Goal: Contribute content: Add original content to the website for others to see

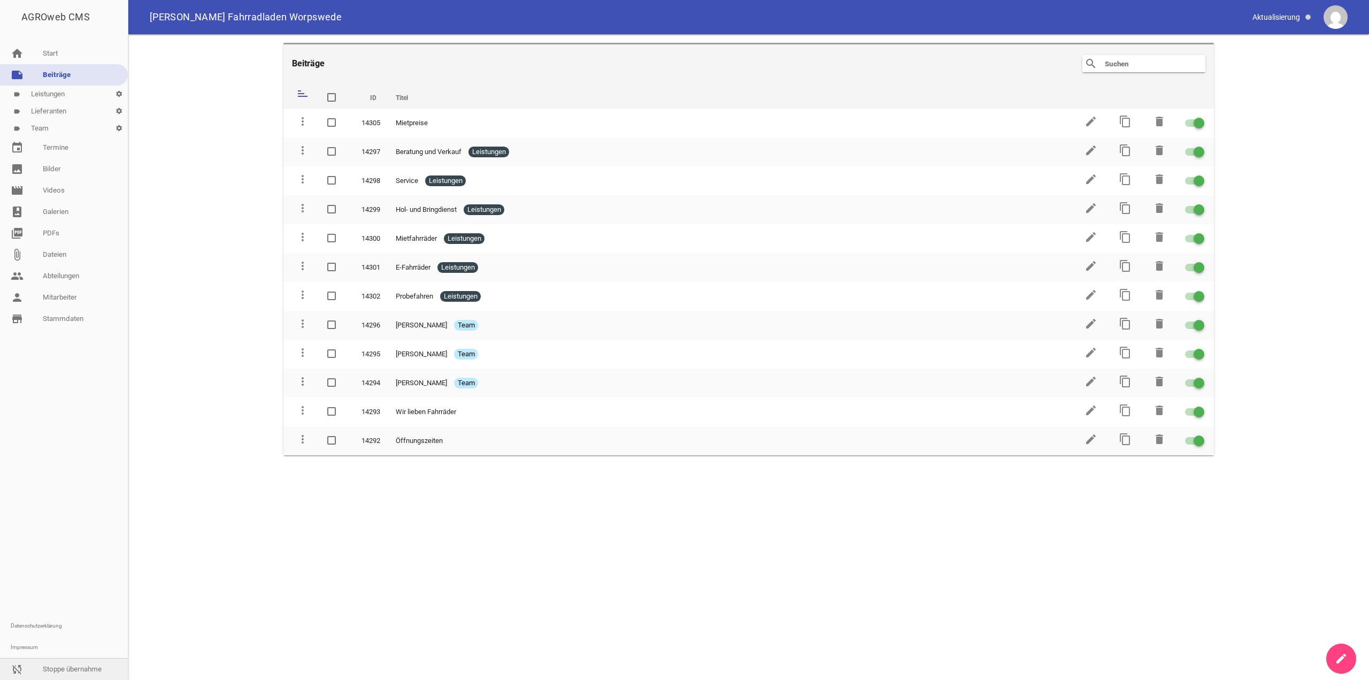
click at [73, 672] on link "sync_disabled Stoppe übernahme" at bounding box center [64, 669] width 128 height 21
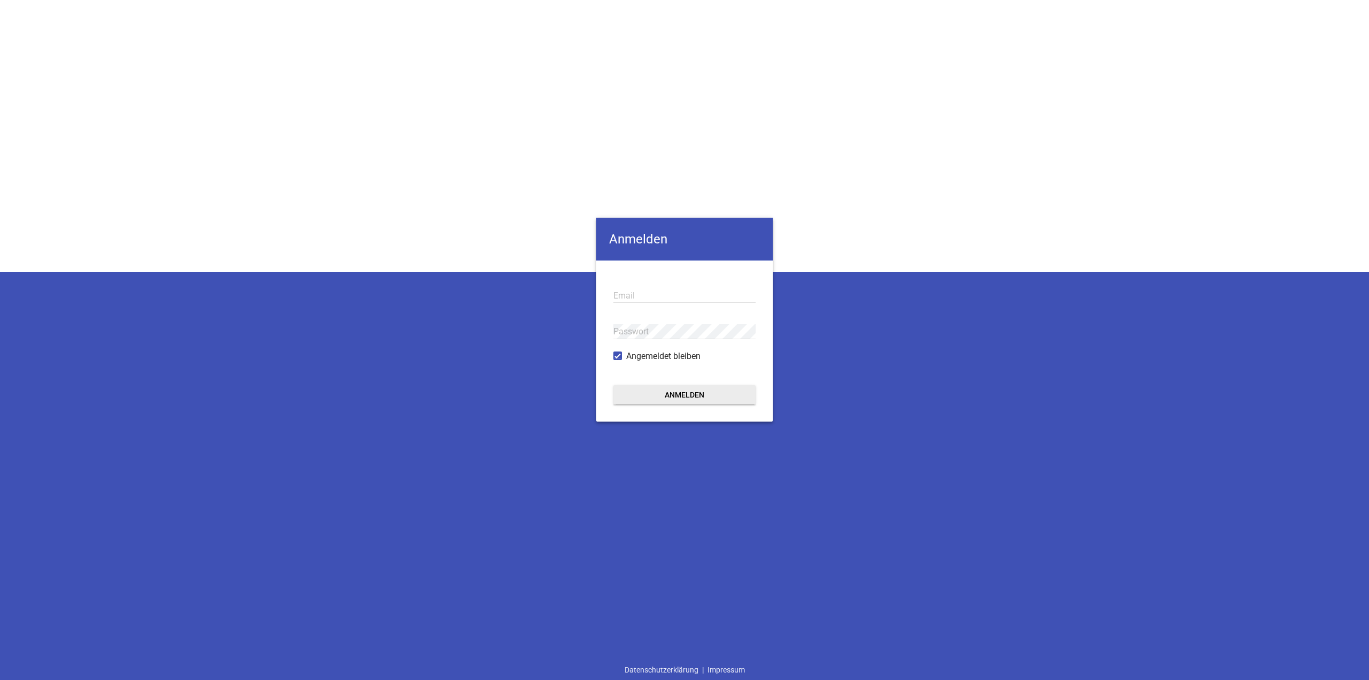
type input "[EMAIL_ADDRESS][DOMAIN_NAME]"
click at [706, 386] on button "Anmelden" at bounding box center [685, 394] width 142 height 19
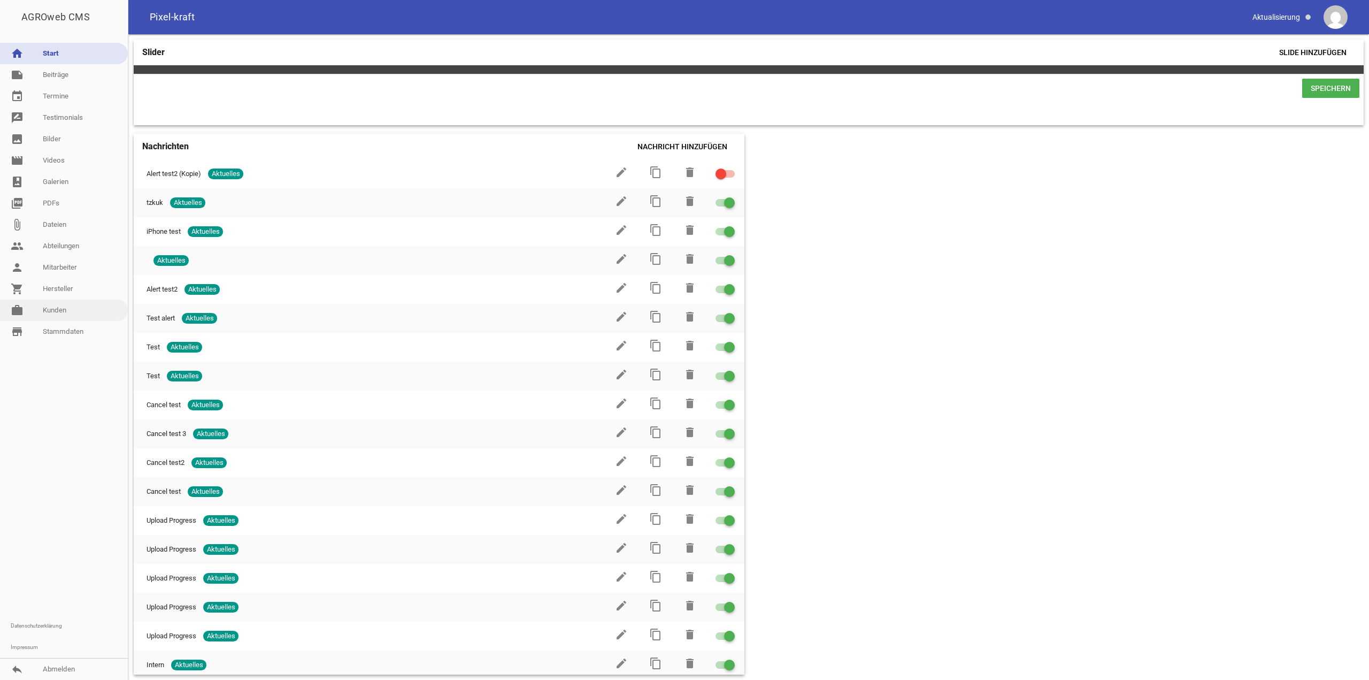
click at [74, 320] on link "work [PERSON_NAME]" at bounding box center [64, 310] width 128 height 21
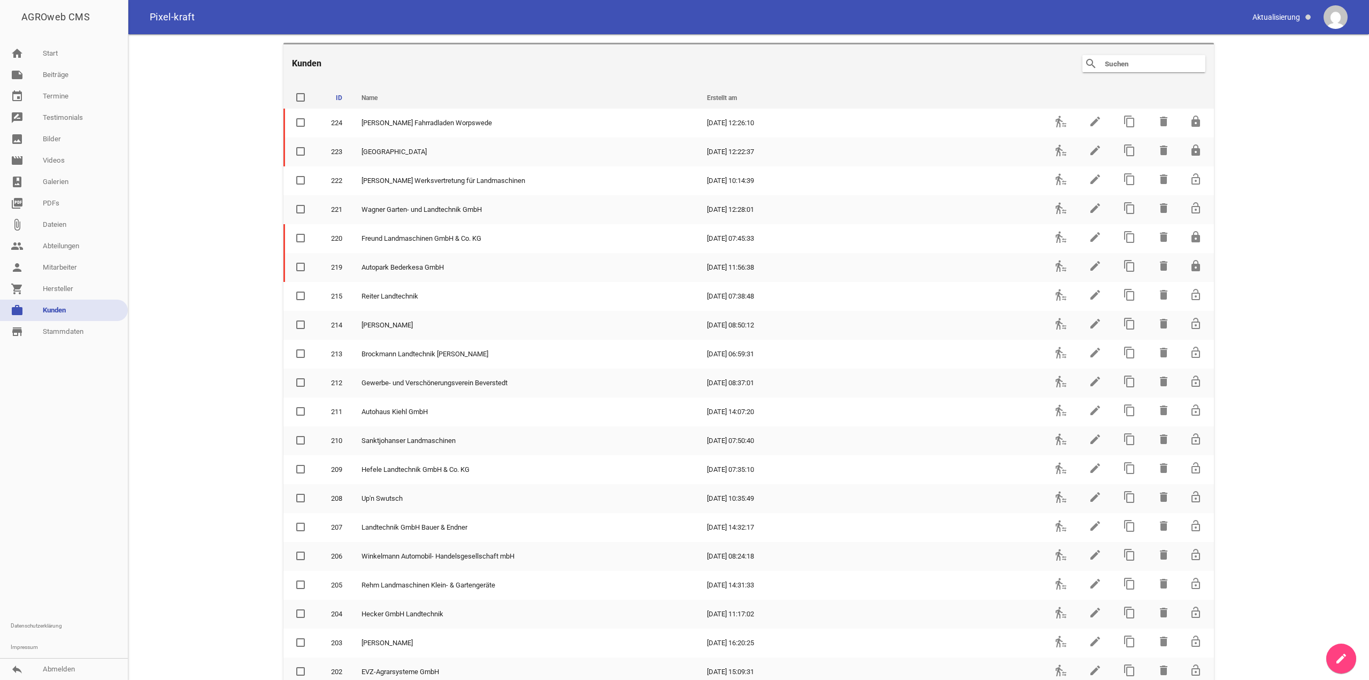
click at [1148, 74] on header "Kunden search clear" at bounding box center [749, 63] width 931 height 40
click at [1149, 72] on header "Kunden search clear" at bounding box center [749, 63] width 931 height 40
click at [1149, 68] on input "text" at bounding box center [1147, 63] width 86 height 13
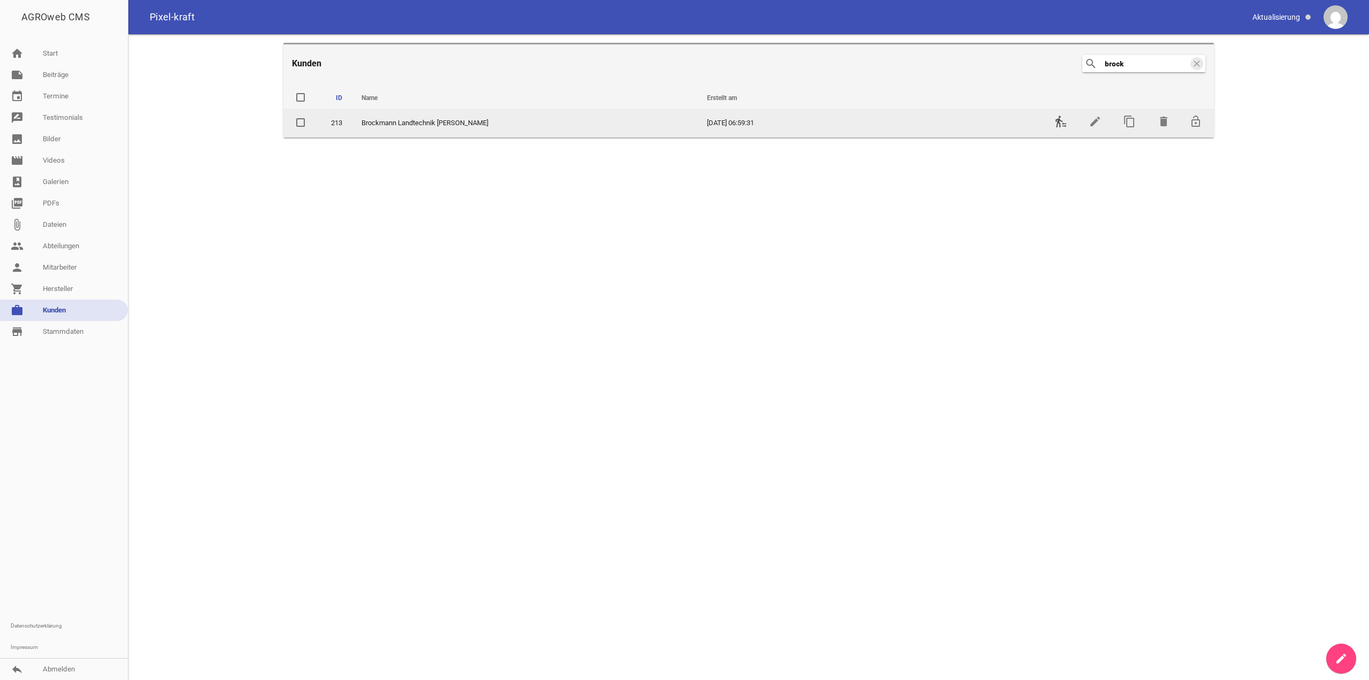
type input "brock"
click at [1064, 117] on icon "transfer_within_a_station" at bounding box center [1061, 121] width 13 height 13
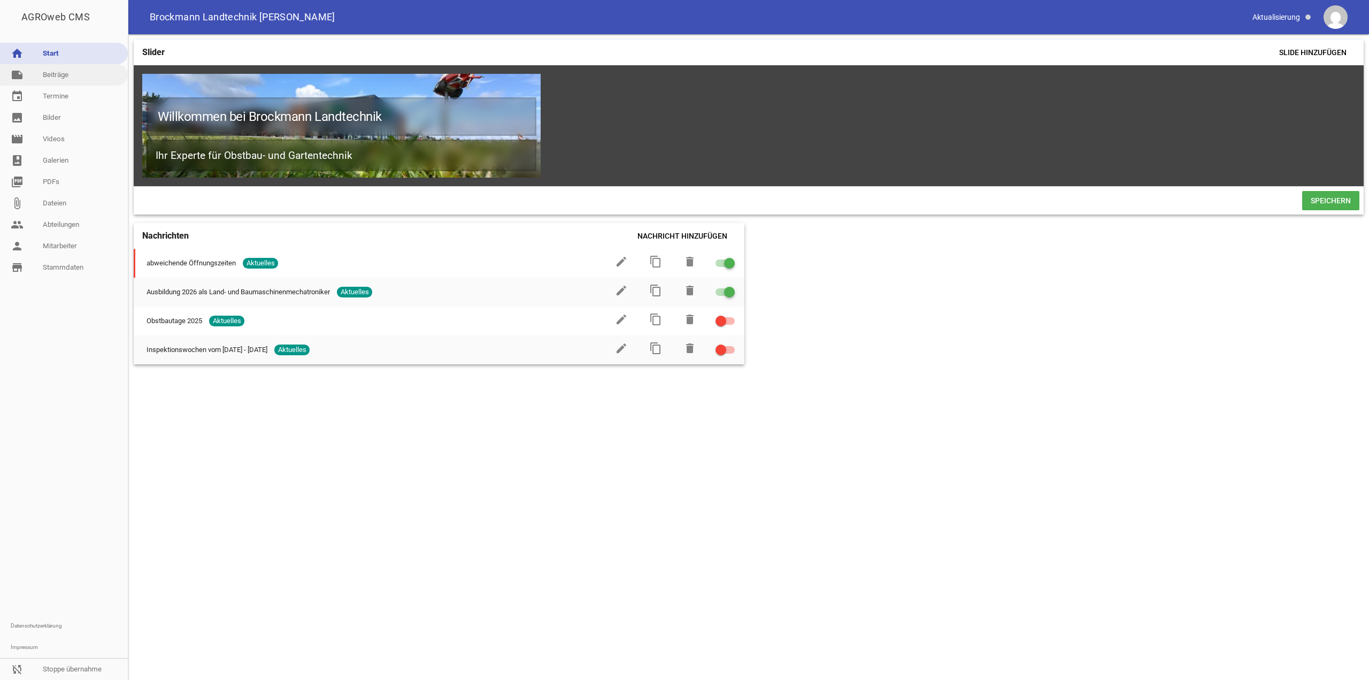
click at [22, 76] on icon "note" at bounding box center [17, 74] width 13 height 13
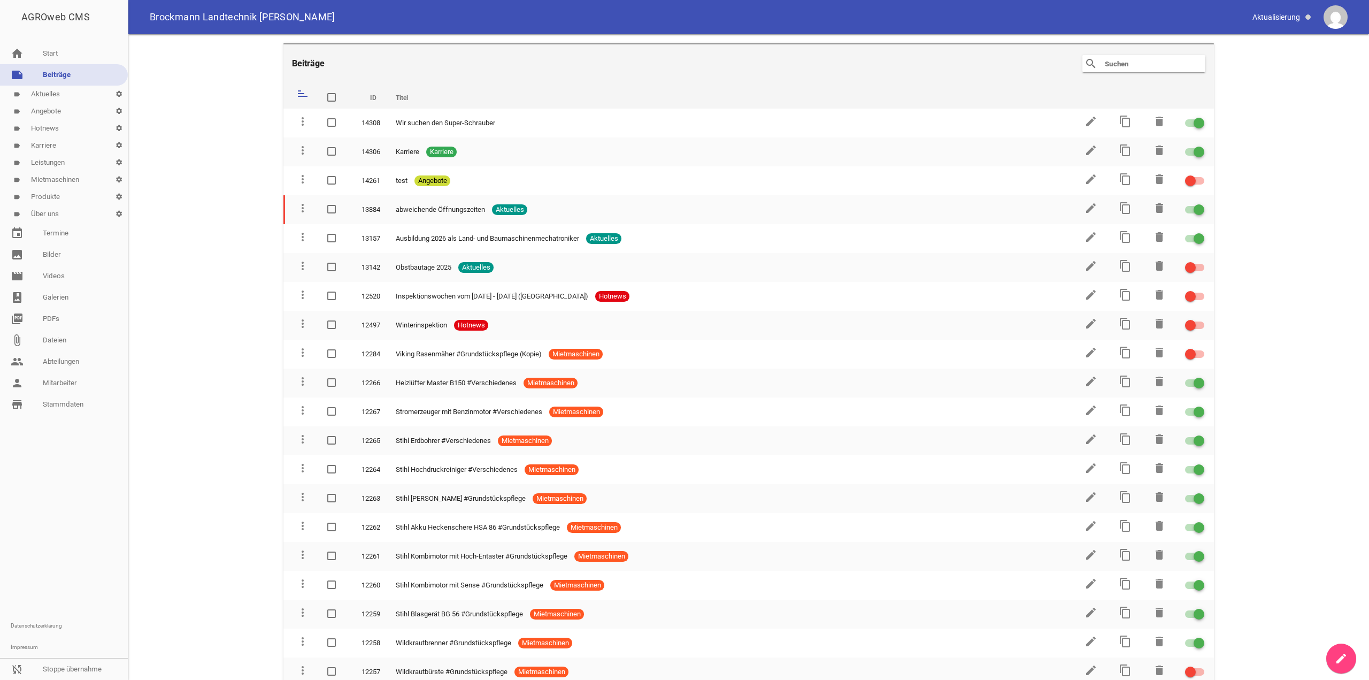
click at [83, 160] on link "label Leistungen settings" at bounding box center [64, 162] width 128 height 17
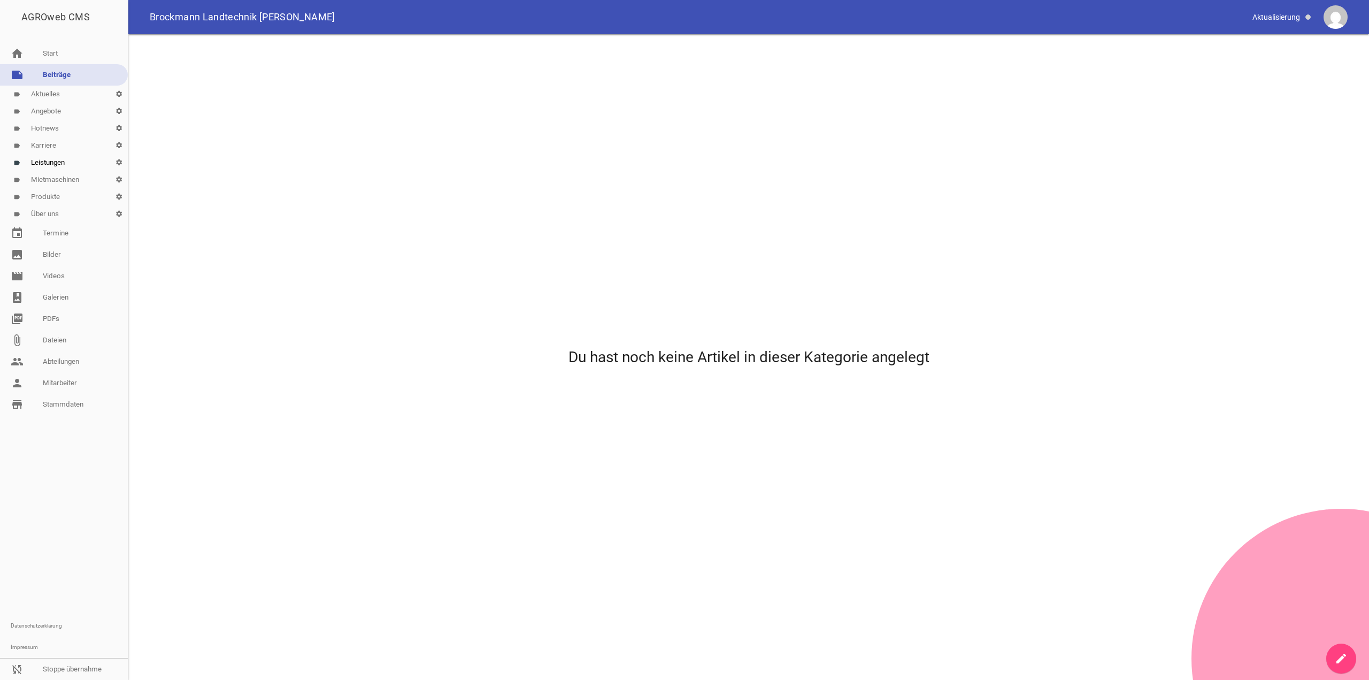
click at [1329, 652] on link "create" at bounding box center [1342, 659] width 30 height 30
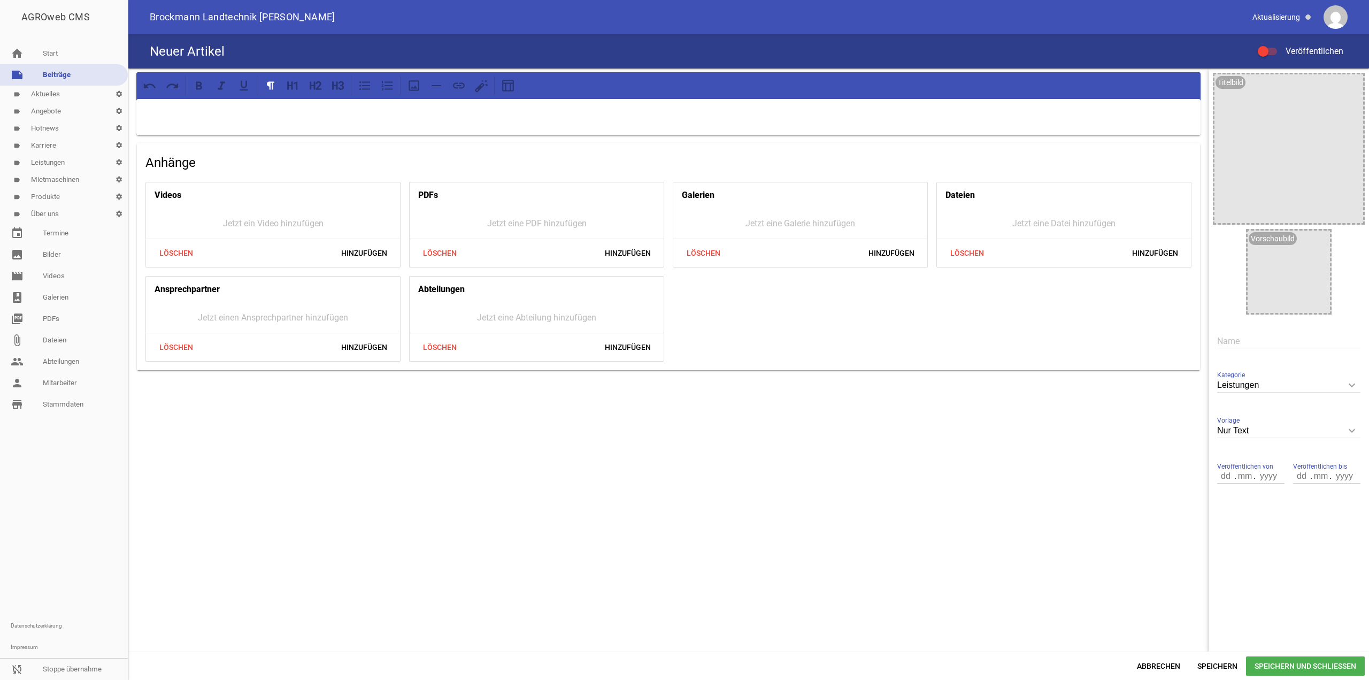
click at [772, 114] on p at bounding box center [669, 112] width 1050 height 13
paste div
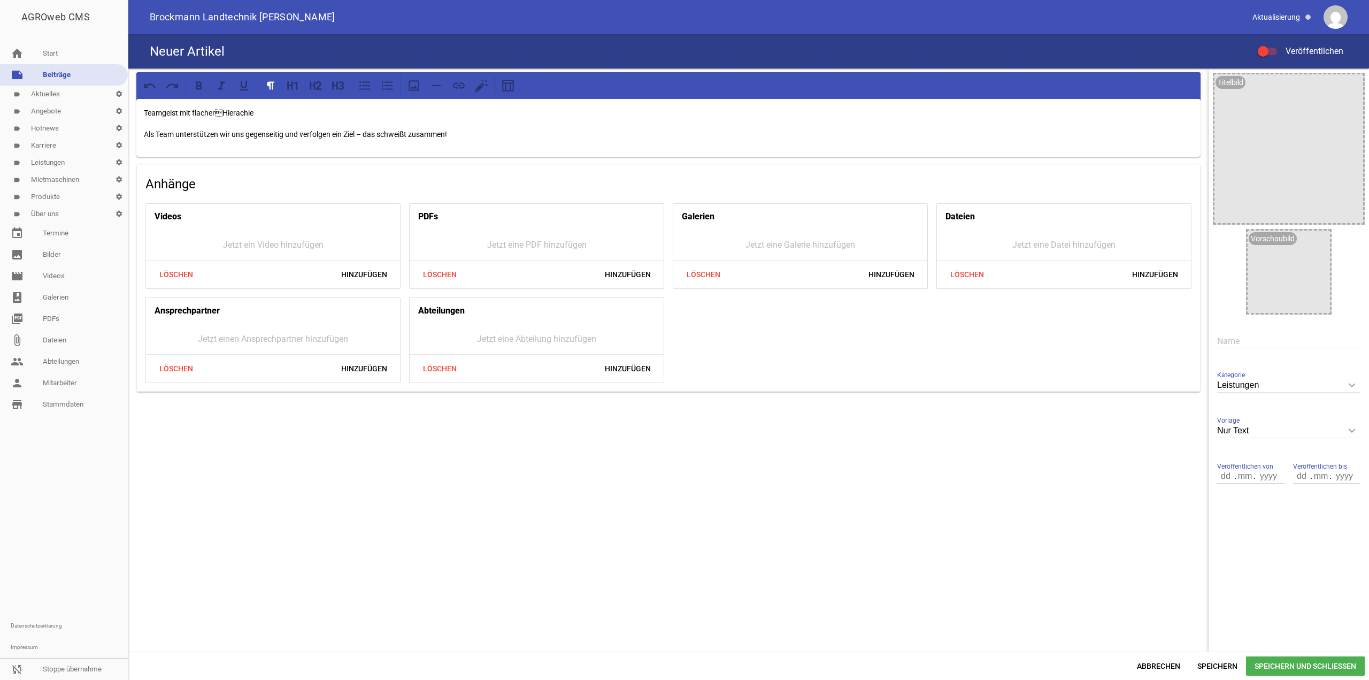
click at [217, 106] on div "Teamgeist mit flacherHierachie Als Team unterstützen wir uns gegenseitig und v…" at bounding box center [668, 128] width 1065 height 58
click at [216, 112] on p "Teamgeist mit flacherHierachie" at bounding box center [669, 112] width 1050 height 13
click at [1258, 339] on input "text" at bounding box center [1289, 341] width 143 height 14
type input "Teamgeist"
click at [1288, 431] on input "Nur Text" at bounding box center [1289, 431] width 143 height 14
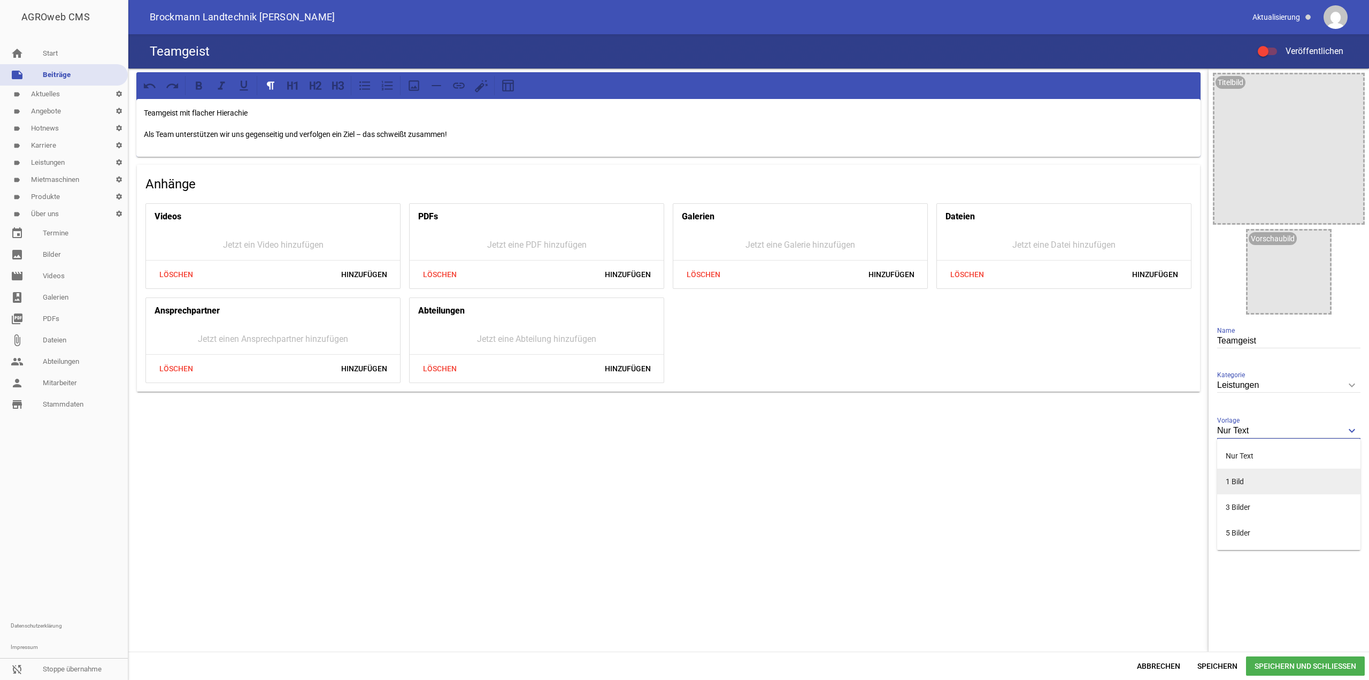
click at [1261, 481] on li "1 Bild" at bounding box center [1289, 482] width 143 height 26
type input "1 Bild"
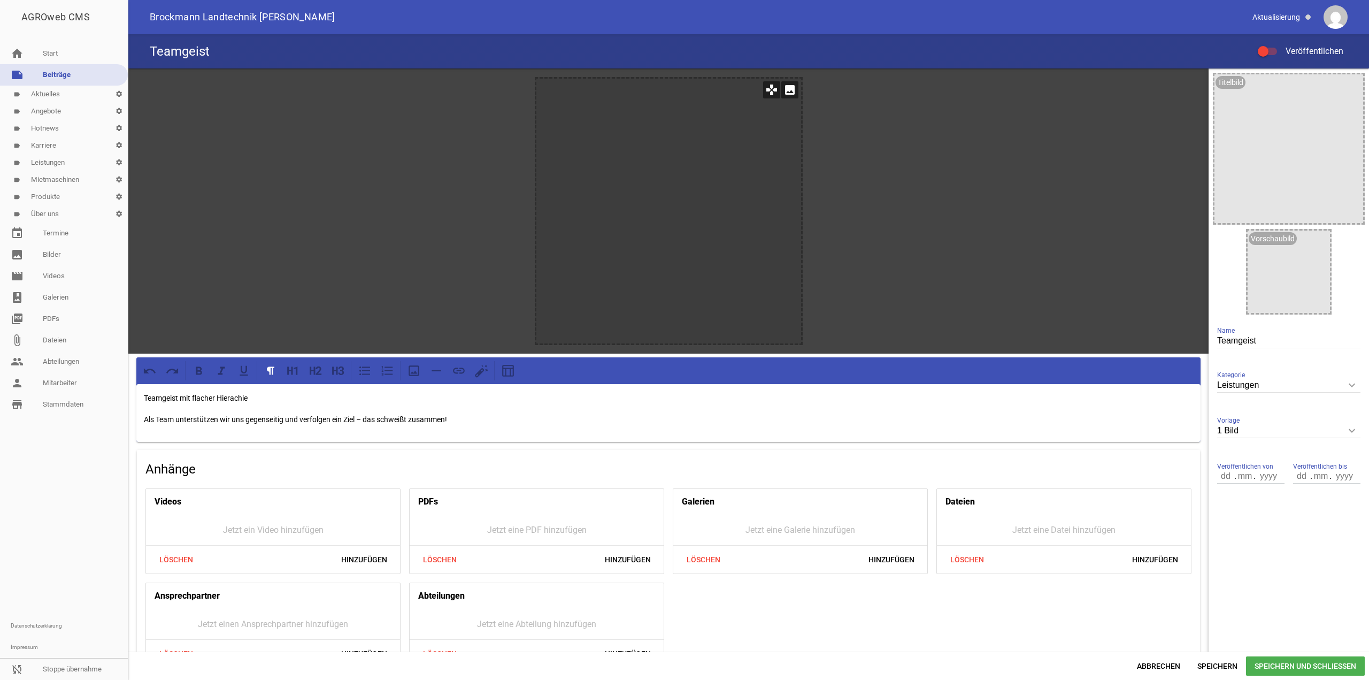
click at [787, 89] on icon "image" at bounding box center [790, 89] width 17 height 17
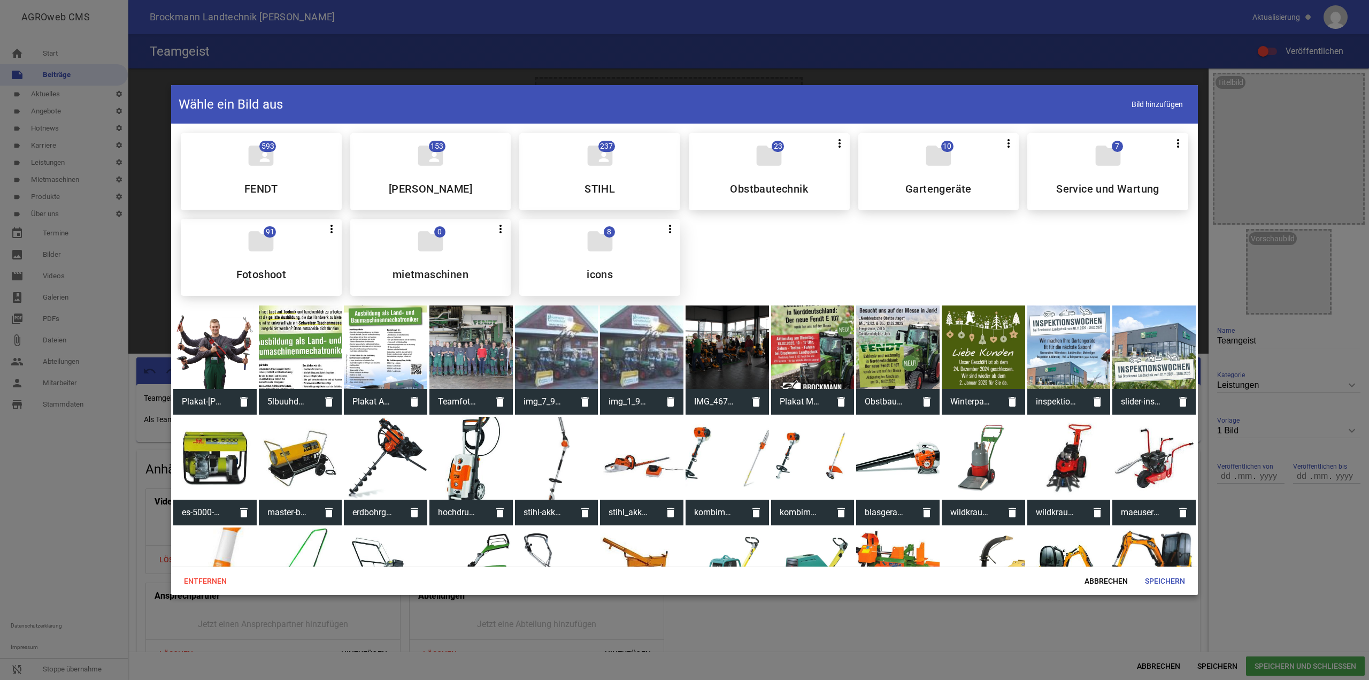
click at [610, 240] on icon "folder" at bounding box center [600, 241] width 30 height 30
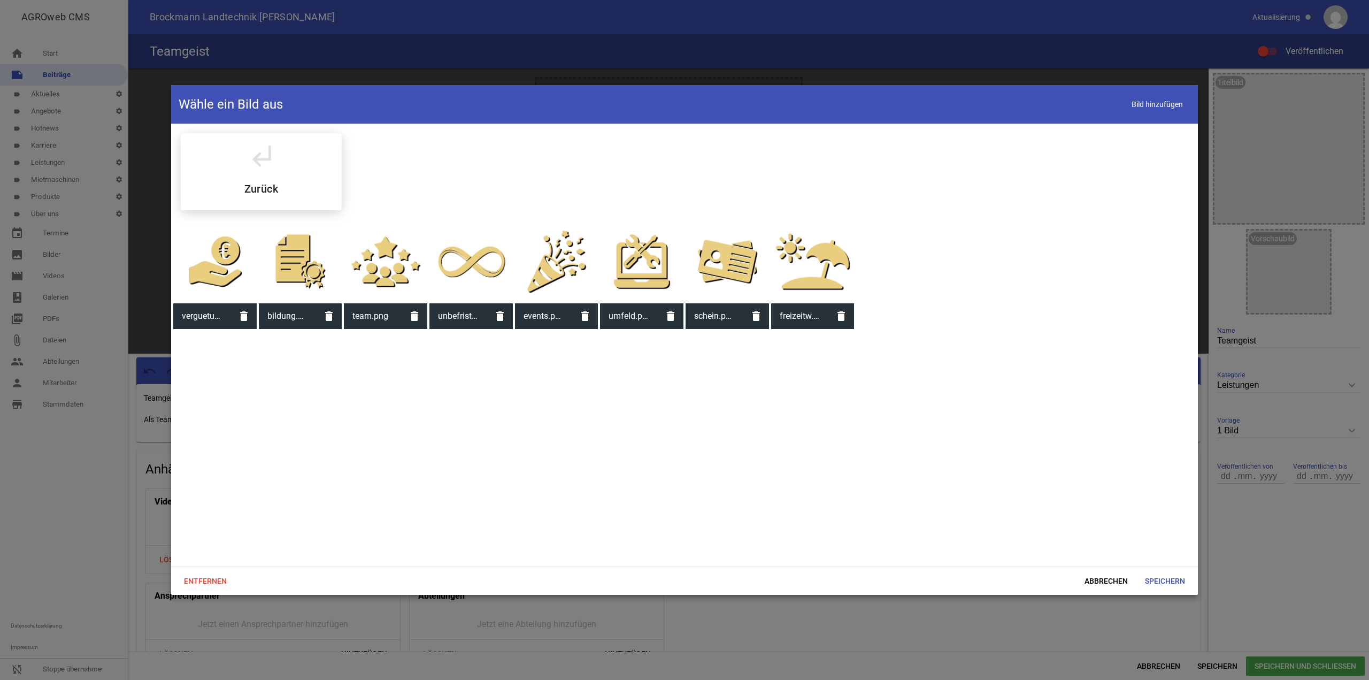
click at [384, 263] on div at bounding box center [385, 261] width 83 height 83
click at [1146, 576] on span "Speichern" at bounding box center [1165, 580] width 57 height 19
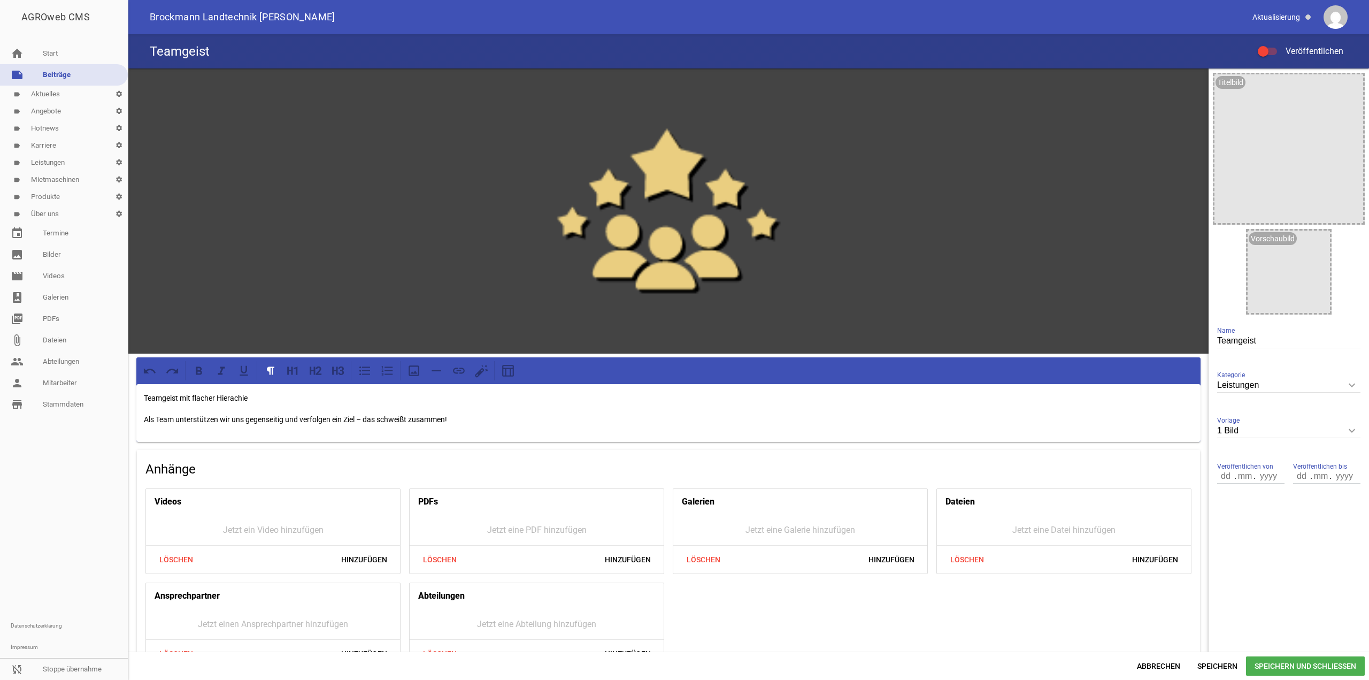
click at [1266, 662] on span "Speichern und Schließen" at bounding box center [1305, 665] width 119 height 19
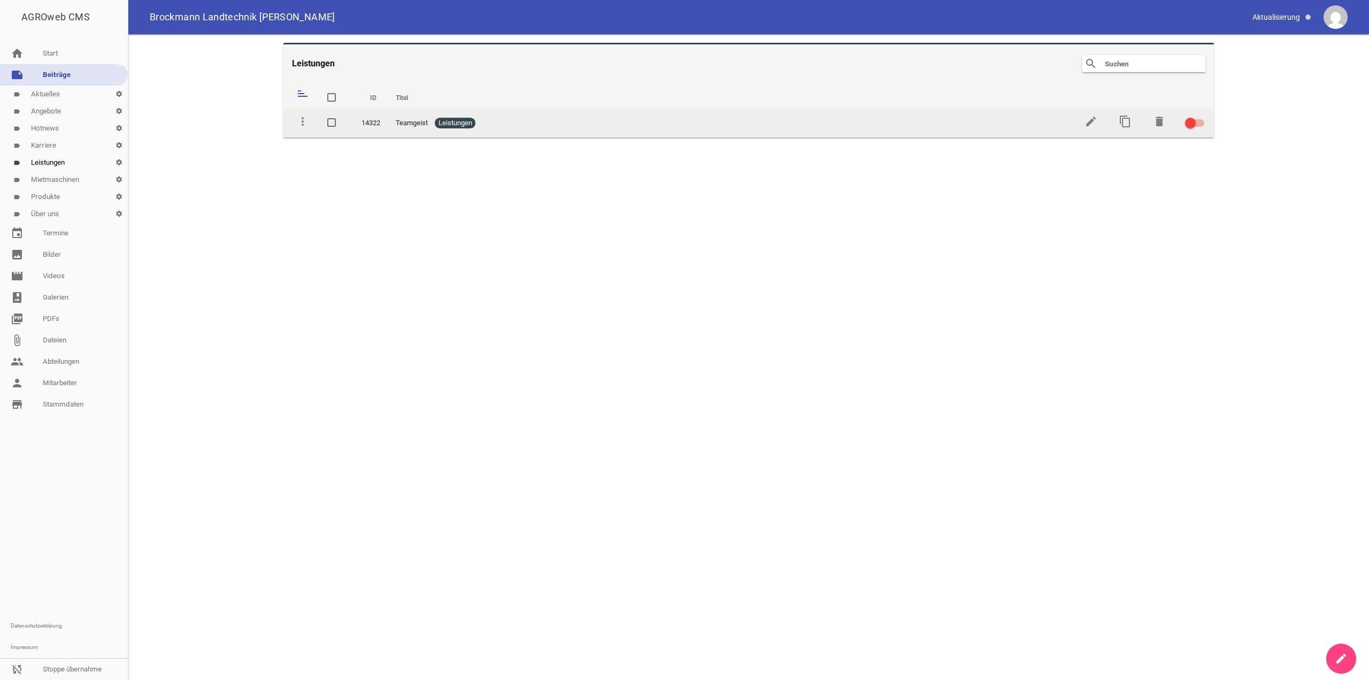
click at [1200, 118] on label at bounding box center [1193, 123] width 16 height 13
click at [1202, 117] on input "checkbox" at bounding box center [1202, 117] width 0 height 0
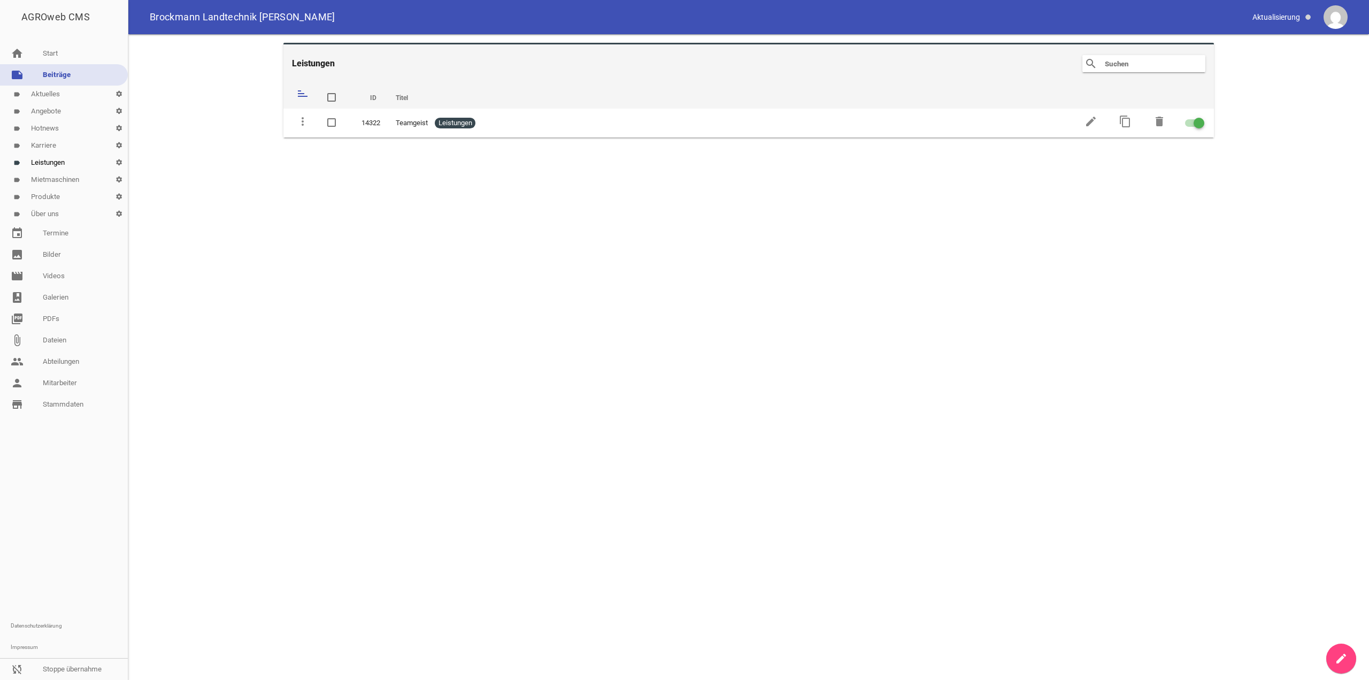
click at [1336, 653] on icon "create" at bounding box center [1341, 658] width 13 height 13
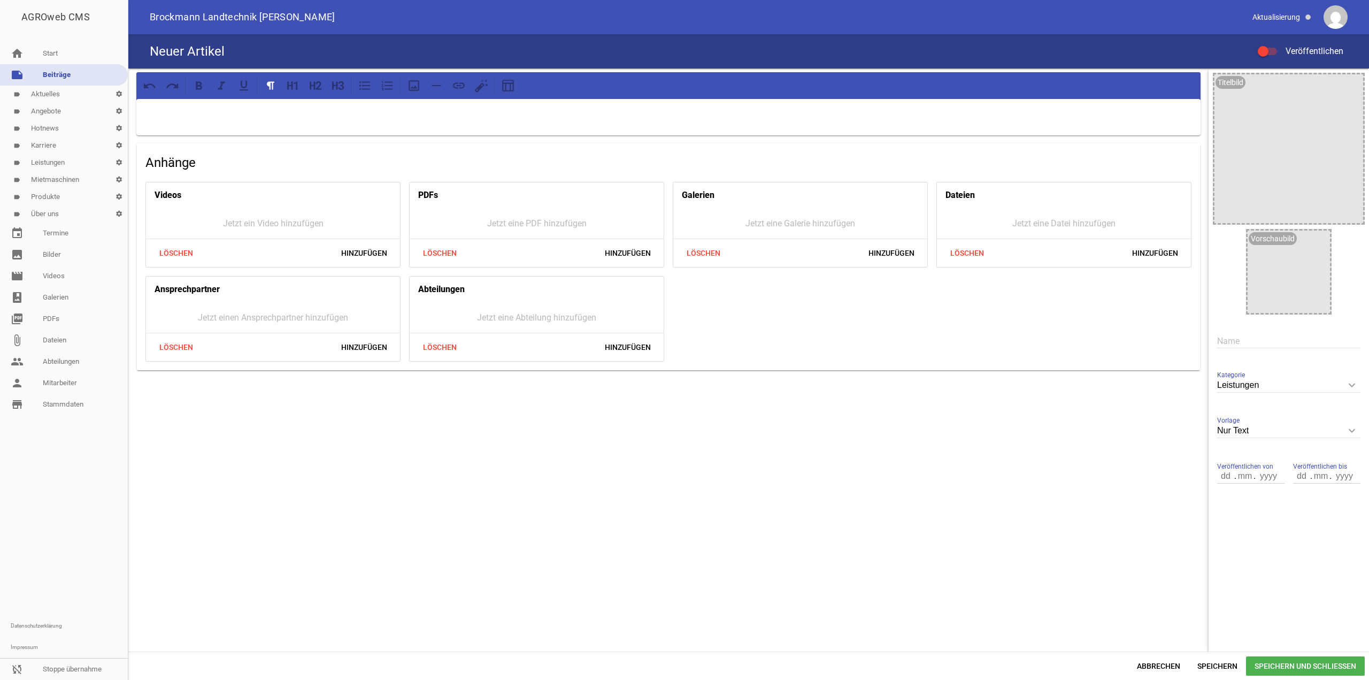
click at [1237, 343] on input "text" at bounding box center [1289, 341] width 143 height 14
click at [725, 111] on p at bounding box center [669, 112] width 1050 height 13
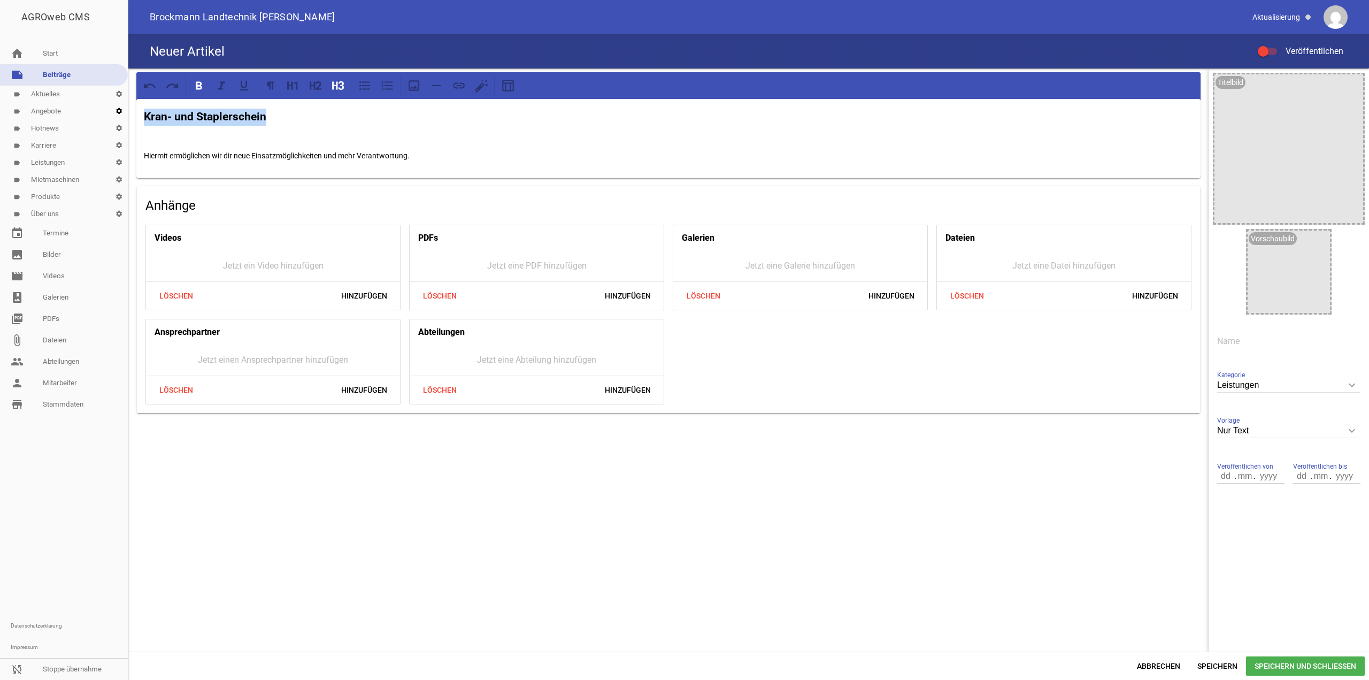
drag, startPoint x: 223, startPoint y: 117, endPoint x: 112, endPoint y: 116, distance: 110.7
click at [112, 116] on div "AGROweb CMS home Start note Beiträge label Aktuelles settings label Angebote se…" at bounding box center [684, 340] width 1369 height 680
copy strong "Kran- und Staplerschein"
click at [1246, 341] on input "text" at bounding box center [1289, 341] width 143 height 14
paste input "Kran- und Staplerschein"
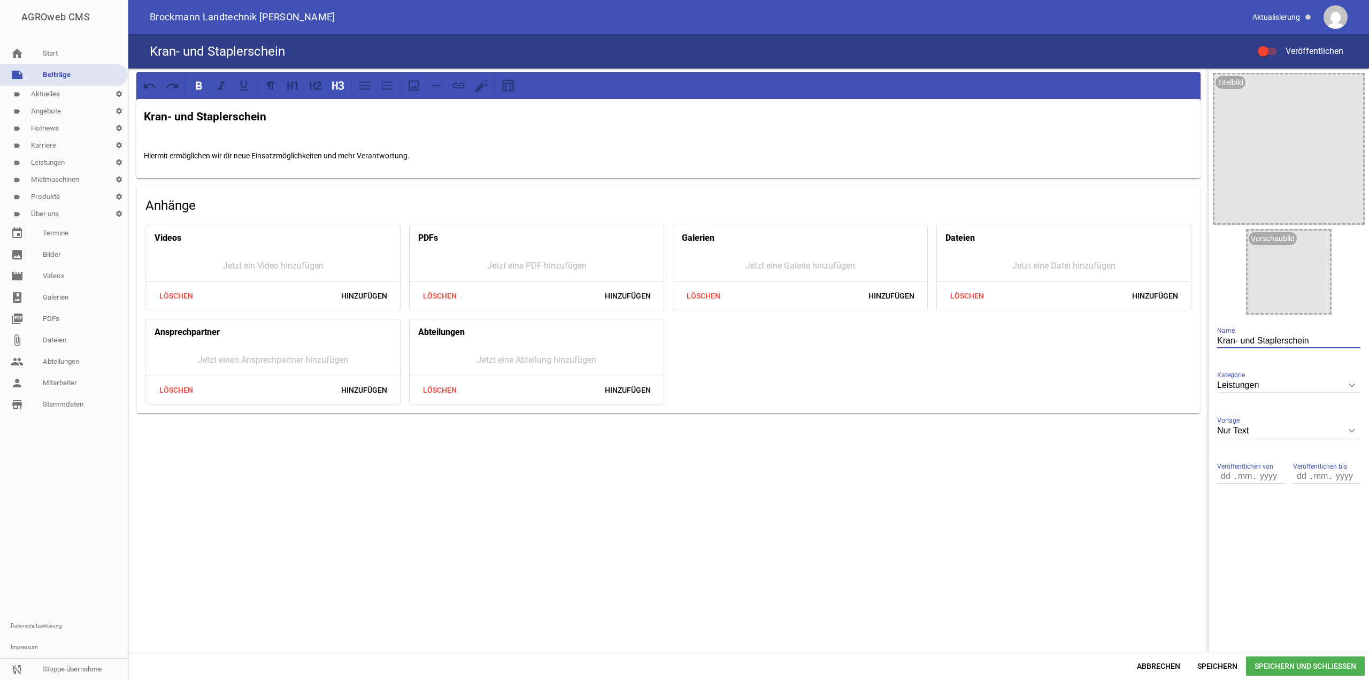
type input "Kran- und Staplerschein"
click at [1255, 44] on div "Kran- und Staplerschein Veröffentlichen" at bounding box center [748, 51] width 1241 height 34
click at [1265, 56] on div at bounding box center [1263, 51] width 11 height 11
click at [1273, 45] on input "Veröffentlichen" at bounding box center [1273, 45] width 0 height 0
click at [1321, 664] on span "Speichern und Schließen" at bounding box center [1305, 665] width 119 height 19
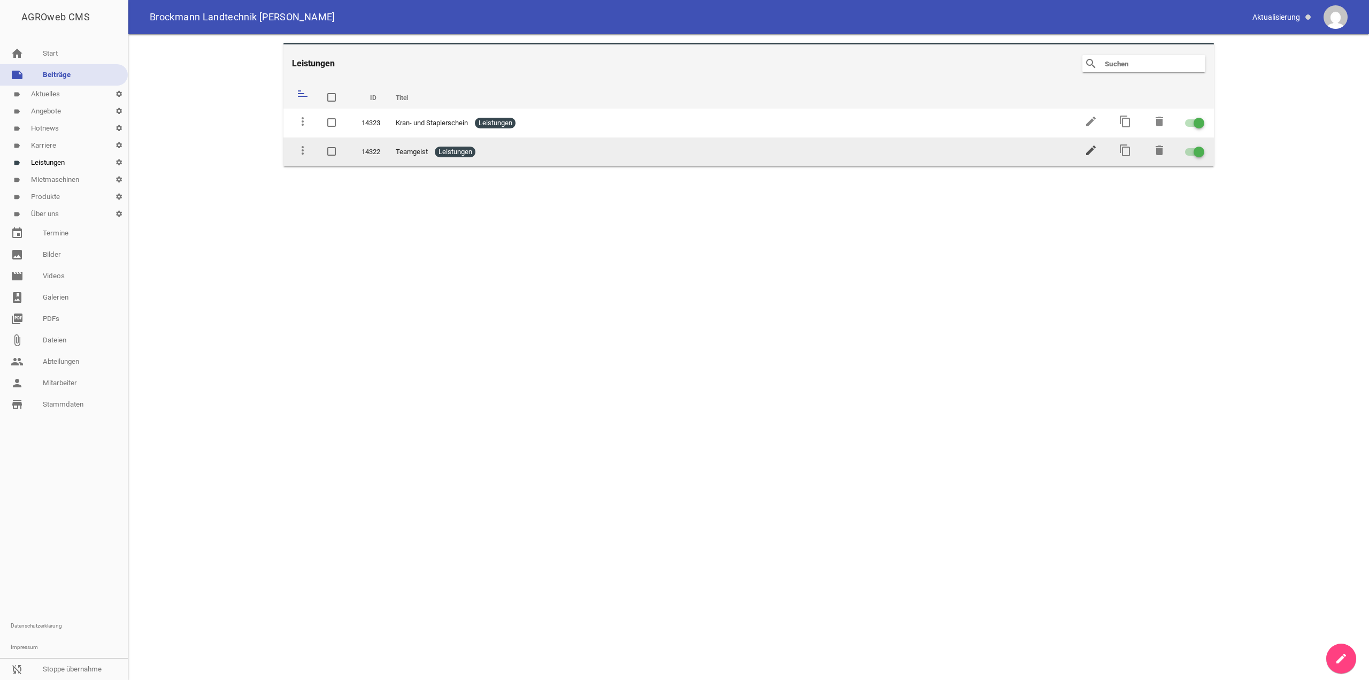
click at [1088, 150] on icon "edit" at bounding box center [1091, 150] width 13 height 13
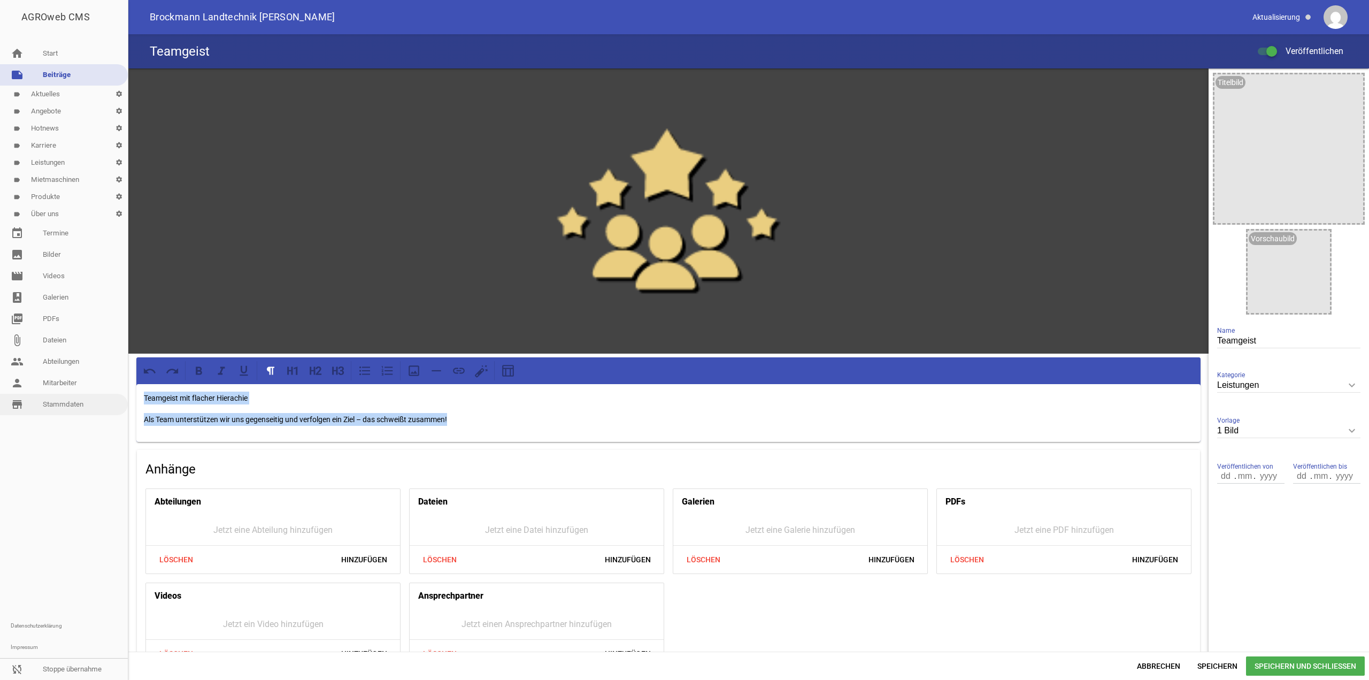
drag, startPoint x: 567, startPoint y: 420, endPoint x: 37, endPoint y: 397, distance: 529.6
click at [37, 397] on div "AGROweb CMS home Start note Beiträge label Aktuelles settings label Angebote se…" at bounding box center [684, 340] width 1369 height 680
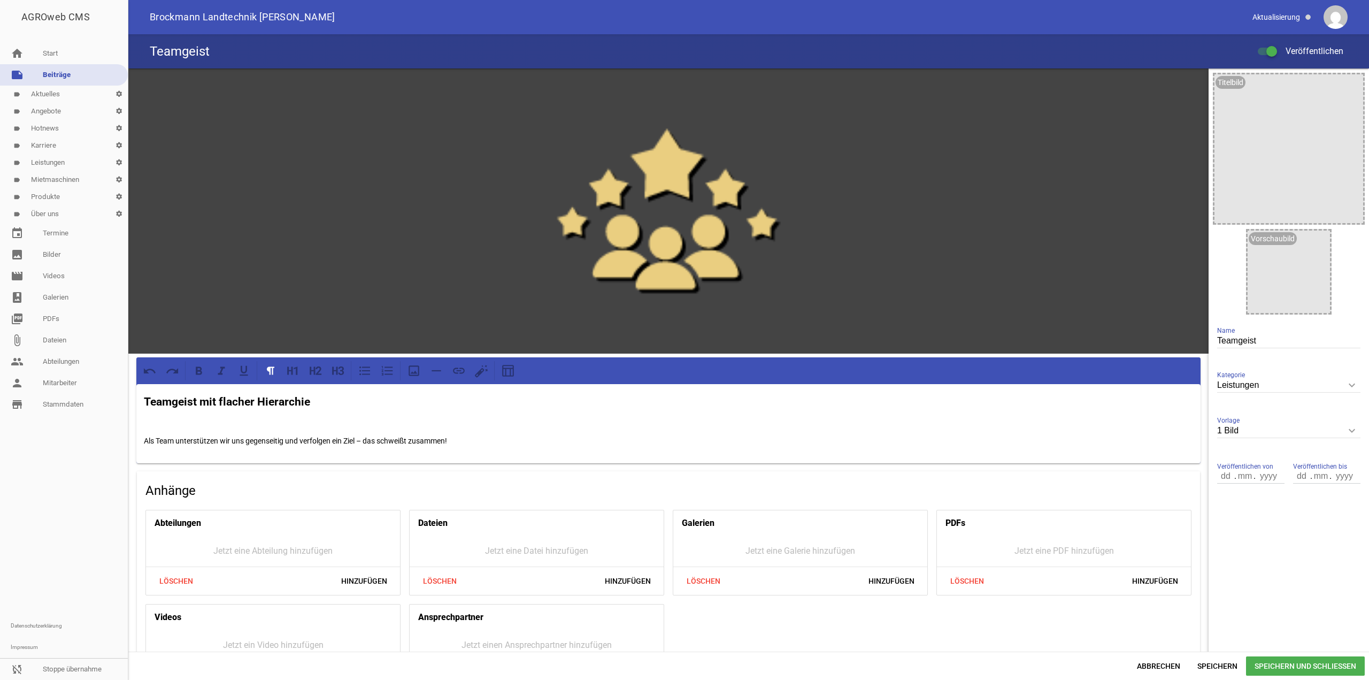
click at [286, 410] on div "Teamgeist mit flacher Hierarchie Als Team unterstützen wir uns gegenseitig und …" at bounding box center [668, 423] width 1065 height 79
click at [285, 395] on strong "Teamgeist mit flacher Hierarchie" at bounding box center [227, 401] width 166 height 13
click at [1329, 661] on span "Speichern und Schließen" at bounding box center [1305, 665] width 119 height 19
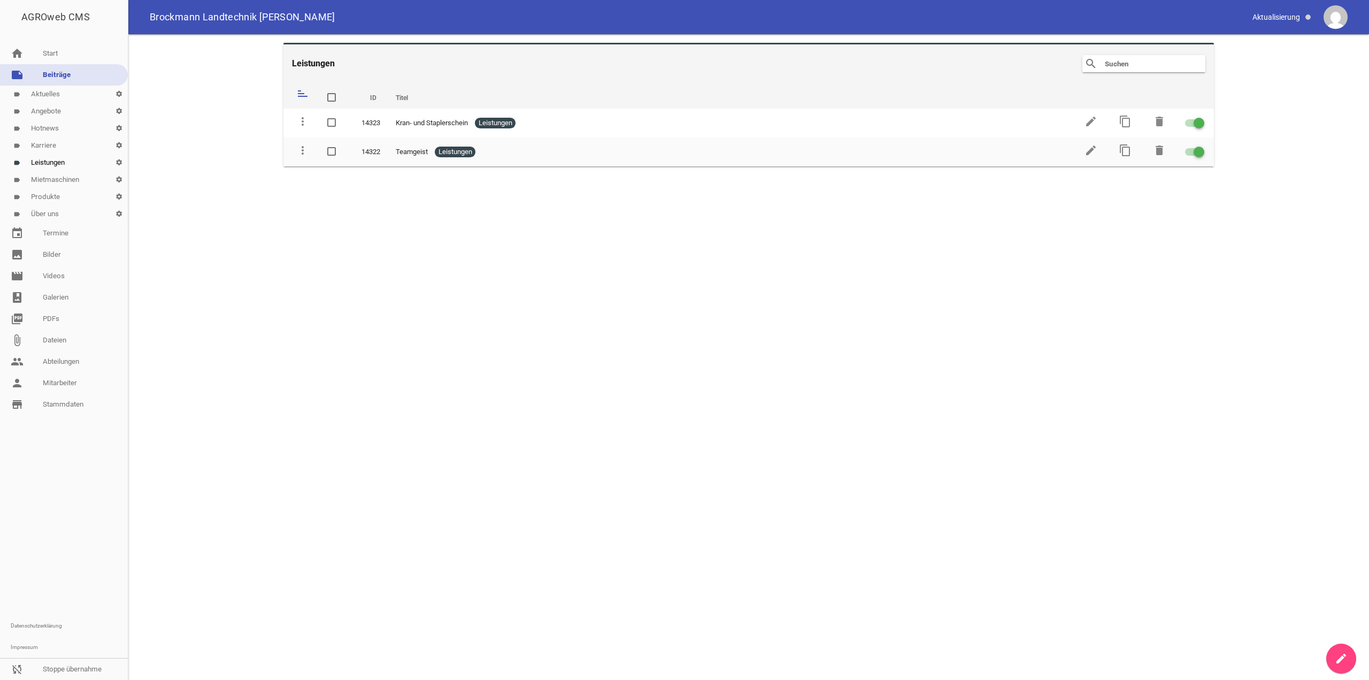
click at [1343, 657] on icon "create" at bounding box center [1341, 658] width 13 height 13
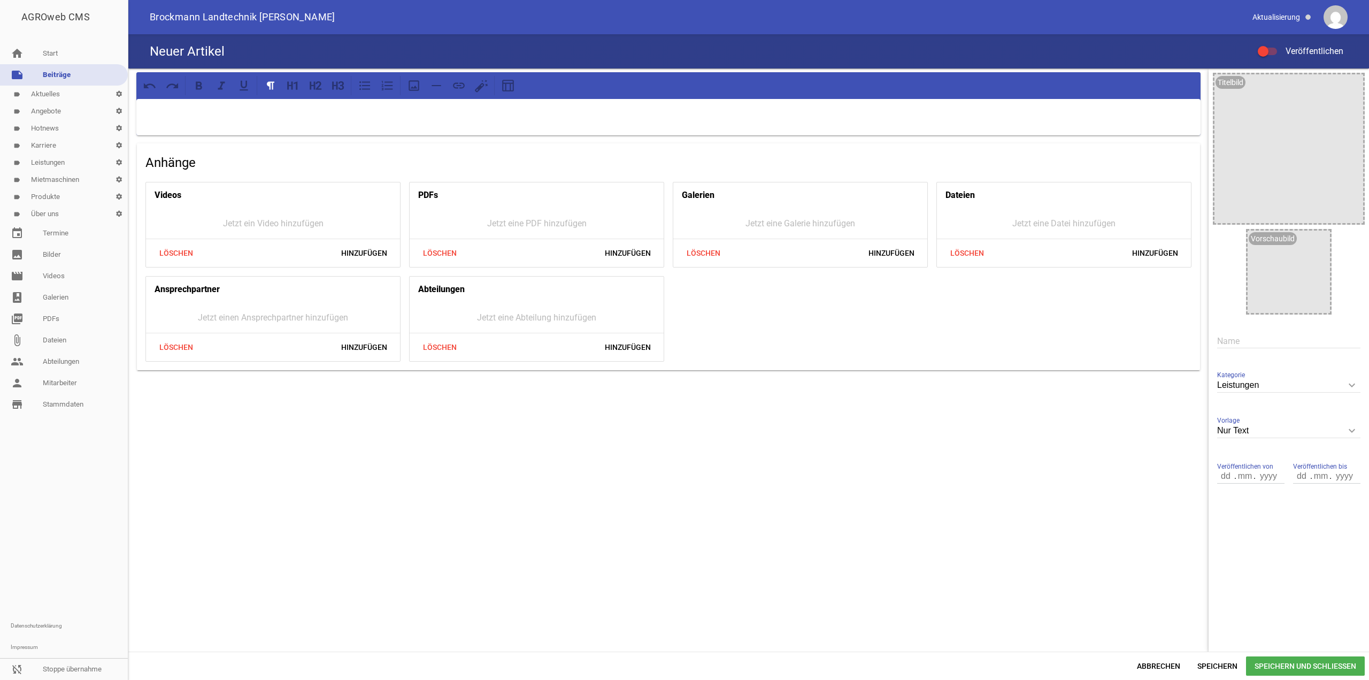
click at [441, 98] on div at bounding box center [668, 85] width 1065 height 27
click at [441, 110] on p at bounding box center [669, 112] width 1050 height 13
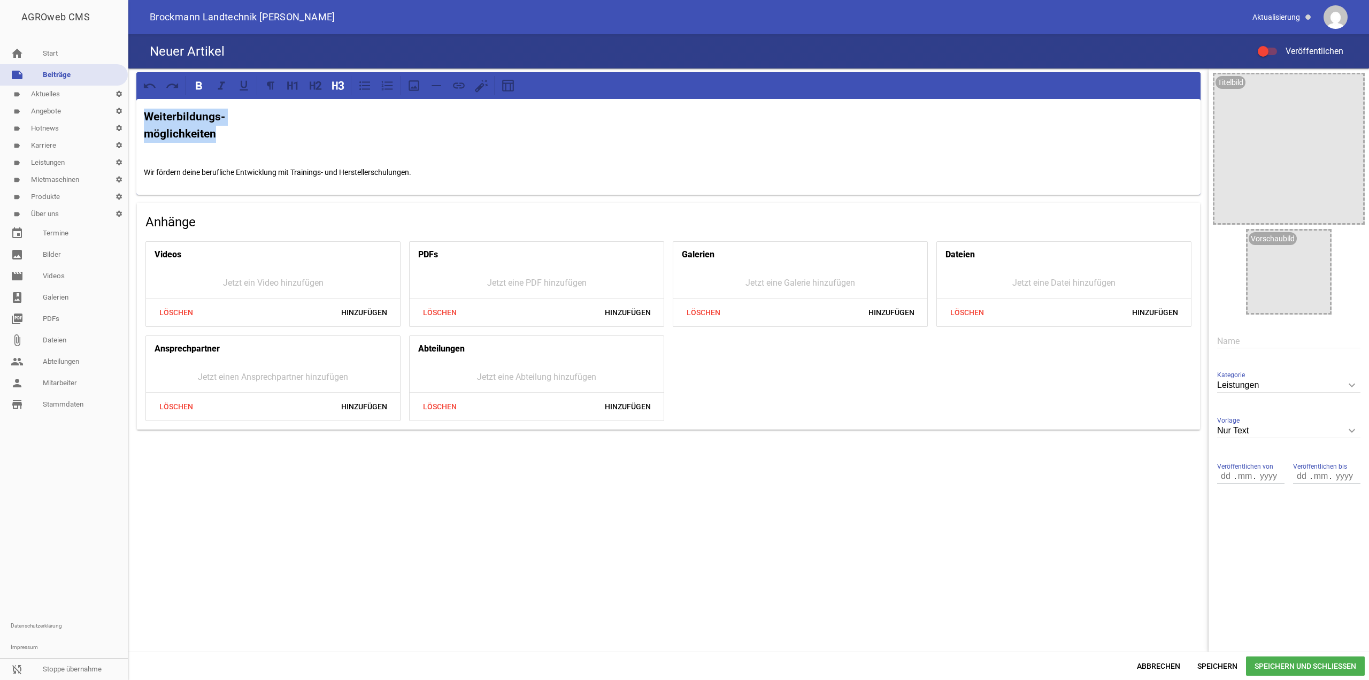
drag, startPoint x: 225, startPoint y: 135, endPoint x: 69, endPoint y: 120, distance: 156.4
click at [69, 120] on div "AGROweb CMS home Start note Beiträge label Aktuelles settings label Angebote se…" at bounding box center [684, 340] width 1369 height 680
copy strong "Weiterbildungs- möglichkeiten"
click at [1248, 338] on input "text" at bounding box center [1289, 341] width 143 height 14
paste input "Weiterbildungs-möglichkeiten"
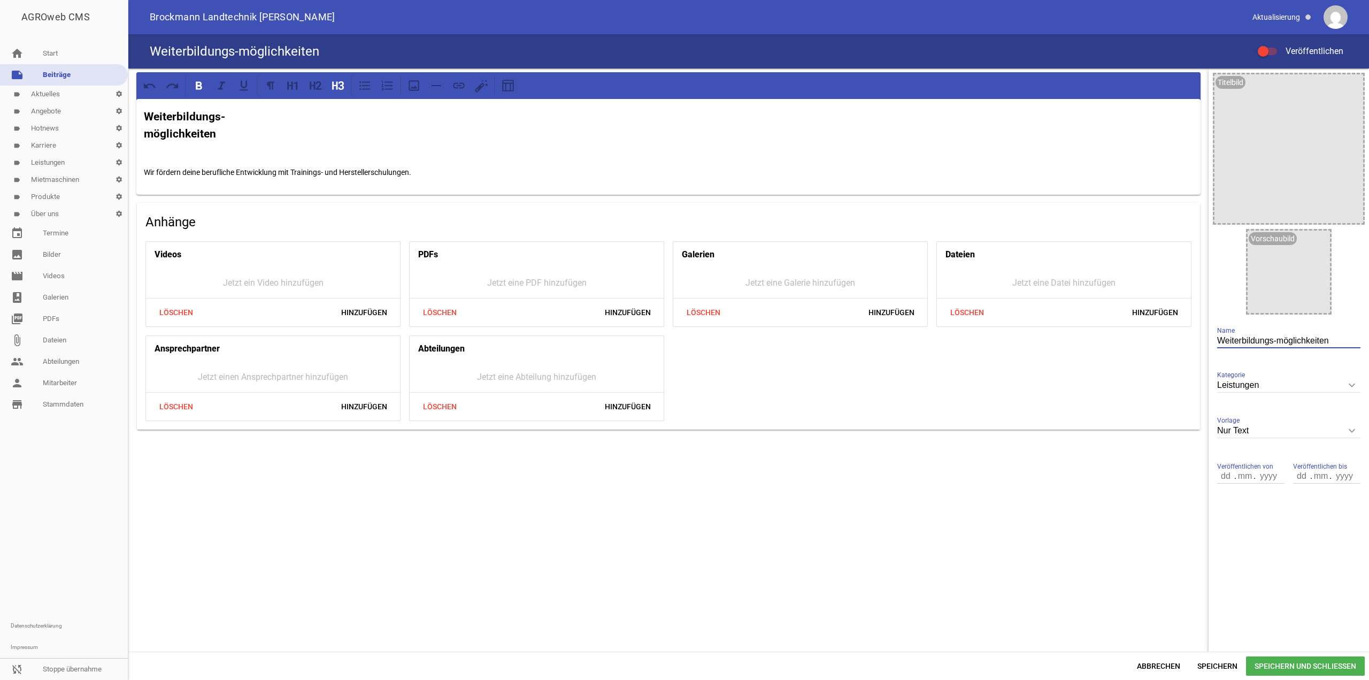
click at [1276, 339] on input "Weiterbildungs-möglichkeiten" at bounding box center [1289, 341] width 143 height 14
type input "Weiterbildungsmöglichkeiten"
click at [1300, 381] on input "Leistungen" at bounding box center [1289, 385] width 143 height 14
click at [1274, 361] on div "Titelbild image Vorschaubild image Weiterbildungsmöglichkeiten Name Leistungen …" at bounding box center [1289, 285] width 160 height 434
click at [1276, 422] on div "Nur Text keyboard_arrow_down Vorlage Nur Text 1 Bild 3 Bilder 5 Bilder" at bounding box center [1289, 431] width 143 height 37
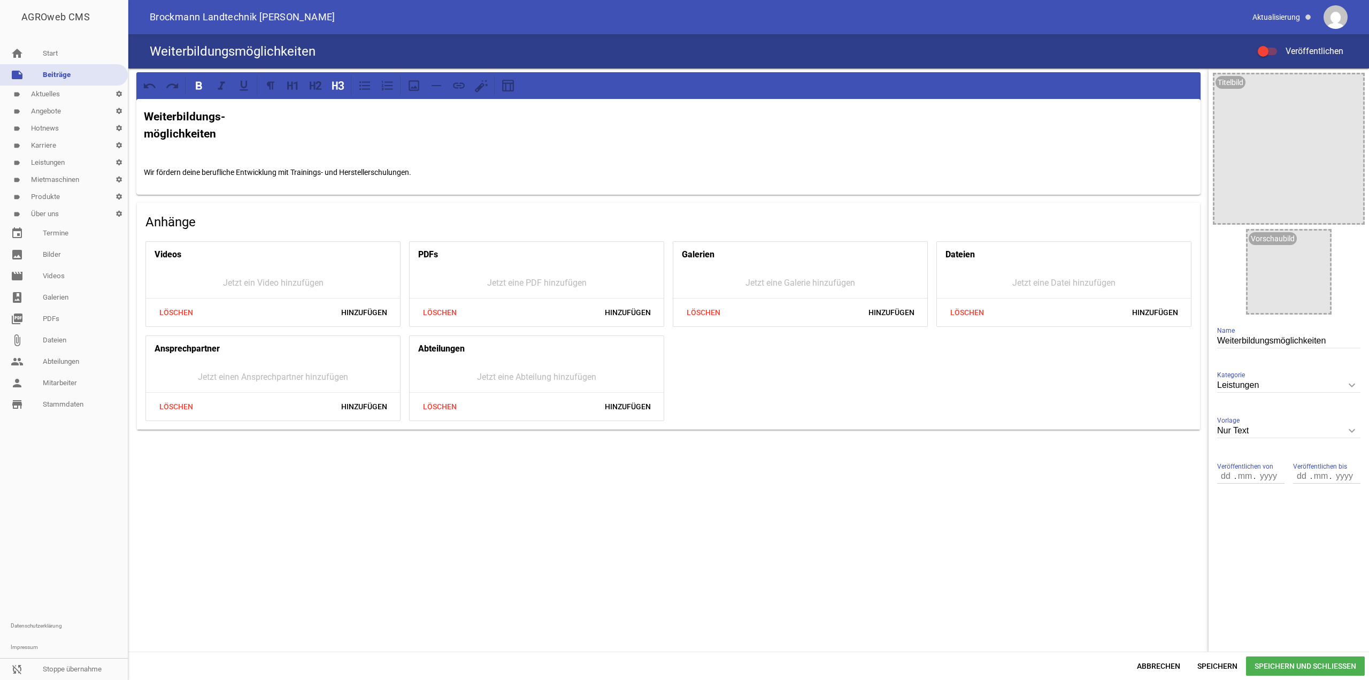
click at [1277, 432] on input "Nur Text" at bounding box center [1289, 431] width 143 height 14
click at [1257, 477] on li "1 Bild" at bounding box center [1289, 482] width 143 height 26
type input "1 Bild"
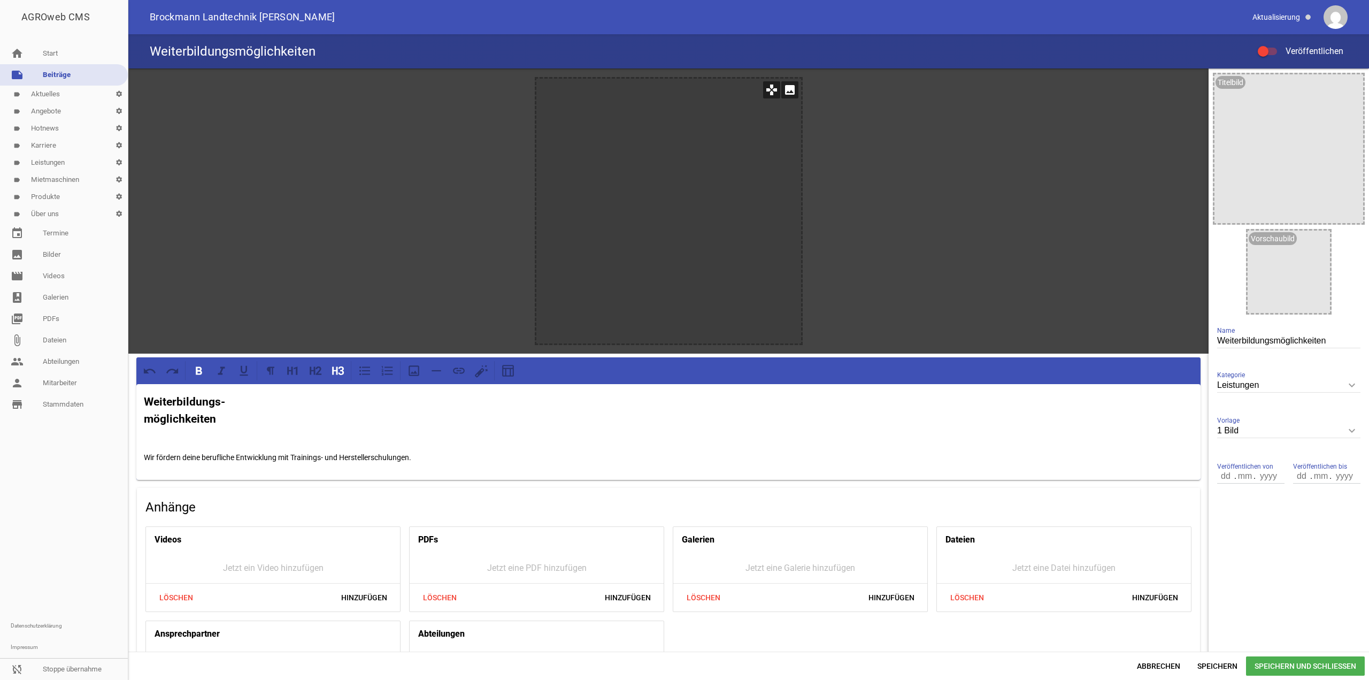
click at [785, 89] on icon "image" at bounding box center [790, 89] width 17 height 17
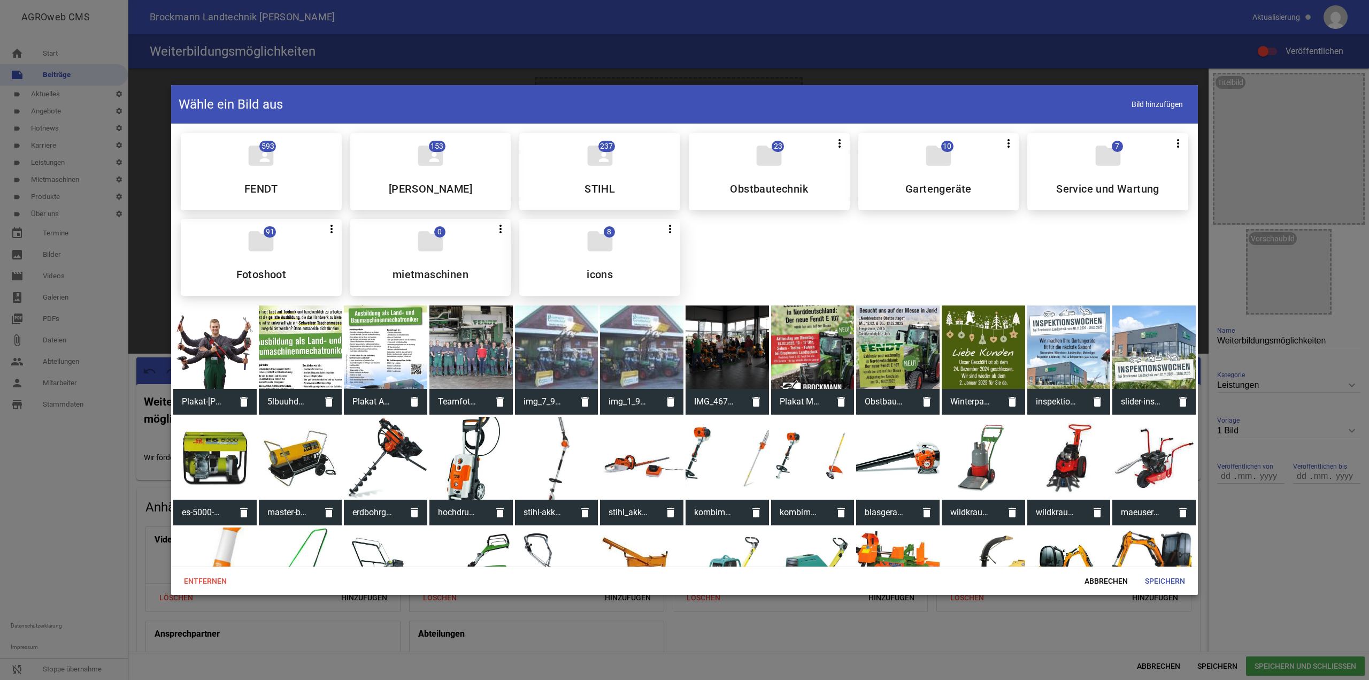
click at [594, 243] on icon "folder" at bounding box center [600, 241] width 30 height 30
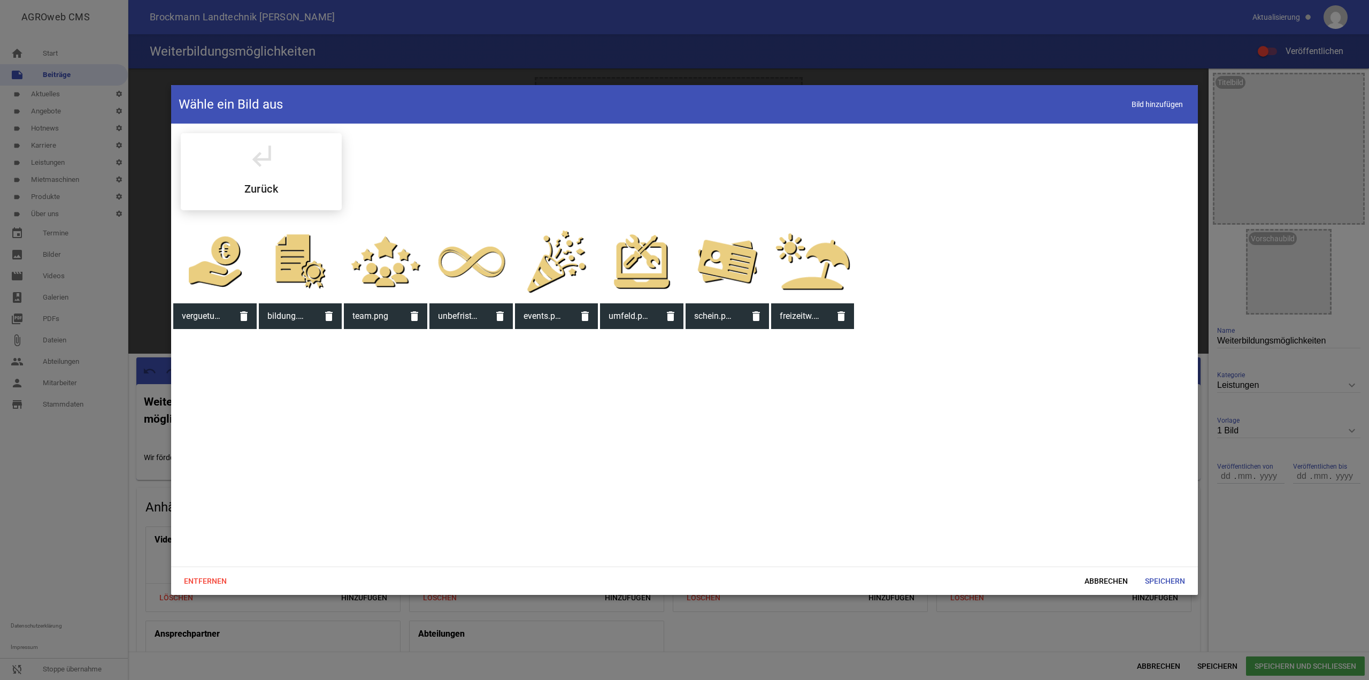
click at [314, 261] on div at bounding box center [300, 261] width 83 height 83
click at [1150, 577] on span "Speichern" at bounding box center [1165, 580] width 57 height 19
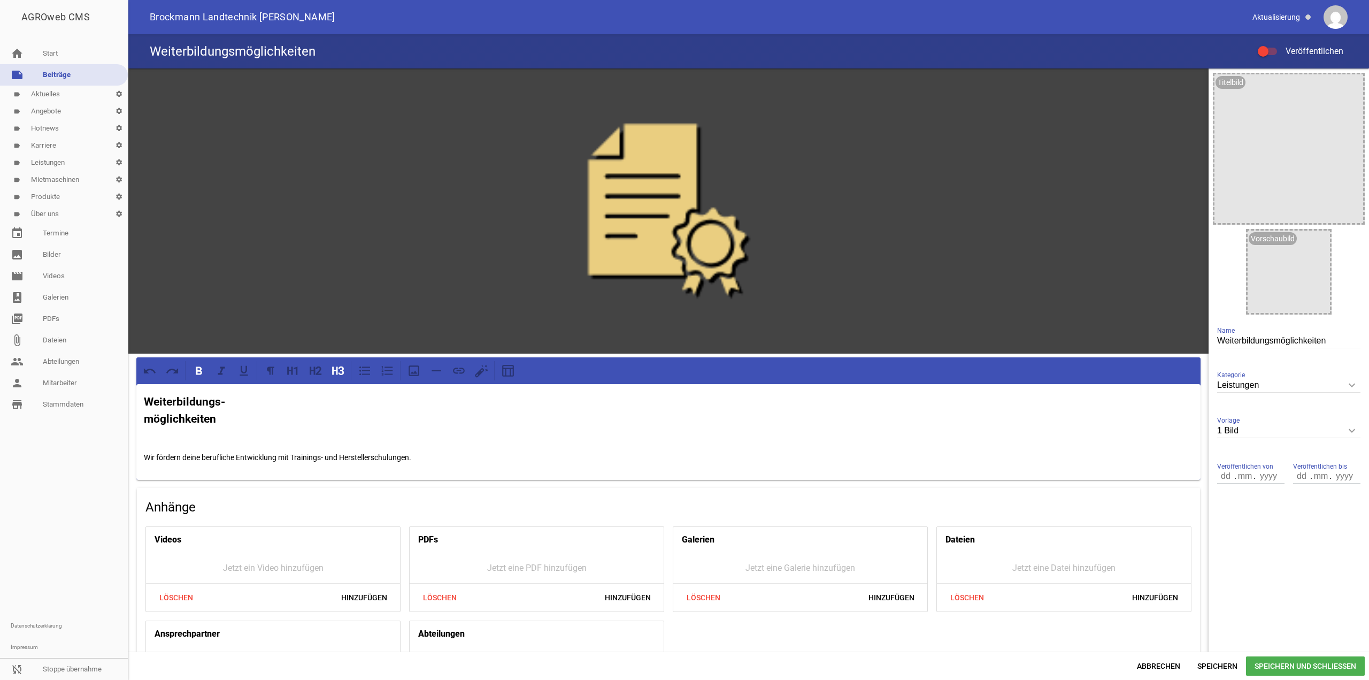
click at [1267, 50] on div at bounding box center [1263, 51] width 11 height 11
click at [1273, 45] on input "Veröffentlichen" at bounding box center [1273, 45] width 0 height 0
click at [1282, 673] on span "Speichern und Schließen" at bounding box center [1305, 665] width 119 height 19
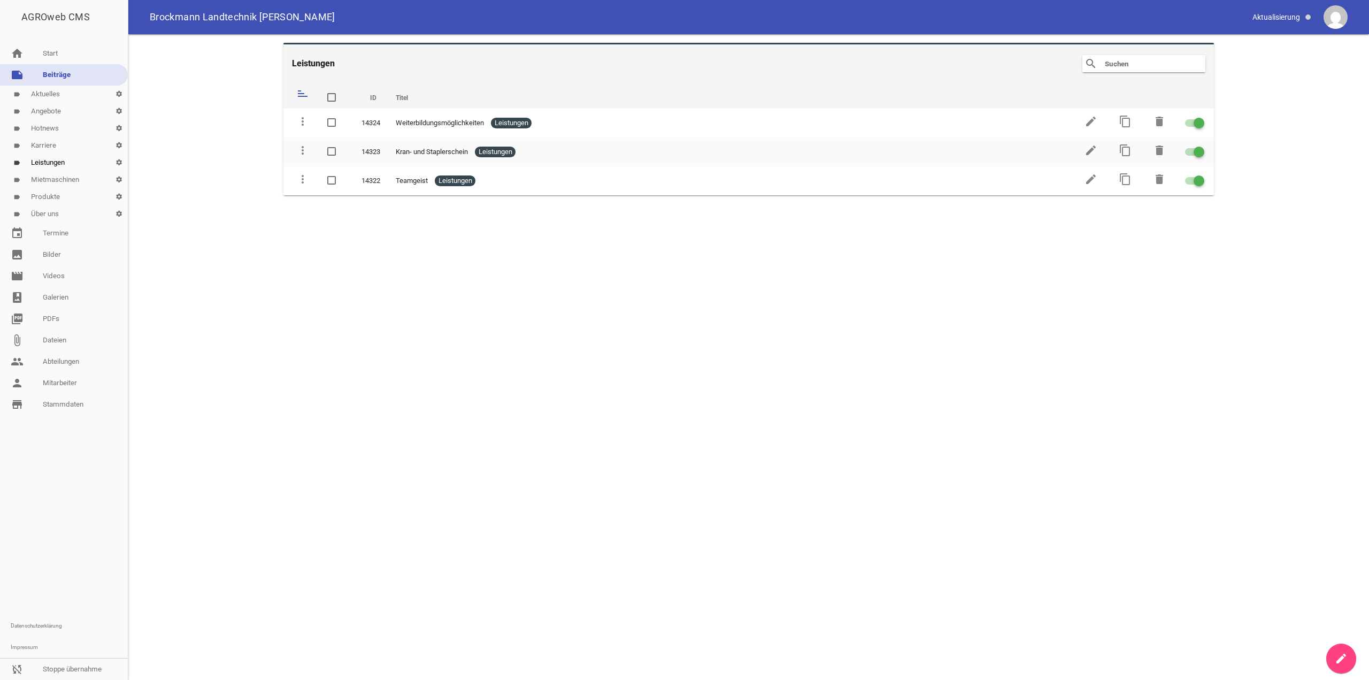
click at [1350, 653] on link "create" at bounding box center [1342, 659] width 30 height 30
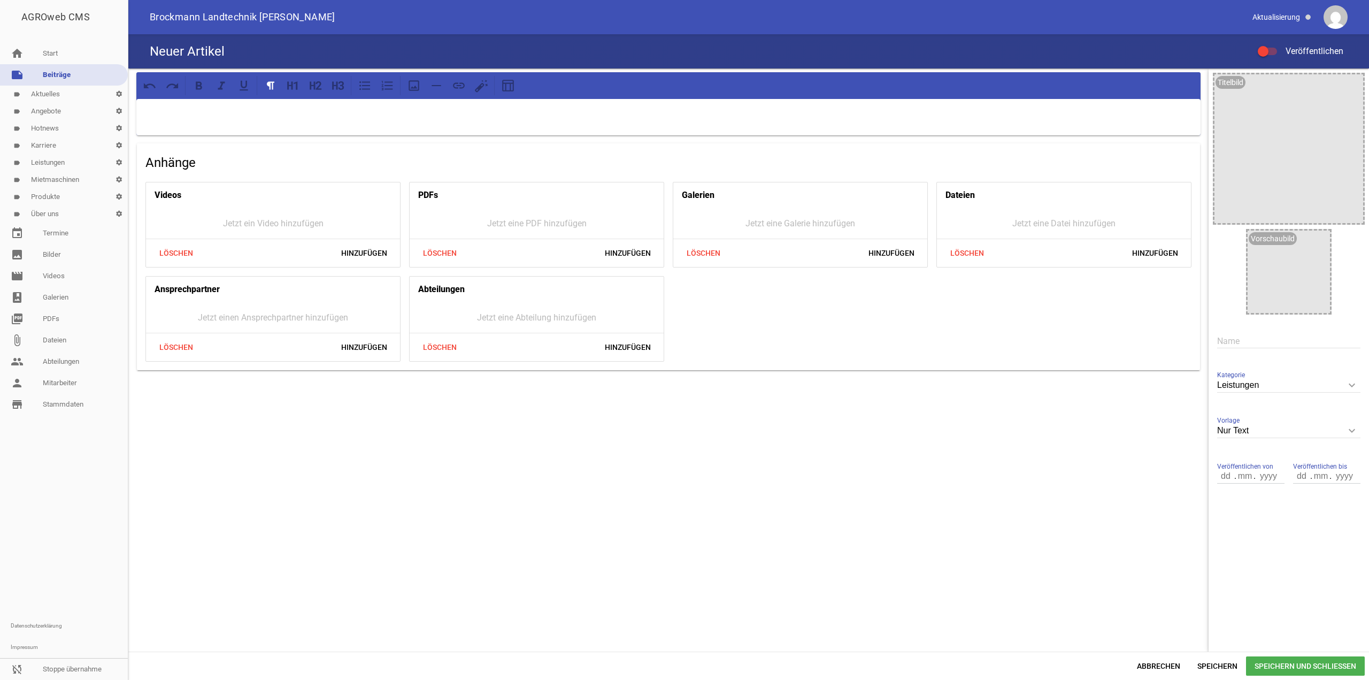
click at [781, 119] on div at bounding box center [668, 117] width 1065 height 36
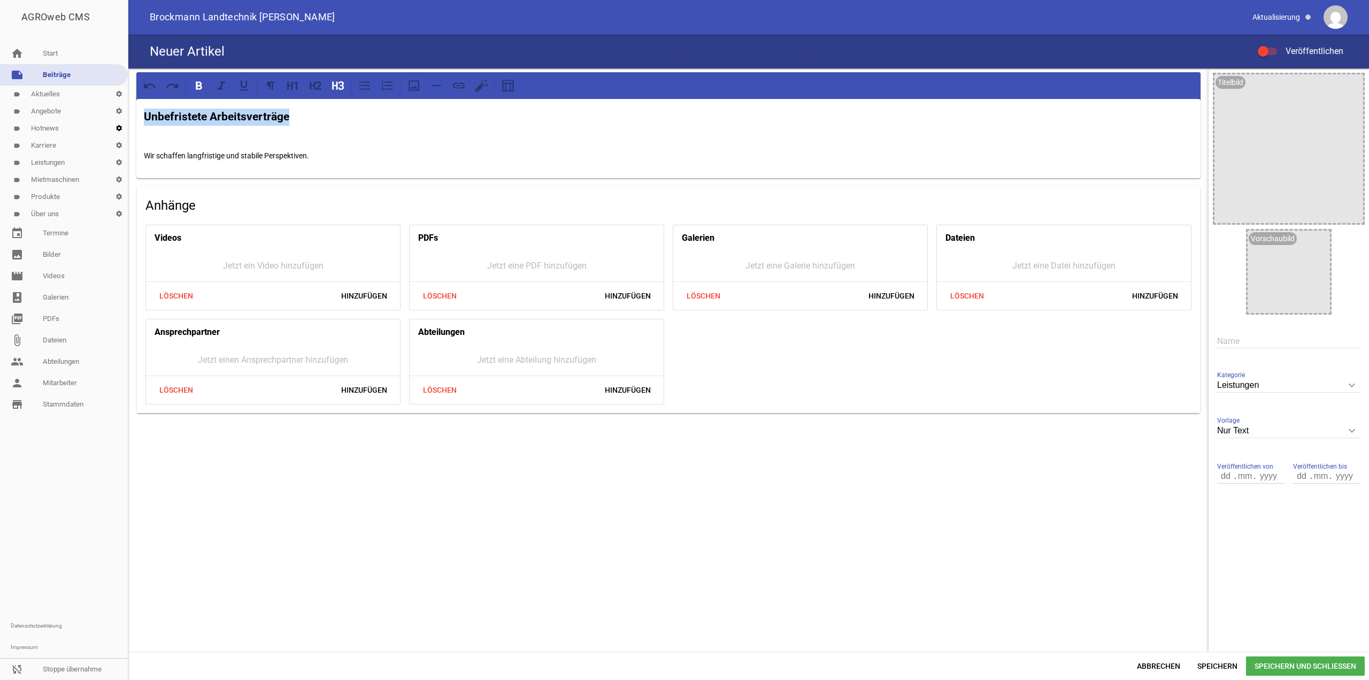
drag, startPoint x: 289, startPoint y: 108, endPoint x: 117, endPoint y: 124, distance: 172.5
click at [118, 124] on div "AGROweb CMS home Start note Beiträge label Aktuelles settings label Angebote se…" at bounding box center [684, 340] width 1369 height 680
copy strong "Unbefristete Arbeitsverträge"
click at [1307, 343] on input "text" at bounding box center [1289, 341] width 143 height 14
paste input "Unbefristete Arbeitsverträge"
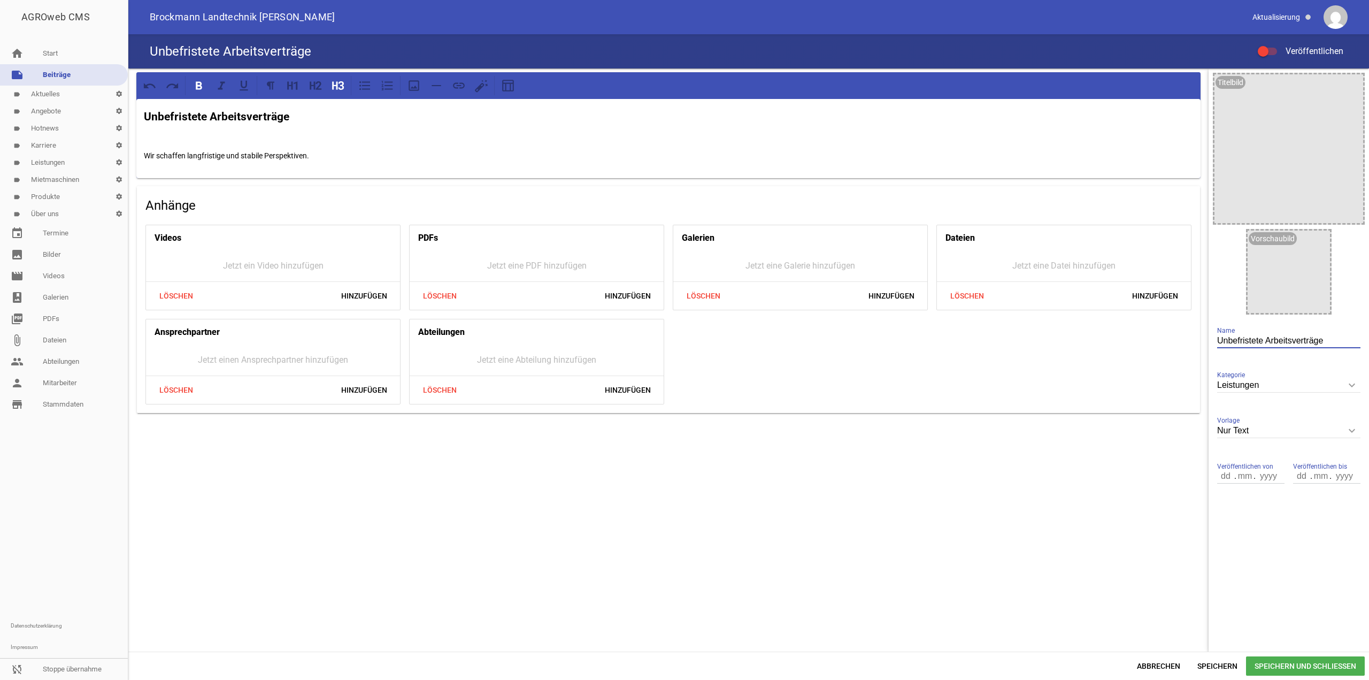
type input "Unbefristete Arbeitsverträge"
click at [1319, 421] on div "Nur Text keyboard_arrow_down Vorlage Nur Text 1 Bild 3 Bilder 5 Bilder" at bounding box center [1289, 431] width 143 height 37
click at [1319, 422] on div "Nur Text keyboard_arrow_down Vorlage Nur Text 1 Bild 3 Bilder 5 Bilder" at bounding box center [1289, 431] width 143 height 37
click at [1322, 433] on input "Nur Text" at bounding box center [1289, 431] width 143 height 14
click at [1250, 483] on li "1 Bild" at bounding box center [1289, 482] width 143 height 26
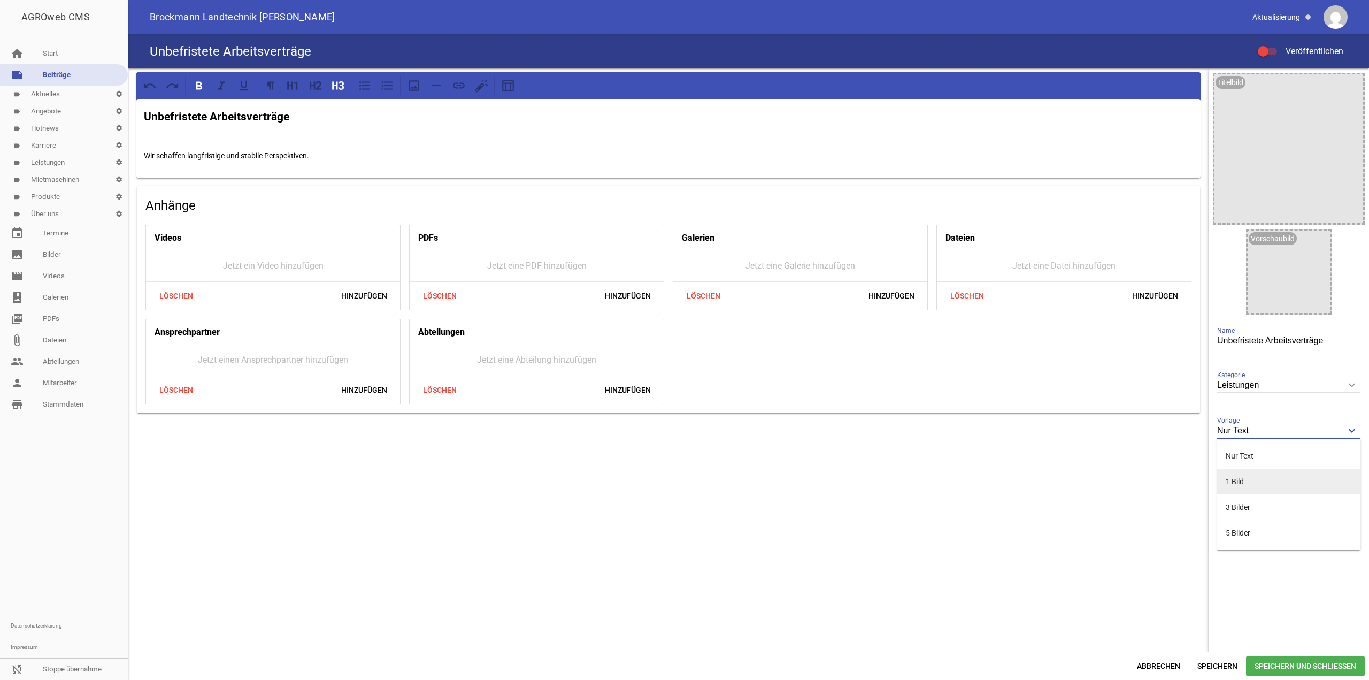
type input "1 Bild"
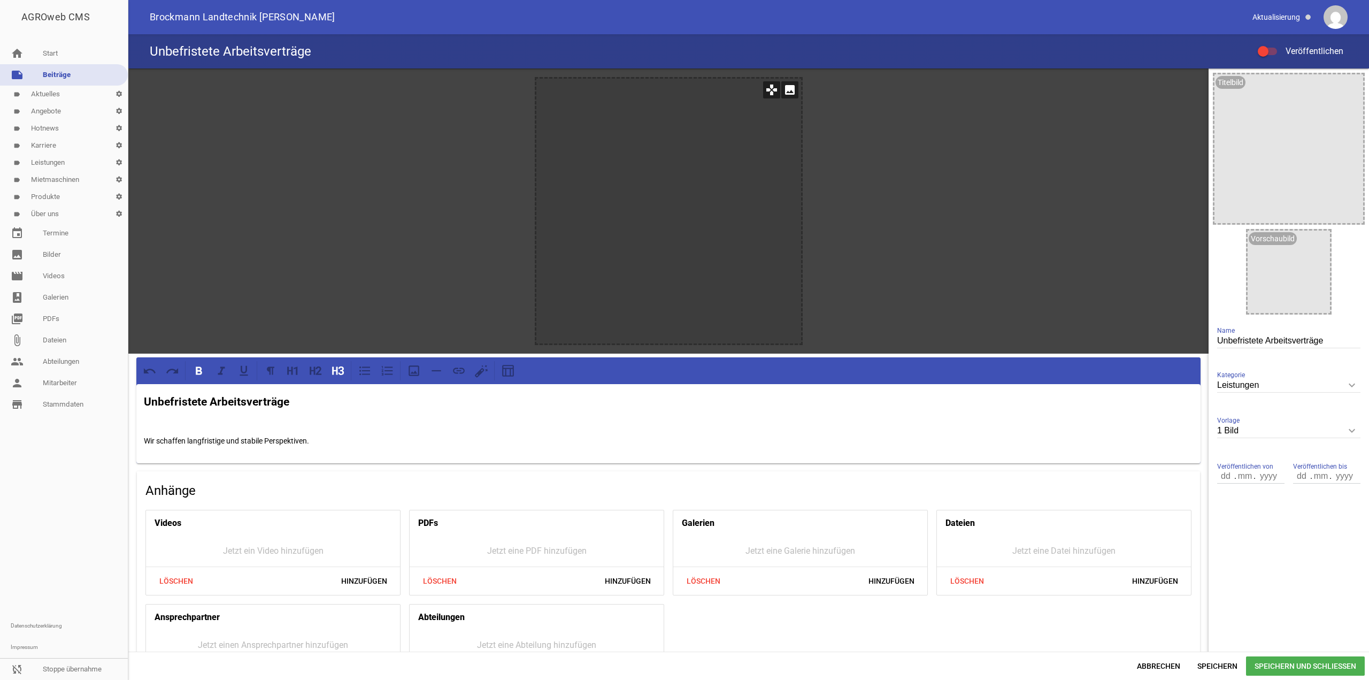
click at [784, 94] on icon "image" at bounding box center [790, 89] width 17 height 17
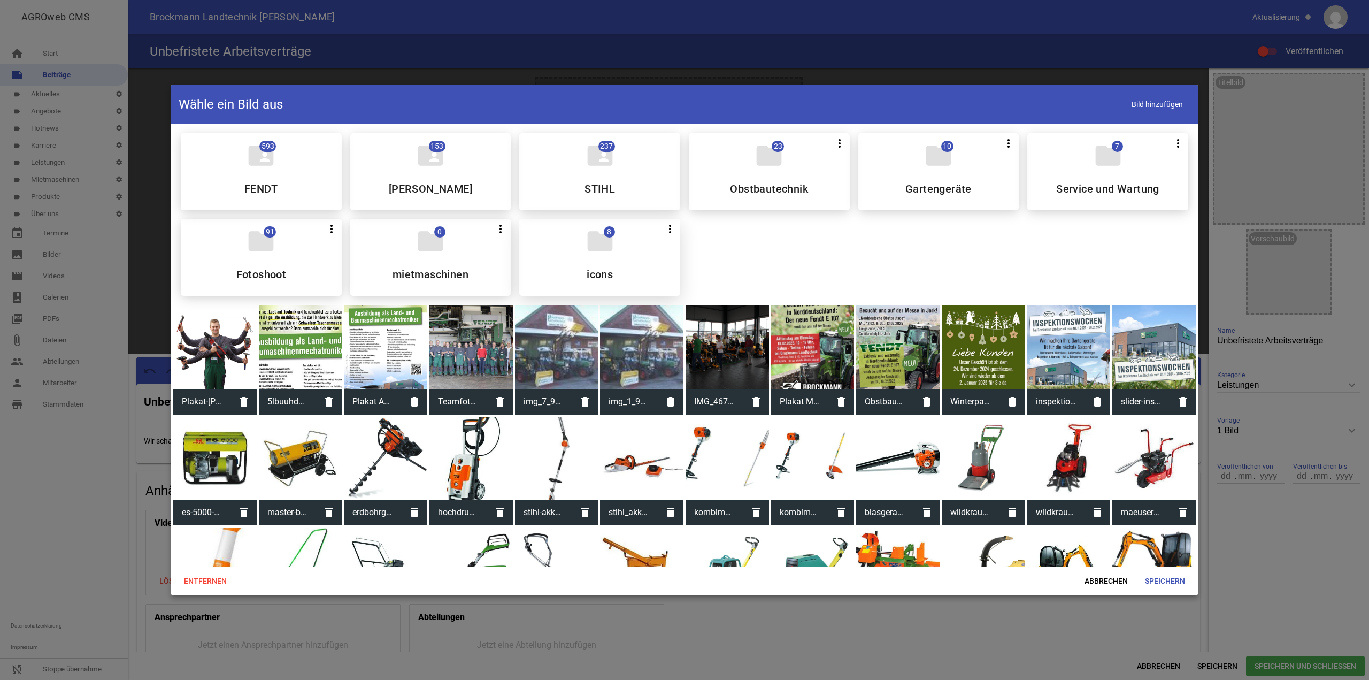
click at [599, 253] on icon "folder" at bounding box center [600, 241] width 30 height 30
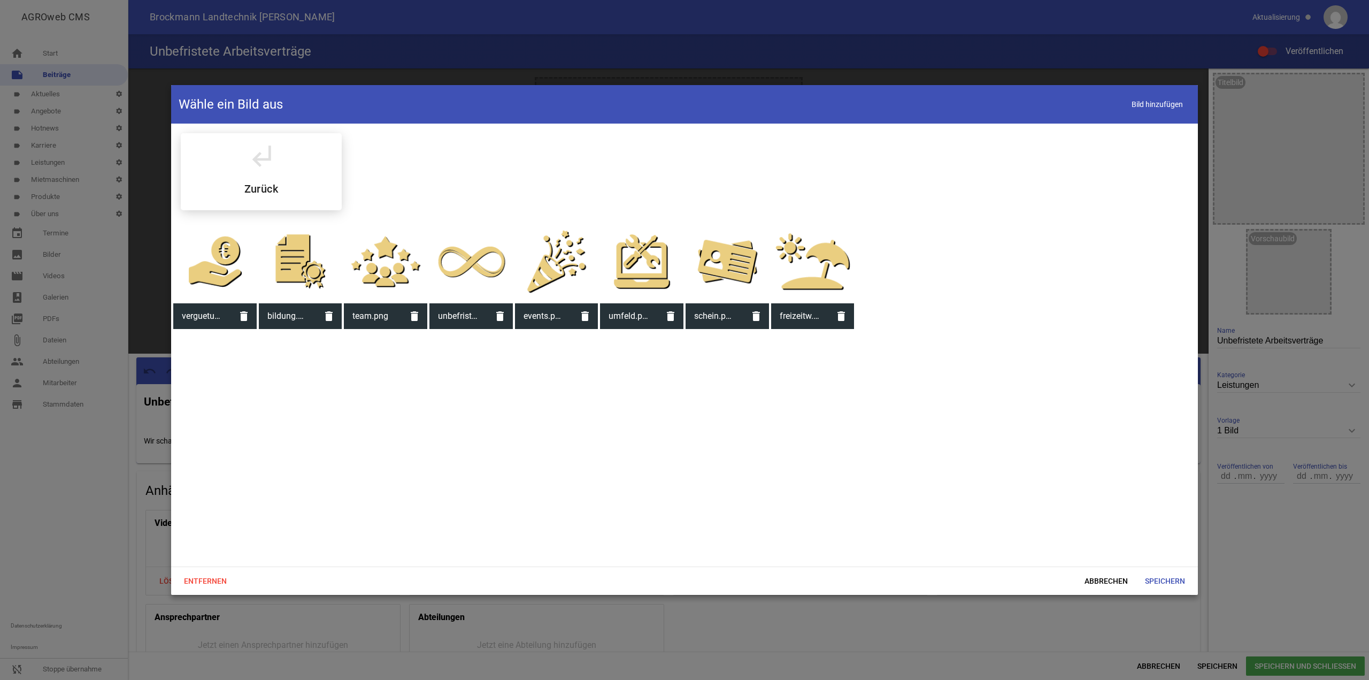
drag, startPoint x: 479, startPoint y: 285, endPoint x: 502, endPoint y: 290, distance: 24.0
click at [479, 285] on div at bounding box center [471, 261] width 83 height 83
click at [1183, 580] on span "Speichern" at bounding box center [1165, 580] width 57 height 19
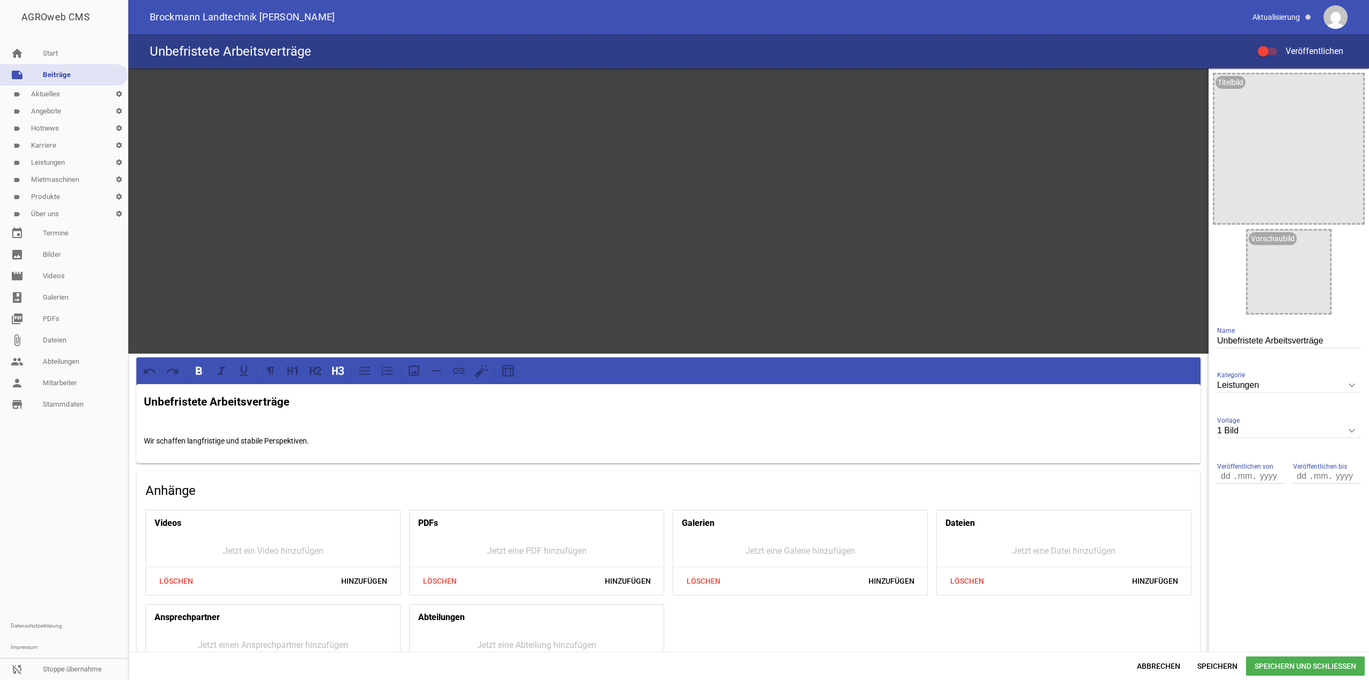
click at [1262, 55] on div at bounding box center [1263, 51] width 11 height 11
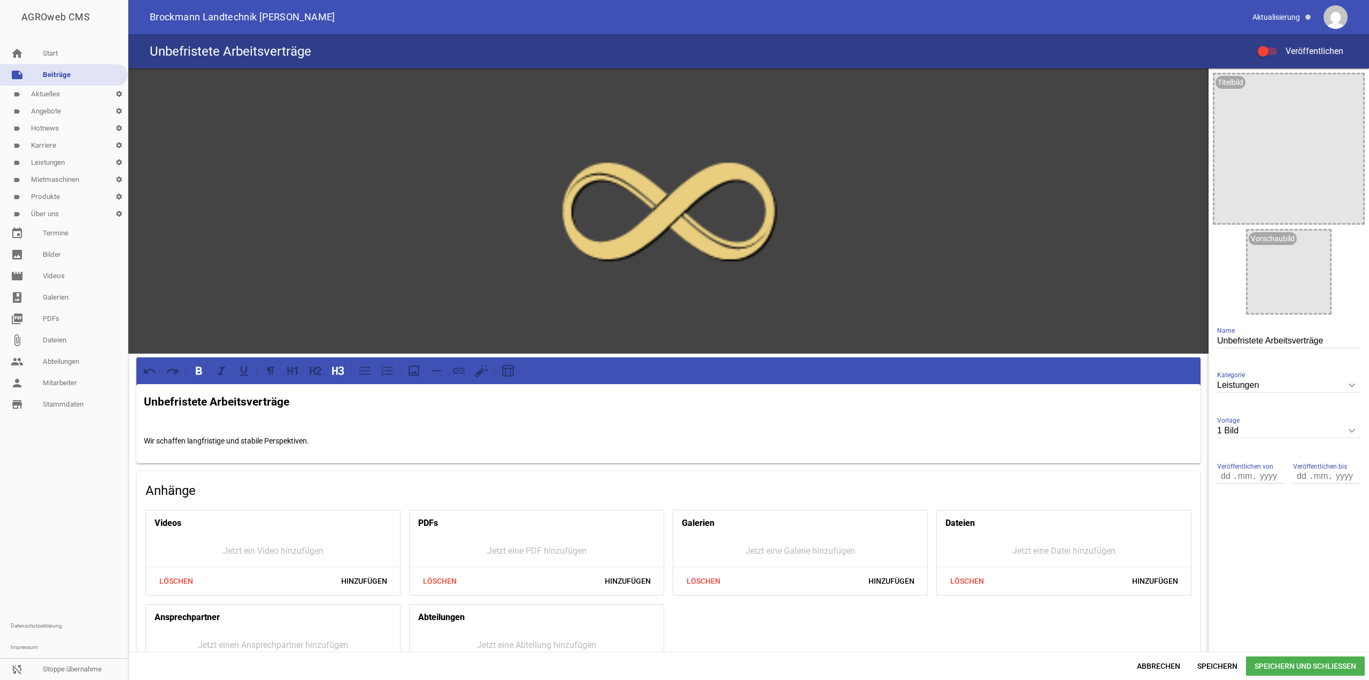
click at [1273, 45] on input "Veröffentlichen" at bounding box center [1273, 45] width 0 height 0
click at [1291, 662] on span "Speichern und Schließen" at bounding box center [1305, 665] width 119 height 19
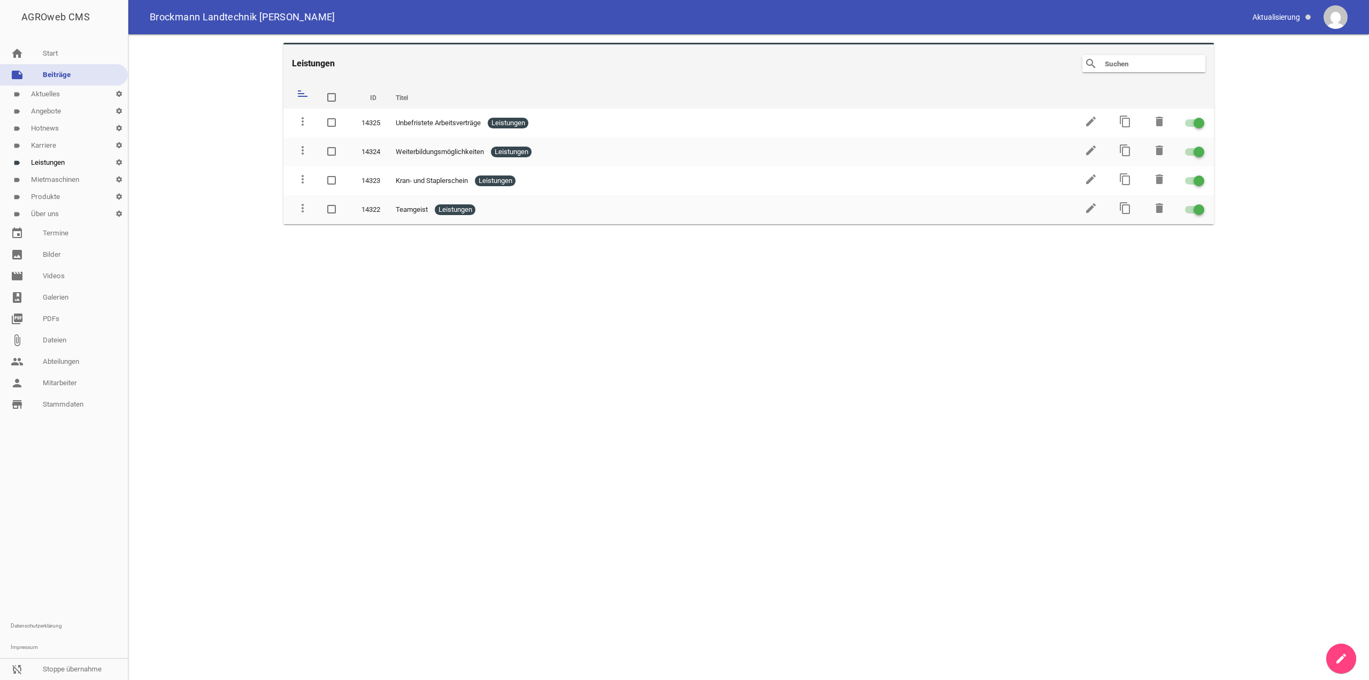
click at [1322, 653] on main "Leistungen search clear sort ID Titel delete more_vert 14325 Unbefristete Arbei…" at bounding box center [748, 357] width 1241 height 646
click at [1344, 657] on icon "create" at bounding box center [1341, 658] width 13 height 13
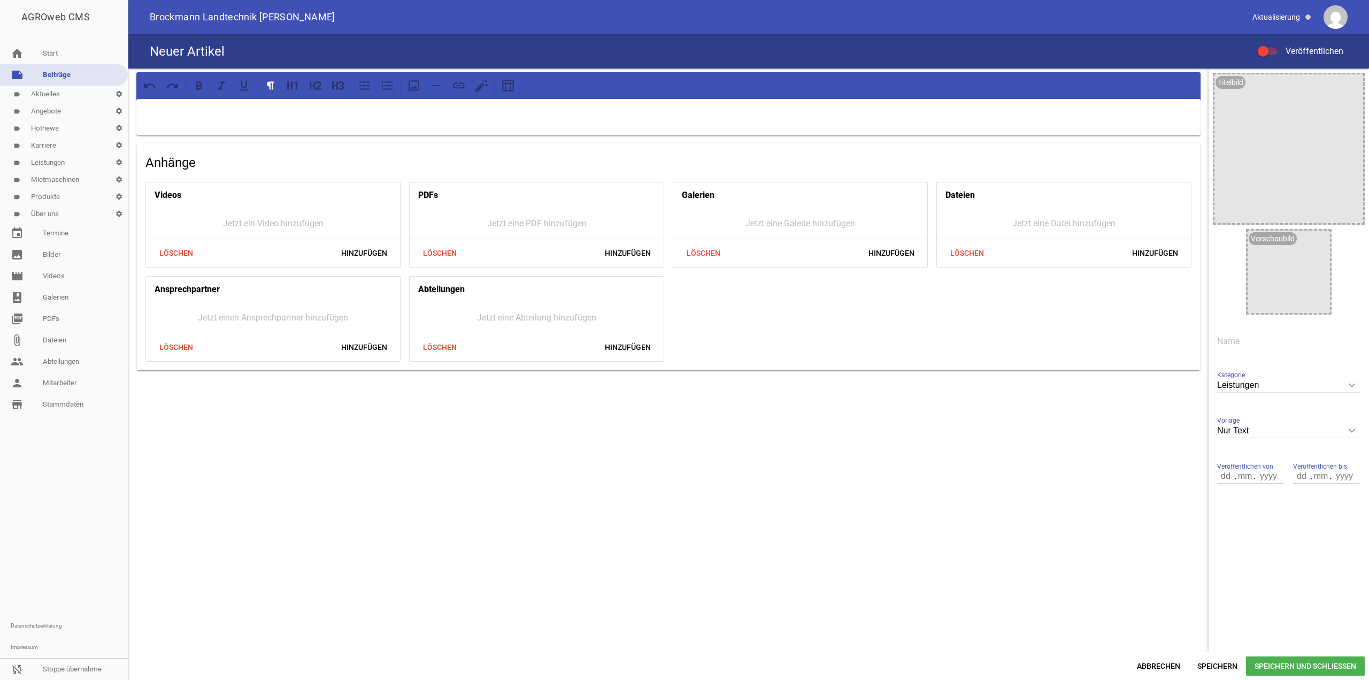
click at [615, 129] on div at bounding box center [668, 117] width 1065 height 36
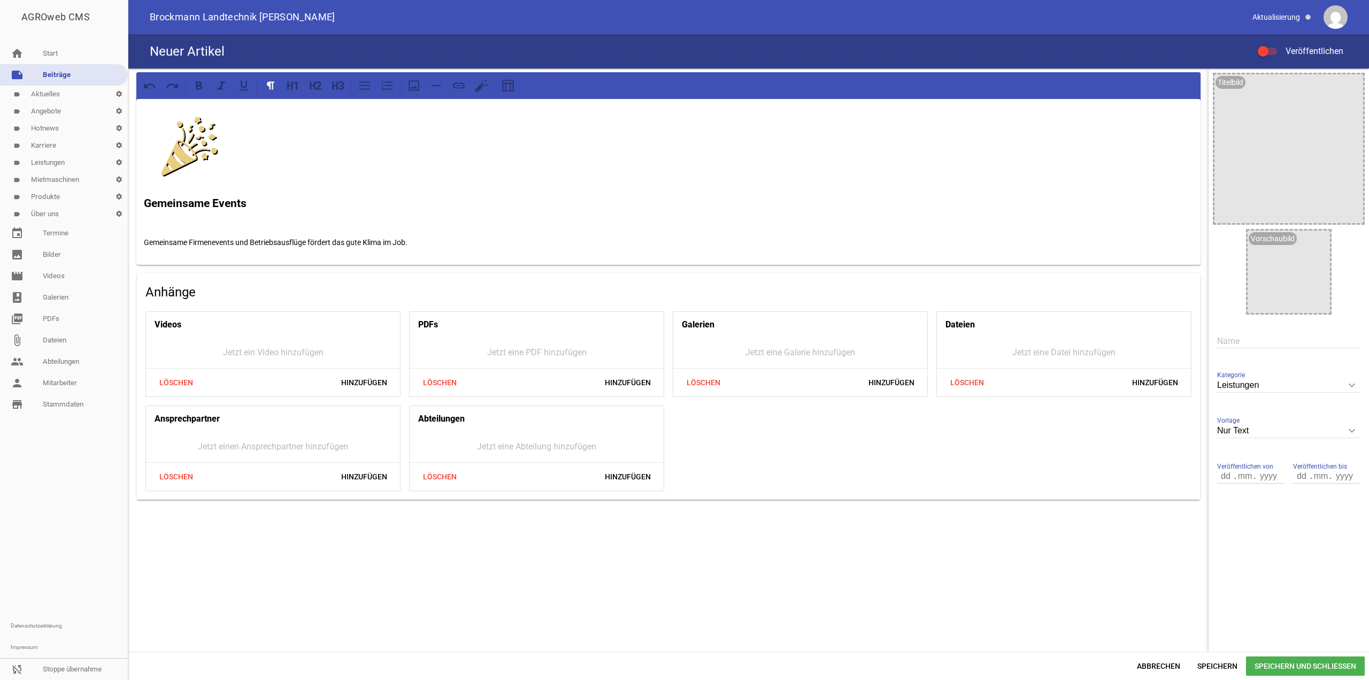
click at [320, 160] on p at bounding box center [669, 146] width 1050 height 80
click at [194, 149] on img at bounding box center [189, 146] width 91 height 80
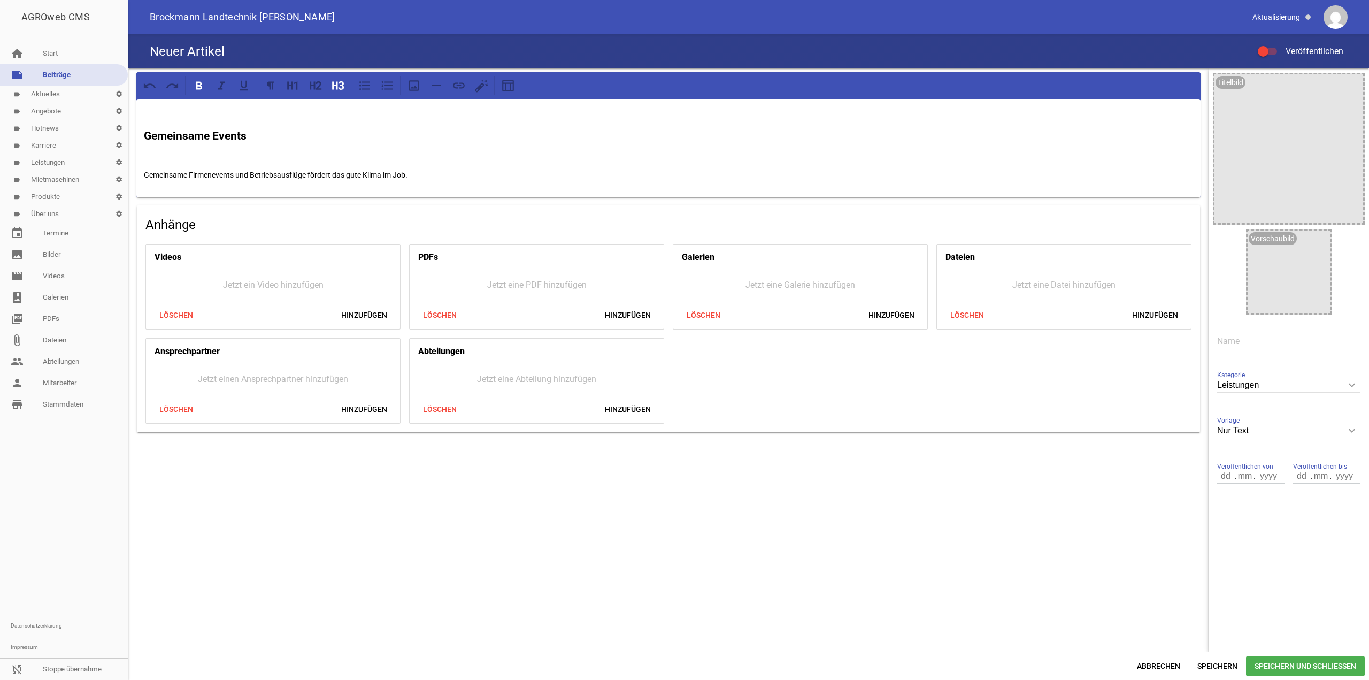
click at [148, 142] on strong "Gemeinsame Events" at bounding box center [195, 135] width 103 height 13
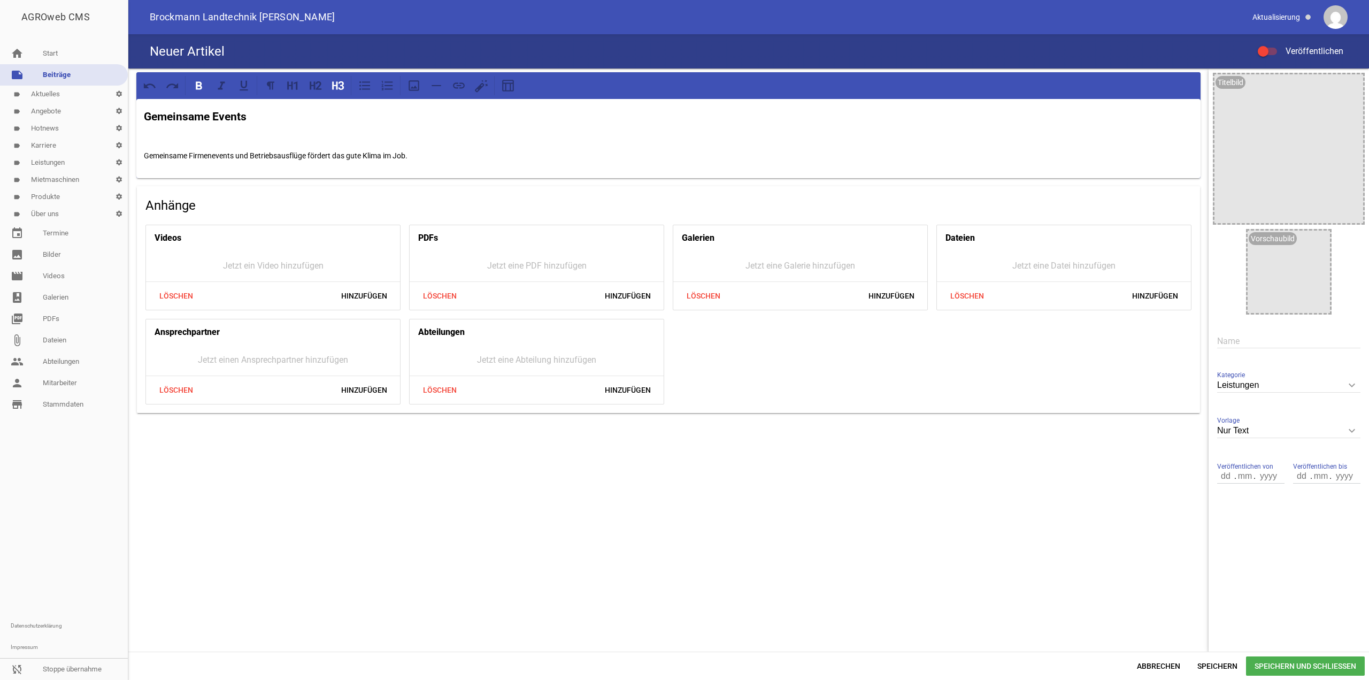
click at [924, 94] on div at bounding box center [668, 85] width 1057 height 19
click at [933, 111] on h3 "Gemeinsame Events" at bounding box center [669, 117] width 1050 height 17
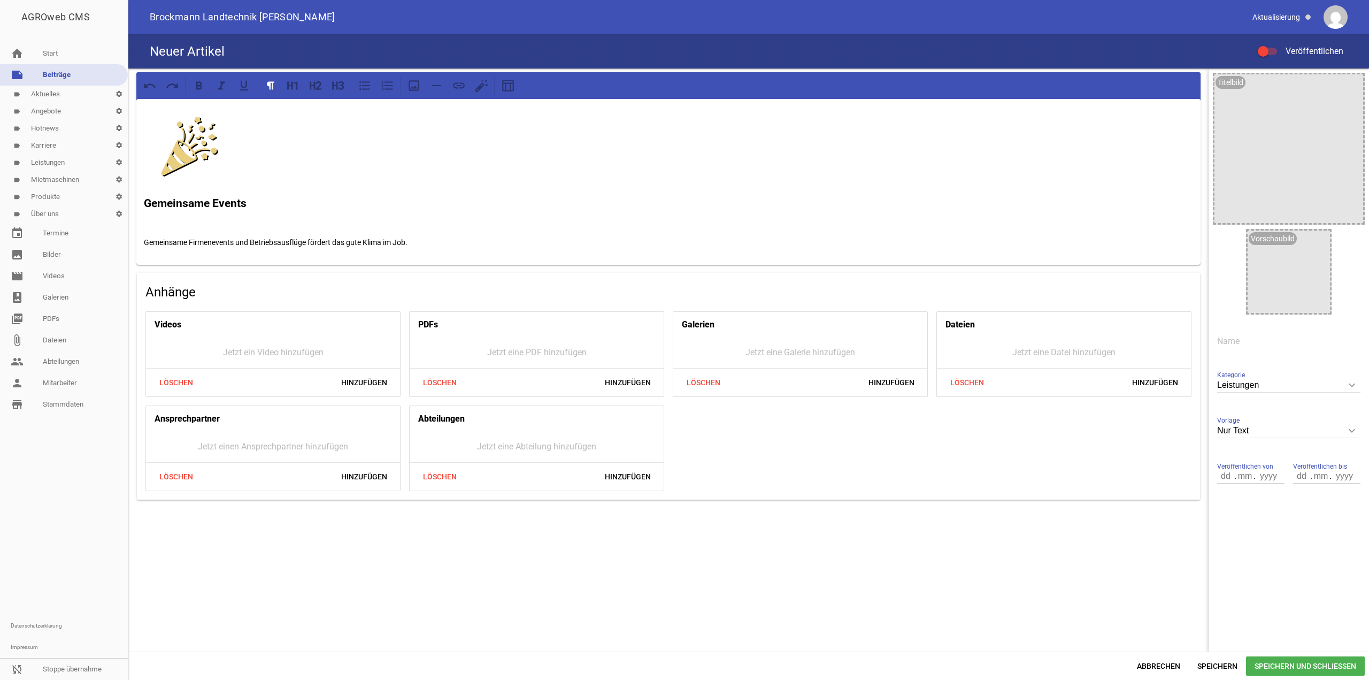
click at [1276, 54] on label "Veröffentlichen" at bounding box center [1301, 51] width 86 height 13
click at [1273, 45] on input "Veröffentlichen" at bounding box center [1273, 45] width 0 height 0
click at [1291, 668] on span "Speichern und Schließen" at bounding box center [1305, 665] width 119 height 19
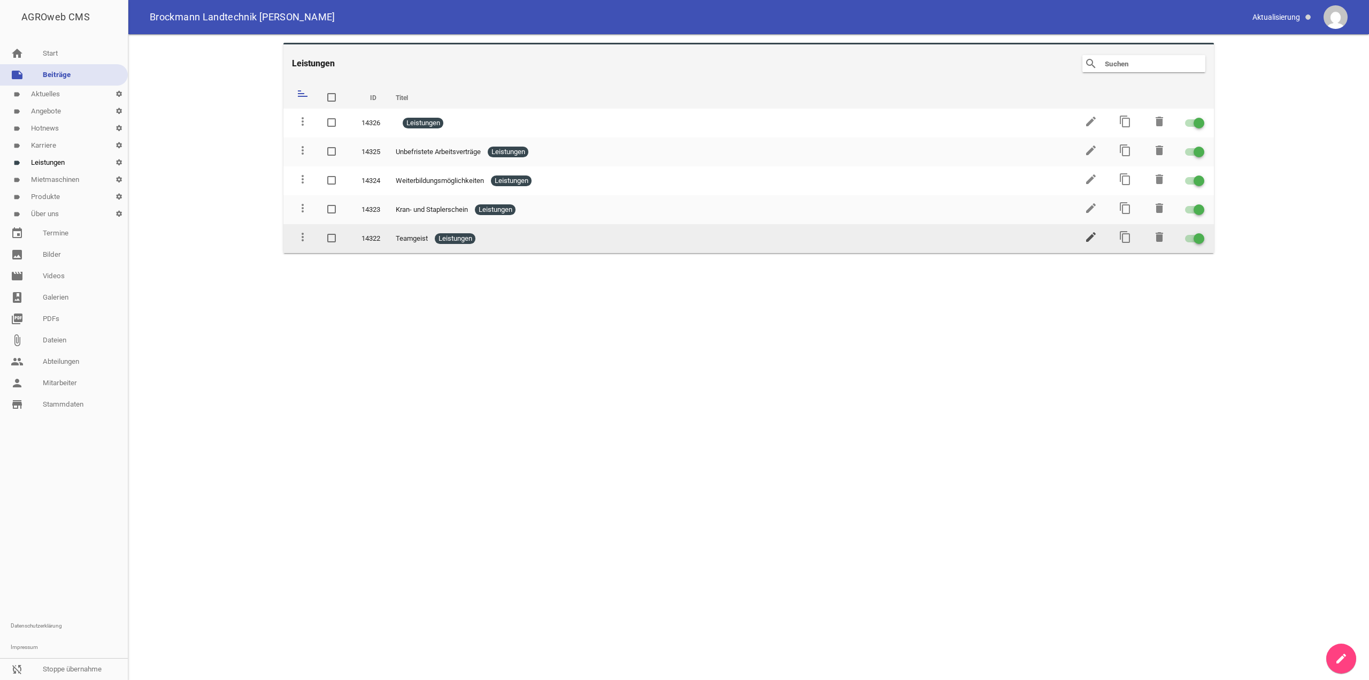
click at [1095, 236] on icon "edit" at bounding box center [1091, 237] width 13 height 13
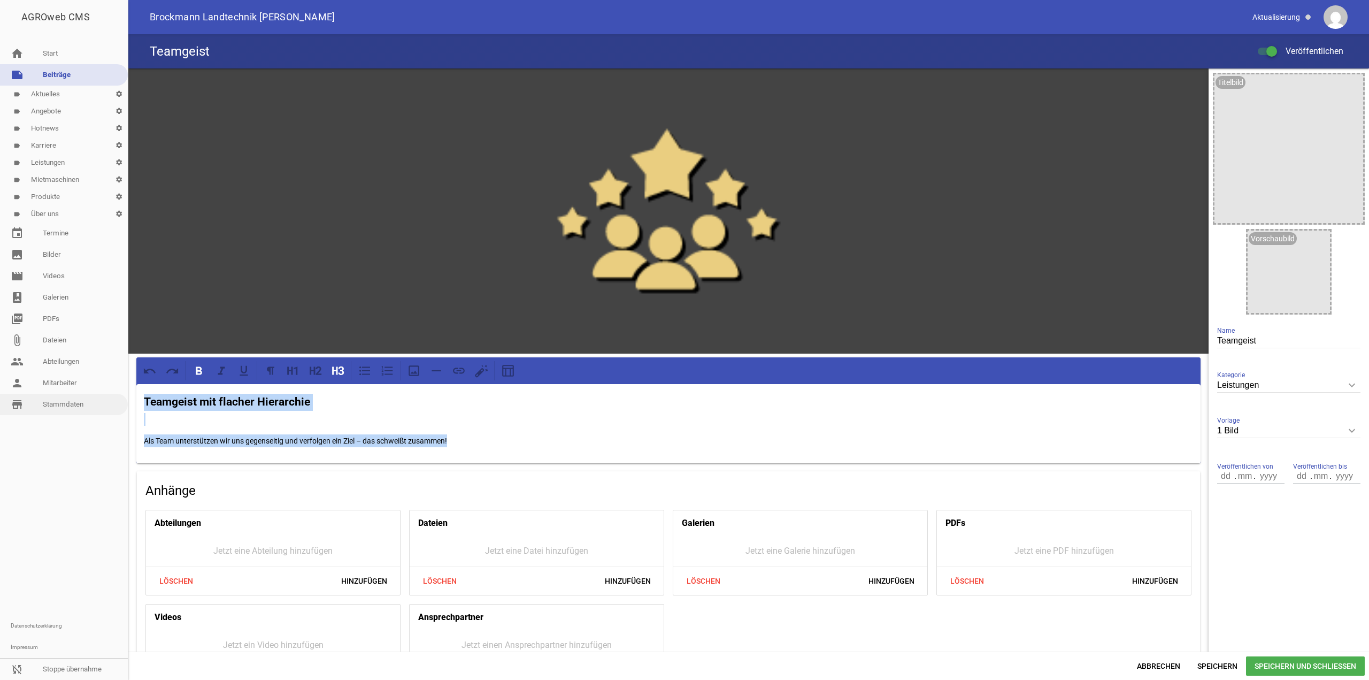
drag, startPoint x: 463, startPoint y: 435, endPoint x: 0, endPoint y: 402, distance: 464.4
click at [0, 402] on div "AGROweb CMS home Start note Beiträge label Aktuelles settings label Angebote se…" at bounding box center [684, 340] width 1369 height 680
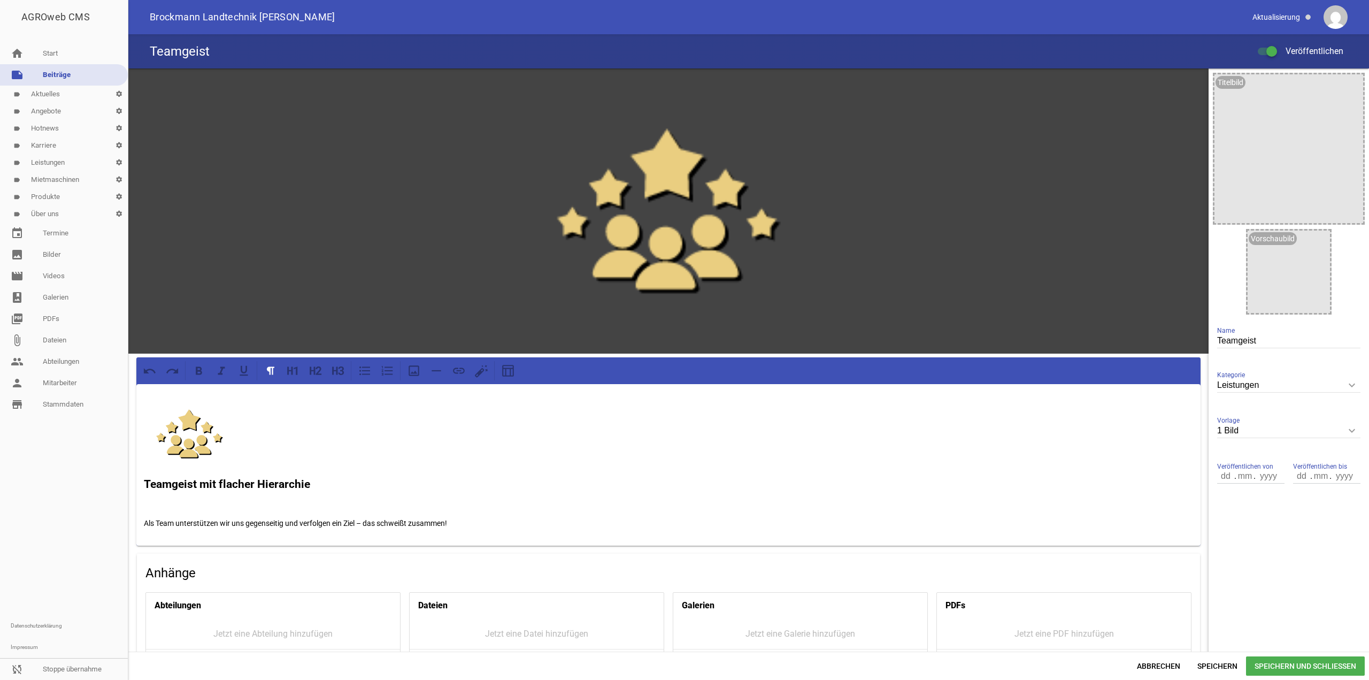
click at [101, 424] on div at bounding box center [64, 515] width 128 height 200
click at [174, 431] on img at bounding box center [189, 434] width 91 height 80
click at [225, 428] on img at bounding box center [189, 434] width 91 height 80
click at [212, 431] on img at bounding box center [189, 434] width 91 height 80
drag, startPoint x: 196, startPoint y: 433, endPoint x: 207, endPoint y: 433, distance: 11.2
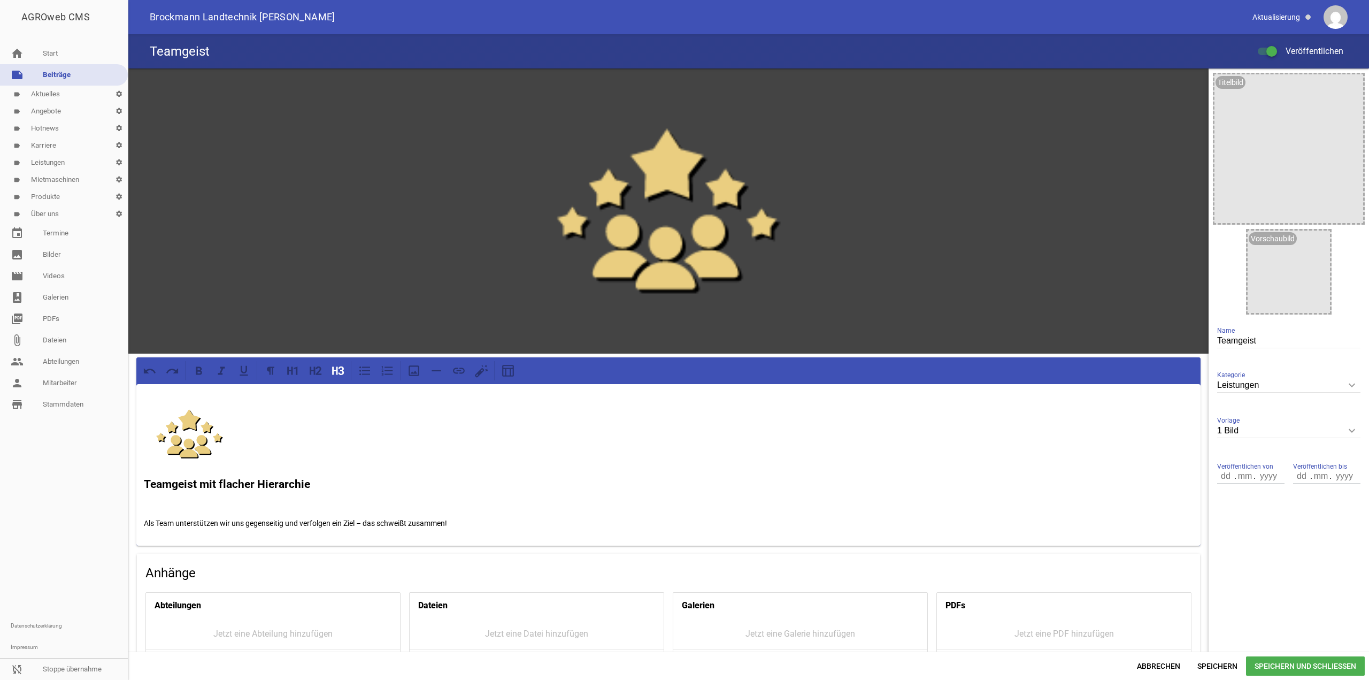
click at [196, 433] on img at bounding box center [189, 434] width 91 height 80
click at [193, 437] on img at bounding box center [189, 434] width 91 height 80
drag, startPoint x: 193, startPoint y: 437, endPoint x: 334, endPoint y: 488, distance: 149.8
click at [333, 488] on div "Teamgeist mit flacher Hierarchie Als Team unterstützen wir uns gegenseitig und …" at bounding box center [668, 465] width 1065 height 162
click at [222, 417] on img at bounding box center [189, 434] width 91 height 80
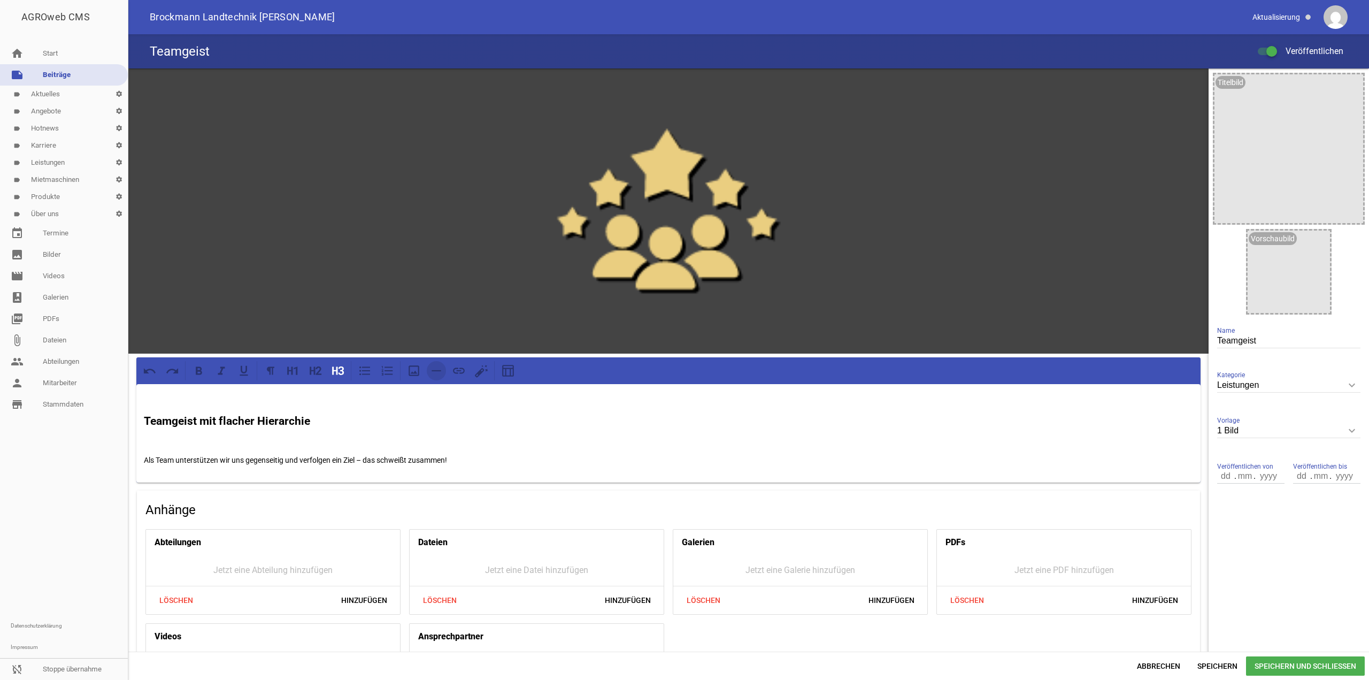
click at [427, 371] on button at bounding box center [436, 370] width 19 height 19
click at [420, 371] on icon at bounding box center [414, 371] width 14 height 14
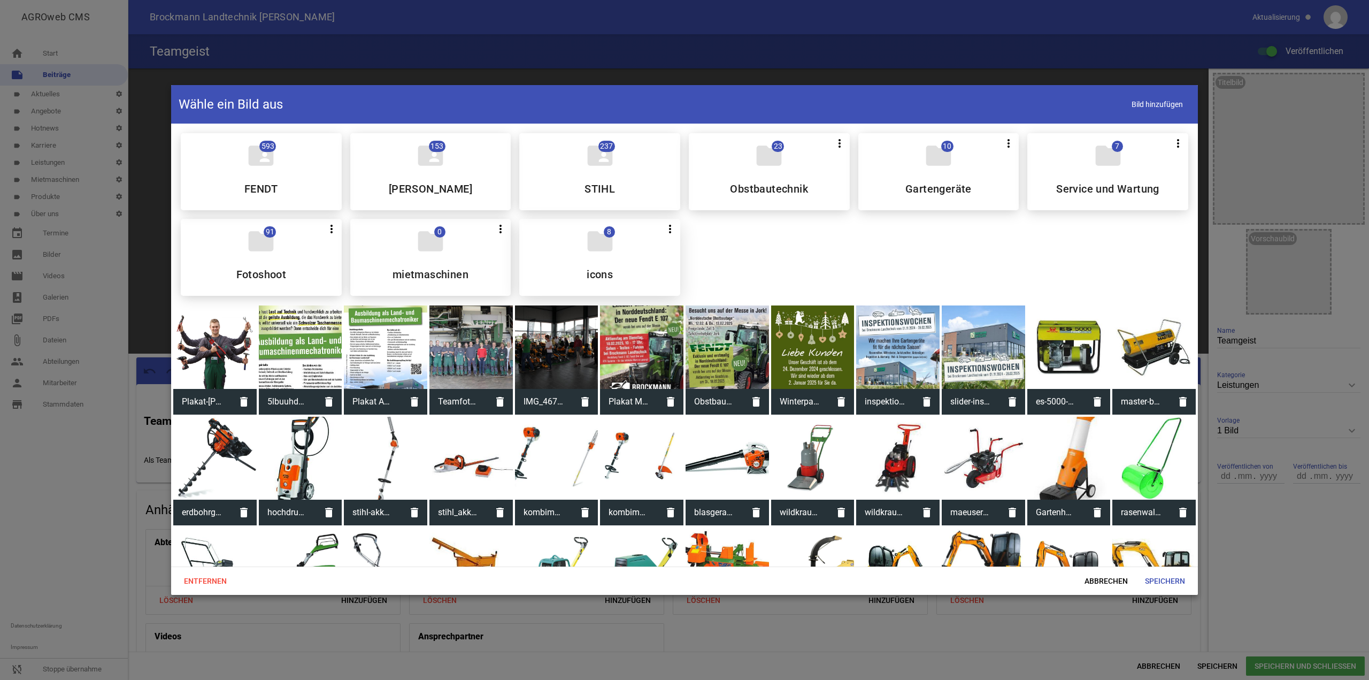
click at [579, 274] on div "folder 8 more_vert Teilen Bearbeiten Löschen icons" at bounding box center [599, 257] width 161 height 77
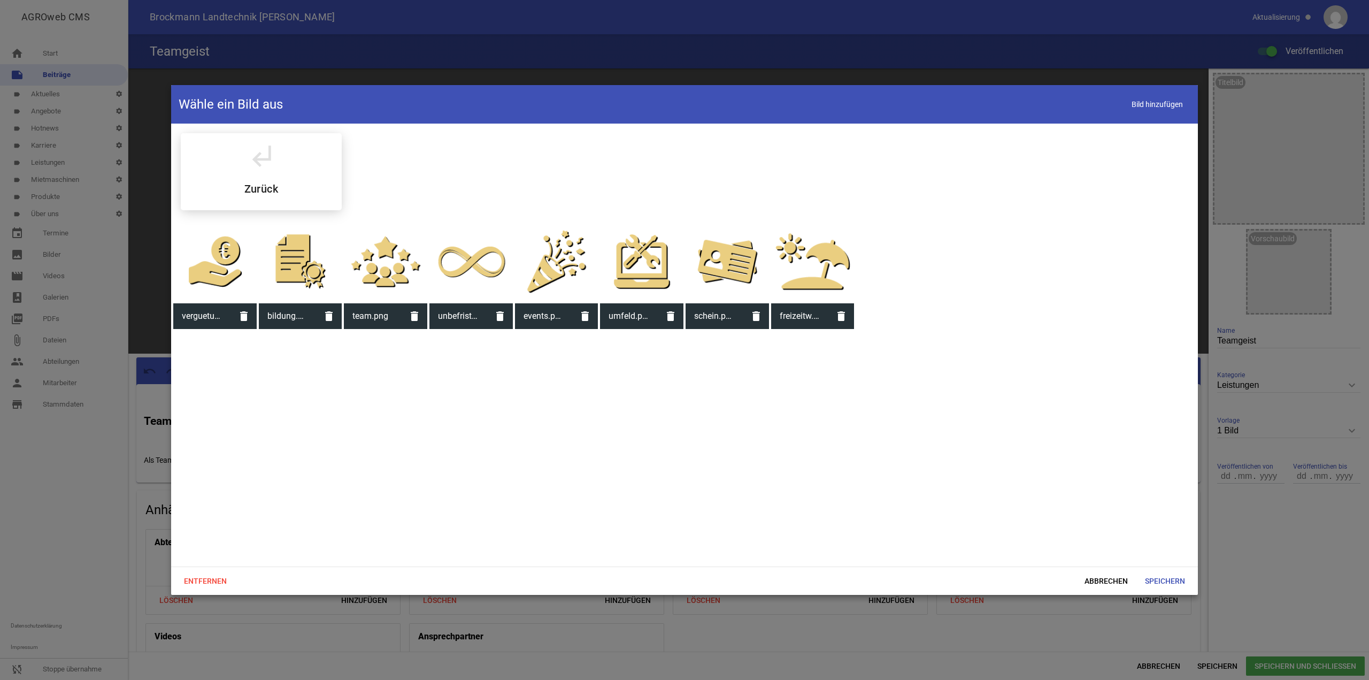
click at [383, 272] on div at bounding box center [385, 261] width 83 height 83
click at [1153, 584] on span "Speichern" at bounding box center [1165, 580] width 57 height 19
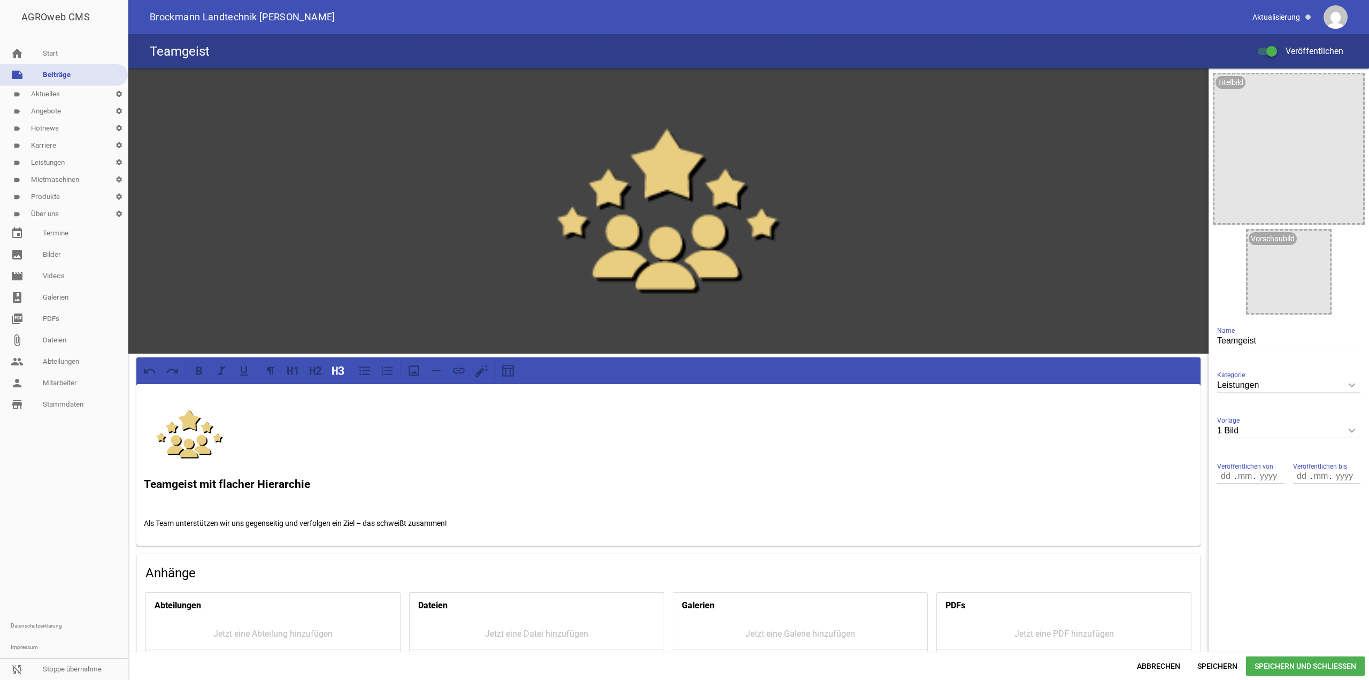
click at [167, 438] on img at bounding box center [189, 434] width 91 height 80
click at [1266, 428] on input "1 Bild" at bounding box center [1289, 431] width 143 height 14
click at [1276, 453] on li "Nur Text" at bounding box center [1289, 456] width 143 height 26
type input "Nur Text"
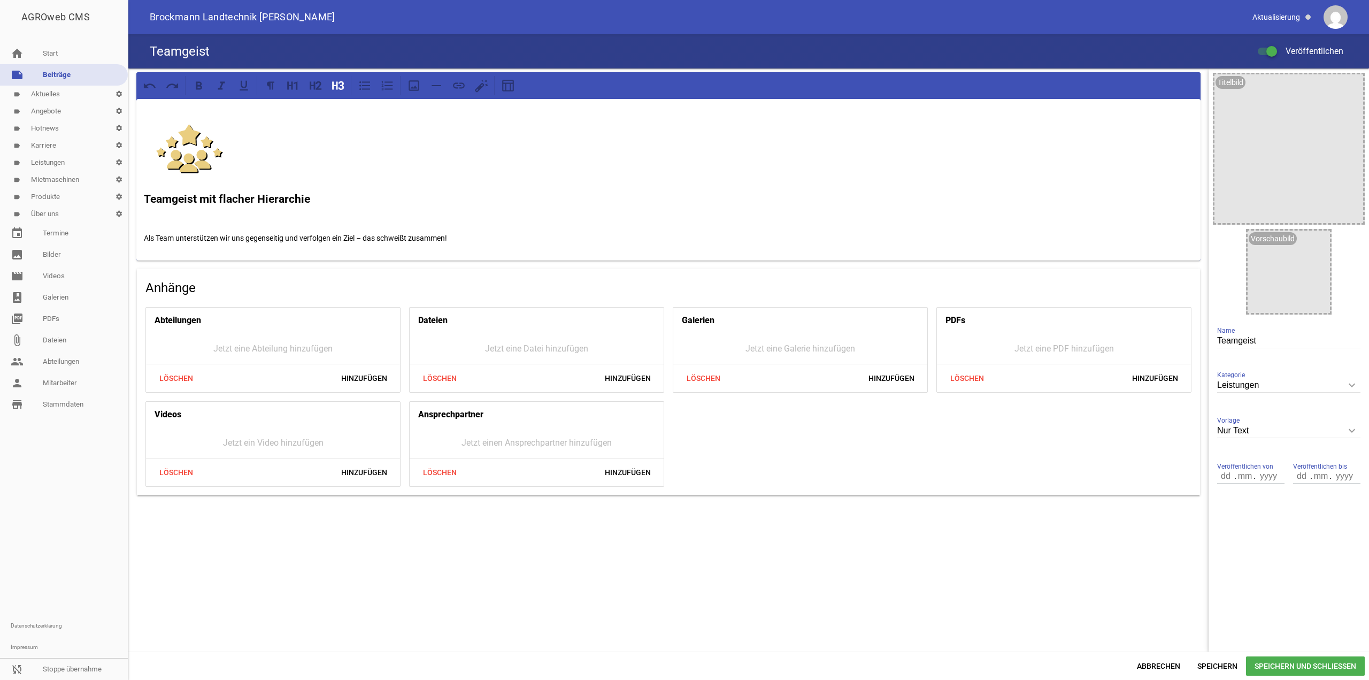
click at [1278, 674] on span "Speichern und Schließen" at bounding box center [1305, 665] width 119 height 19
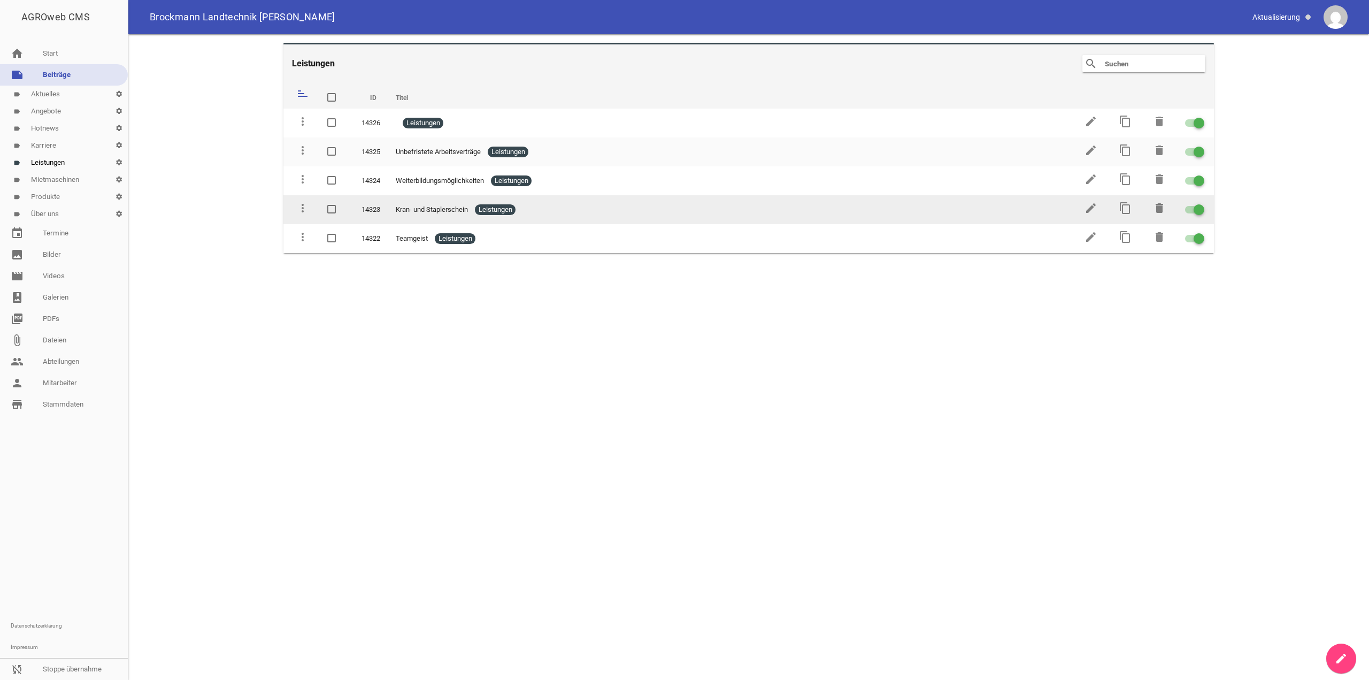
click at [1083, 206] on td "edit" at bounding box center [1090, 209] width 34 height 29
click at [1088, 206] on icon "edit" at bounding box center [1091, 208] width 13 height 13
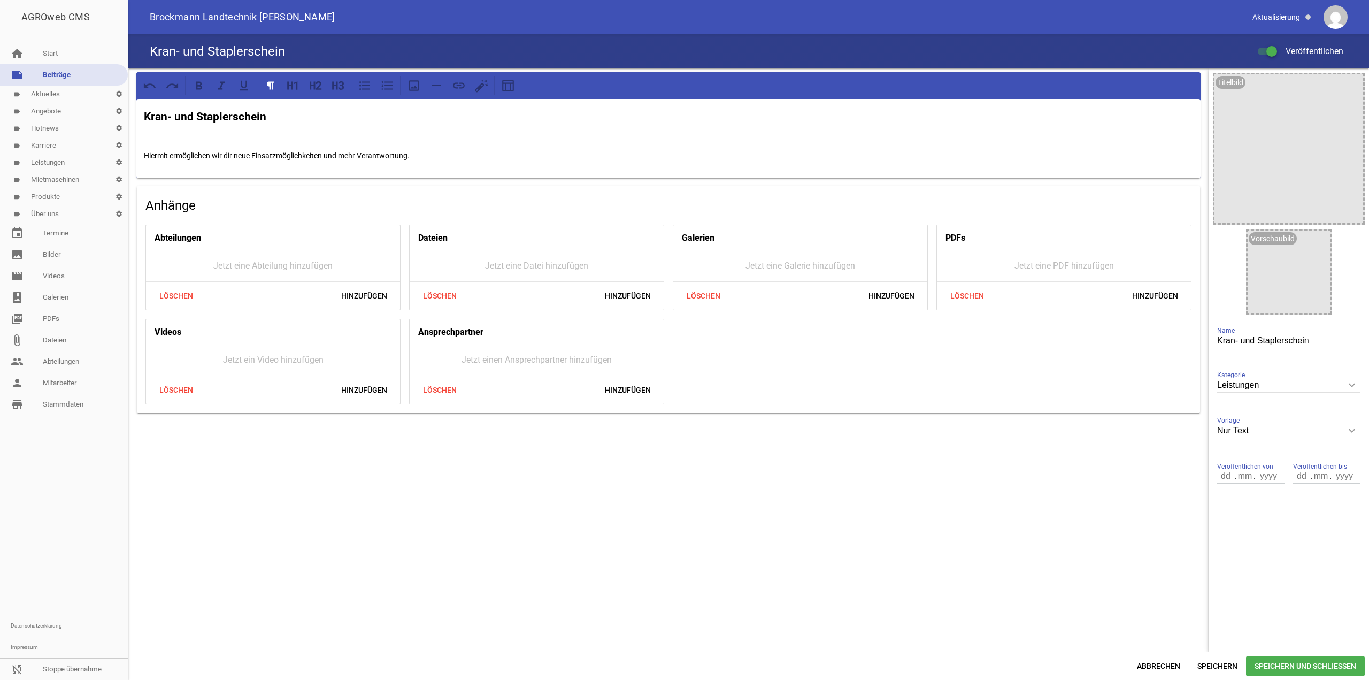
click at [144, 118] on strong "Kran- und Staplerschein" at bounding box center [205, 116] width 123 height 13
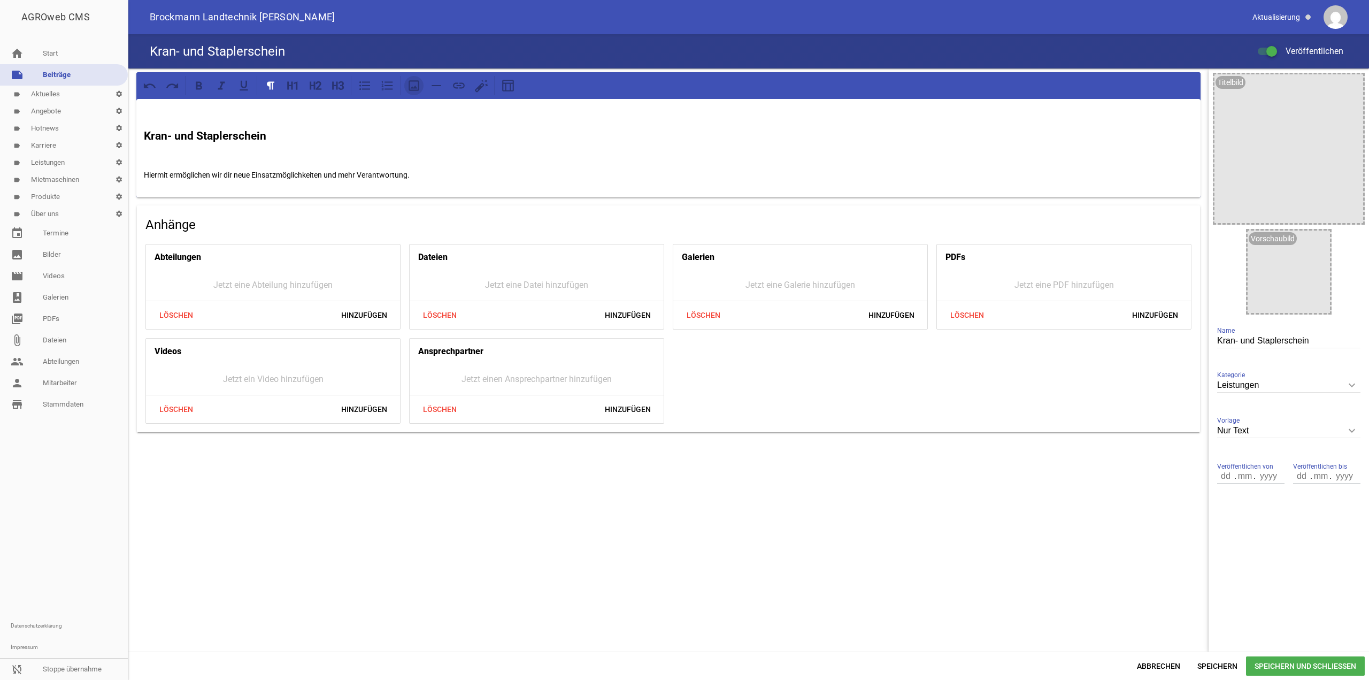
click at [405, 87] on button at bounding box center [413, 85] width 19 height 19
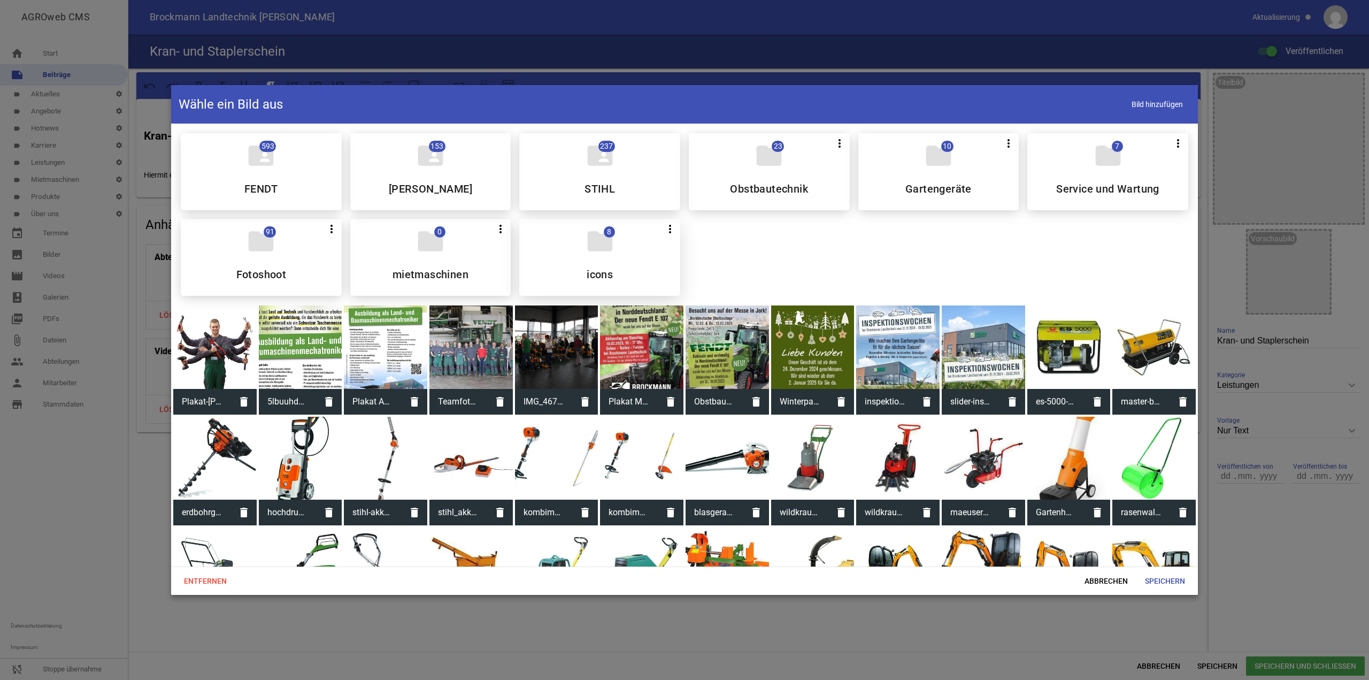
click at [549, 284] on div "folder 8 more_vert Teilen Bearbeiten Löschen icons" at bounding box center [599, 257] width 161 height 77
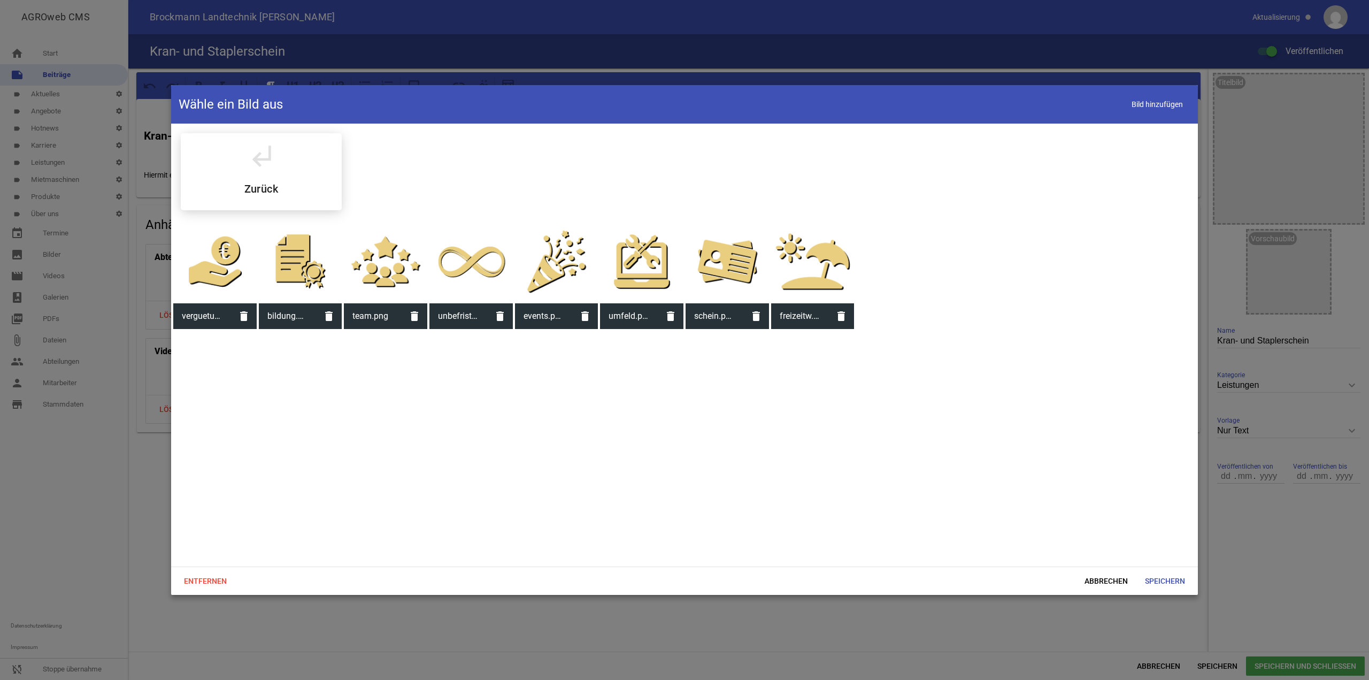
click at [733, 272] on div at bounding box center [727, 261] width 83 height 83
click at [1150, 570] on div "Entfernen Abbrechen Speichern" at bounding box center [684, 581] width 1027 height 28
click at [1163, 579] on span "Speichern" at bounding box center [1165, 580] width 57 height 19
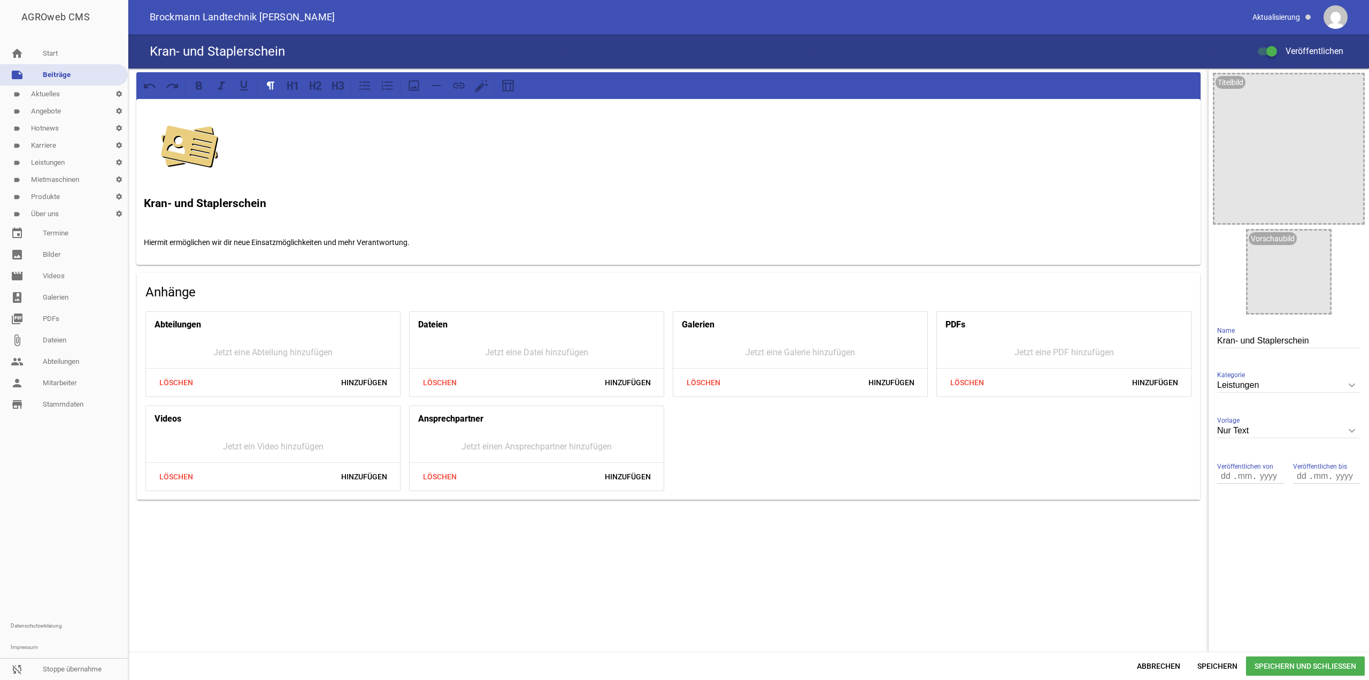
click at [142, 204] on div "Kran- und Staplerschein Hiermit ermöglichen wir dir neue Einsatzmöglichkeiten u…" at bounding box center [668, 182] width 1065 height 166
click at [1286, 664] on span "Speichern und Schließen" at bounding box center [1305, 665] width 119 height 19
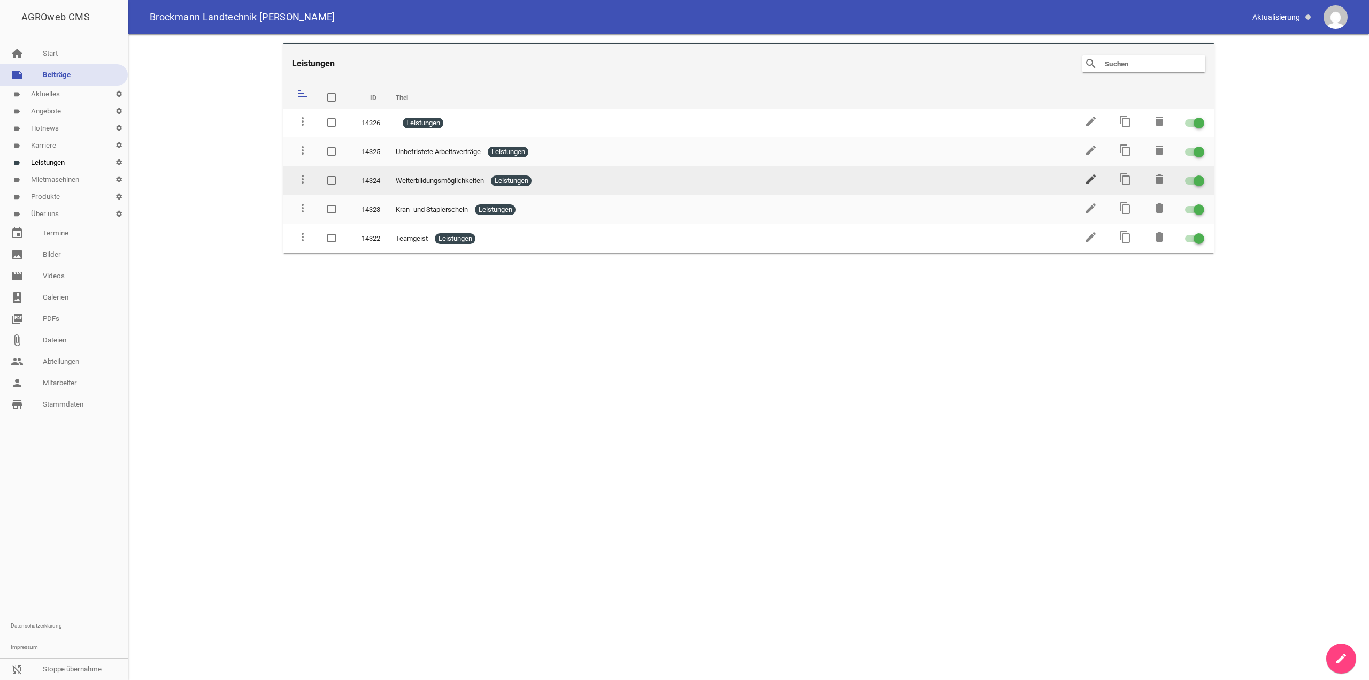
click at [1092, 179] on icon "edit" at bounding box center [1091, 179] width 13 height 13
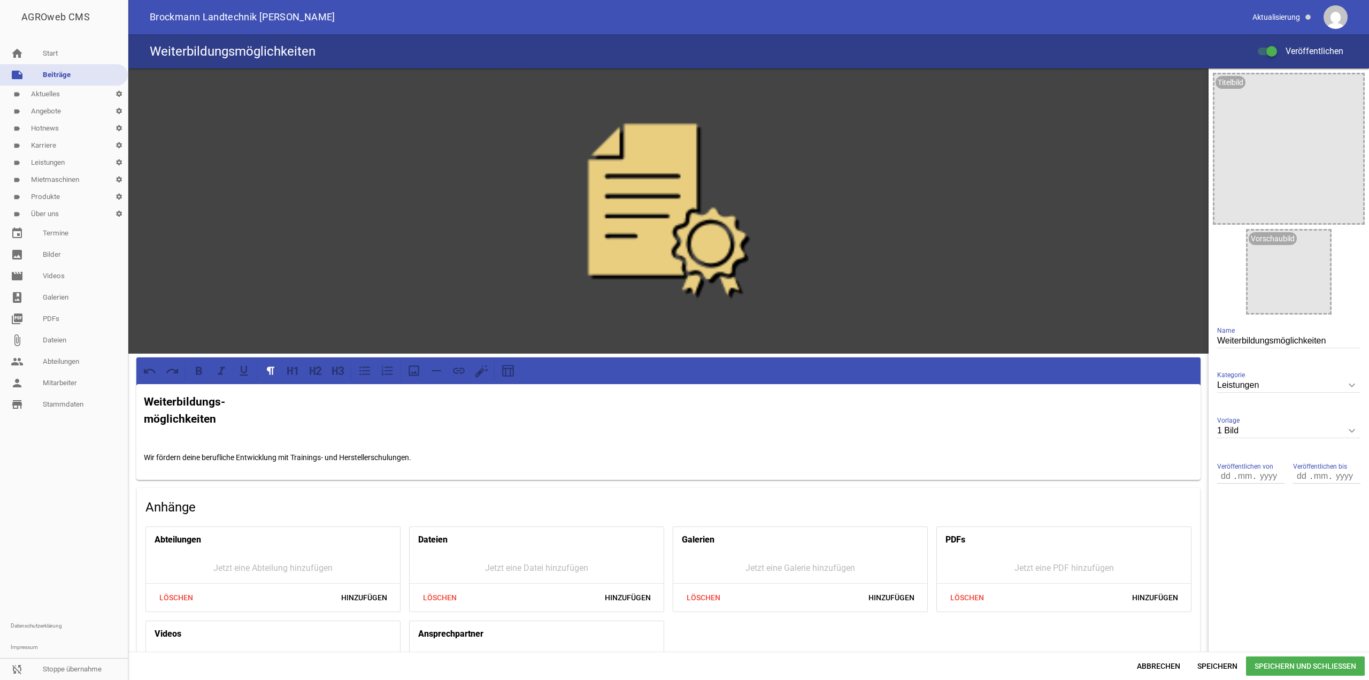
click at [832, 254] on div "games image" at bounding box center [668, 210] width 1081 height 285
click at [1282, 419] on div "1 Bild keyboard_arrow_down Vorlage Nur Text 1 Bild 3 Bilder 5 Bilder" at bounding box center [1289, 431] width 143 height 37
click at [1284, 426] on input "1 Bild" at bounding box center [1289, 431] width 143 height 14
click at [1256, 466] on li "Nur Text" at bounding box center [1289, 456] width 143 height 26
type input "Nur Text"
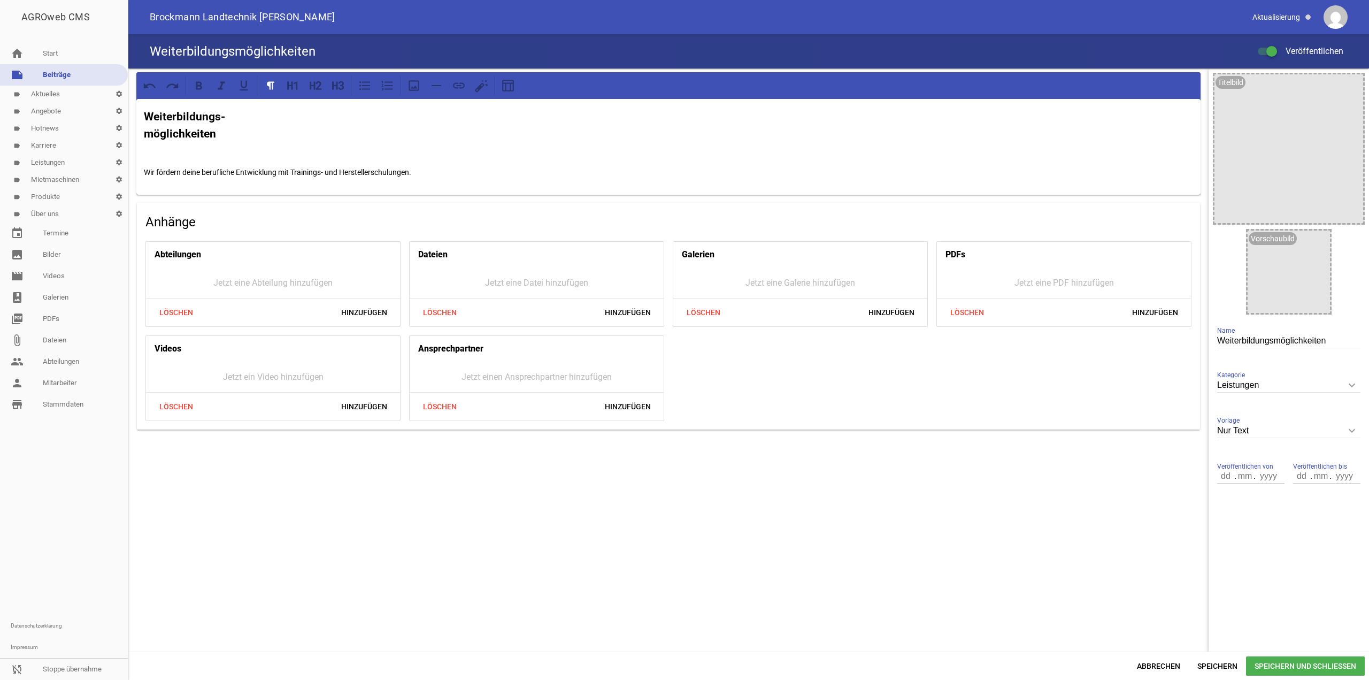
click at [143, 120] on div "Weiterbildungs- möglichkeiten Wir fördern deine berufliche Entwicklung mit Trai…" at bounding box center [668, 147] width 1065 height 96
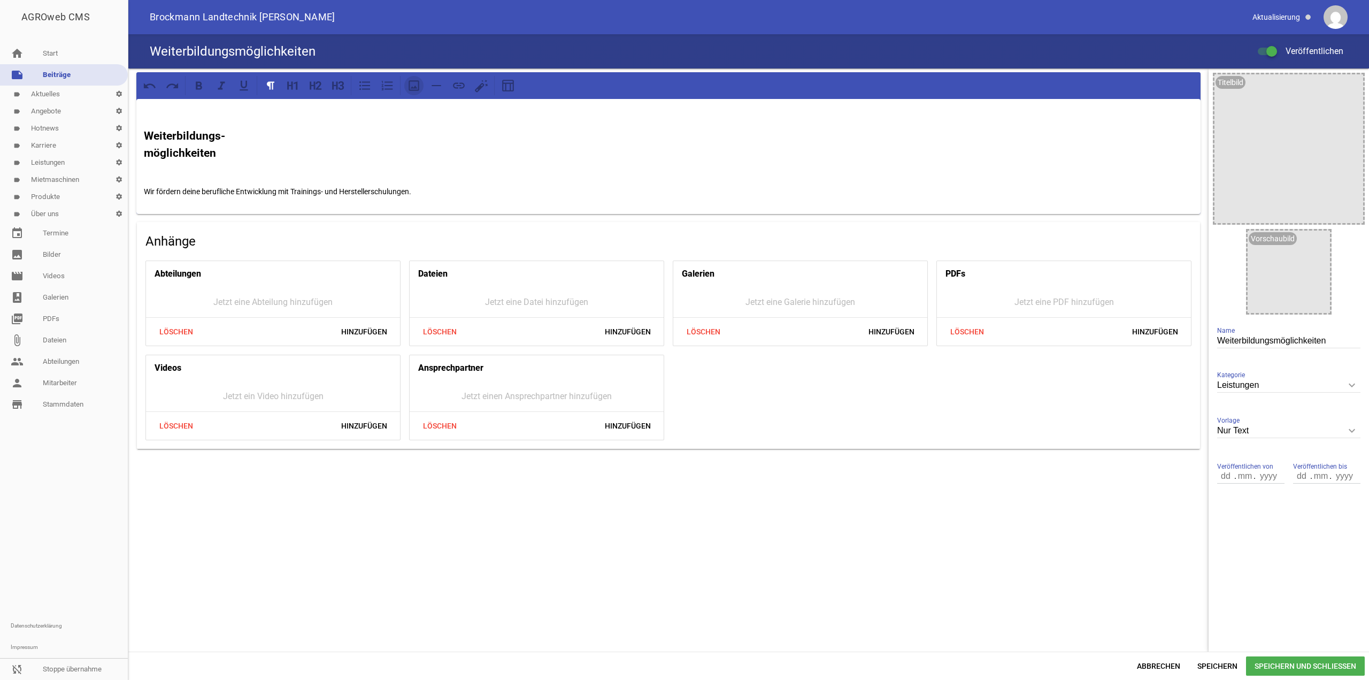
click at [414, 88] on icon at bounding box center [414, 85] width 11 height 11
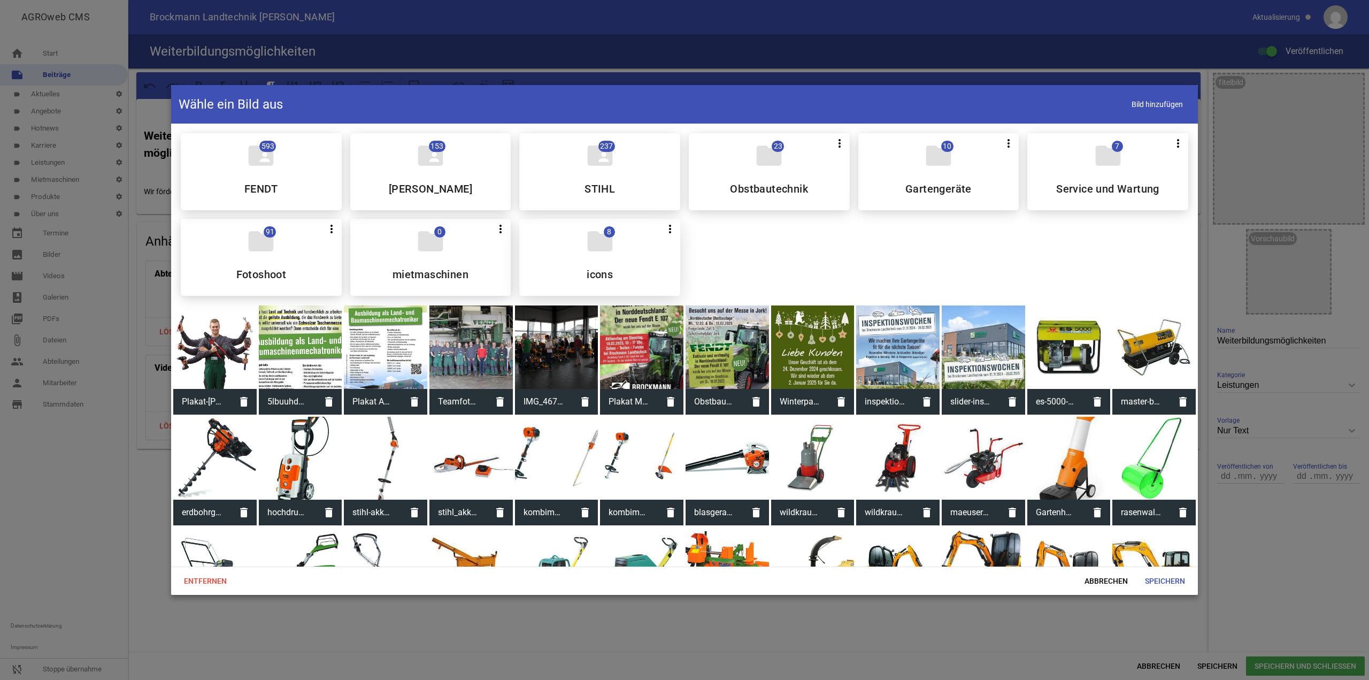
click at [570, 232] on div "folder 8 more_vert Teilen Bearbeiten Löschen icons" at bounding box center [599, 257] width 161 height 77
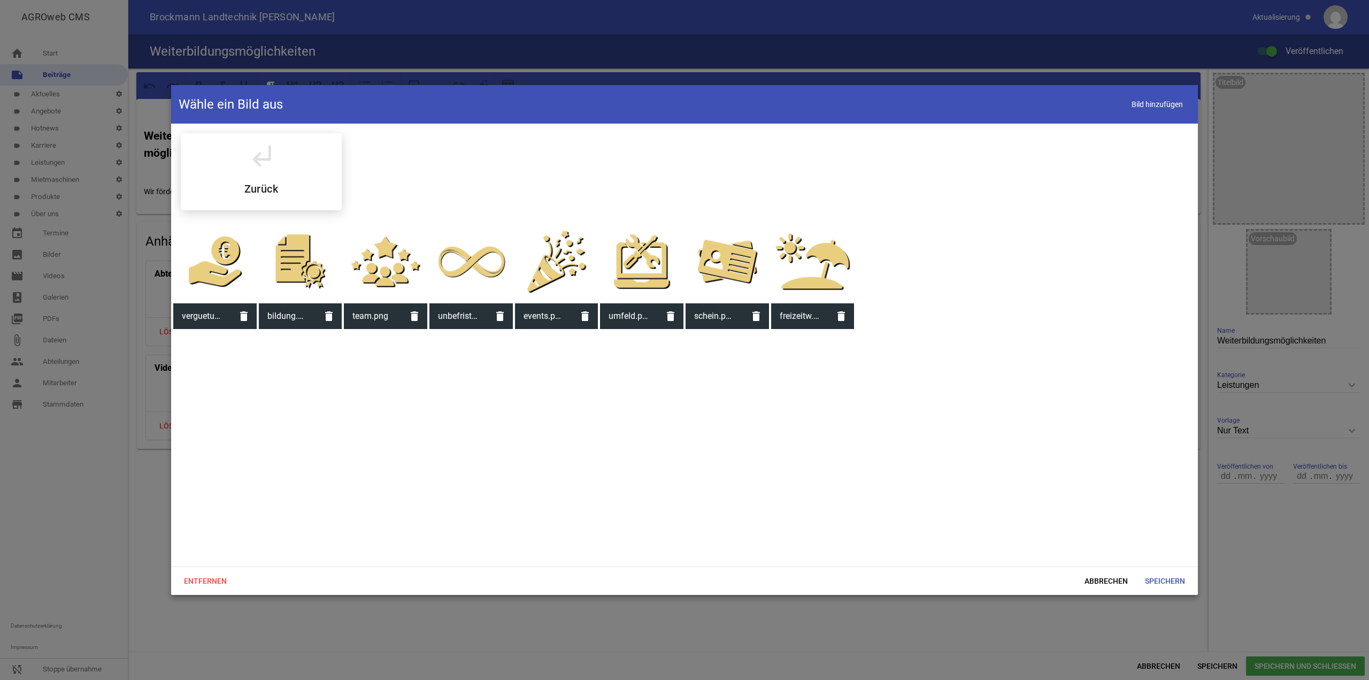
click at [287, 264] on div at bounding box center [300, 261] width 83 height 83
click at [1162, 584] on span "Speichern" at bounding box center [1165, 580] width 57 height 19
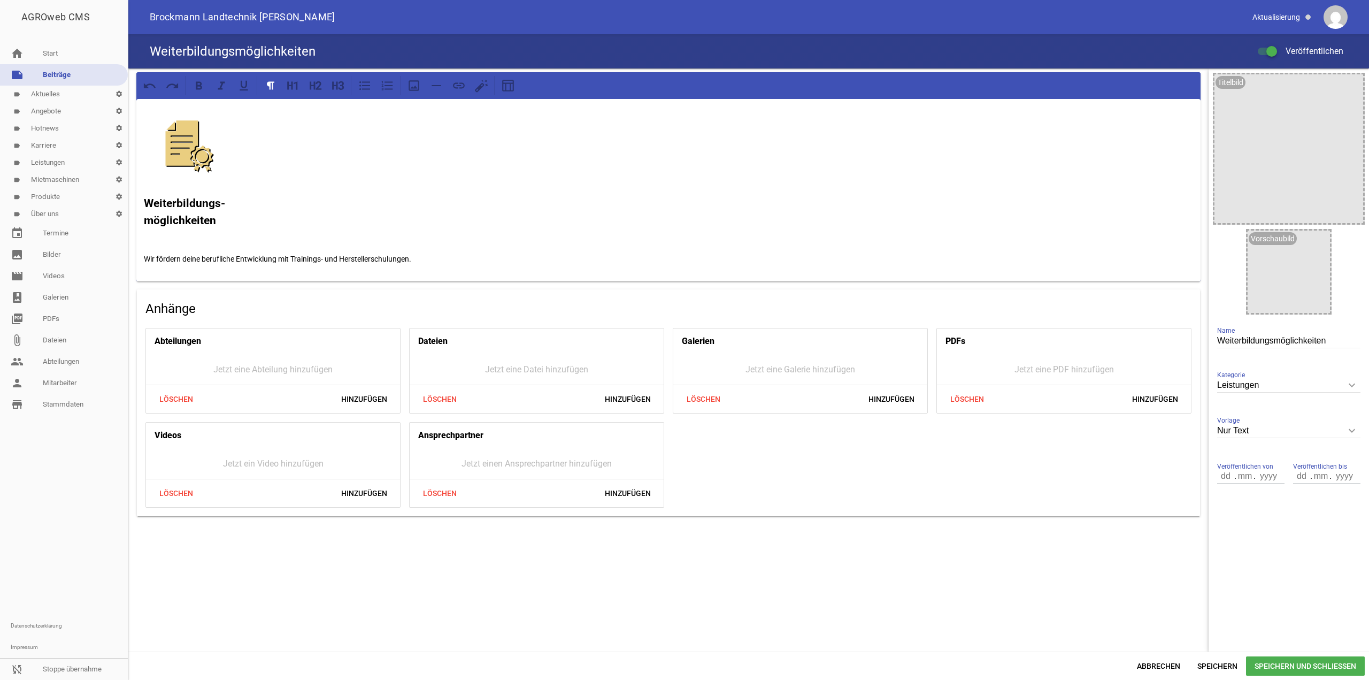
click at [1289, 662] on span "Speichern und Schließen" at bounding box center [1305, 665] width 119 height 19
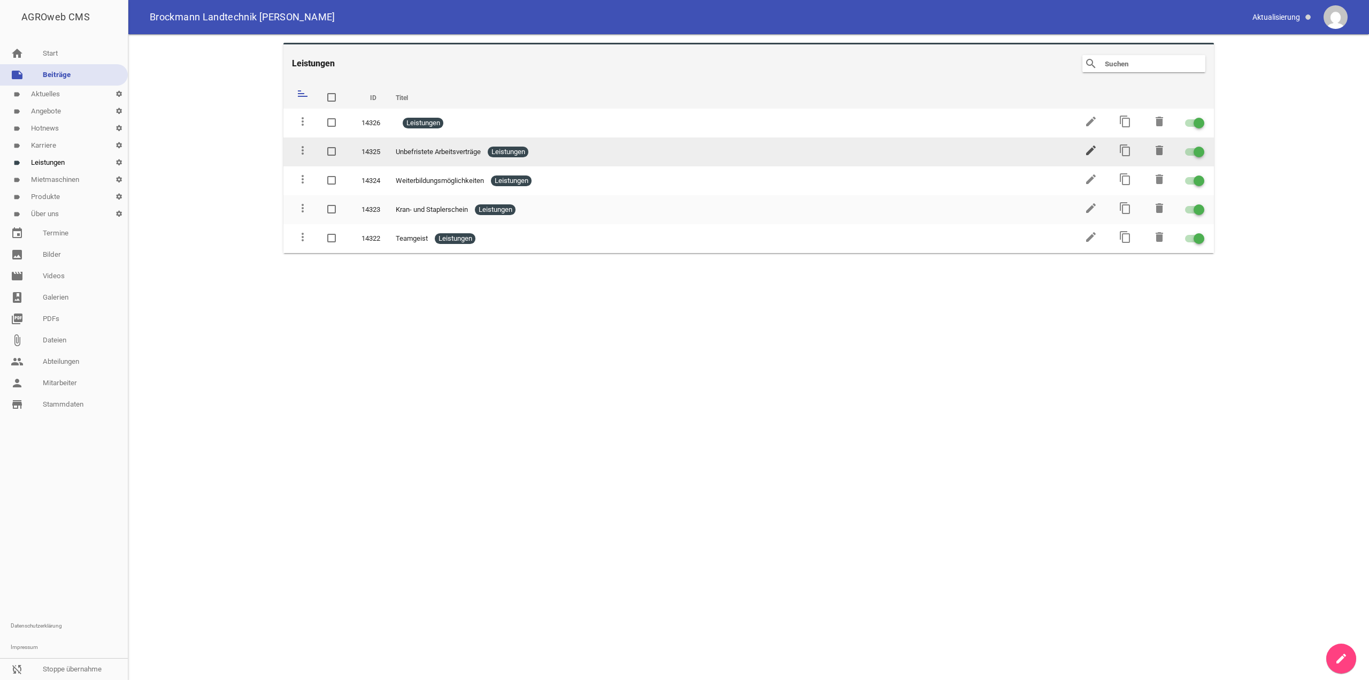
click at [1090, 149] on icon "edit" at bounding box center [1091, 150] width 13 height 13
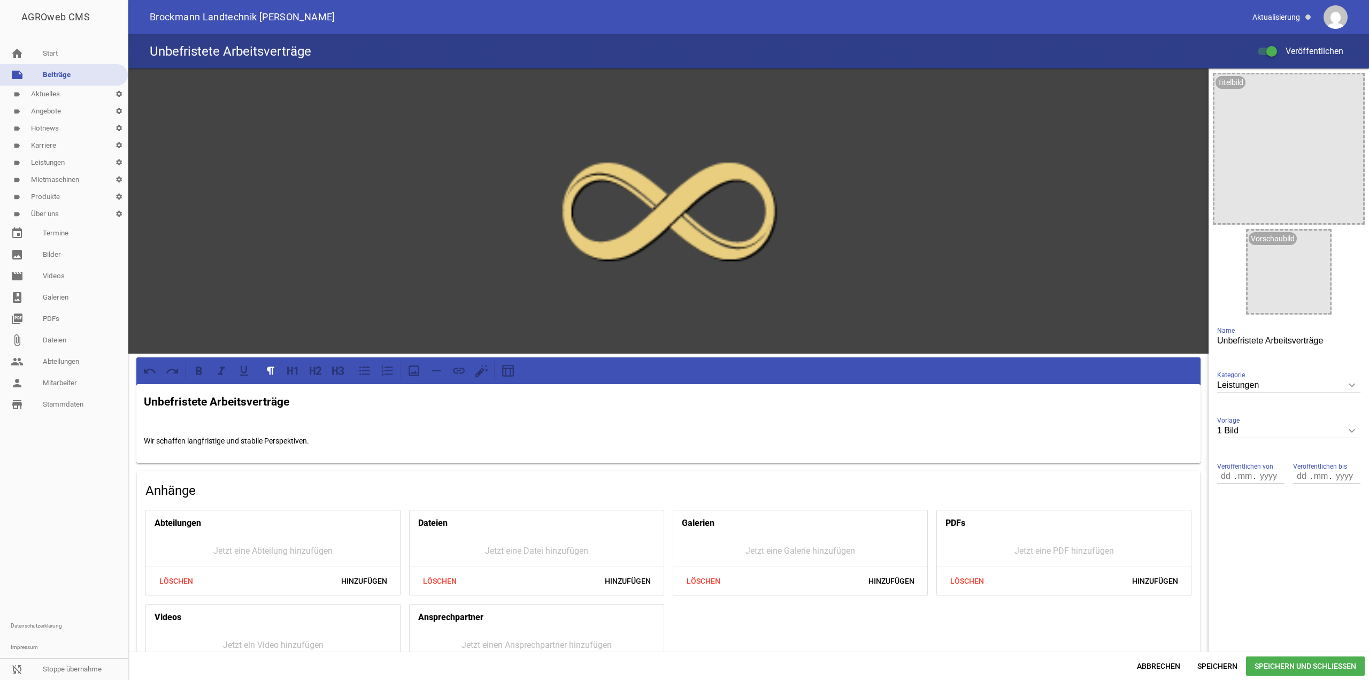
click at [1311, 435] on input "1 Bild" at bounding box center [1289, 431] width 143 height 14
click at [1281, 465] on li "Nur Text" at bounding box center [1289, 456] width 143 height 26
type input "Nur Text"
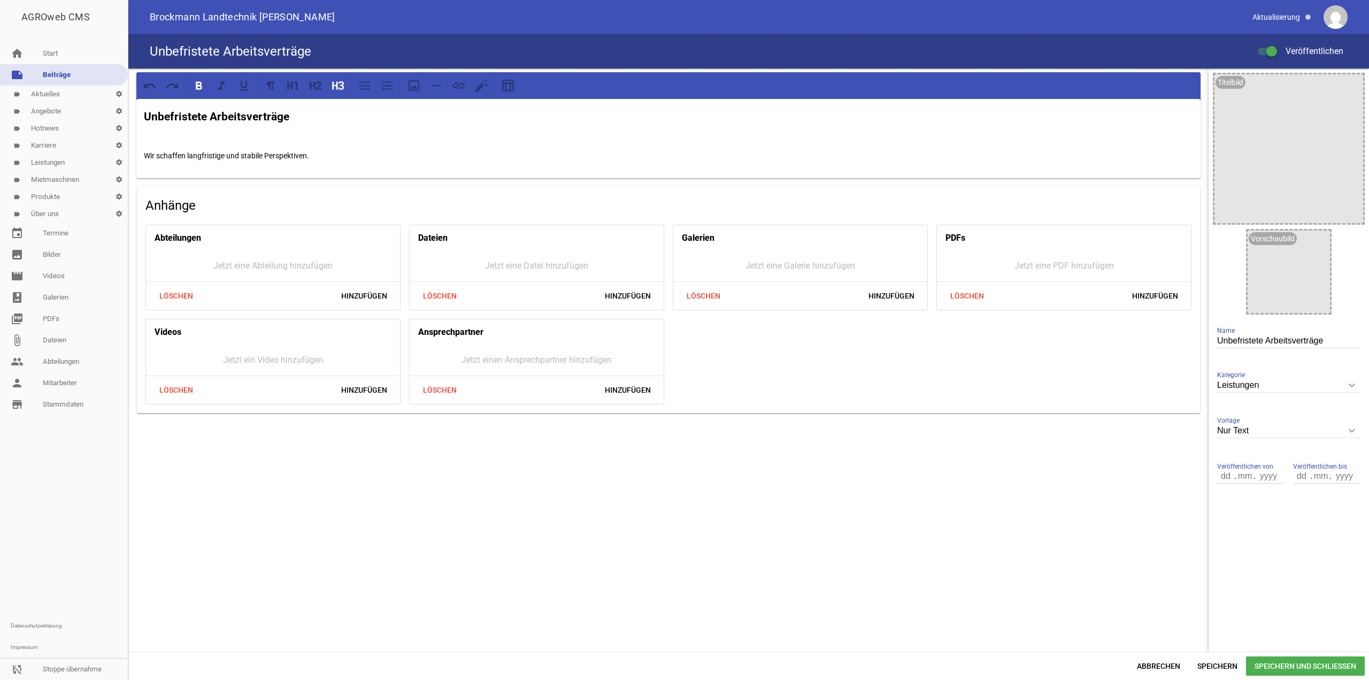
click at [145, 116] on strong "Unbefristete Arbeitsverträge" at bounding box center [217, 116] width 146 height 13
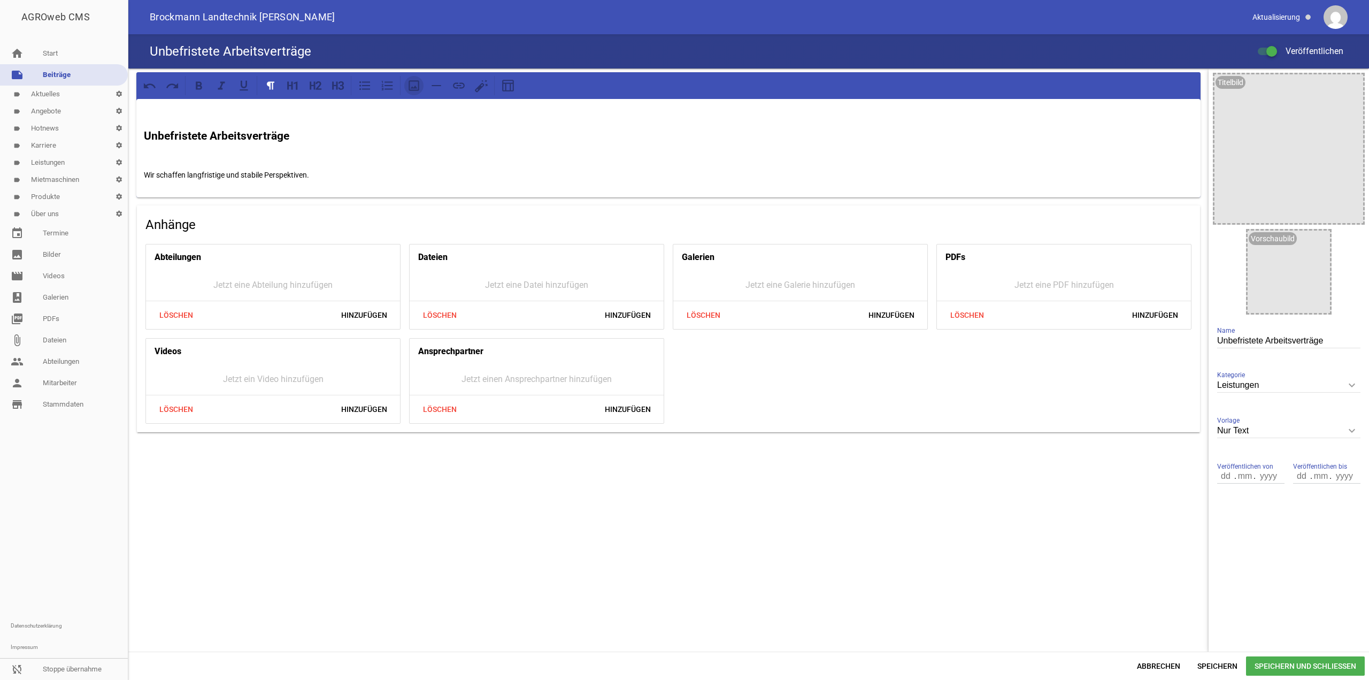
click at [419, 91] on icon at bounding box center [414, 86] width 14 height 14
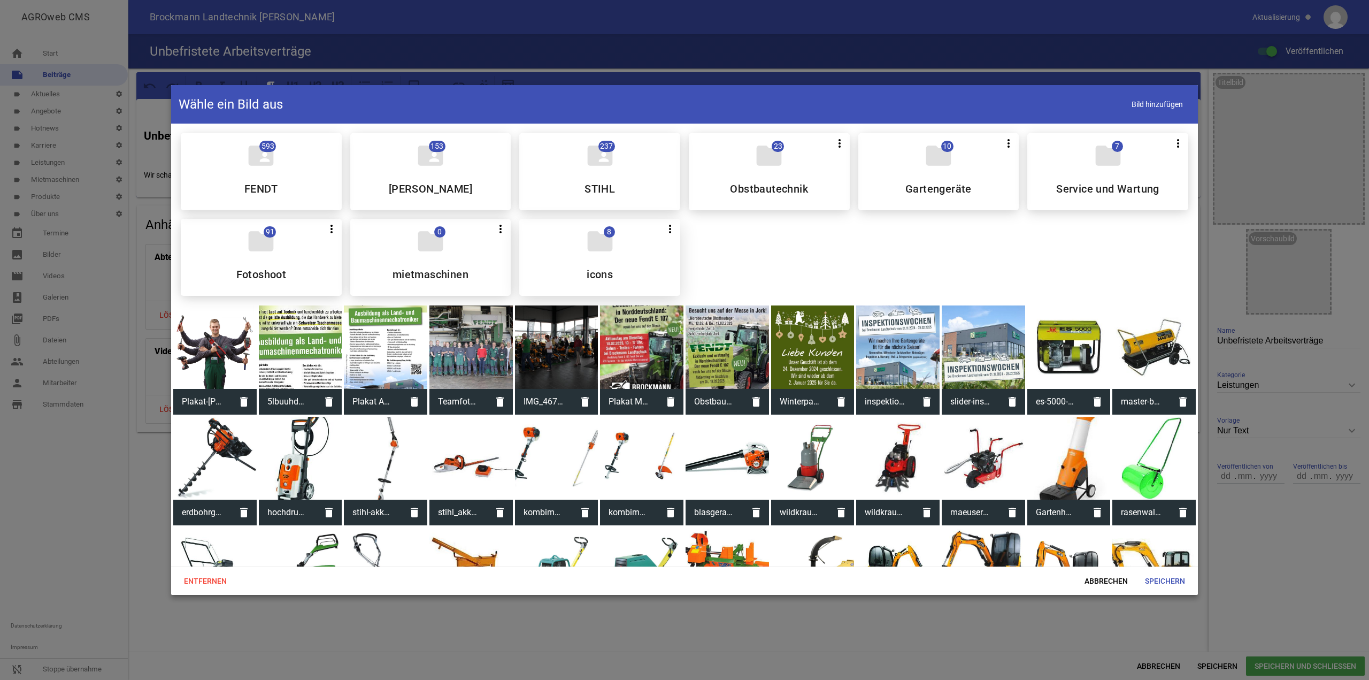
click at [564, 240] on div "folder 8 more_vert Teilen Bearbeiten Löschen icons" at bounding box center [599, 257] width 161 height 77
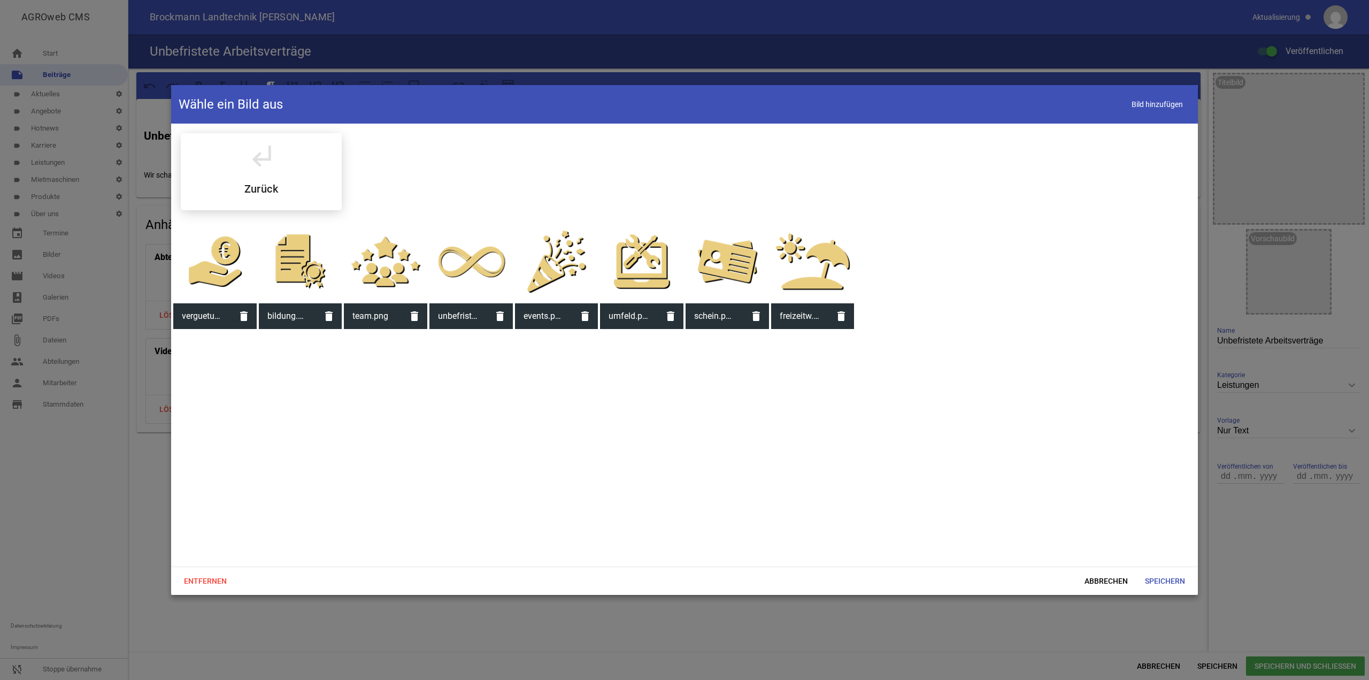
click at [438, 270] on div at bounding box center [471, 261] width 83 height 83
click at [1168, 591] on span "Speichern" at bounding box center [1165, 580] width 57 height 19
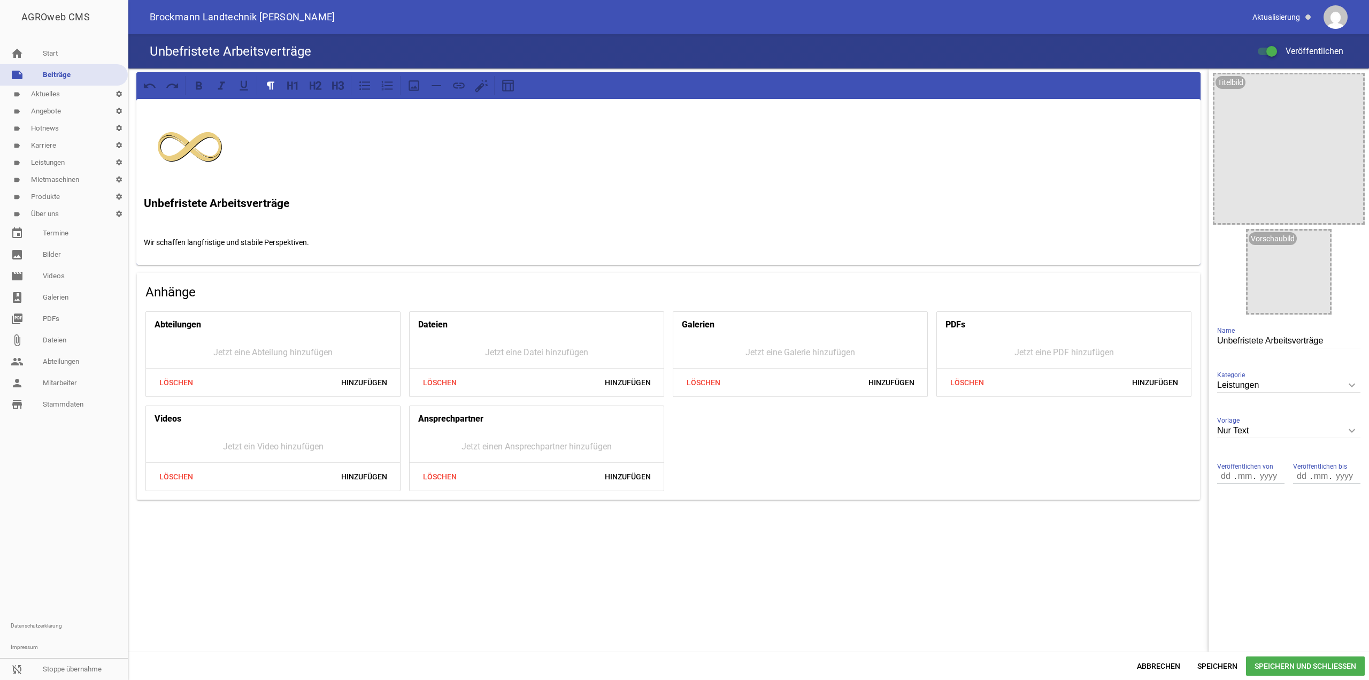
click at [1280, 664] on span "Speichern und Schließen" at bounding box center [1305, 665] width 119 height 19
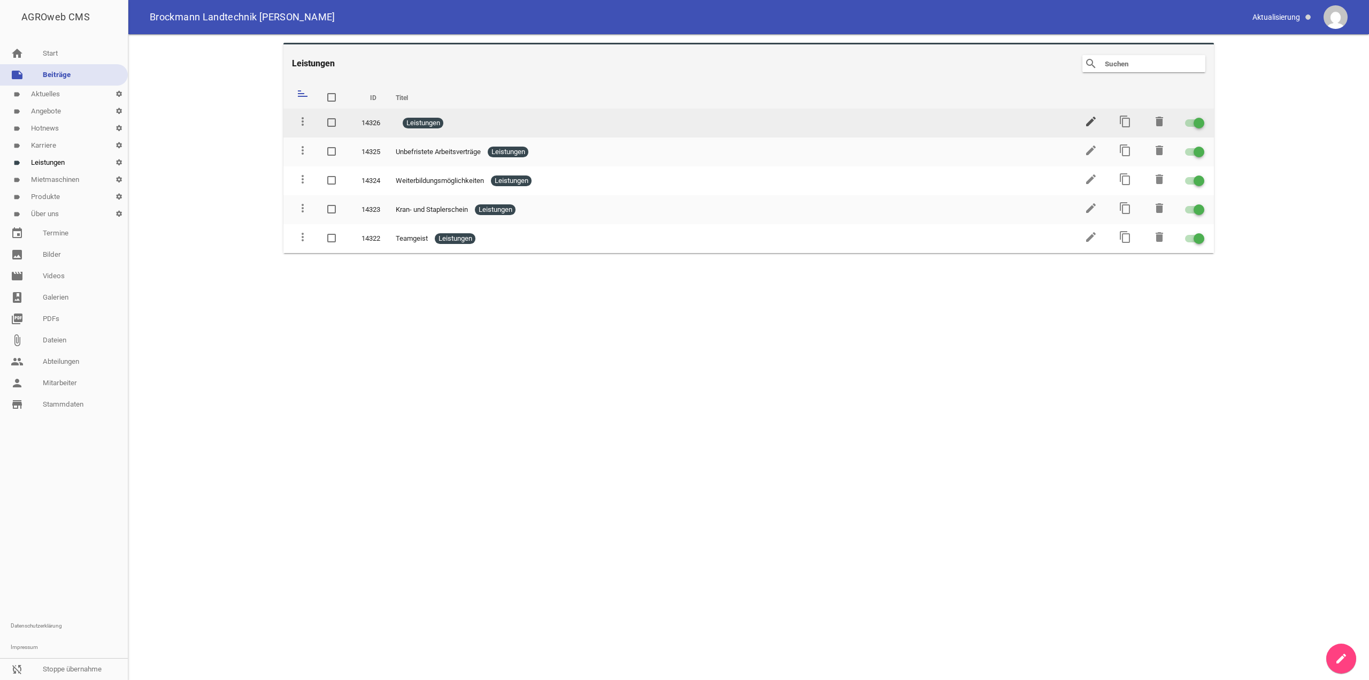
click at [1090, 119] on icon "edit" at bounding box center [1091, 121] width 13 height 13
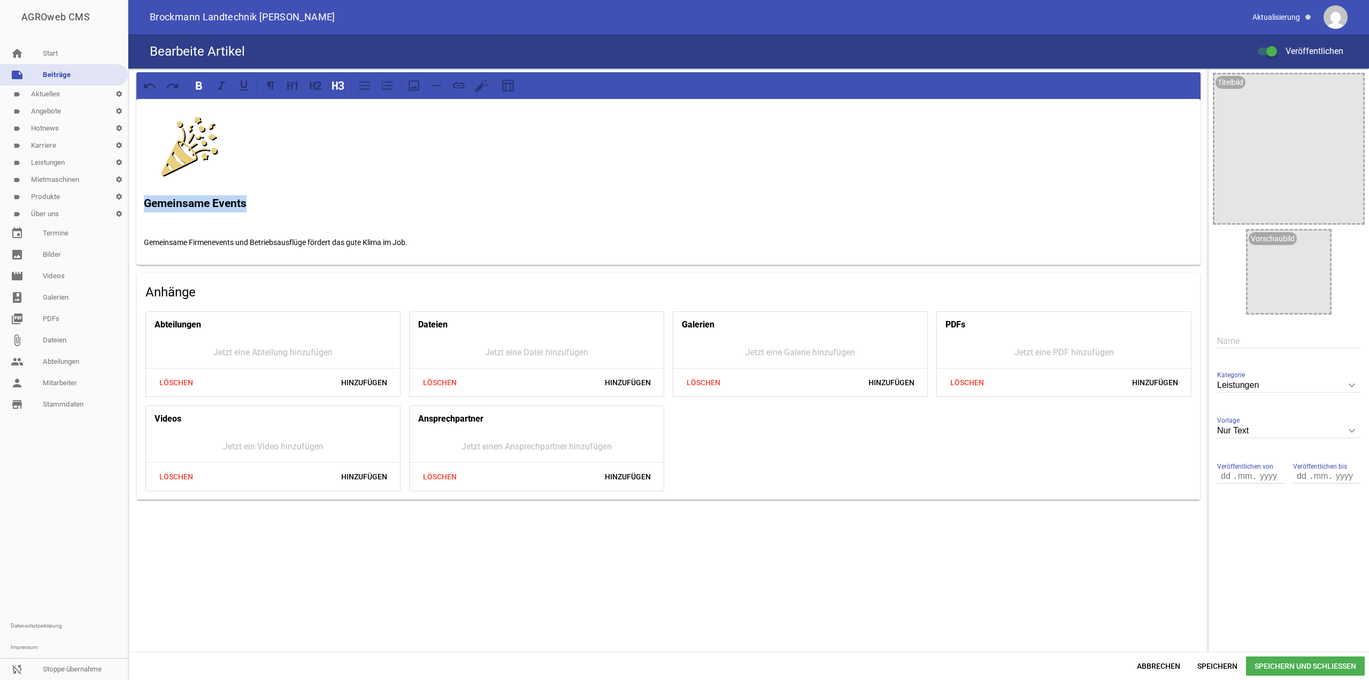
drag, startPoint x: 266, startPoint y: 203, endPoint x: 103, endPoint y: 200, distance: 163.2
click at [103, 200] on div "AGROweb CMS home Start note Beiträge label Aktuelles settings label Angebote se…" at bounding box center [684, 340] width 1369 height 680
copy strong "Gemeinsame Events"
click at [1229, 341] on input "text" at bounding box center [1289, 341] width 143 height 14
paste input "Gemeinsame Events"
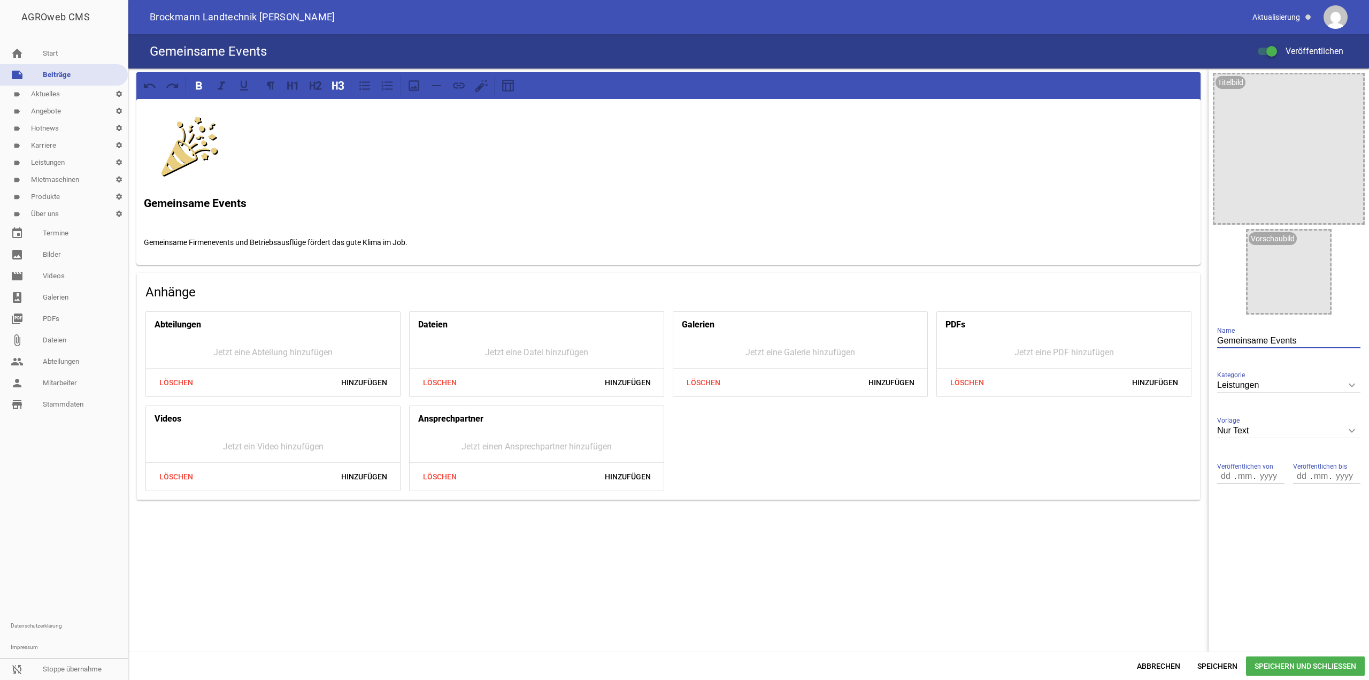
type input "Gemeinsame Events"
click at [1319, 667] on span "Speichern und Schließen" at bounding box center [1305, 665] width 119 height 19
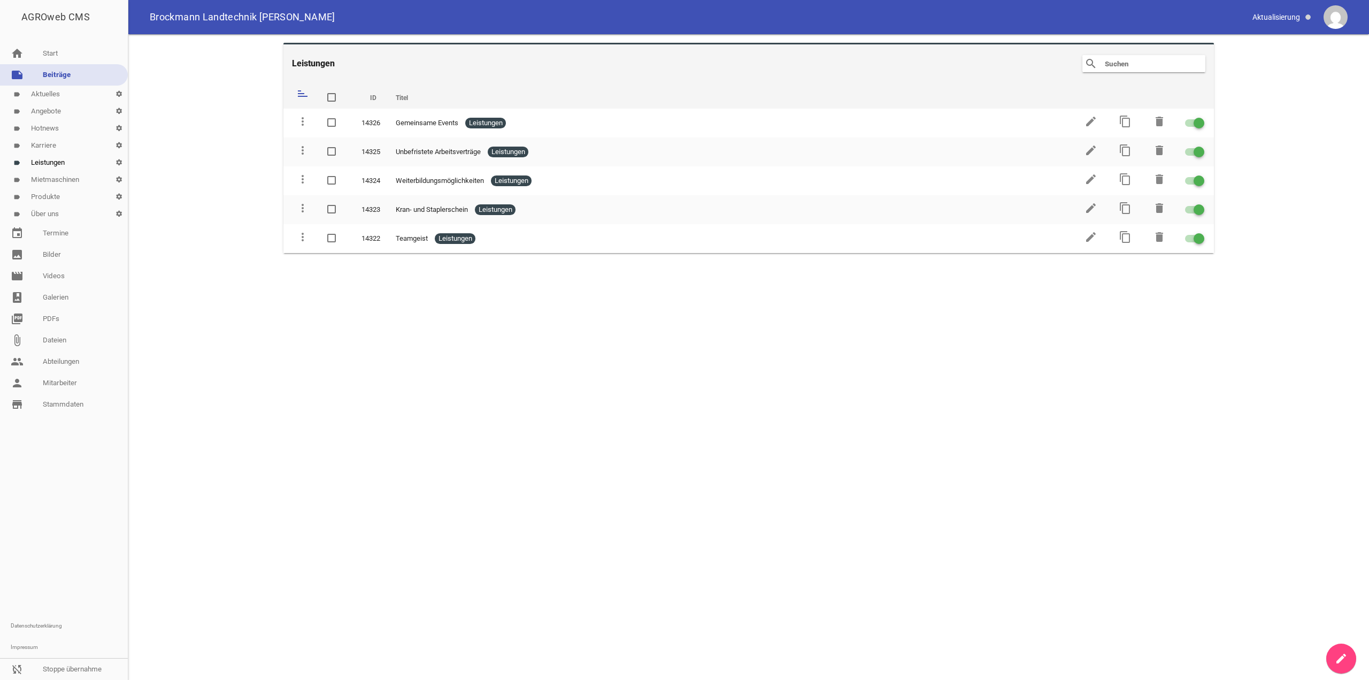
click at [1352, 659] on link "create" at bounding box center [1342, 659] width 30 height 30
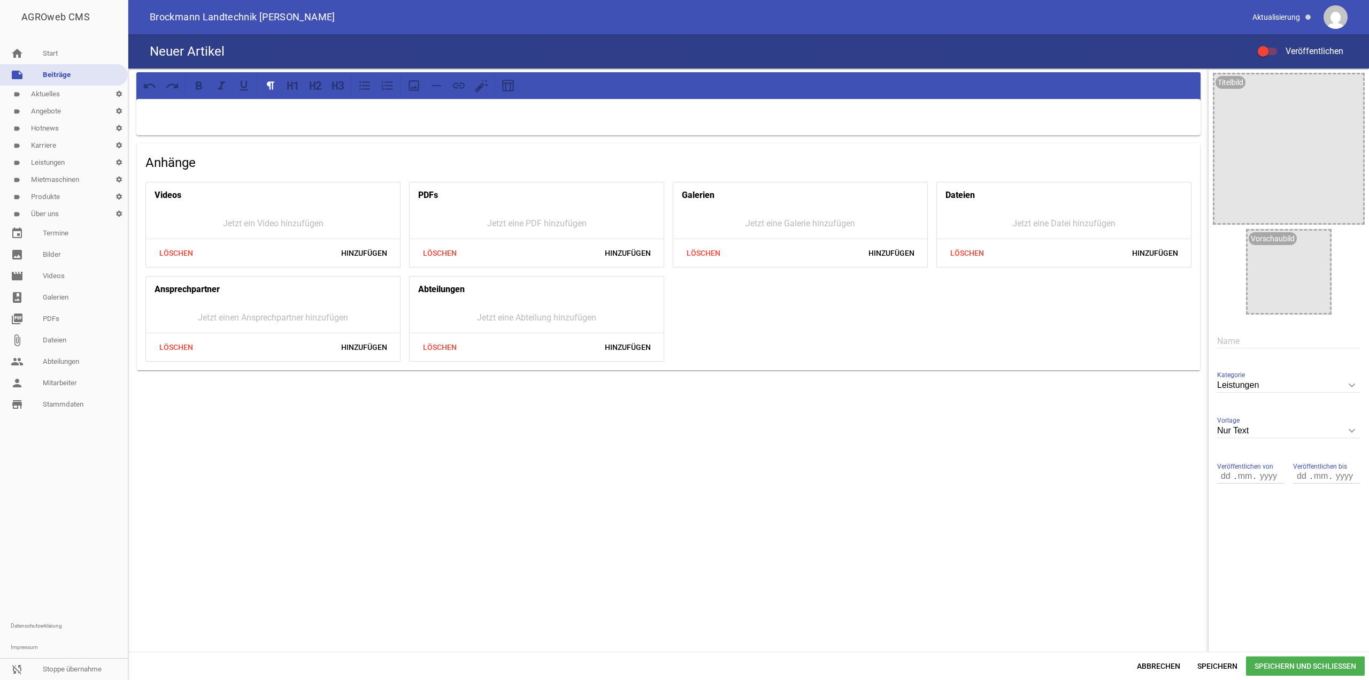
click at [791, 114] on p at bounding box center [669, 112] width 1050 height 13
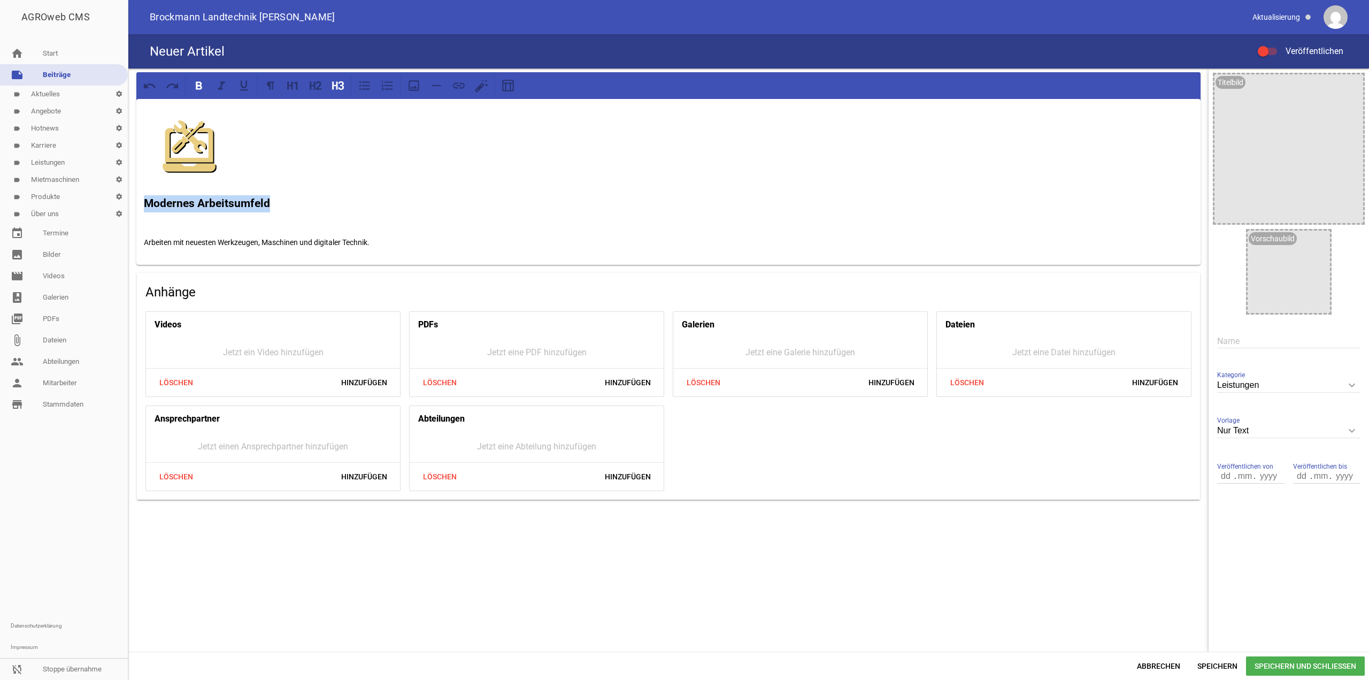
drag, startPoint x: 338, startPoint y: 196, endPoint x: 132, endPoint y: 209, distance: 206.4
click at [132, 209] on div "Modernes Arbeitsumfeld Arbeiten mit neuesten Werkzeugen, Maschinen und digitale…" at bounding box center [668, 285] width 1081 height 435
copy strong "Modernes Arbeitsumfeld"
click at [1267, 346] on input "text" at bounding box center [1289, 341] width 143 height 14
paste input "Modernes Arbeitsumfeld"
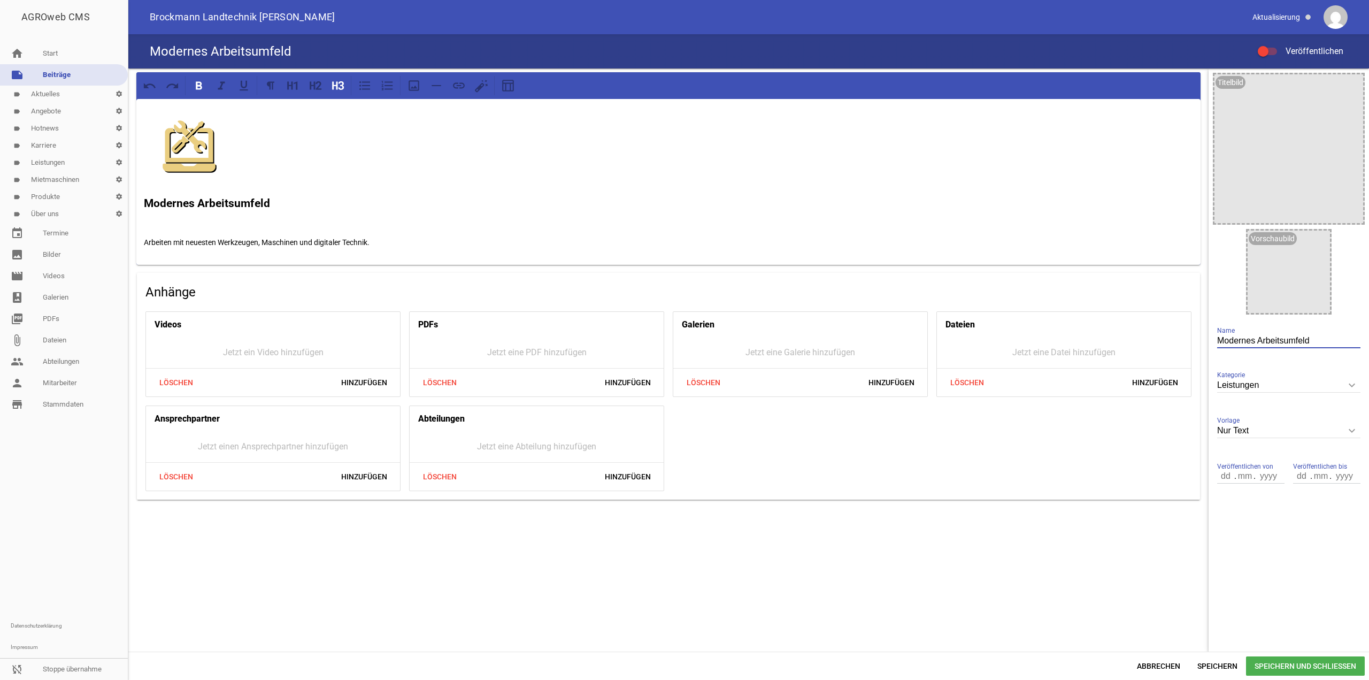
type input "Modernes Arbeitsumfeld"
click at [1267, 53] on div at bounding box center [1263, 51] width 11 height 11
click at [1273, 45] on input "Veröffentlichen" at bounding box center [1273, 45] width 0 height 0
click at [1313, 656] on div "Abbrechen Speichern Speichern und Schließen" at bounding box center [748, 666] width 1241 height 28
click at [1303, 662] on span "Speichern und Schließen" at bounding box center [1305, 665] width 119 height 19
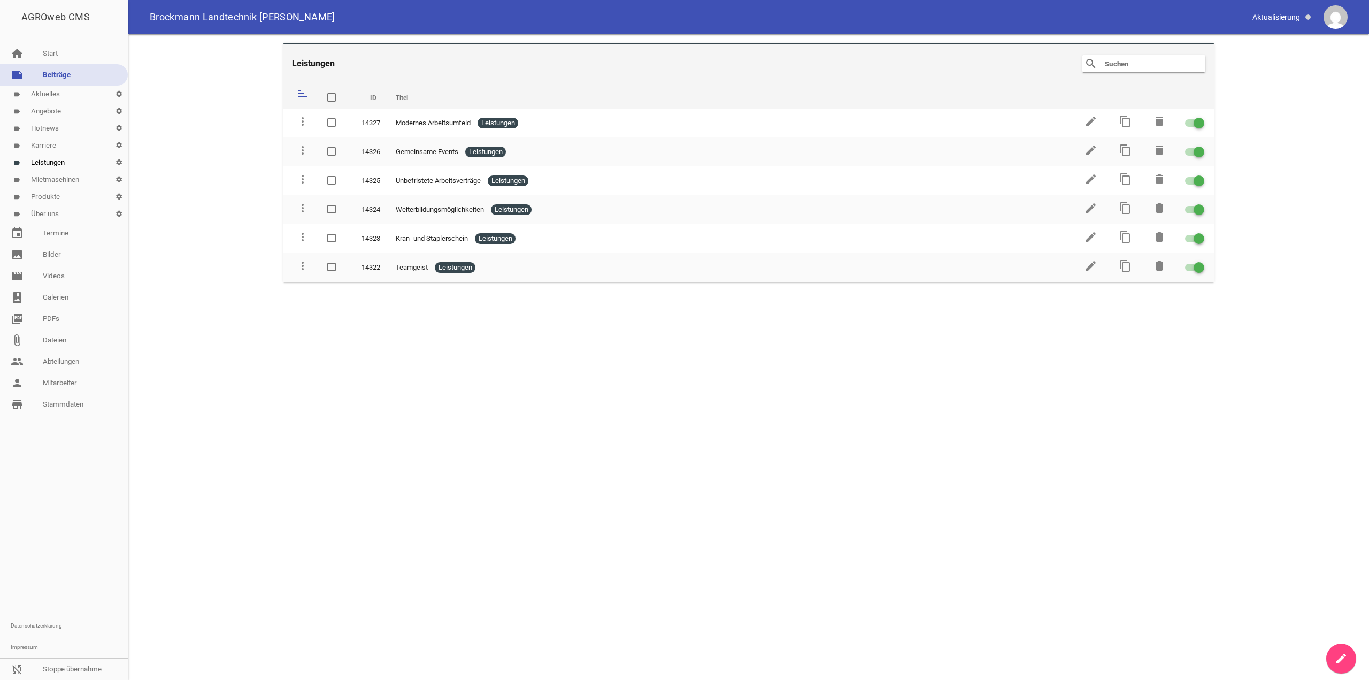
click at [1342, 654] on icon "create" at bounding box center [1341, 658] width 13 height 13
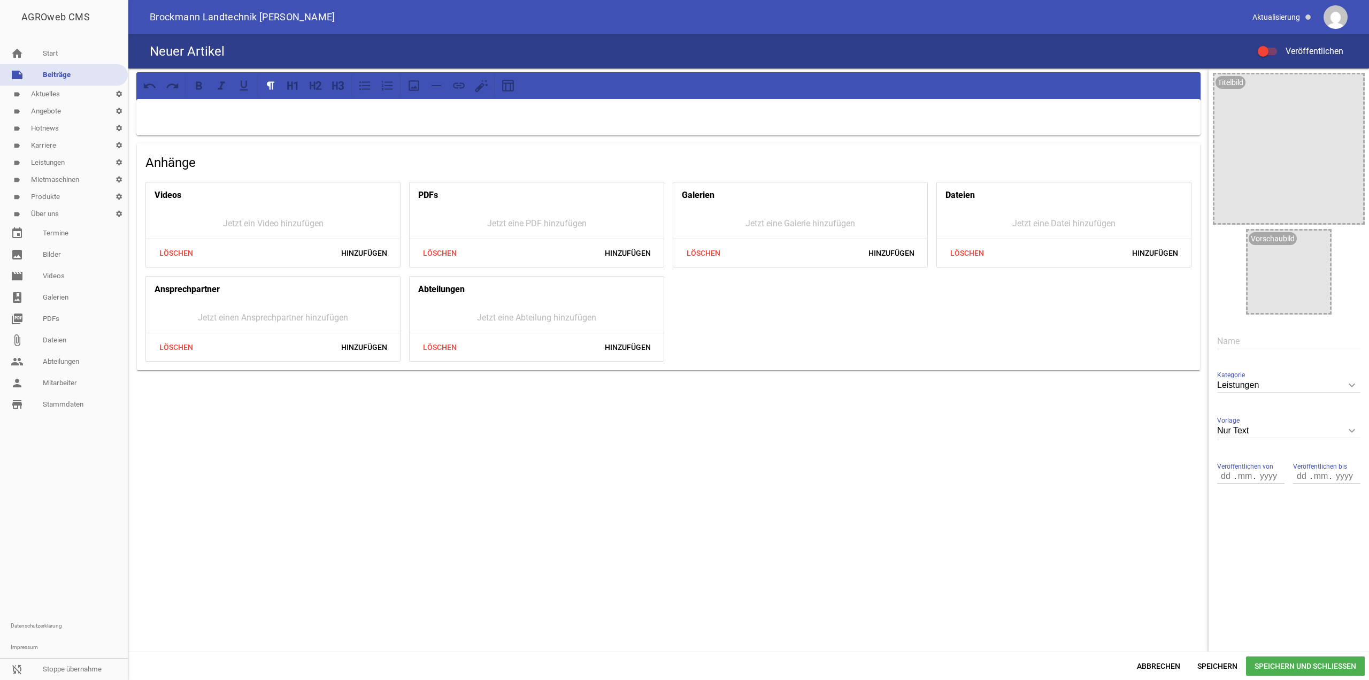
click at [625, 109] on p at bounding box center [669, 112] width 1050 height 13
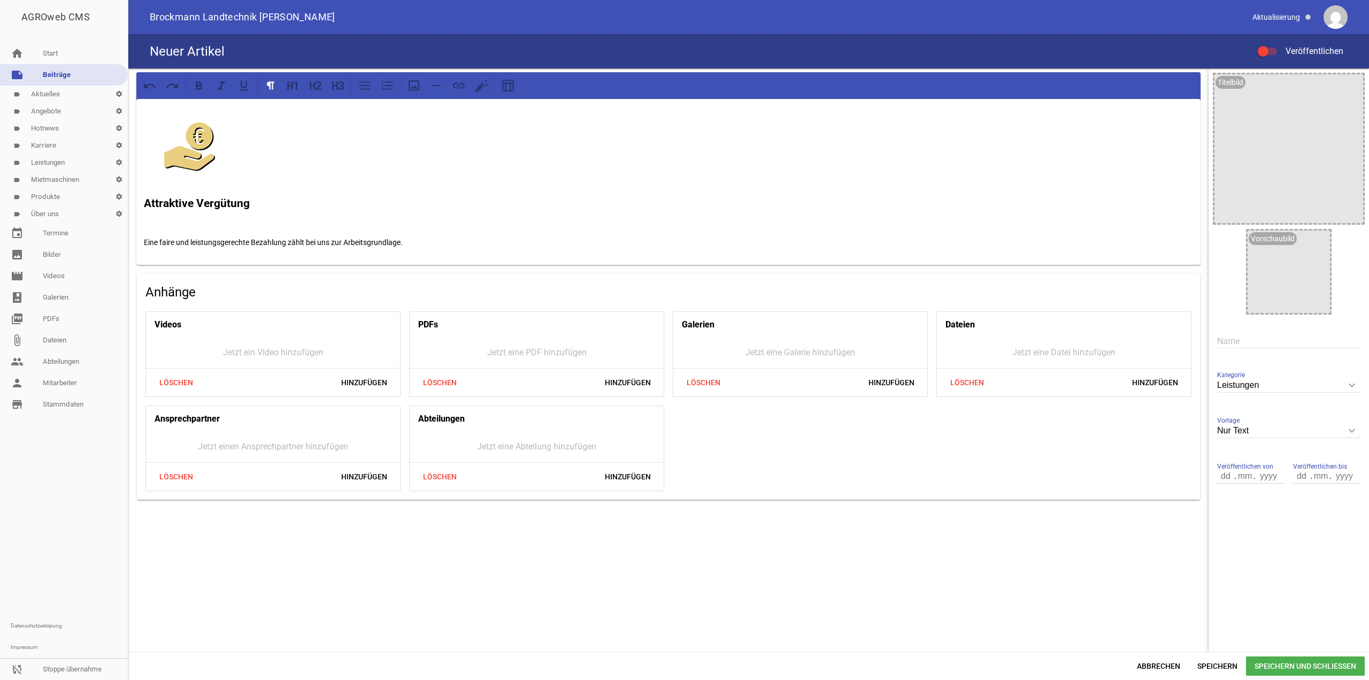
click at [1276, 57] on label "Veröffentlichen" at bounding box center [1301, 51] width 86 height 13
click at [1273, 45] on input "Veröffentlichen" at bounding box center [1273, 45] width 0 height 0
click at [1308, 663] on span "Speichern und Schließen" at bounding box center [1305, 665] width 119 height 19
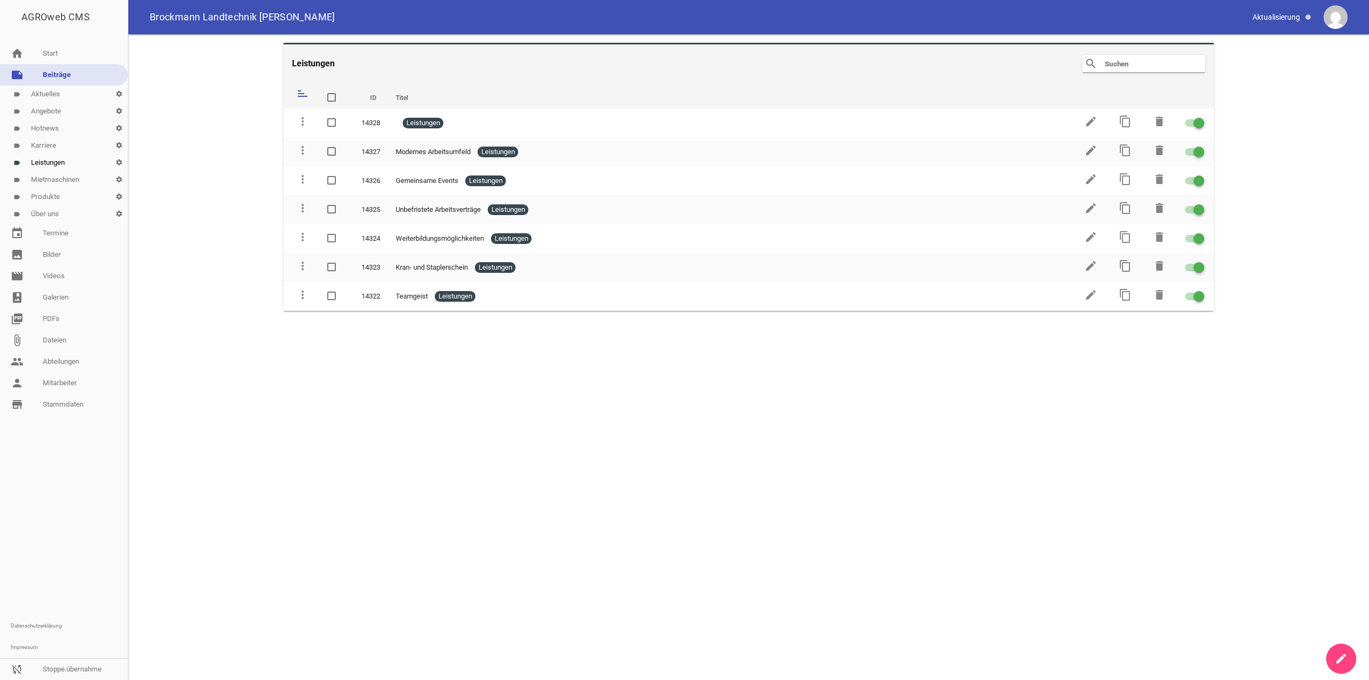
click at [1340, 654] on icon "create" at bounding box center [1341, 658] width 13 height 13
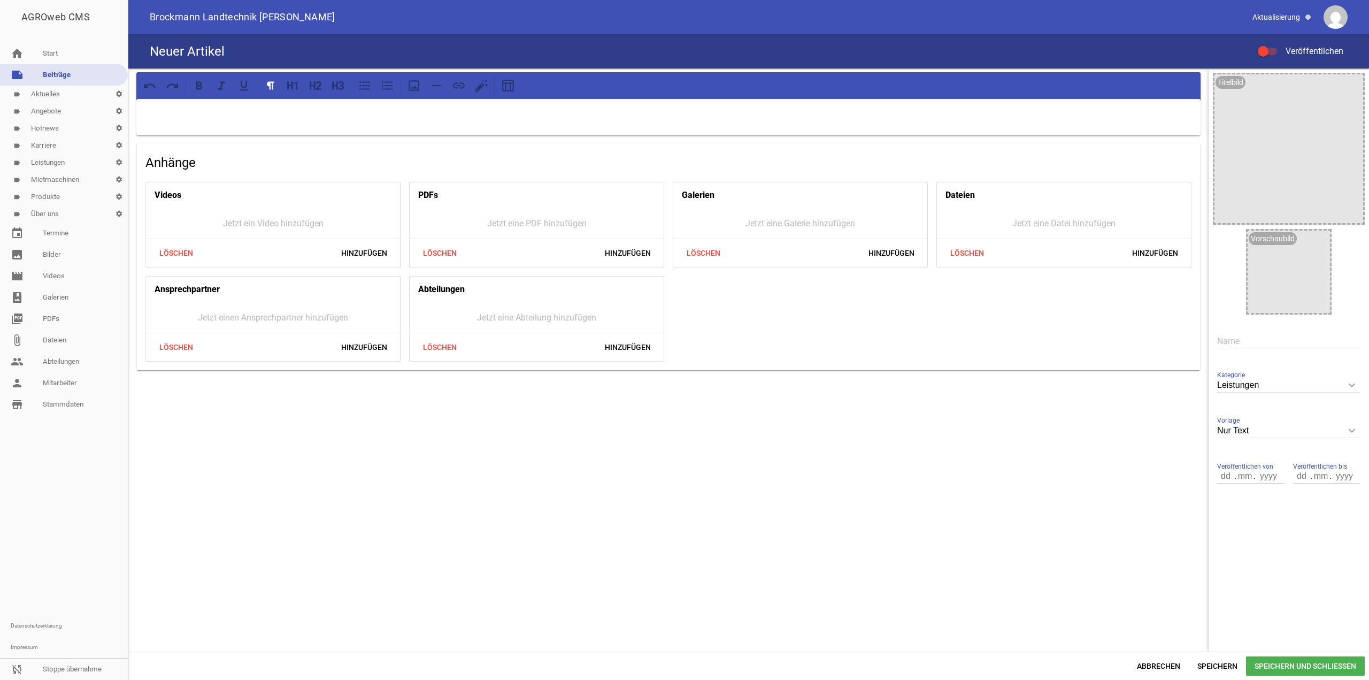
click at [655, 114] on p at bounding box center [669, 112] width 1050 height 13
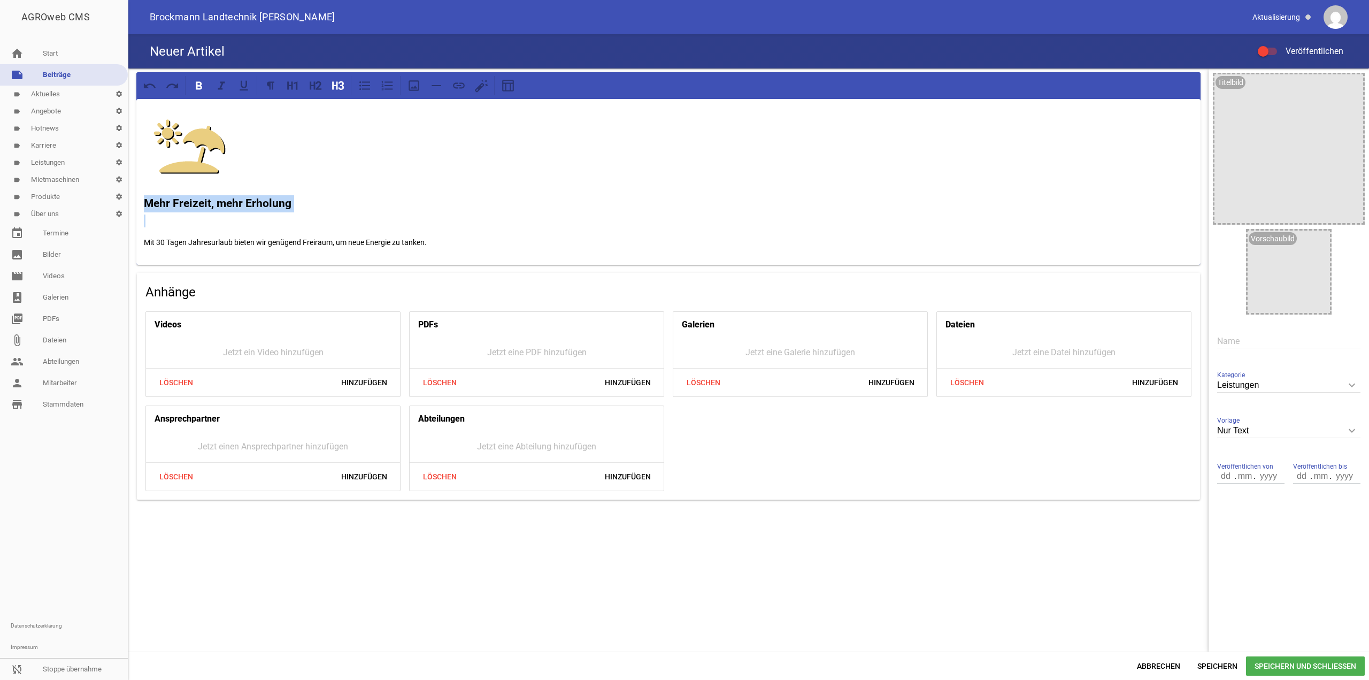
drag, startPoint x: 301, startPoint y: 216, endPoint x: 75, endPoint y: 208, distance: 225.4
click at [75, 208] on div "AGROweb CMS home Start note Beiträge label Aktuelles settings label Angebote se…" at bounding box center [684, 340] width 1369 height 680
copy strong "Mehr Freizeit, mehr Erholung"
click at [1306, 349] on div "Name" at bounding box center [1289, 341] width 143 height 36
click at [1303, 346] on input "text" at bounding box center [1289, 341] width 143 height 14
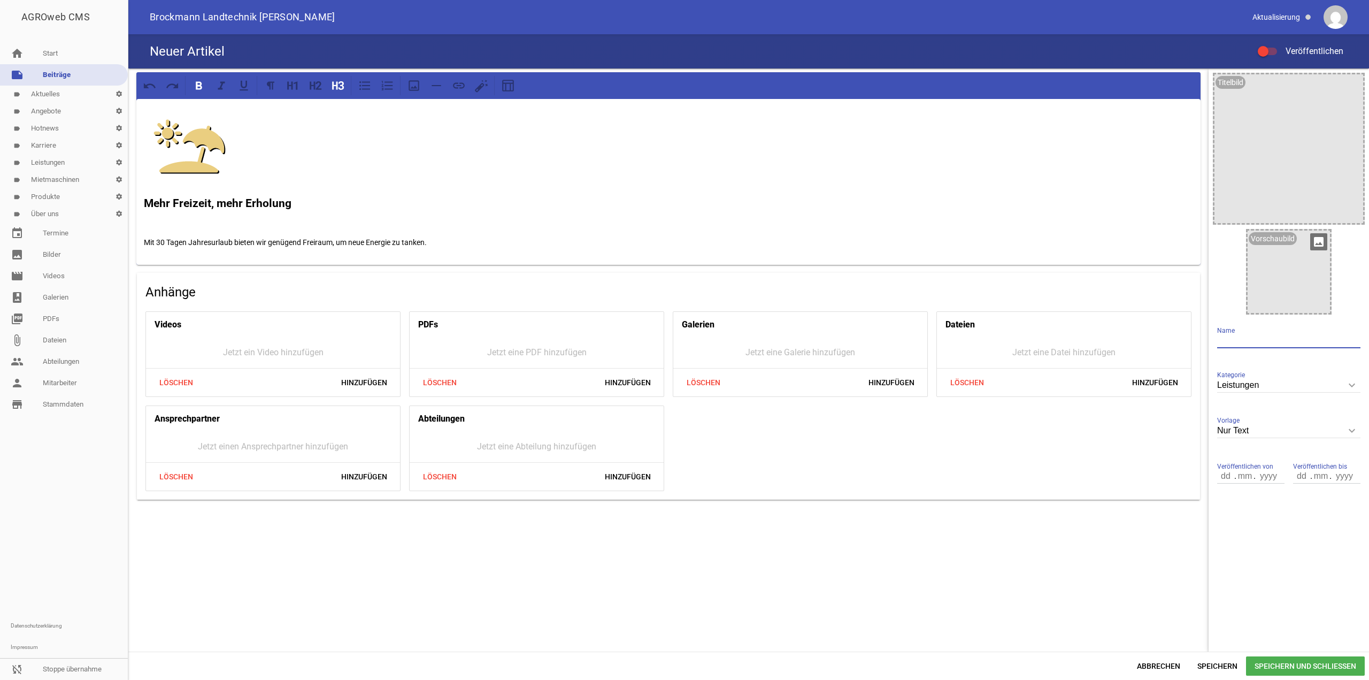
paste input "Mehr Freizeit, mehr Erholung"
type input "Mehr Freizeit, mehr Erholung"
click at [1265, 53] on div "Mehr Freizeit, mehr Erholung Veröffentlichen" at bounding box center [748, 51] width 1241 height 34
click at [1265, 46] on div at bounding box center [1263, 51] width 11 height 11
click at [1273, 45] on input "Veröffentlichen" at bounding box center [1273, 45] width 0 height 0
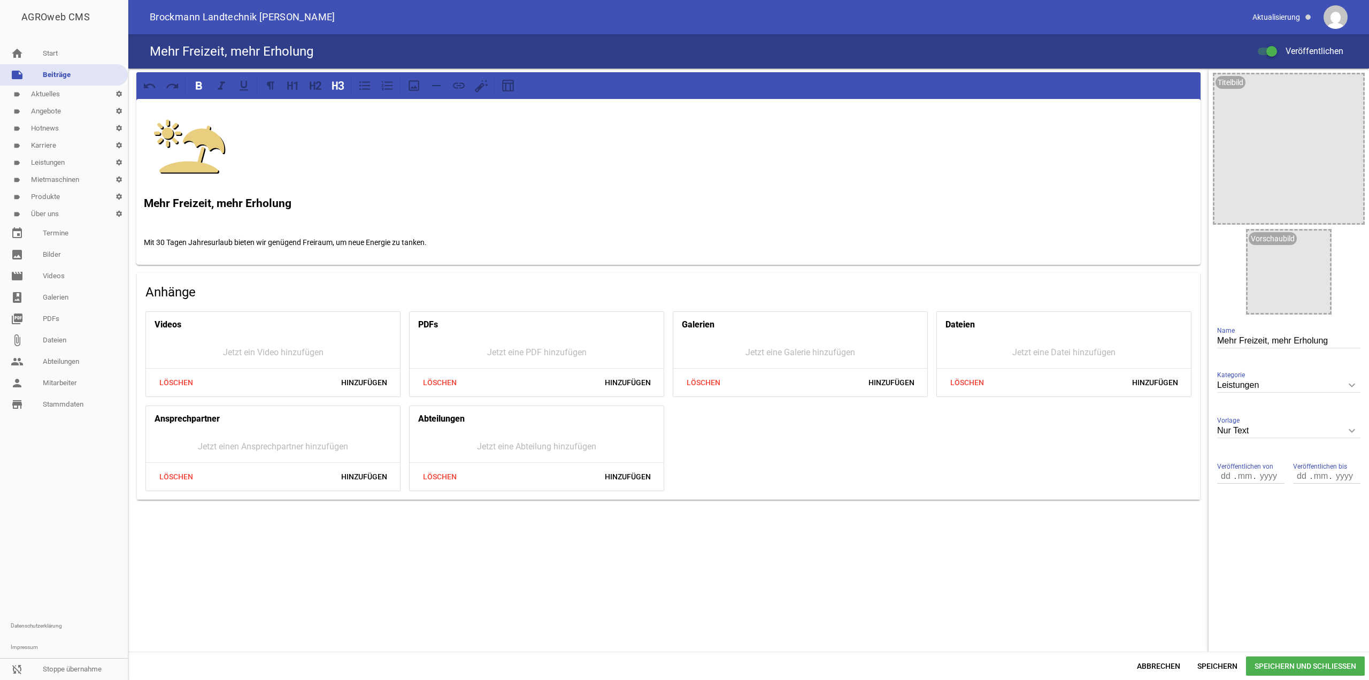
click at [1255, 662] on span "Speichern und Schließen" at bounding box center [1305, 665] width 119 height 19
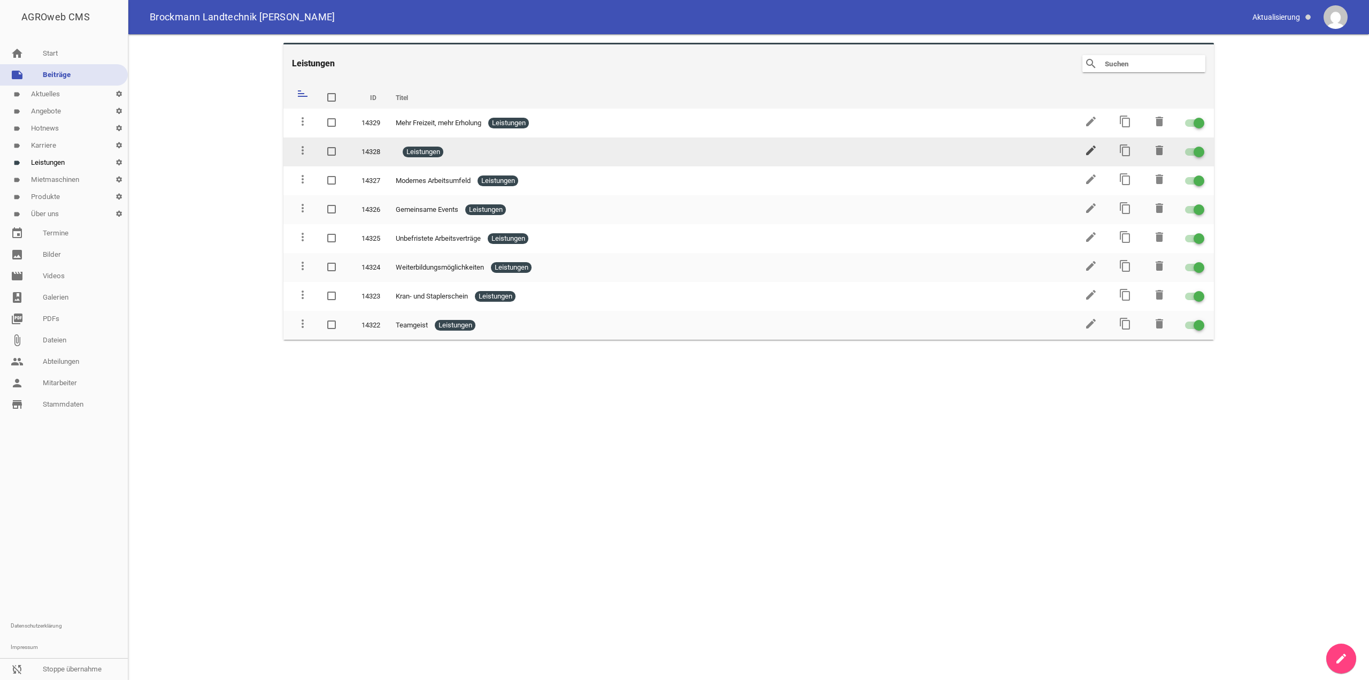
click at [1096, 155] on icon "edit" at bounding box center [1091, 150] width 13 height 13
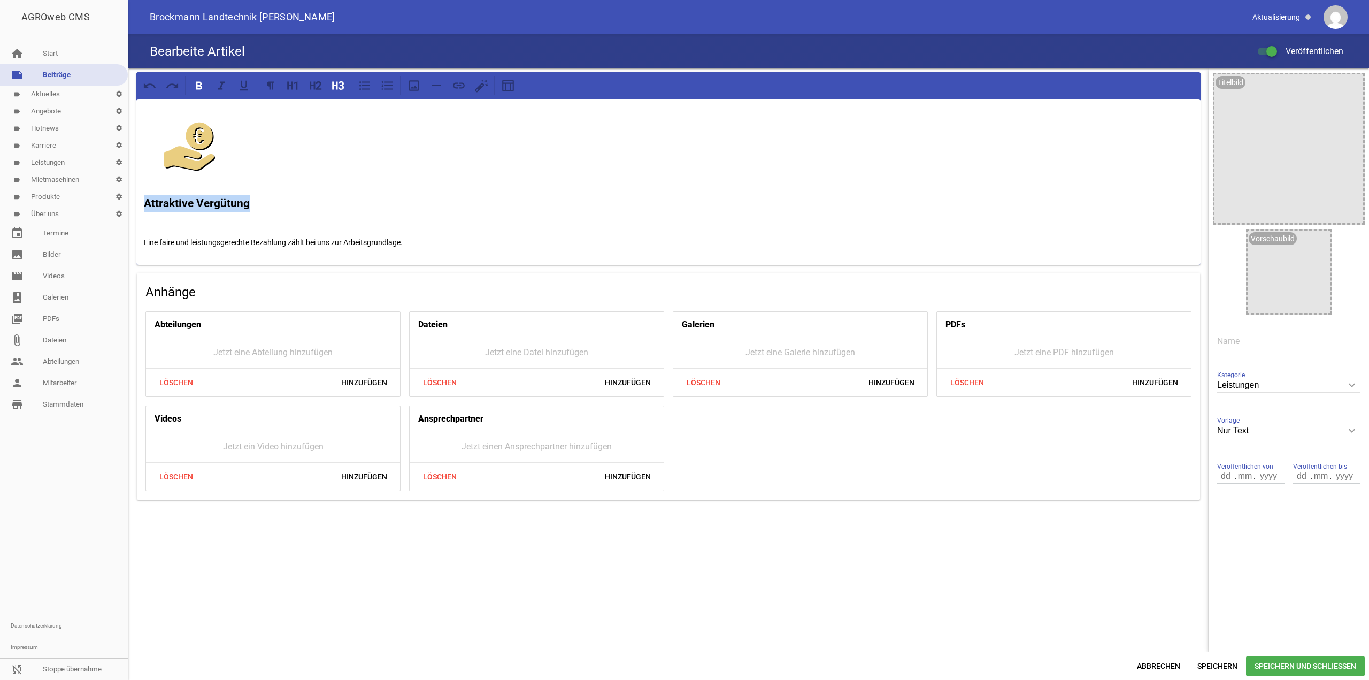
drag, startPoint x: 257, startPoint y: 207, endPoint x: 88, endPoint y: 206, distance: 169.0
click at [88, 206] on div "AGROweb CMS home Start note Beiträge label Aktuelles settings label Angebote se…" at bounding box center [684, 340] width 1369 height 680
copy strong "Attraktive Vergütung"
click at [1284, 331] on div "Name" at bounding box center [1289, 341] width 143 height 36
click at [1282, 338] on input "text" at bounding box center [1289, 341] width 143 height 14
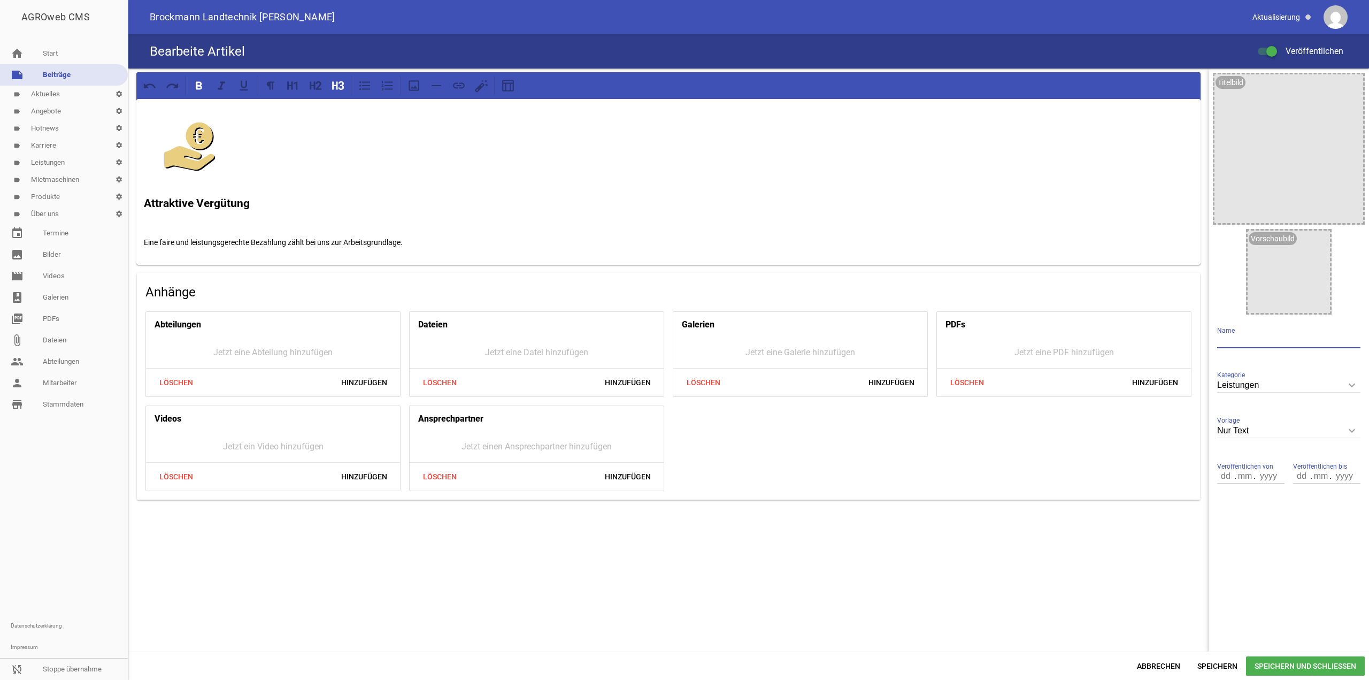
paste input "Attraktive Vergütung"
type input "Attraktive Vergütung"
click at [1290, 670] on span "Speichern und Schließen" at bounding box center [1305, 665] width 119 height 19
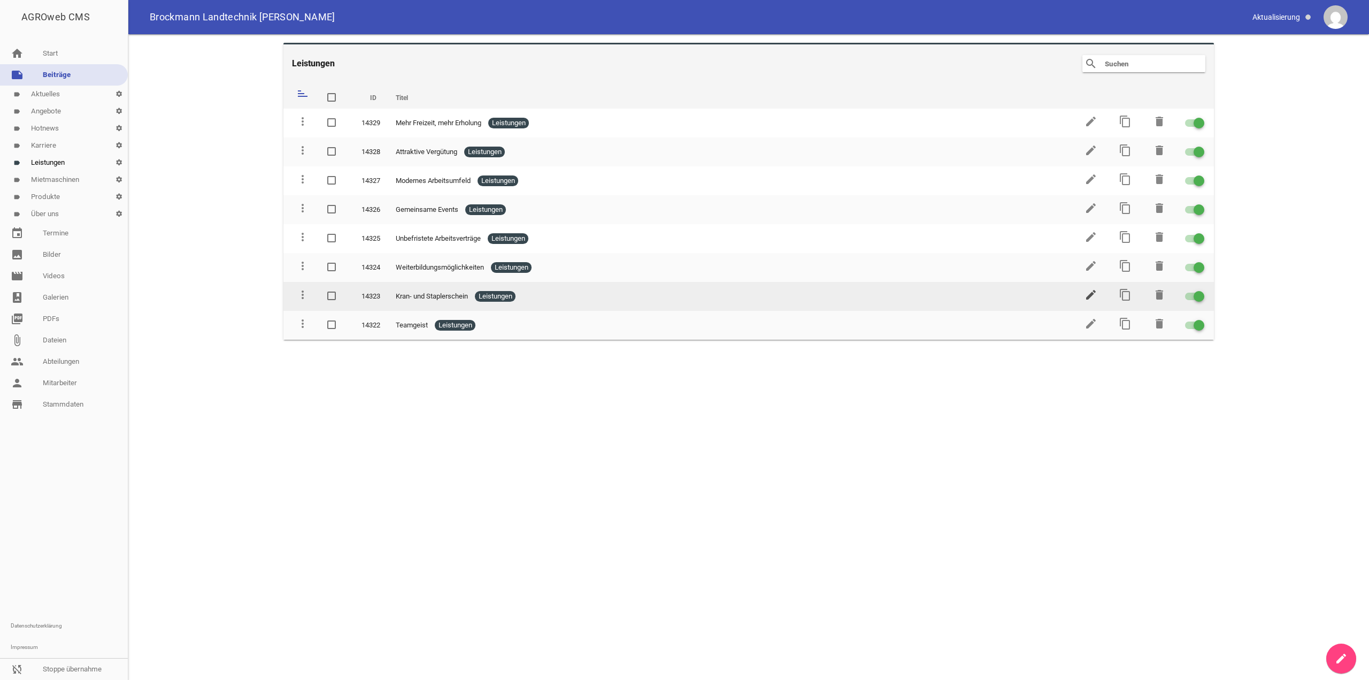
click at [1091, 295] on icon "edit" at bounding box center [1091, 294] width 13 height 13
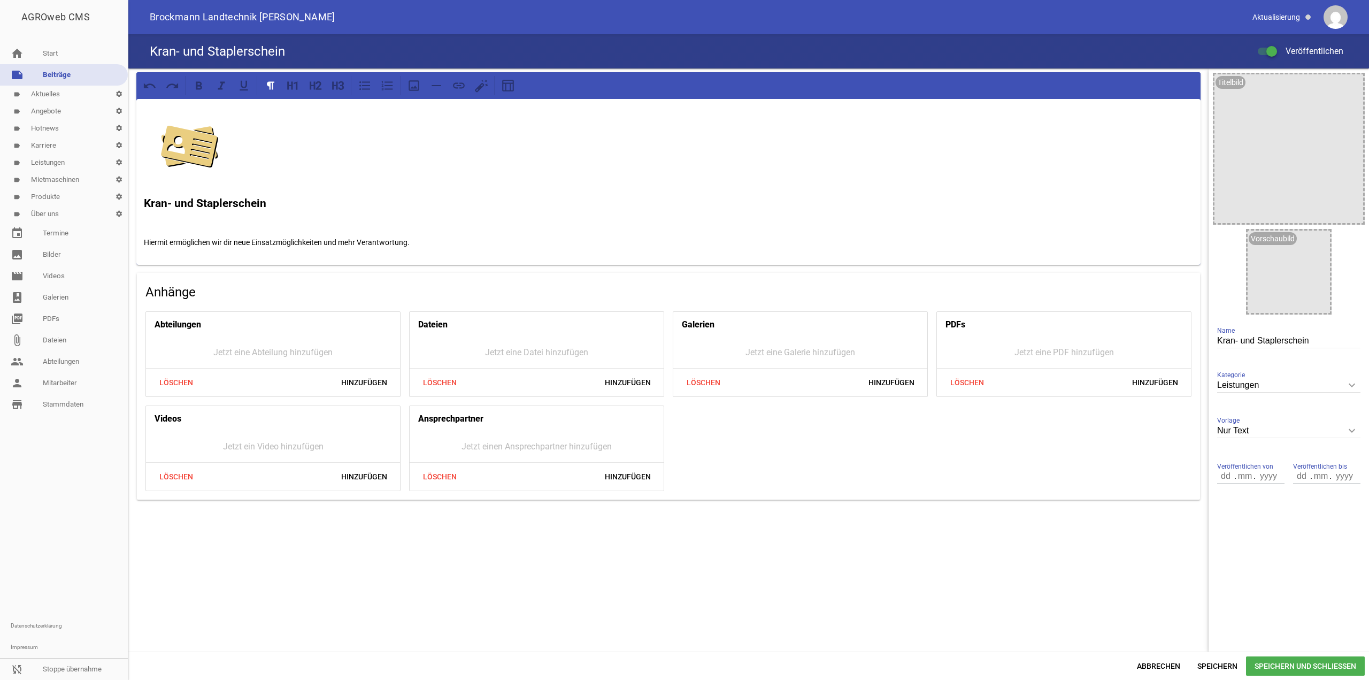
click at [234, 133] on img at bounding box center [189, 146] width 91 height 80
click at [207, 143] on img at bounding box center [189, 146] width 91 height 80
click at [240, 161] on p at bounding box center [669, 146] width 1050 height 80
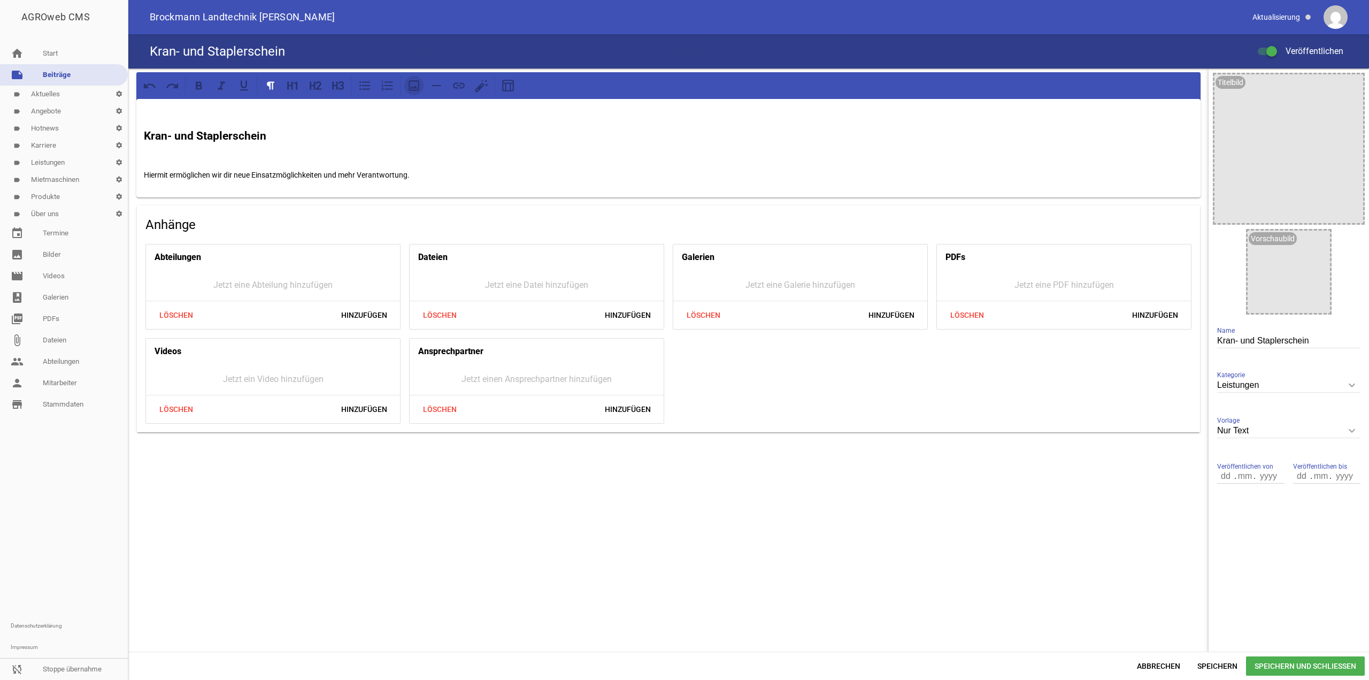
click at [420, 88] on icon at bounding box center [414, 86] width 14 height 14
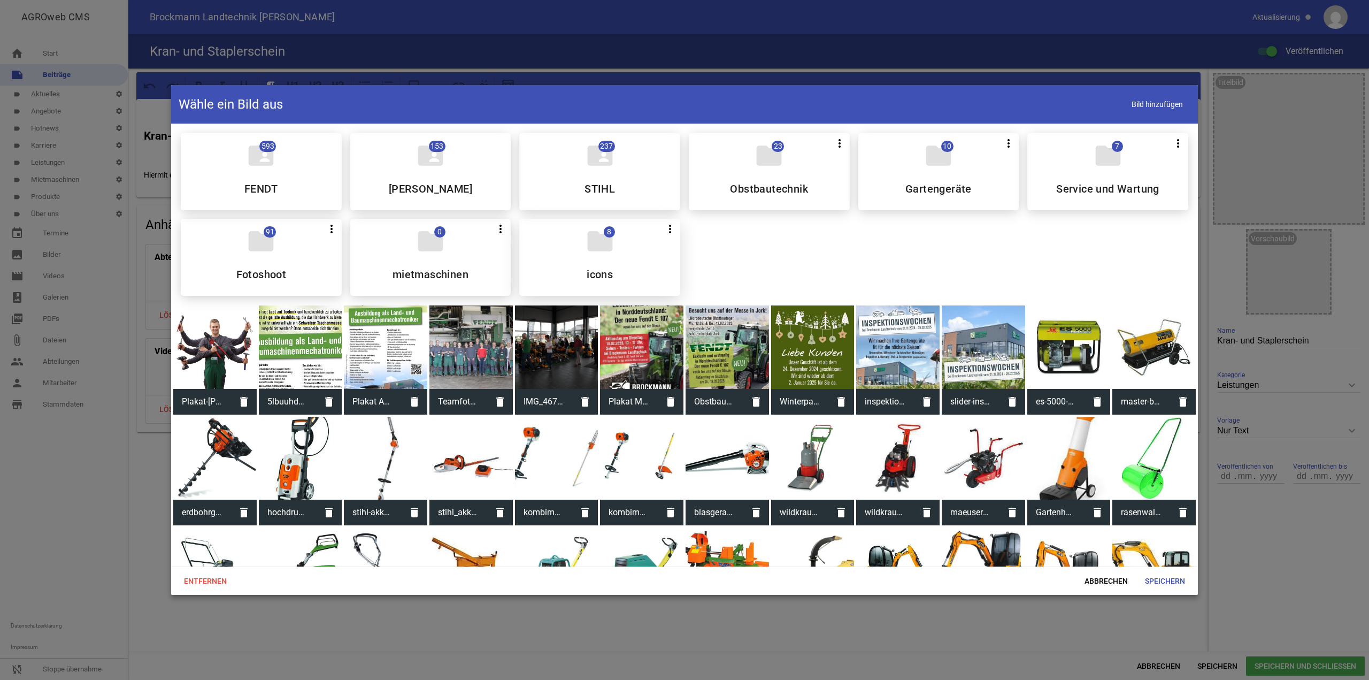
click at [621, 245] on div "folder 8 more_vert Teilen Bearbeiten Löschen icons" at bounding box center [599, 257] width 161 height 77
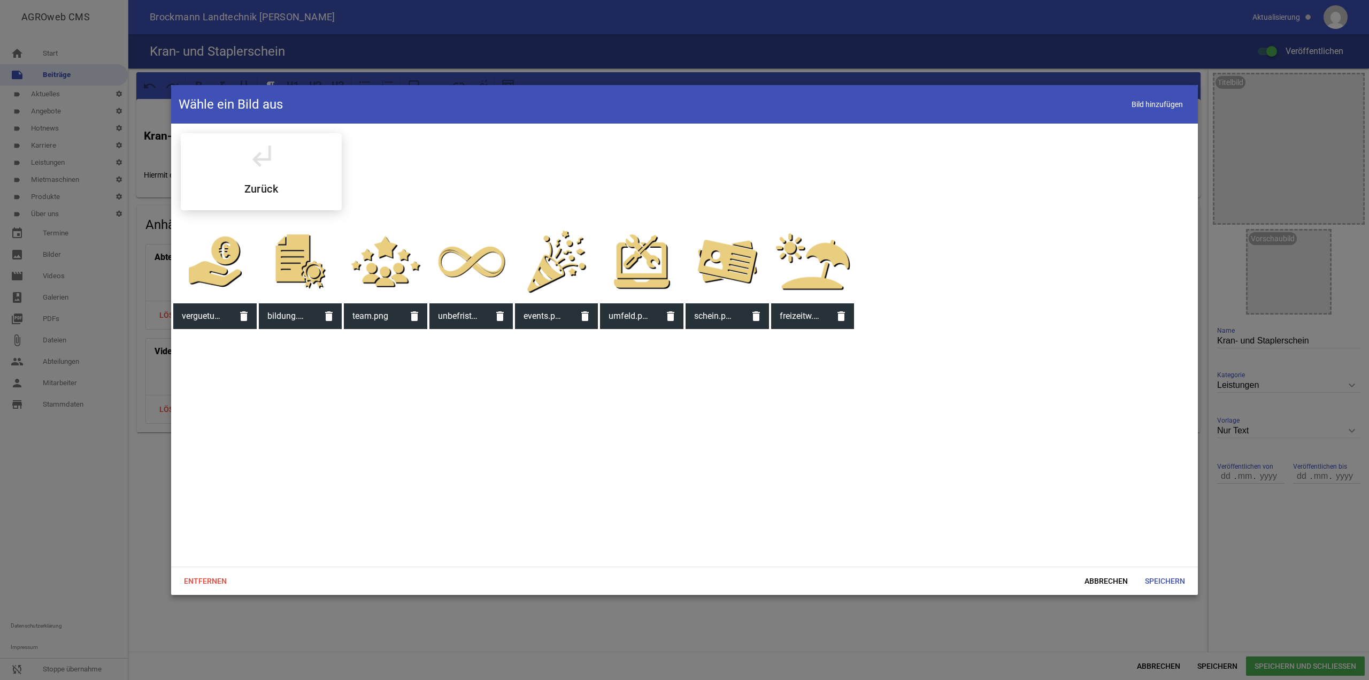
click at [726, 268] on div at bounding box center [727, 261] width 83 height 83
click at [1157, 576] on span "Speichern" at bounding box center [1165, 580] width 57 height 19
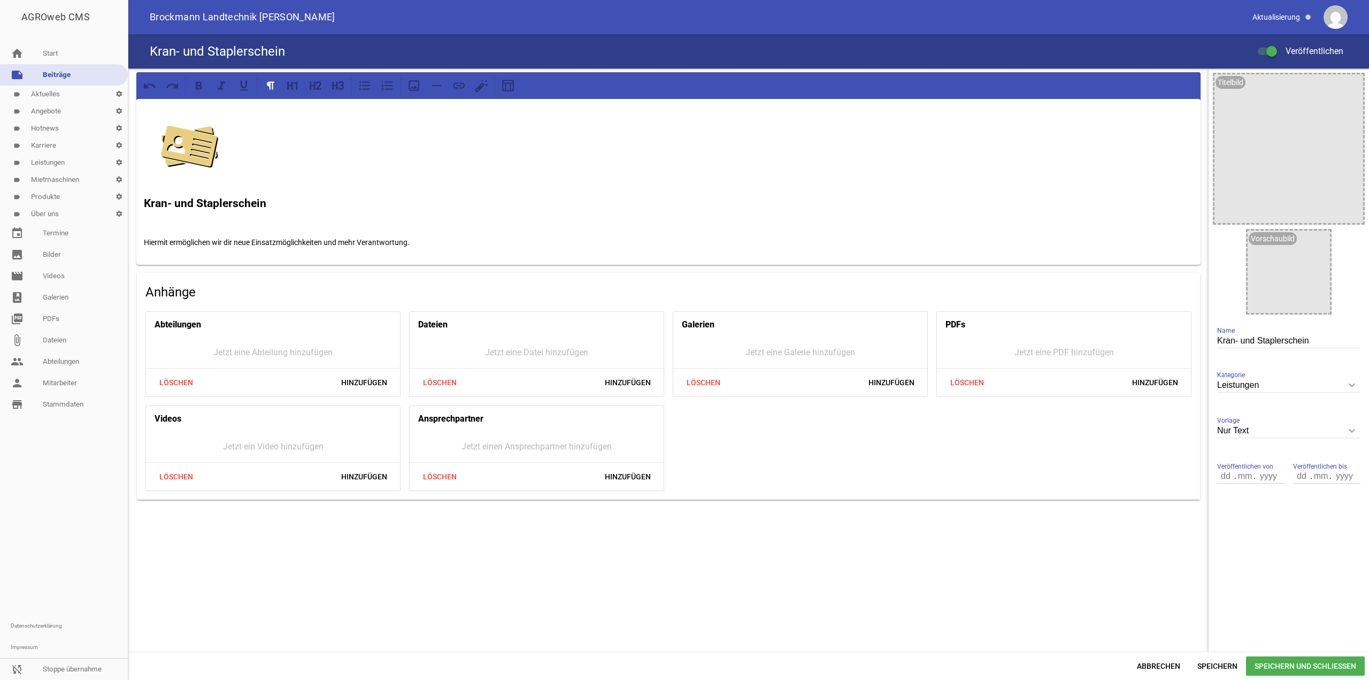
click at [1289, 668] on span "Speichern und Schließen" at bounding box center [1305, 665] width 119 height 19
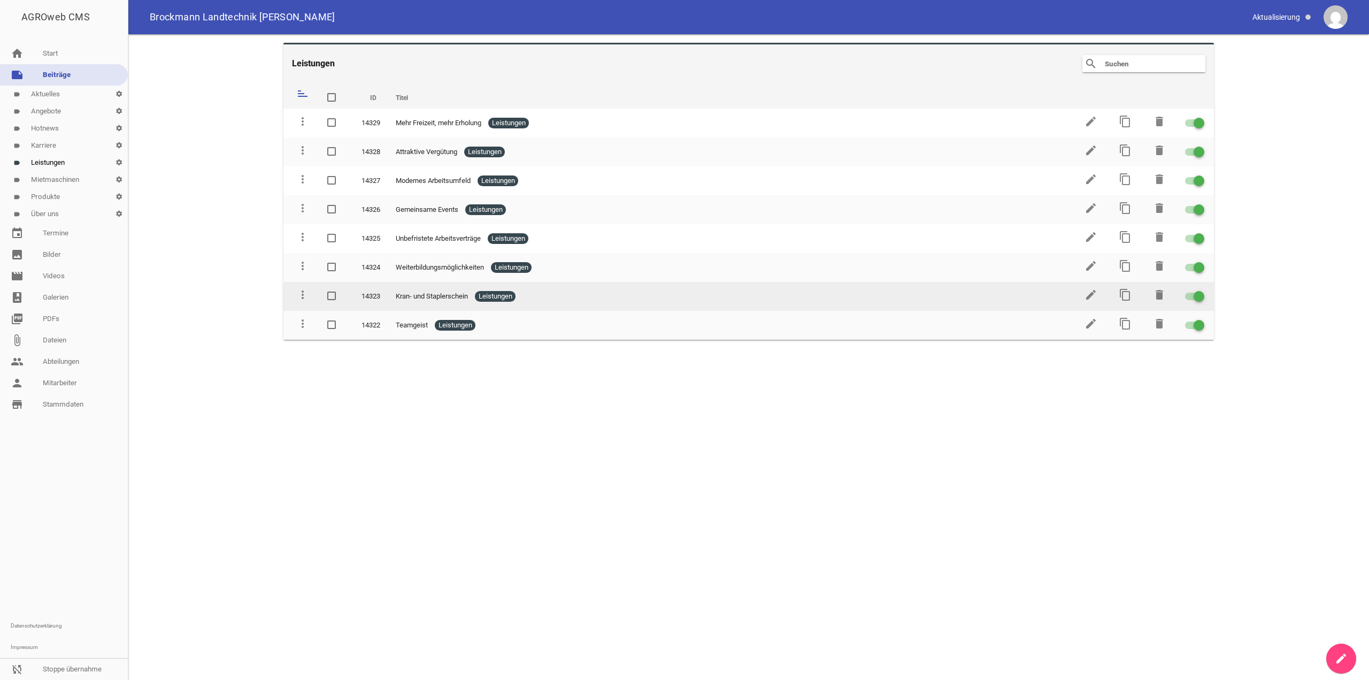
click at [1098, 295] on td "edit" at bounding box center [1090, 296] width 34 height 29
click at [1097, 295] on icon "edit" at bounding box center [1091, 294] width 13 height 13
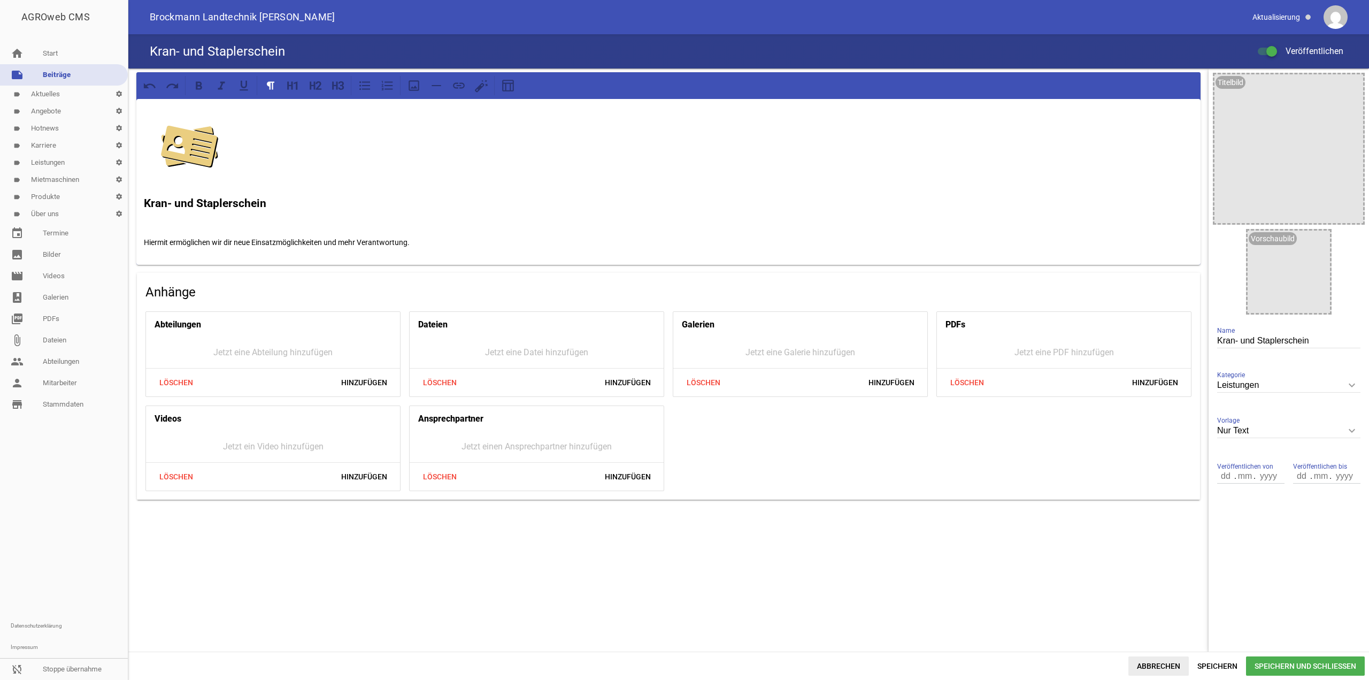
click at [1149, 662] on span "Abbrechen" at bounding box center [1159, 665] width 60 height 19
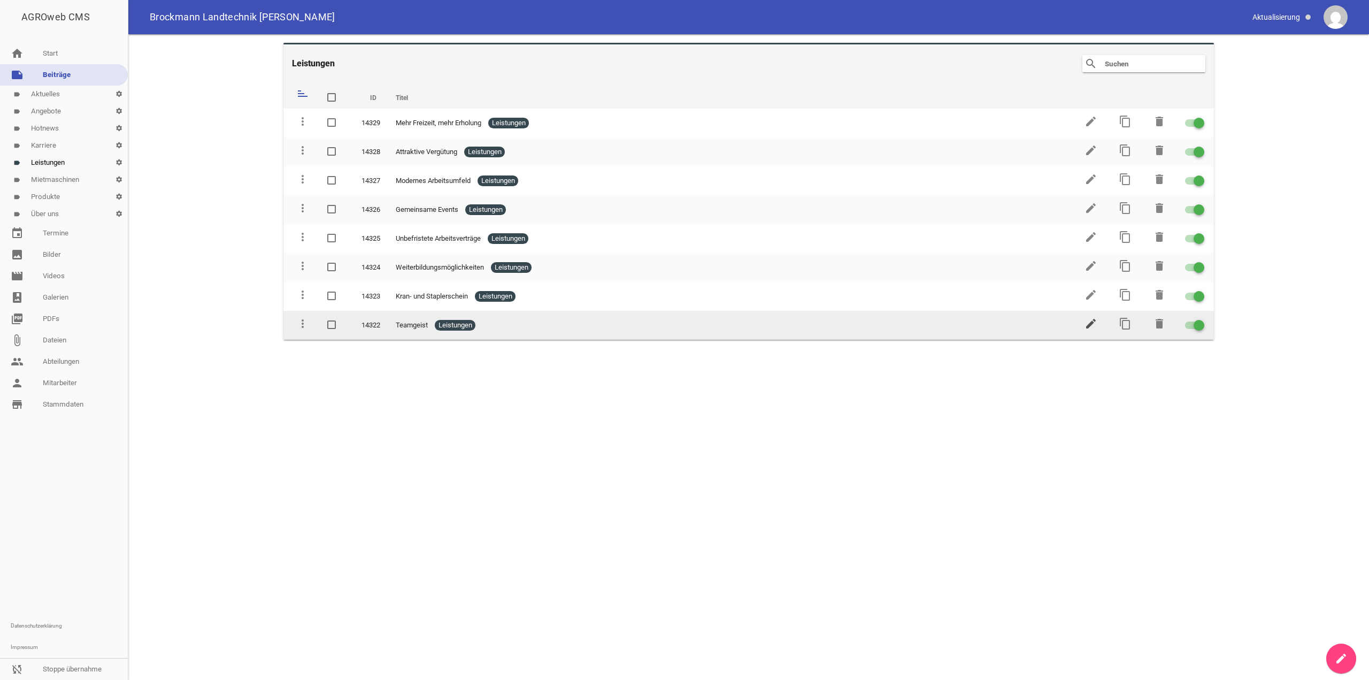
click at [1095, 323] on icon "edit" at bounding box center [1091, 323] width 13 height 13
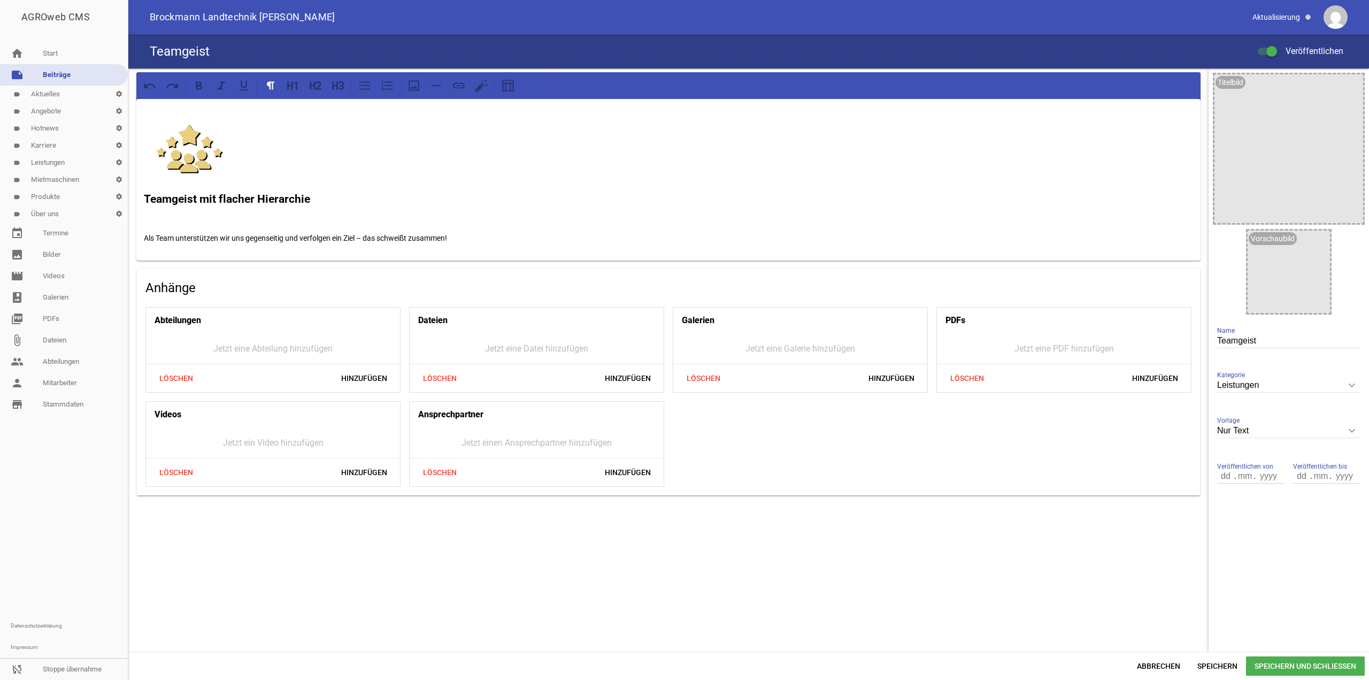
click at [1273, 440] on div "Nur Text keyboard_arrow_down Vorlage Nur Text 1 Bild 3 Bilder 5 Bilder" at bounding box center [1289, 431] width 143 height 37
click at [1273, 438] on input "Nur Text" at bounding box center [1289, 431] width 143 height 14
click at [1254, 475] on li "1 Bild" at bounding box center [1289, 482] width 143 height 26
type input "1 Bild"
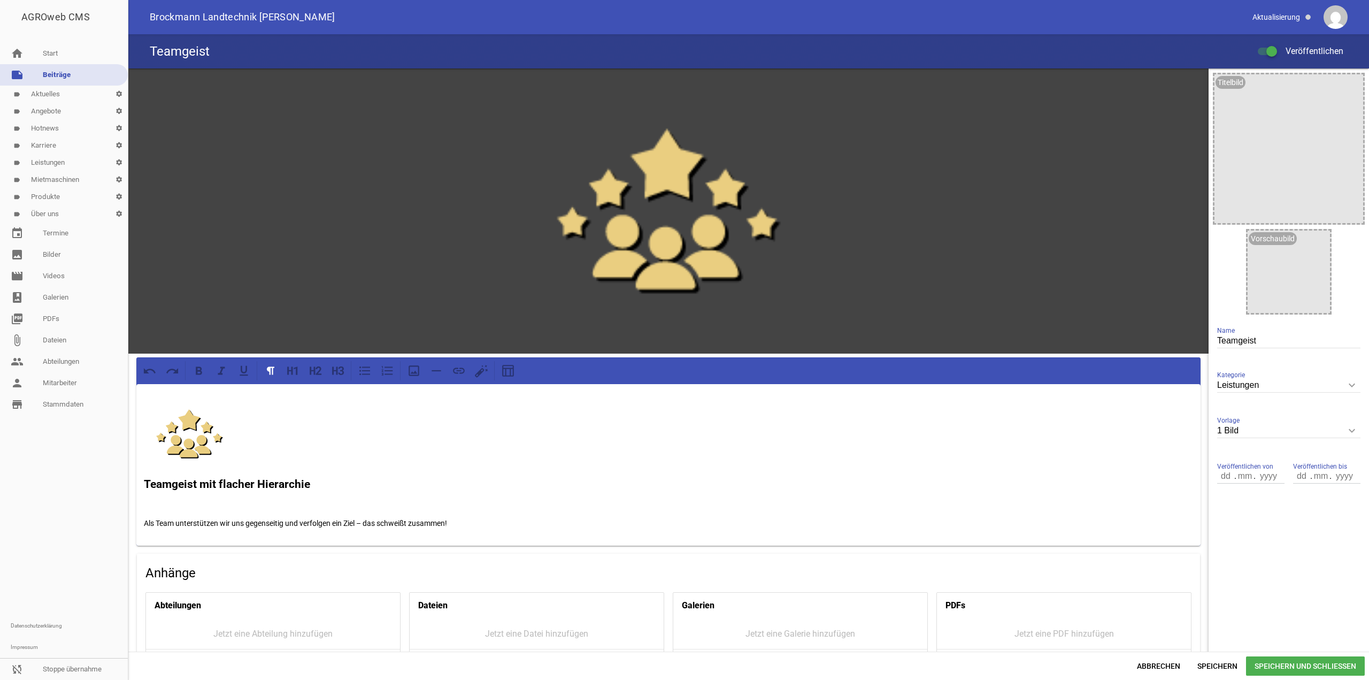
click at [1251, 663] on span "Speichern und Schließen" at bounding box center [1305, 665] width 119 height 19
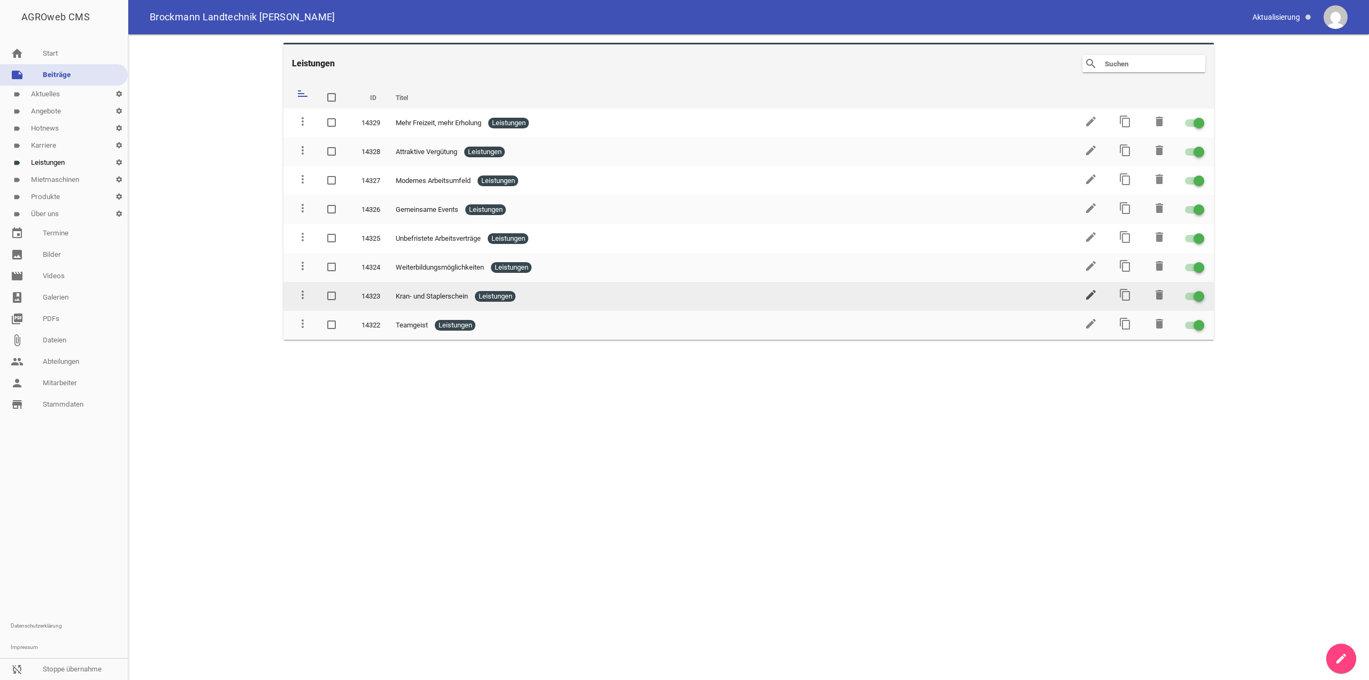
click at [1097, 294] on icon "edit" at bounding box center [1091, 294] width 13 height 13
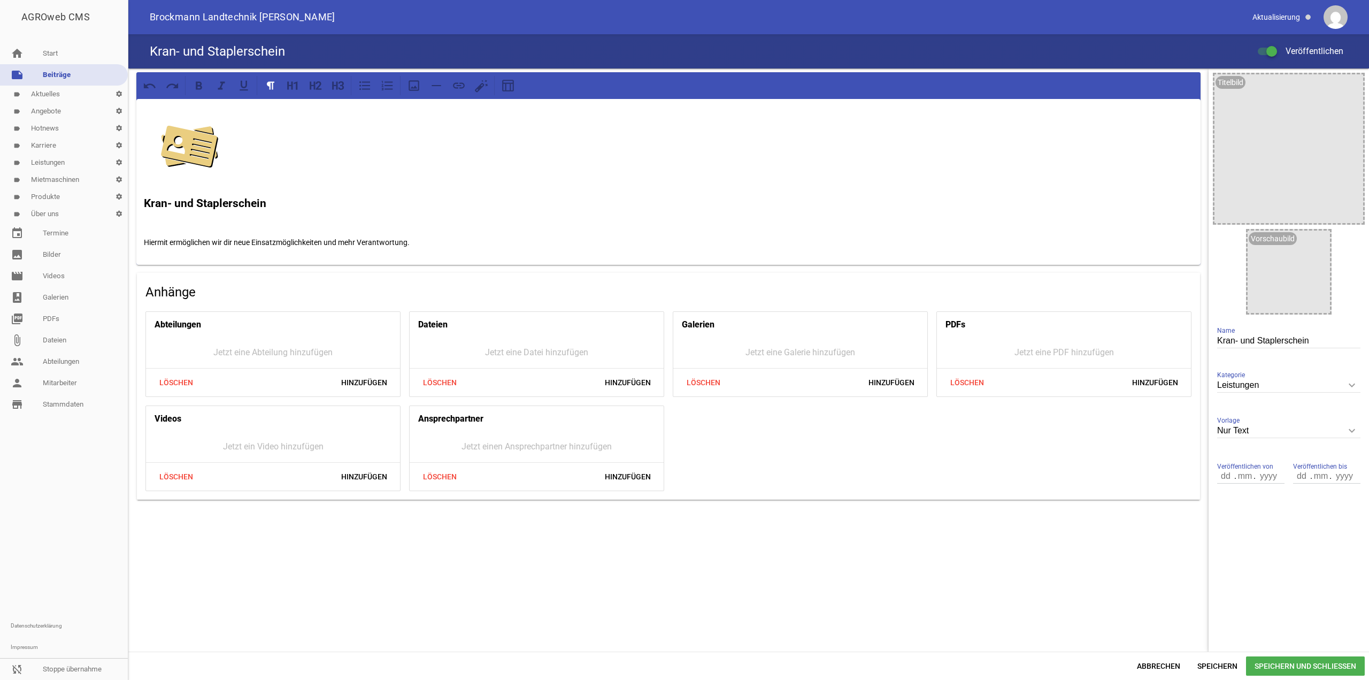
click at [1279, 433] on input "Nur Text" at bounding box center [1289, 431] width 143 height 14
click at [1273, 471] on li "1 Bild" at bounding box center [1289, 482] width 143 height 26
type input "1 Bild"
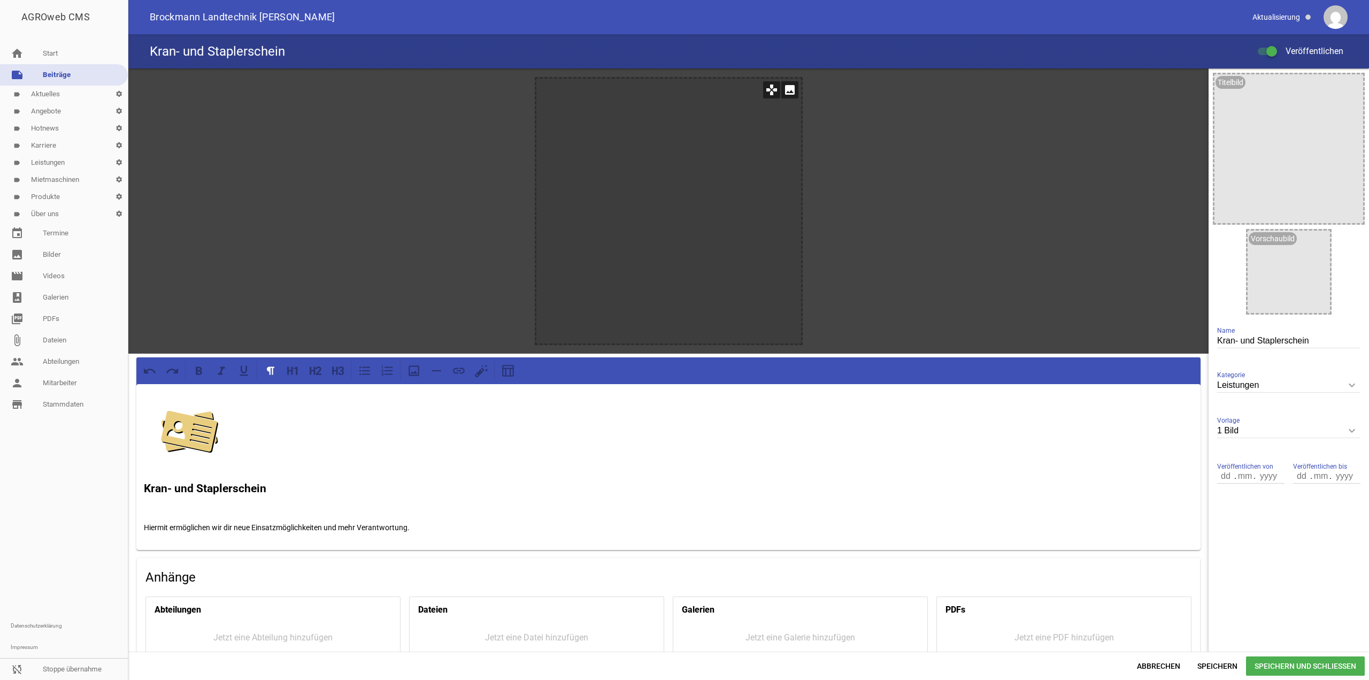
click at [793, 88] on icon "image" at bounding box center [790, 89] width 17 height 17
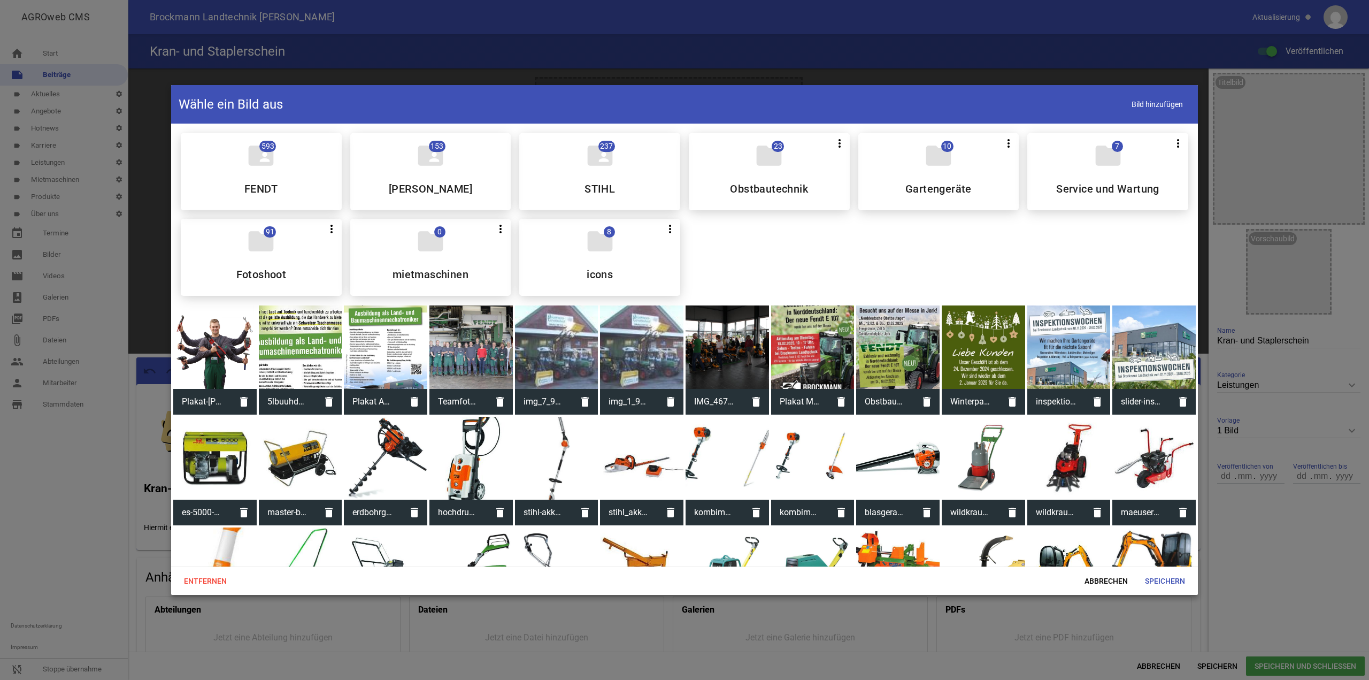
click at [593, 262] on div "folder 8 more_vert Teilen Bearbeiten Löschen icons" at bounding box center [599, 257] width 161 height 77
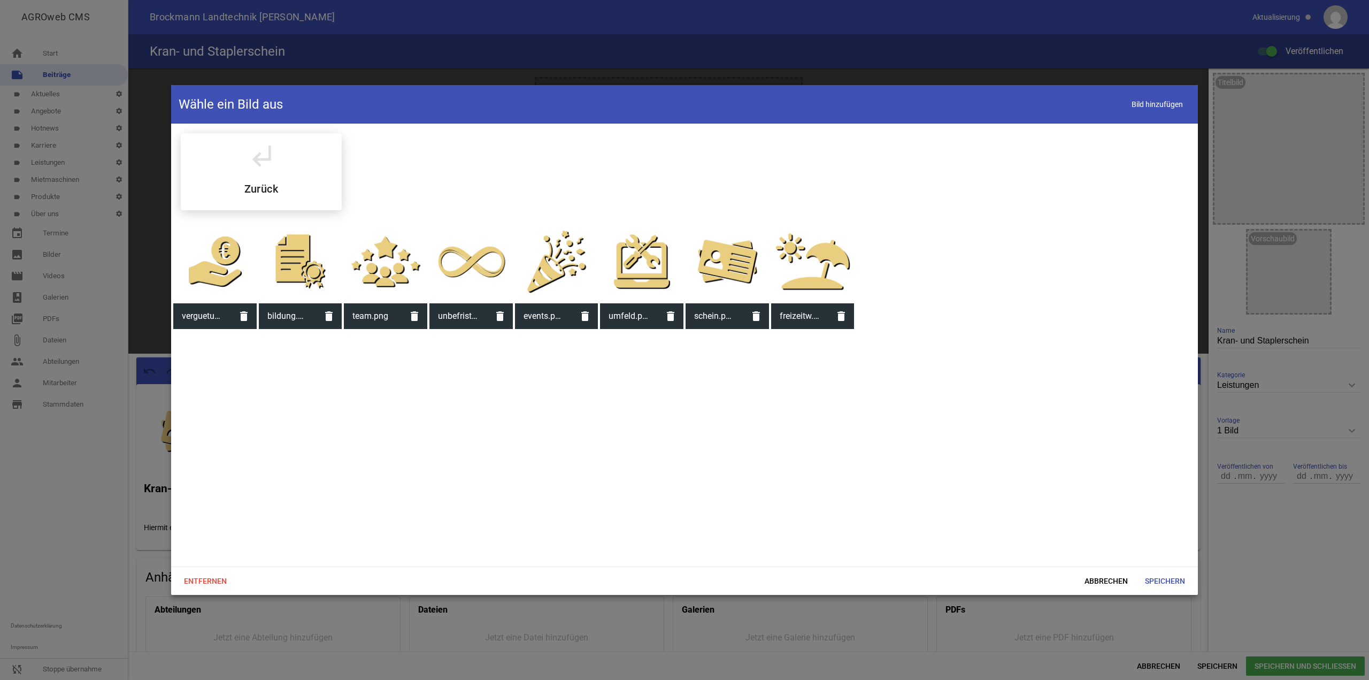
click at [733, 271] on div at bounding box center [727, 261] width 83 height 83
click at [1161, 587] on span "Speichern" at bounding box center [1165, 580] width 57 height 19
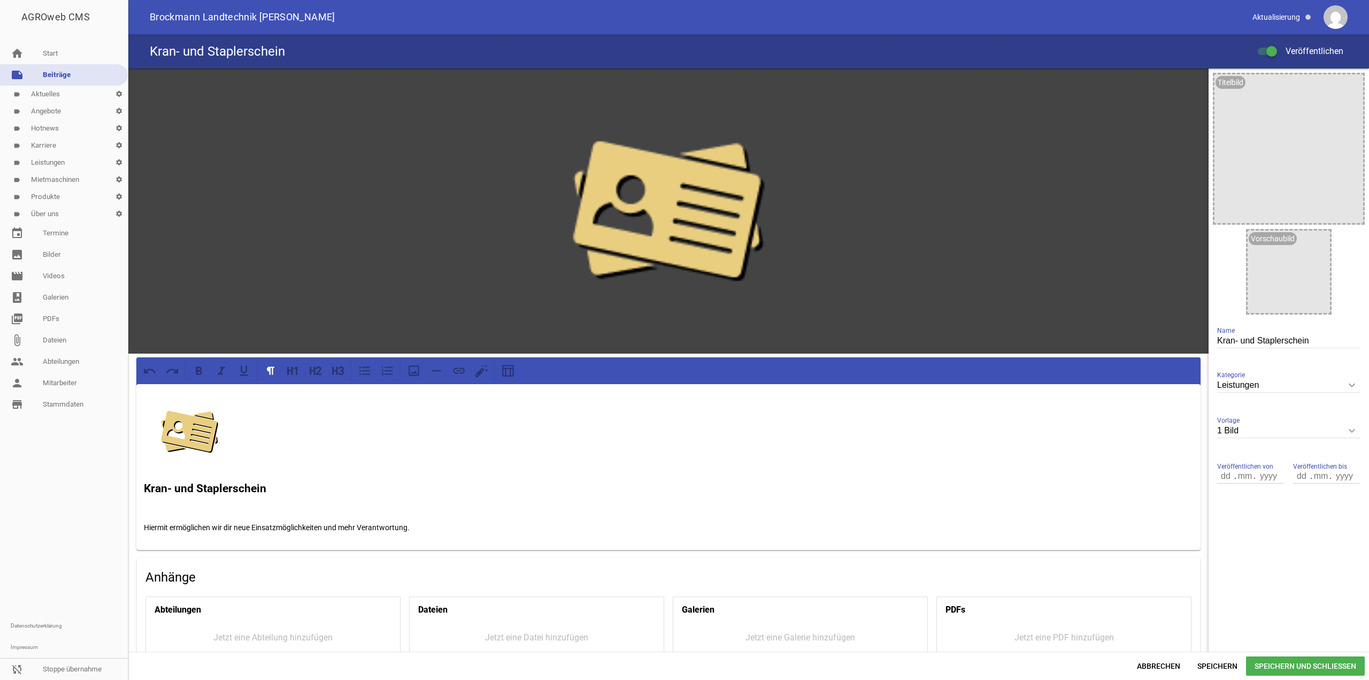
click at [1292, 669] on span "Speichern und Schließen" at bounding box center [1305, 665] width 119 height 19
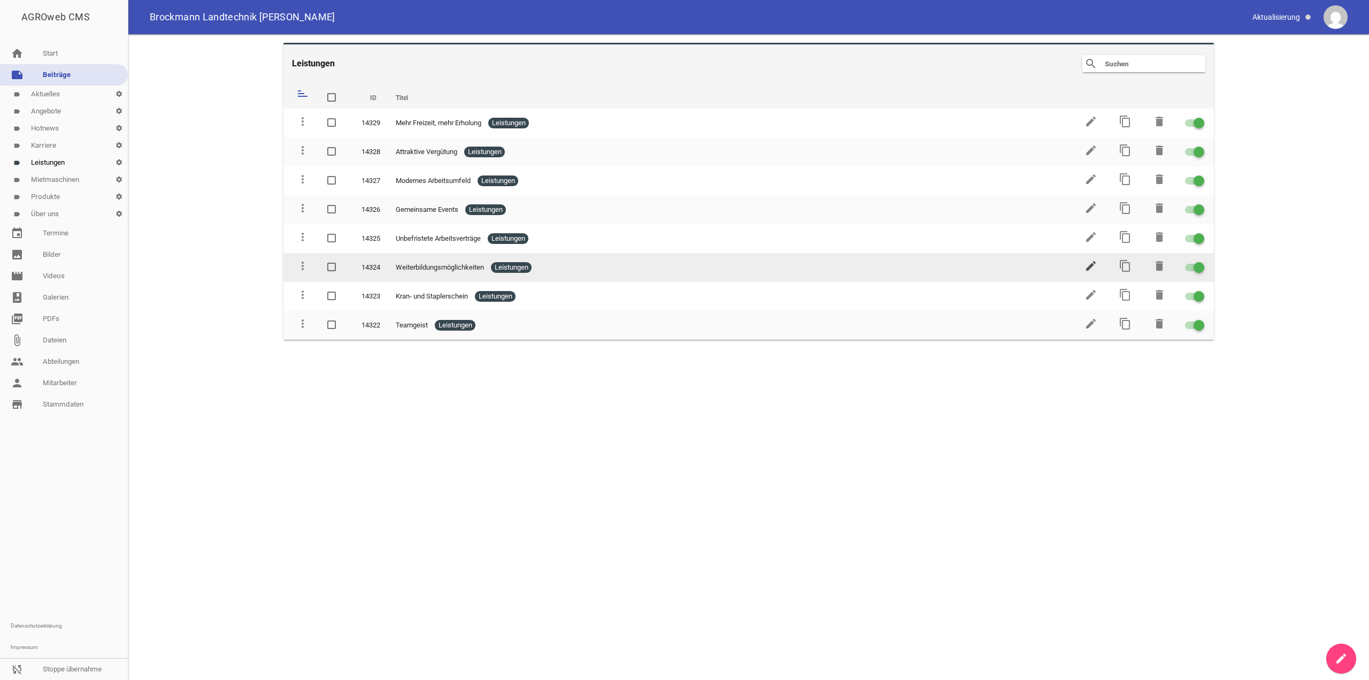
click at [1091, 270] on icon "edit" at bounding box center [1091, 265] width 13 height 13
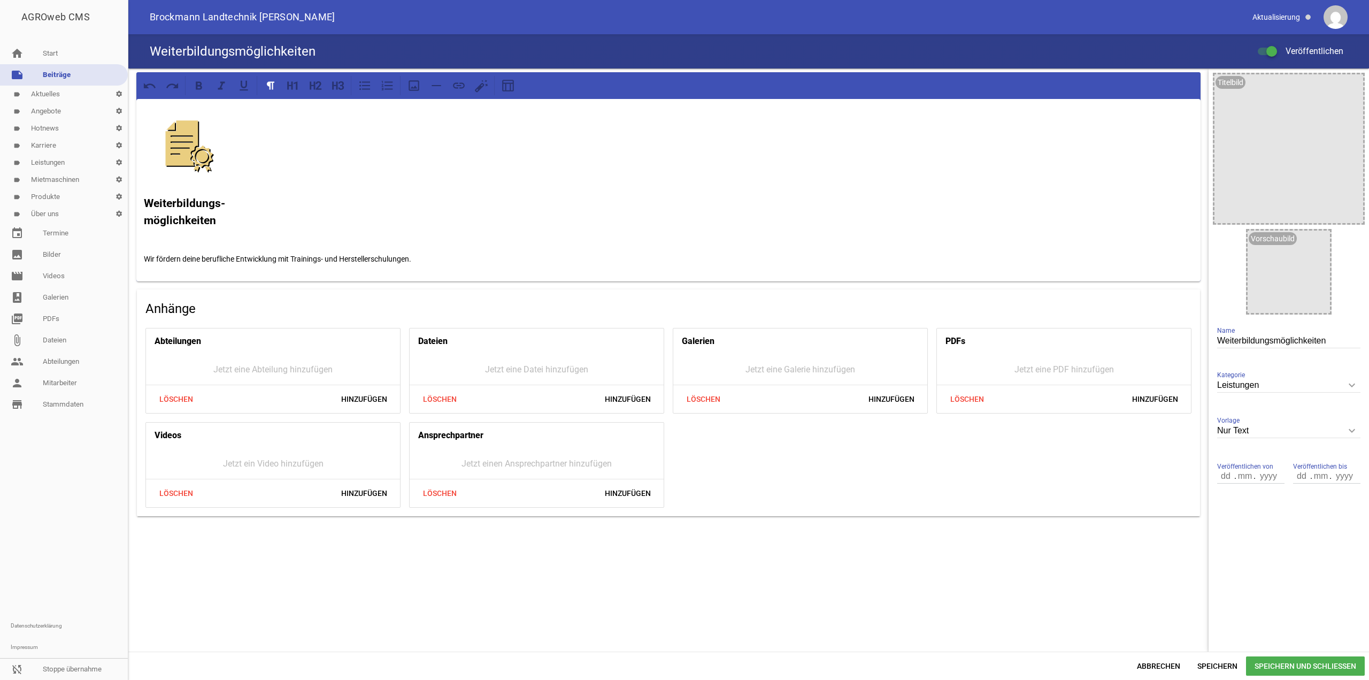
click at [1284, 437] on input "Nur Text" at bounding box center [1289, 431] width 143 height 14
click at [1259, 479] on li "1 Bild" at bounding box center [1289, 482] width 143 height 26
type input "1 Bild"
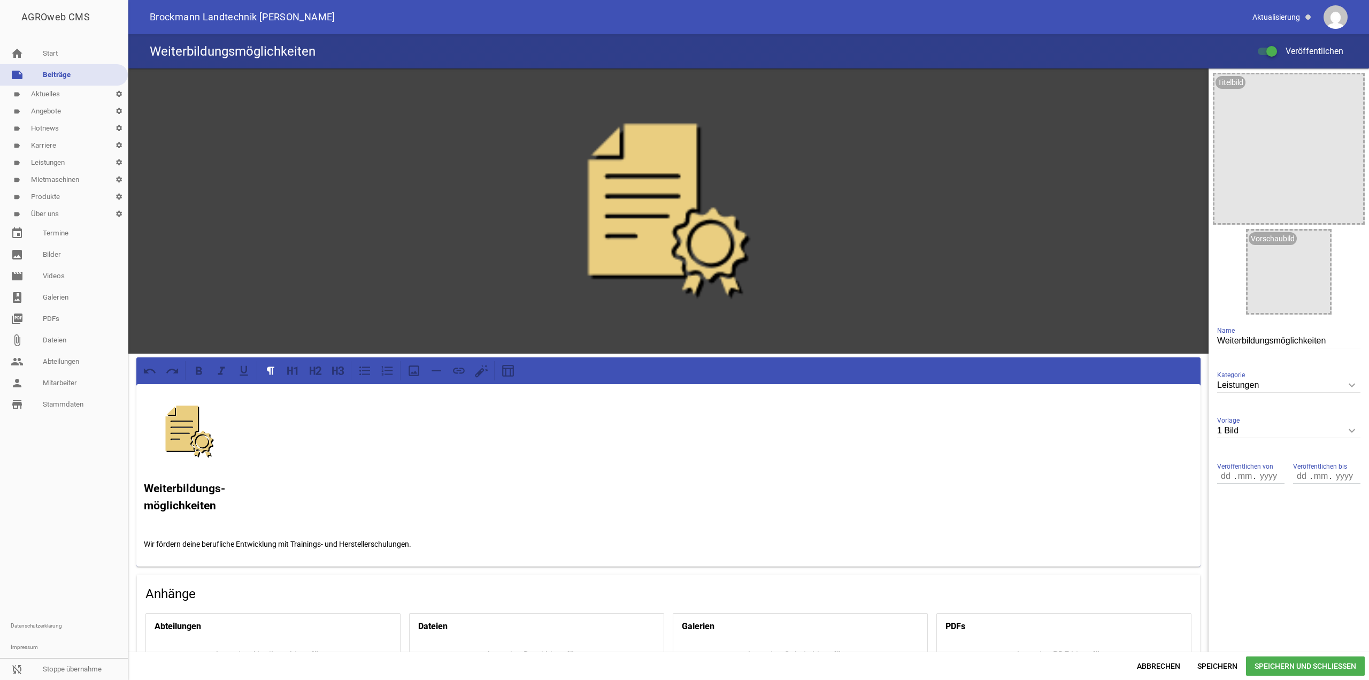
click at [1250, 665] on span "Speichern und Schließen" at bounding box center [1305, 665] width 119 height 19
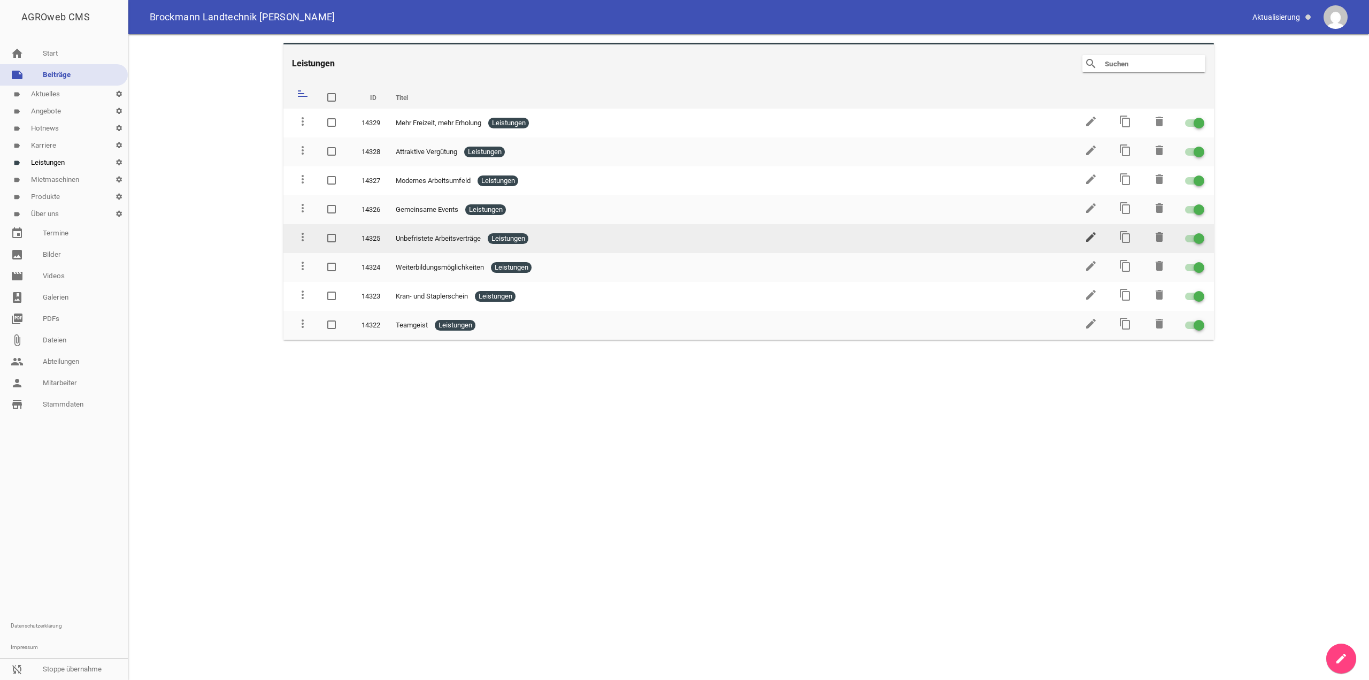
click at [1092, 239] on icon "edit" at bounding box center [1091, 237] width 13 height 13
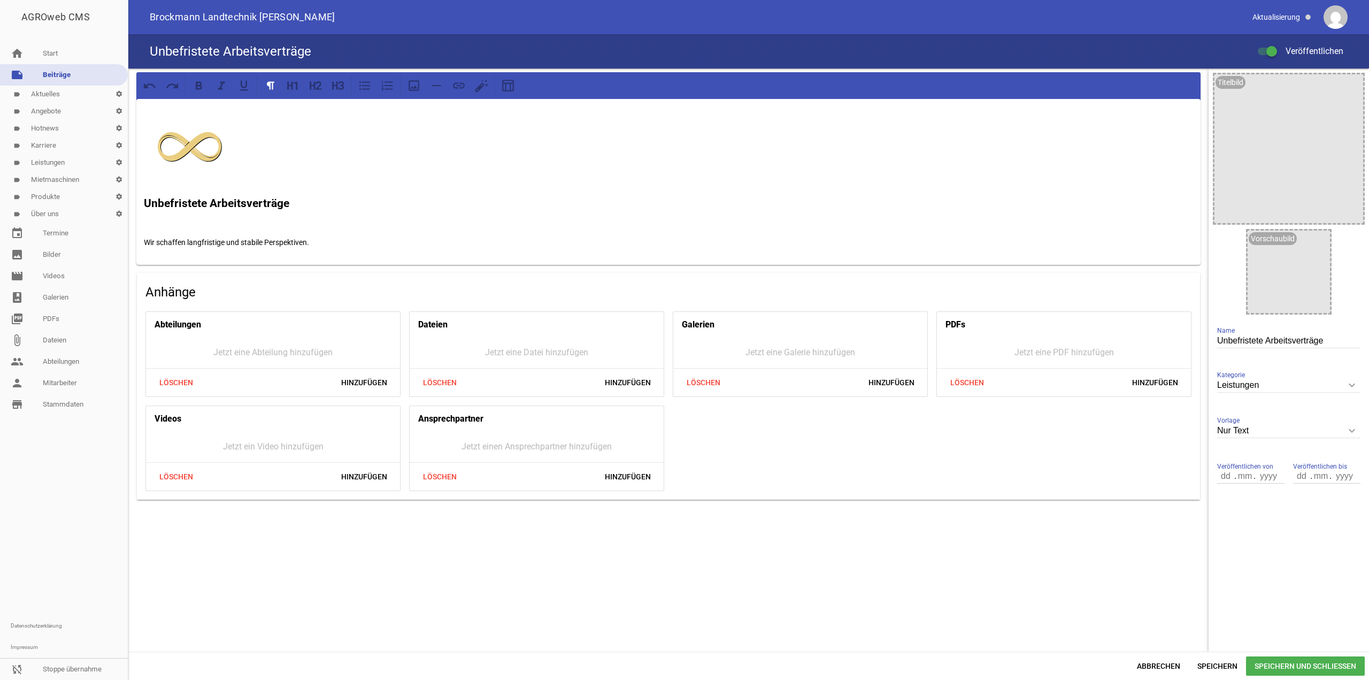
click at [1322, 386] on input "Leistungen" at bounding box center [1289, 385] width 143 height 14
click at [1312, 376] on div "Leistungen keyboard_arrow_down Kategorie Wähle eine Kategorie aus Aktuelles Ang…" at bounding box center [1289, 386] width 143 height 37
click at [1312, 420] on div "Nur Text keyboard_arrow_down Vorlage Nur Text 1 Bild 3 Bilder 5 Bilder" at bounding box center [1289, 431] width 143 height 37
click at [1312, 435] on input "Nur Text" at bounding box center [1289, 431] width 143 height 14
click at [1269, 479] on li "1 Bild" at bounding box center [1289, 482] width 143 height 26
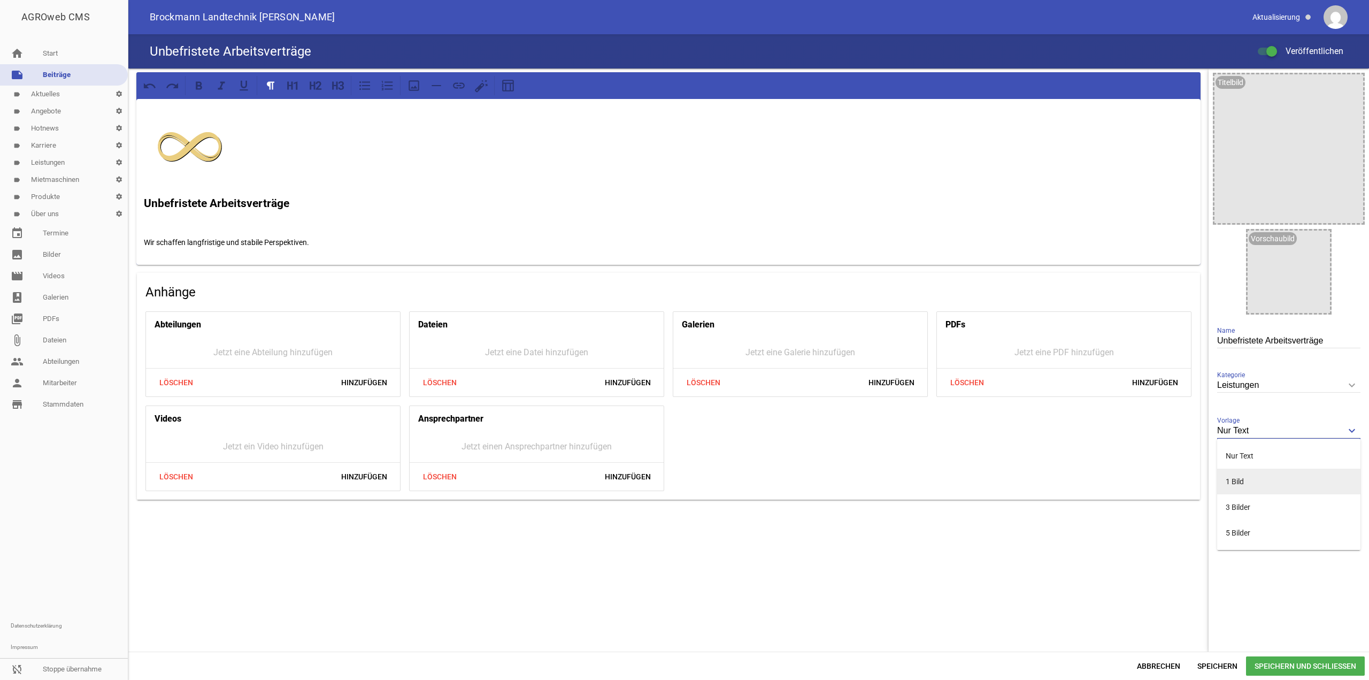
type input "1 Bild"
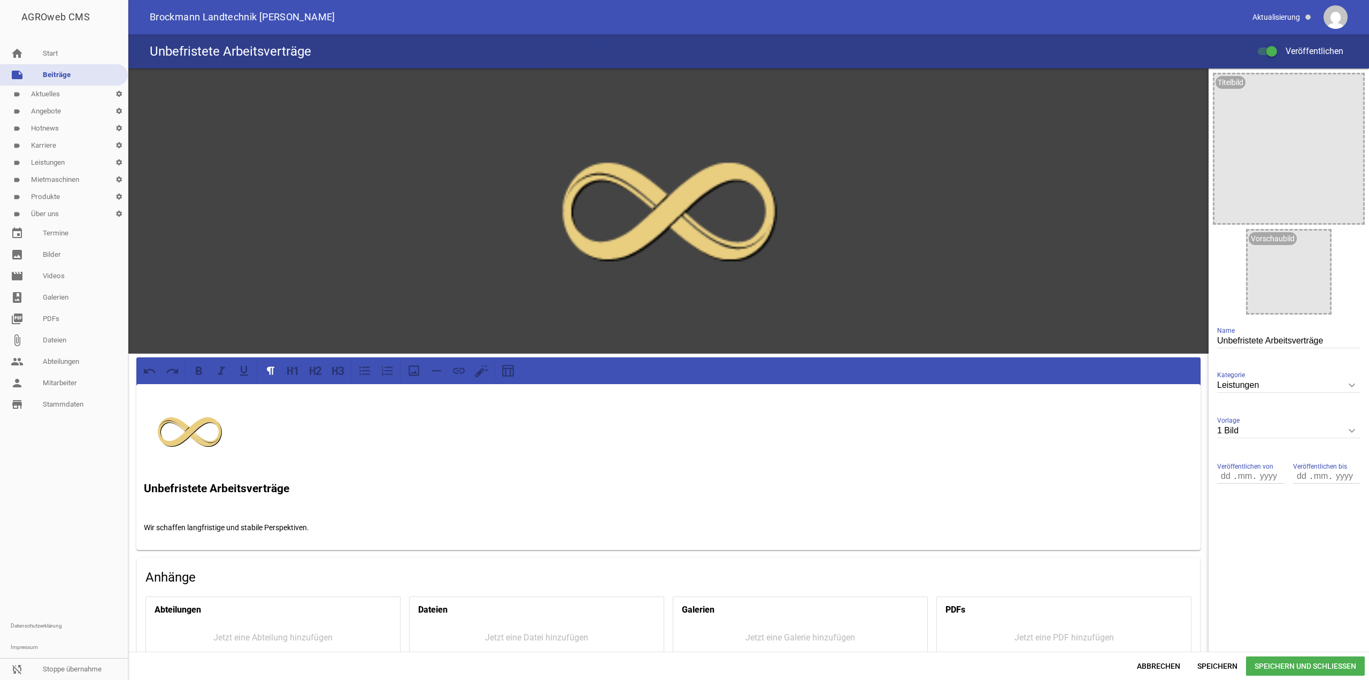
click at [1298, 678] on div "Abbrechen Speichern Speichern und Schließen" at bounding box center [748, 666] width 1241 height 28
click at [1295, 665] on span "Speichern und Schließen" at bounding box center [1305, 665] width 119 height 19
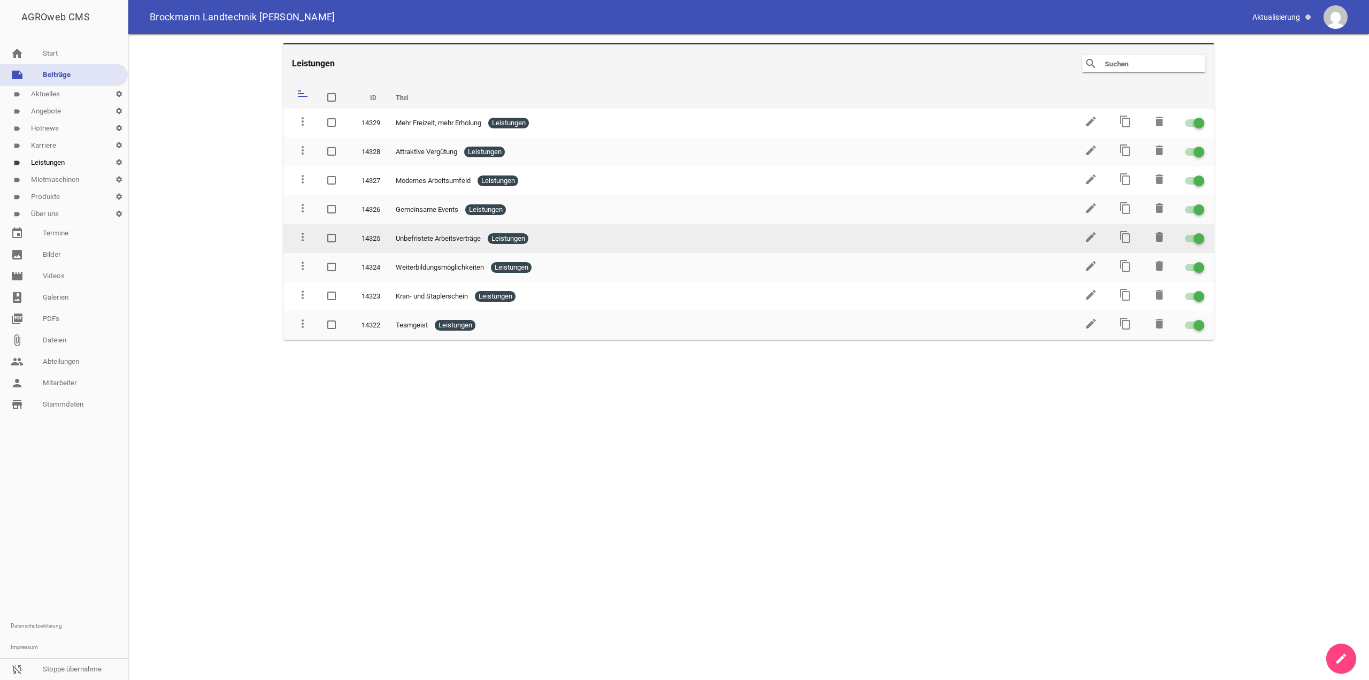
click at [1084, 239] on td "edit" at bounding box center [1090, 238] width 34 height 29
click at [1089, 238] on icon "edit" at bounding box center [1091, 237] width 13 height 13
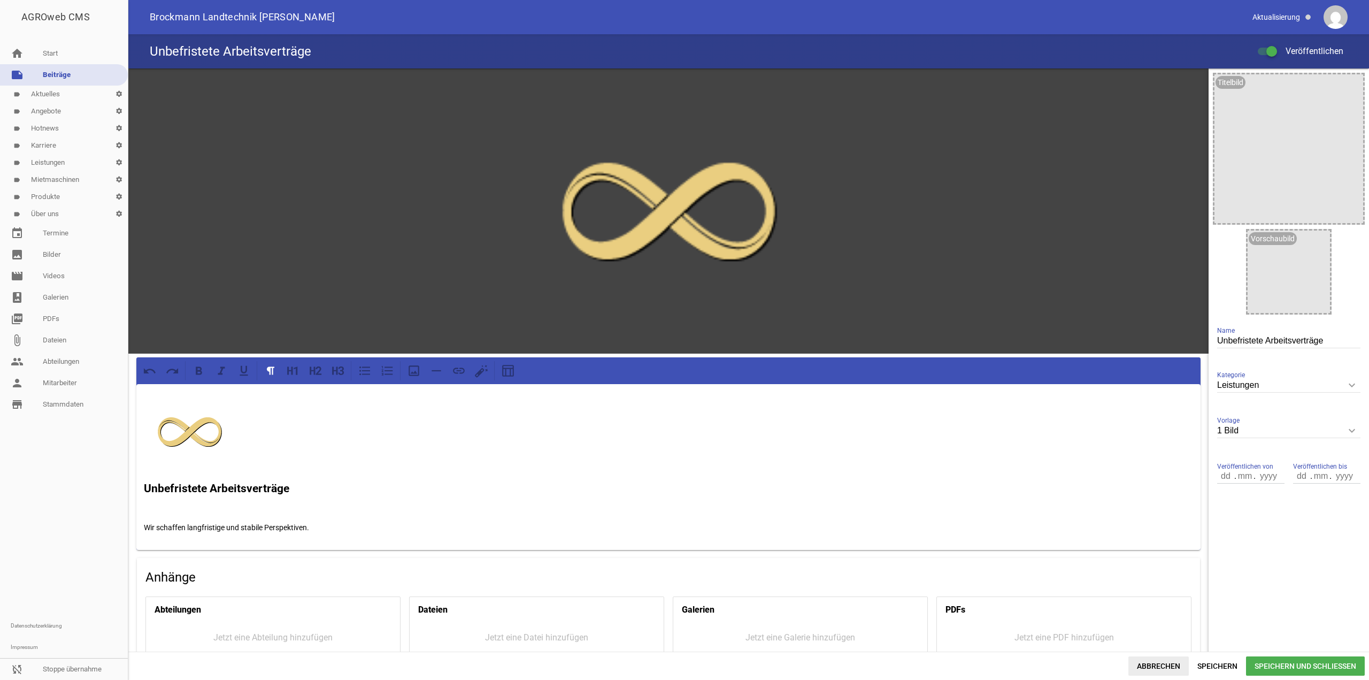
click at [1162, 666] on span "Abbrechen" at bounding box center [1159, 665] width 60 height 19
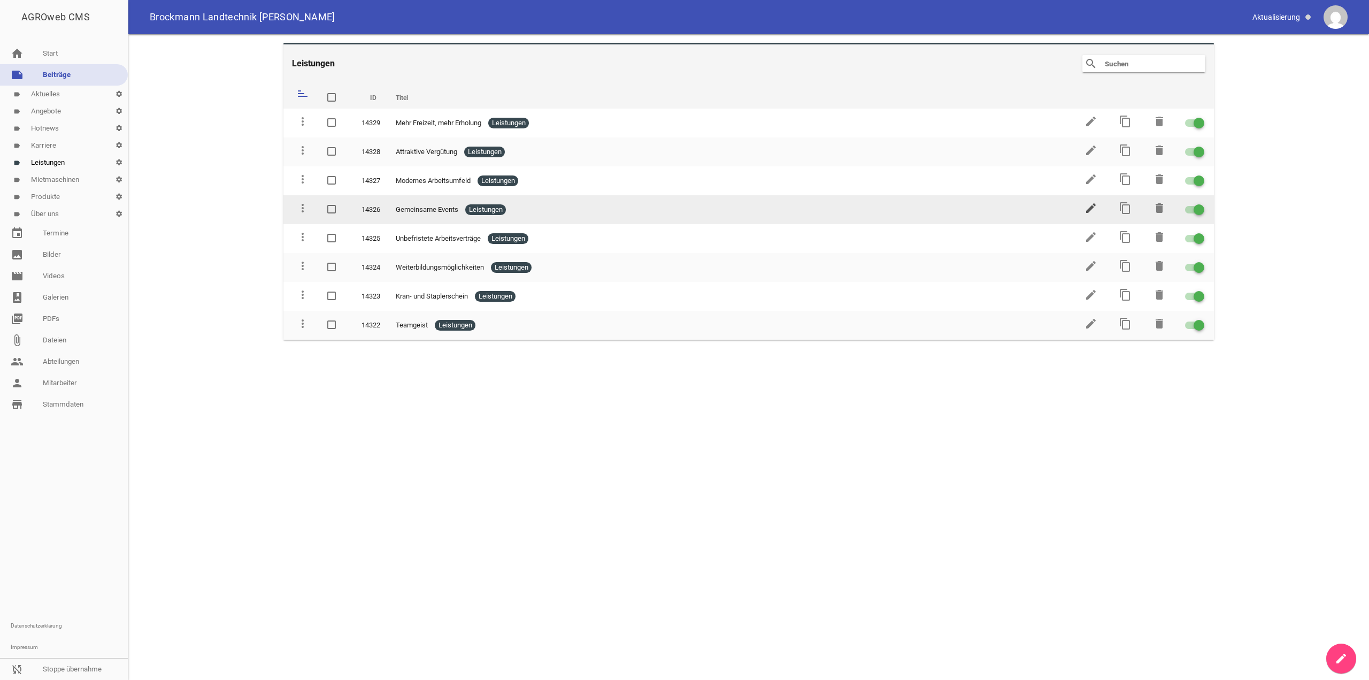
click at [1086, 208] on icon "edit" at bounding box center [1091, 208] width 13 height 13
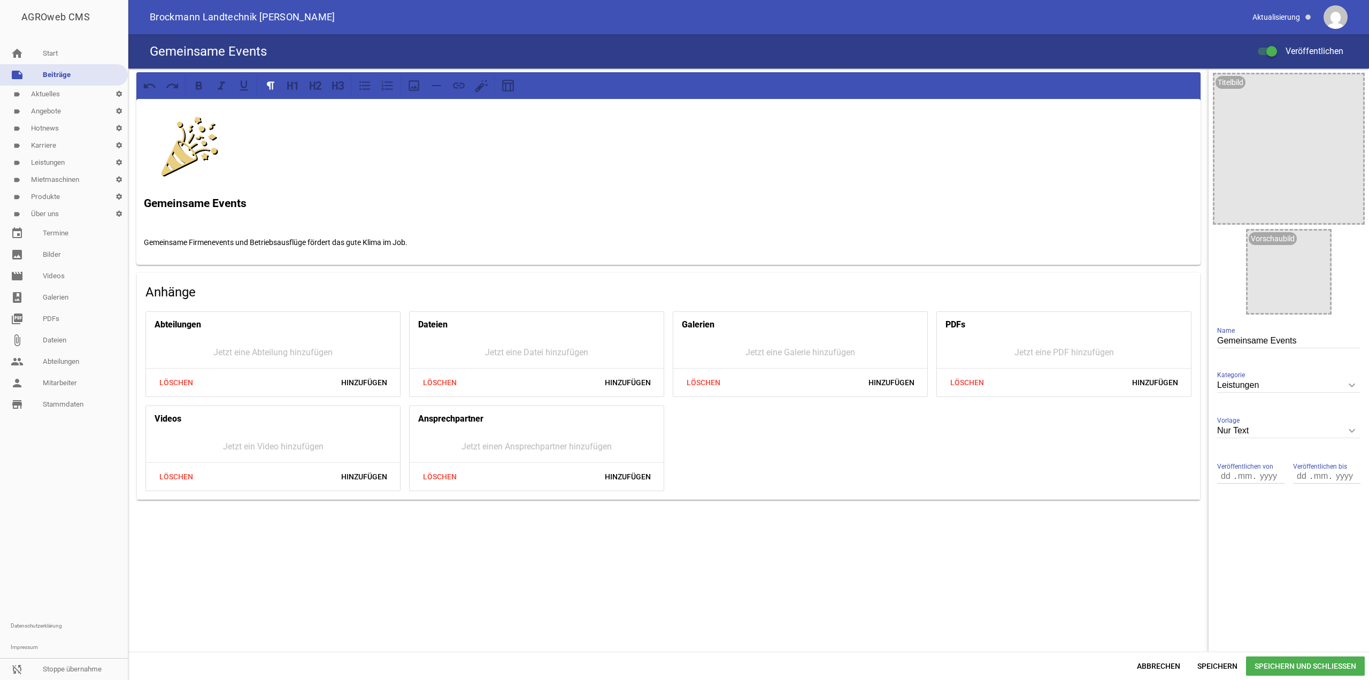
click at [1296, 431] on input "Nur Text" at bounding box center [1289, 431] width 143 height 14
click at [1276, 466] on li "Nur Text" at bounding box center [1289, 456] width 143 height 26
click at [1283, 426] on input "Nur Text" at bounding box center [1289, 431] width 143 height 14
click at [1268, 480] on li "1 Bild" at bounding box center [1289, 482] width 143 height 26
type input "1 Bild"
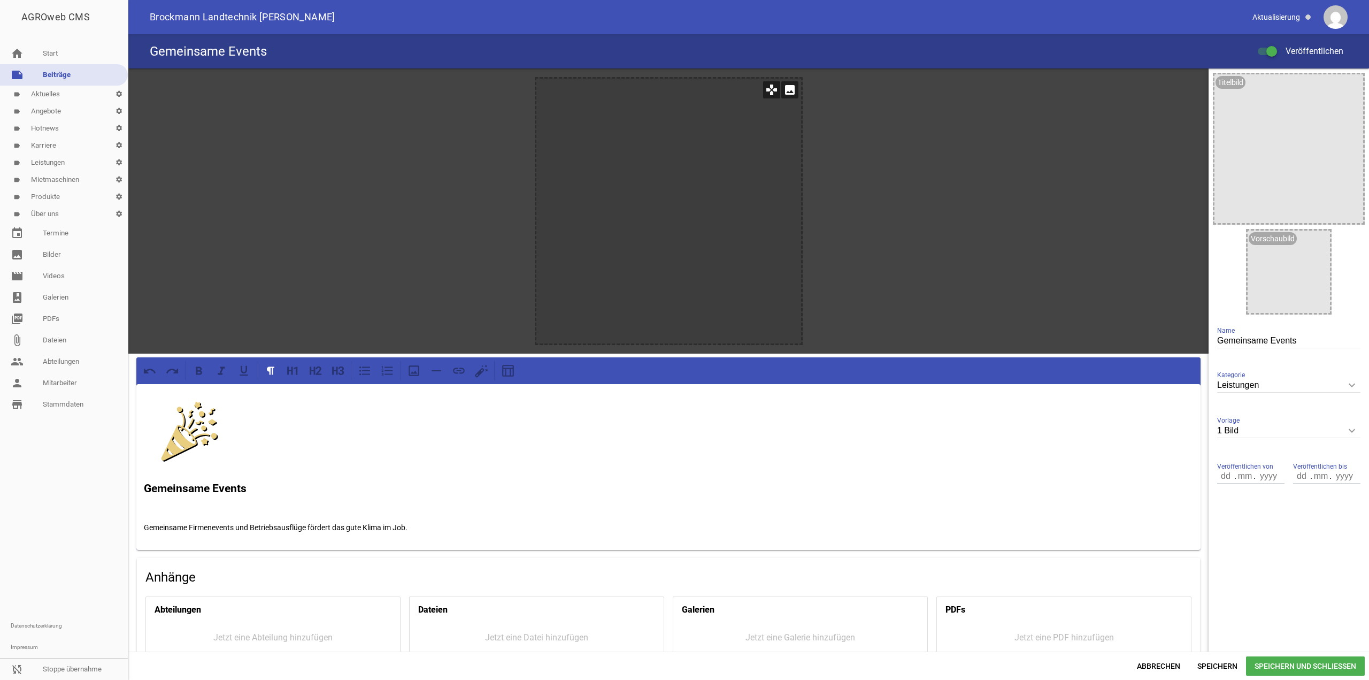
click at [786, 87] on icon "image" at bounding box center [790, 89] width 17 height 17
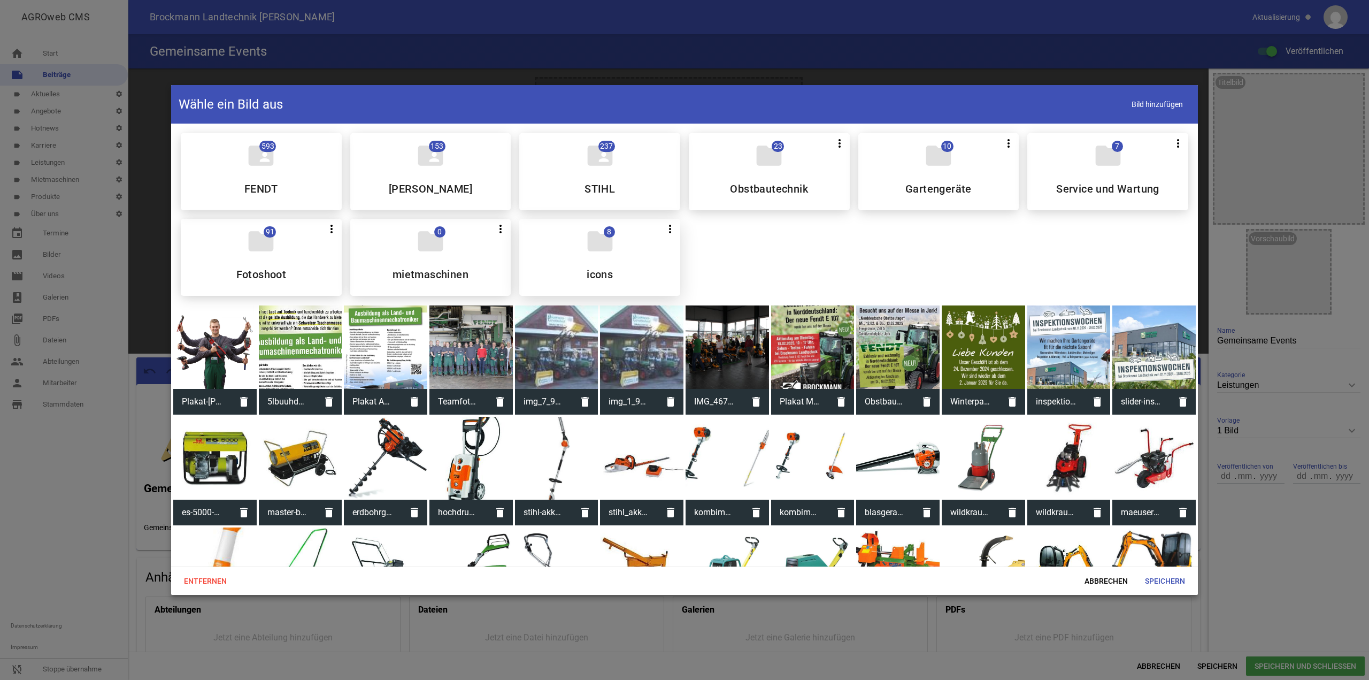
click at [649, 240] on div "folder 8 more_vert Teilen Bearbeiten Löschen icons" at bounding box center [599, 257] width 161 height 77
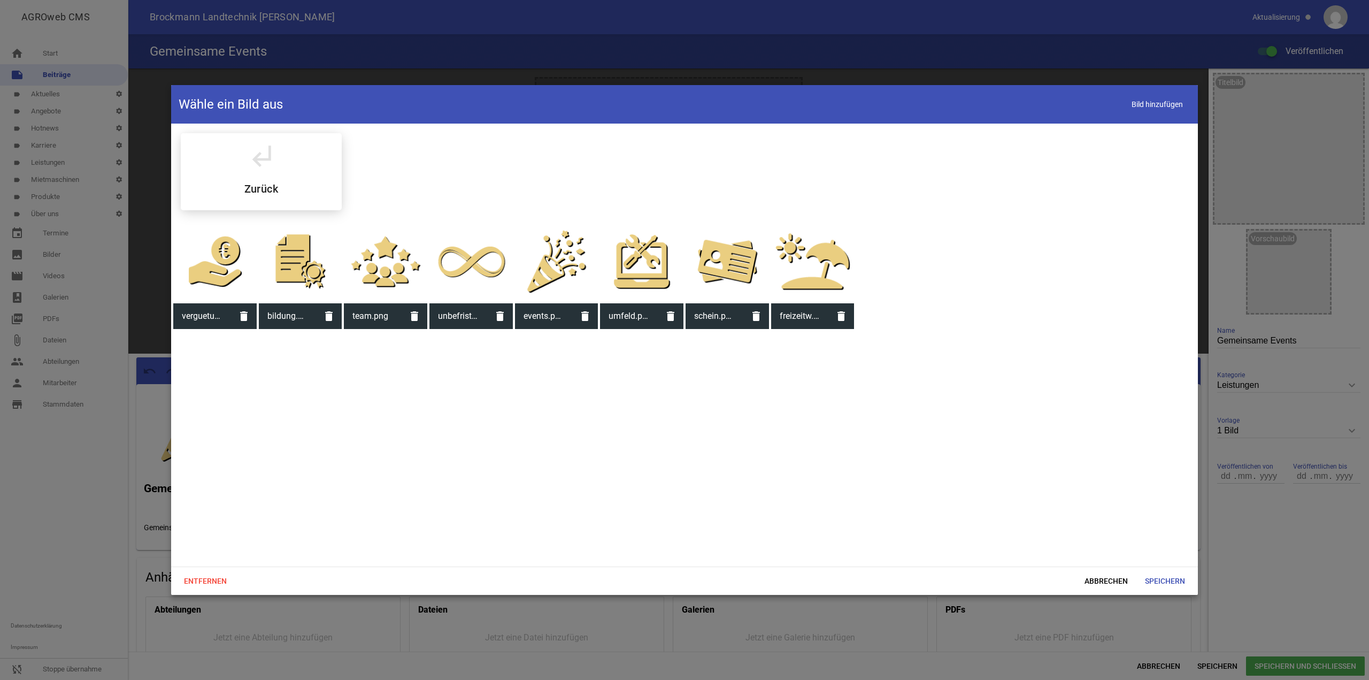
click at [563, 287] on div at bounding box center [556, 261] width 83 height 83
click at [1179, 587] on span "Speichern" at bounding box center [1165, 580] width 57 height 19
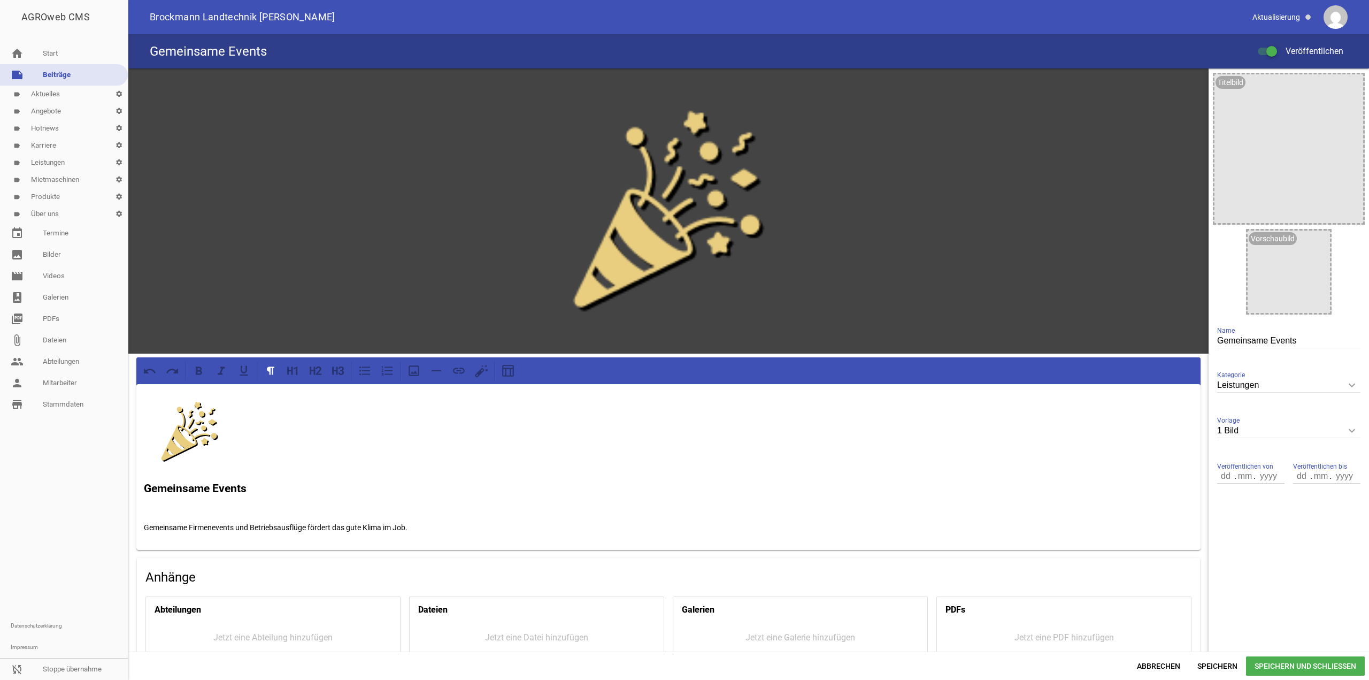
click at [1291, 664] on span "Speichern und Schließen" at bounding box center [1305, 665] width 119 height 19
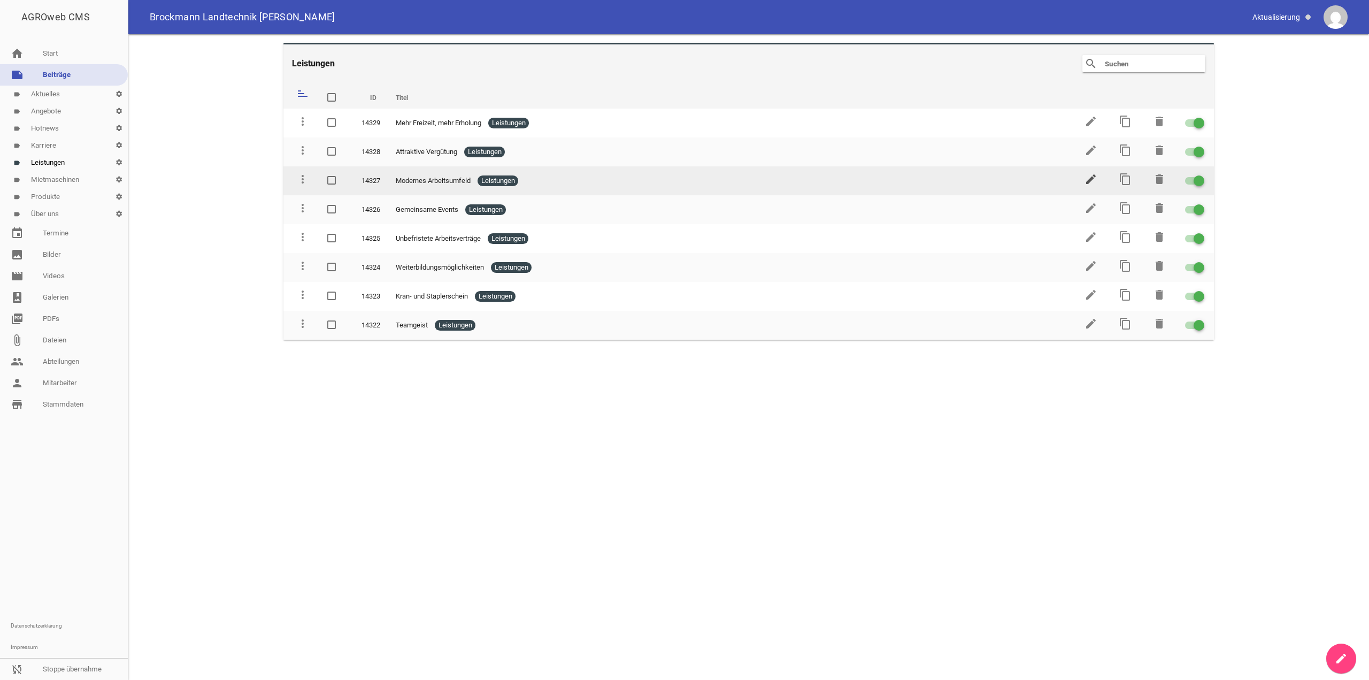
click at [1089, 178] on icon "edit" at bounding box center [1091, 179] width 13 height 13
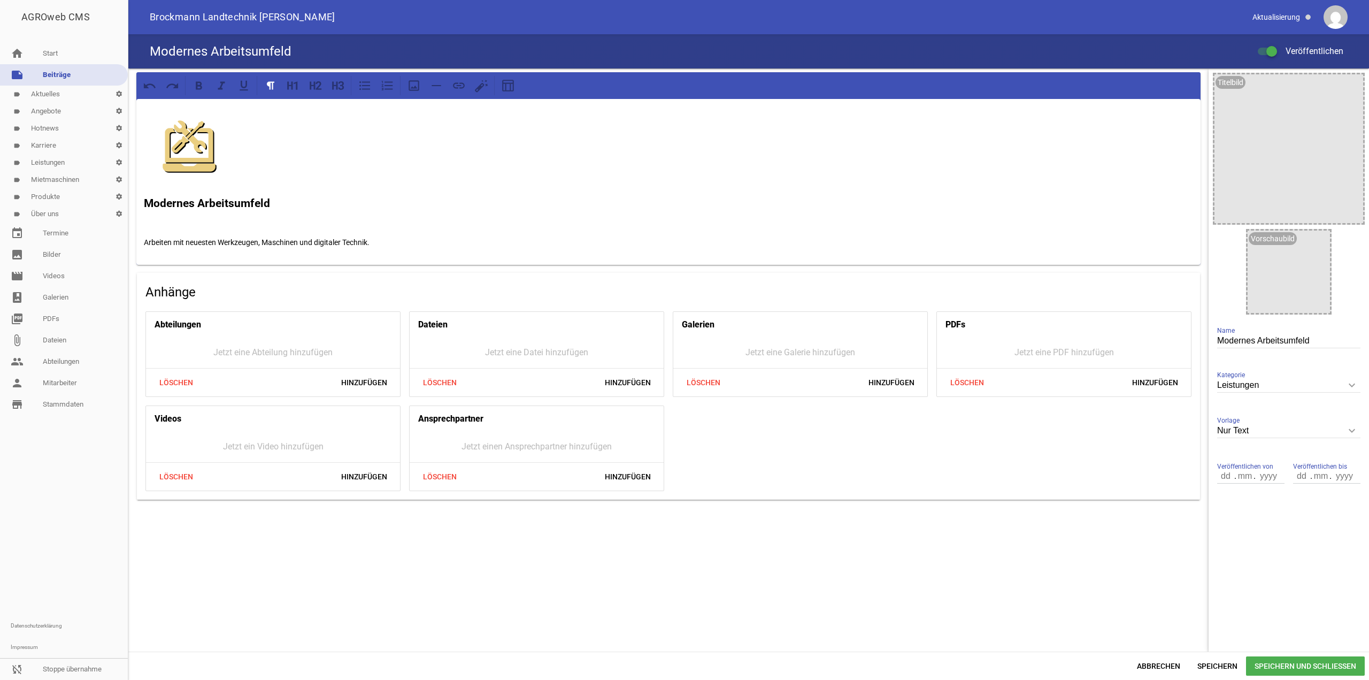
click at [1326, 423] on div "Nur Text keyboard_arrow_down Vorlage Nur Text 1 Bild 3 Bilder 5 Bilder" at bounding box center [1289, 431] width 143 height 37
click at [1333, 433] on input "Nur Text" at bounding box center [1289, 431] width 143 height 14
click at [1253, 476] on li "1 Bild" at bounding box center [1289, 482] width 143 height 26
type input "1 Bild"
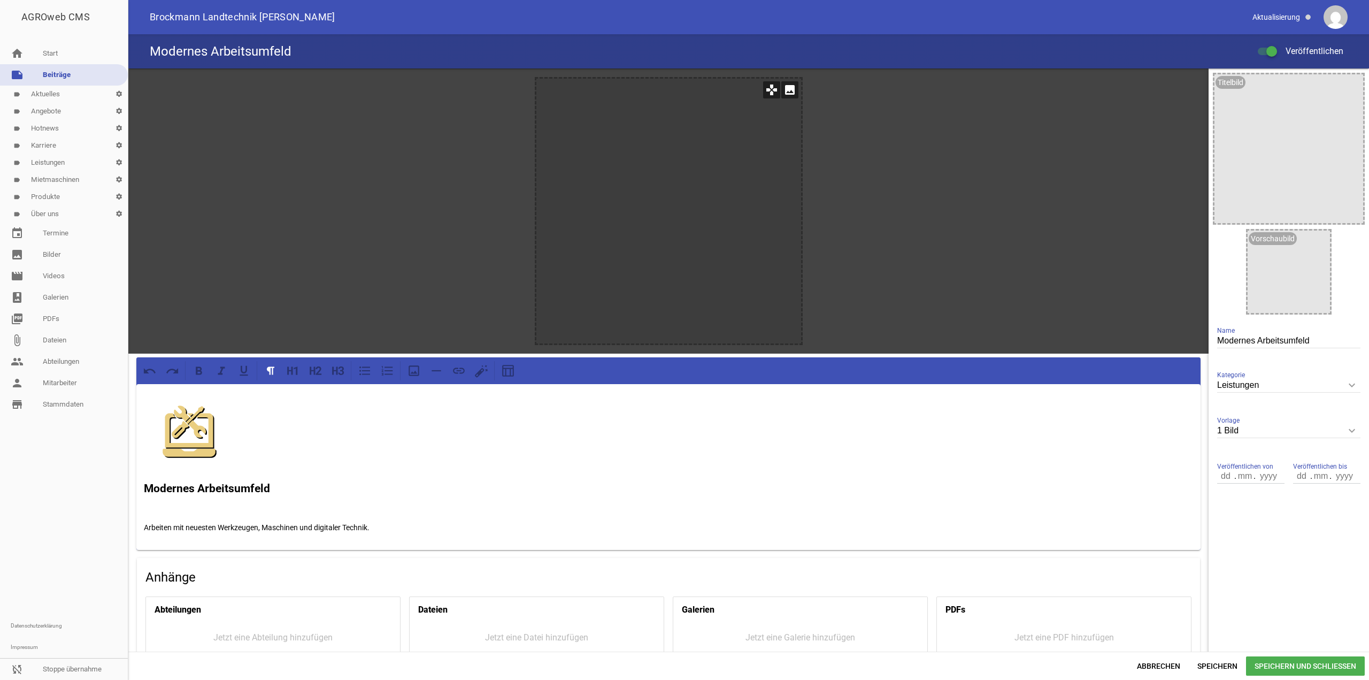
click at [789, 90] on icon "image" at bounding box center [790, 89] width 17 height 17
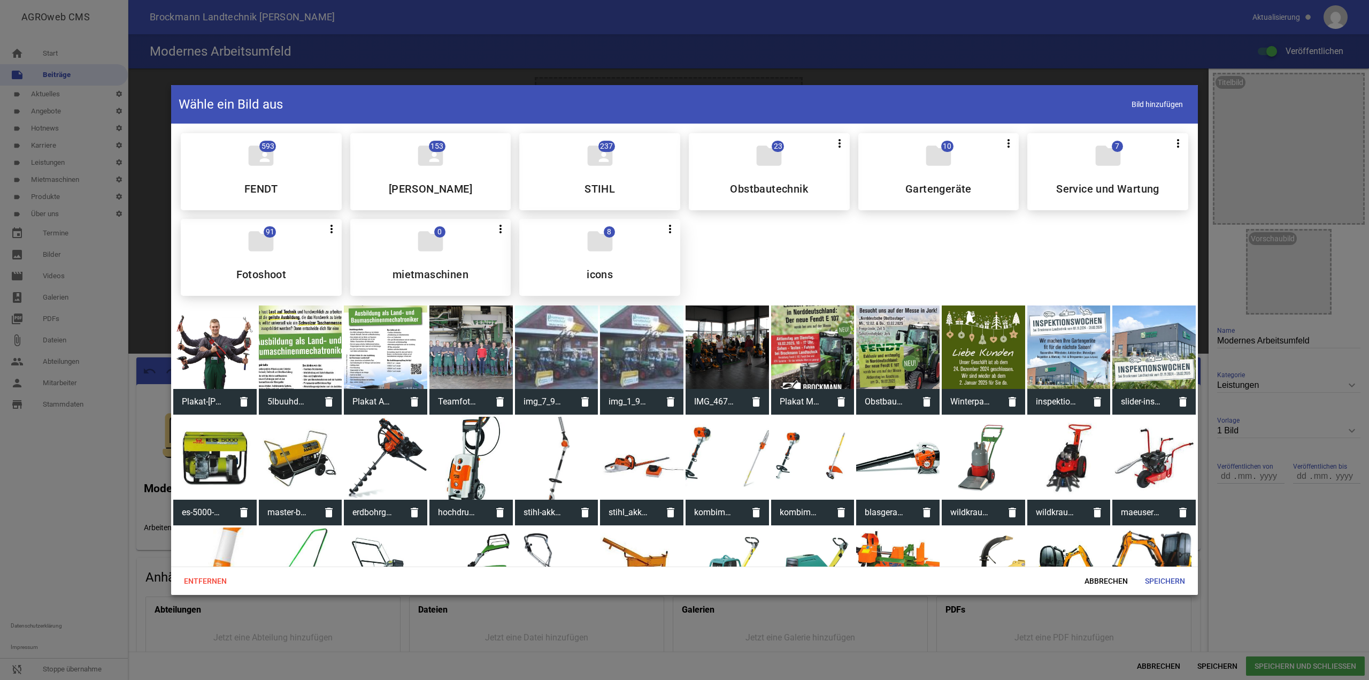
click at [599, 242] on icon "folder" at bounding box center [600, 241] width 30 height 30
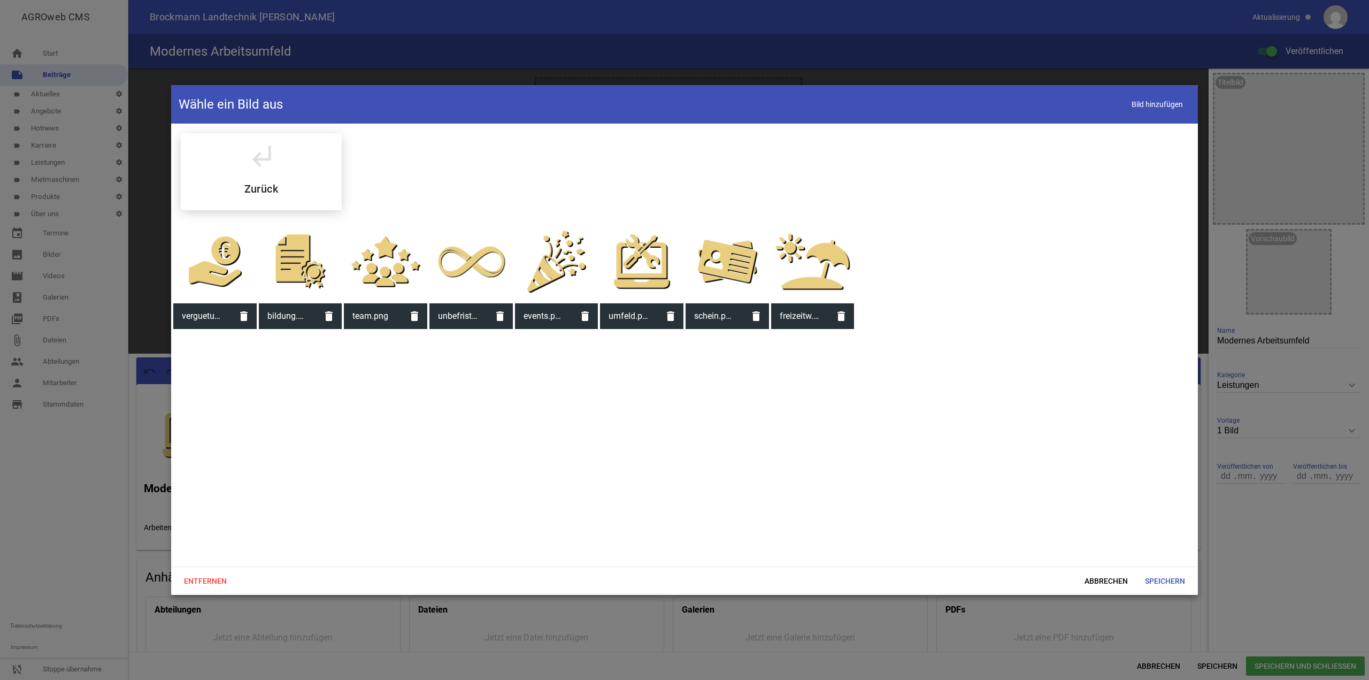
click at [657, 267] on div at bounding box center [641, 261] width 83 height 83
click at [1176, 580] on span "Speichern" at bounding box center [1165, 580] width 57 height 19
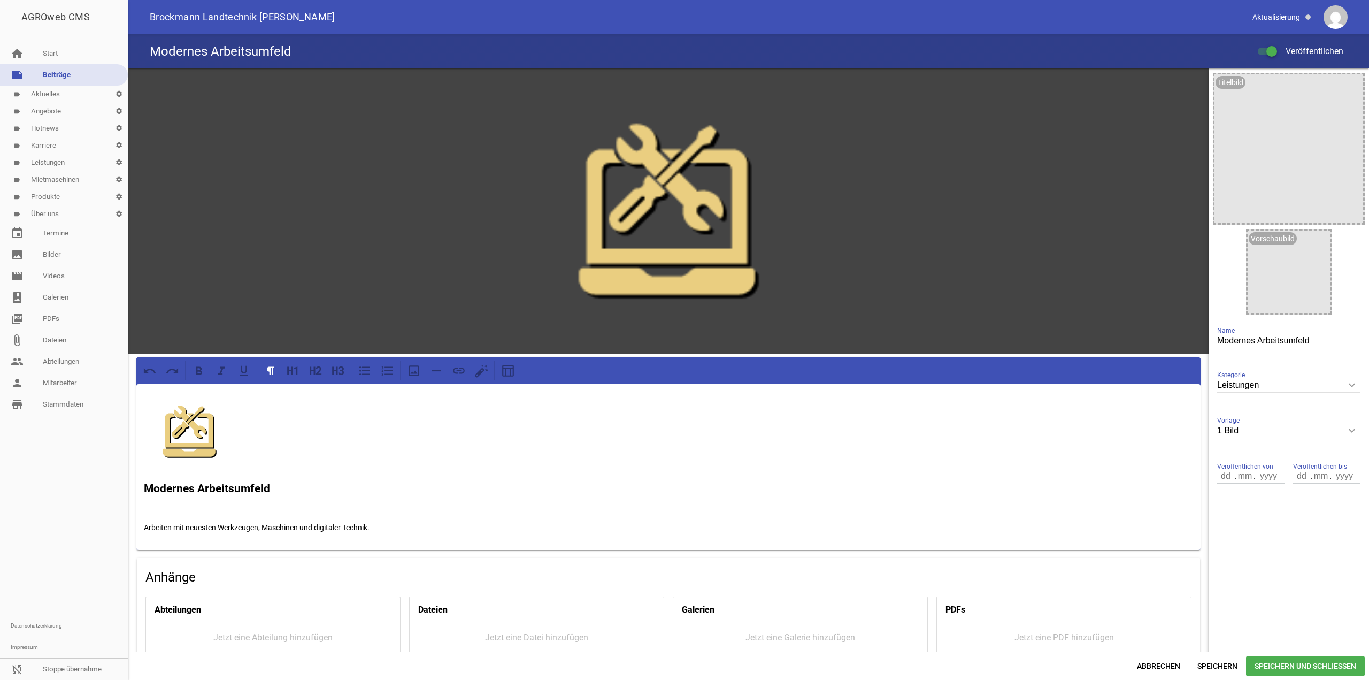
click at [1304, 662] on span "Speichern und Schließen" at bounding box center [1305, 665] width 119 height 19
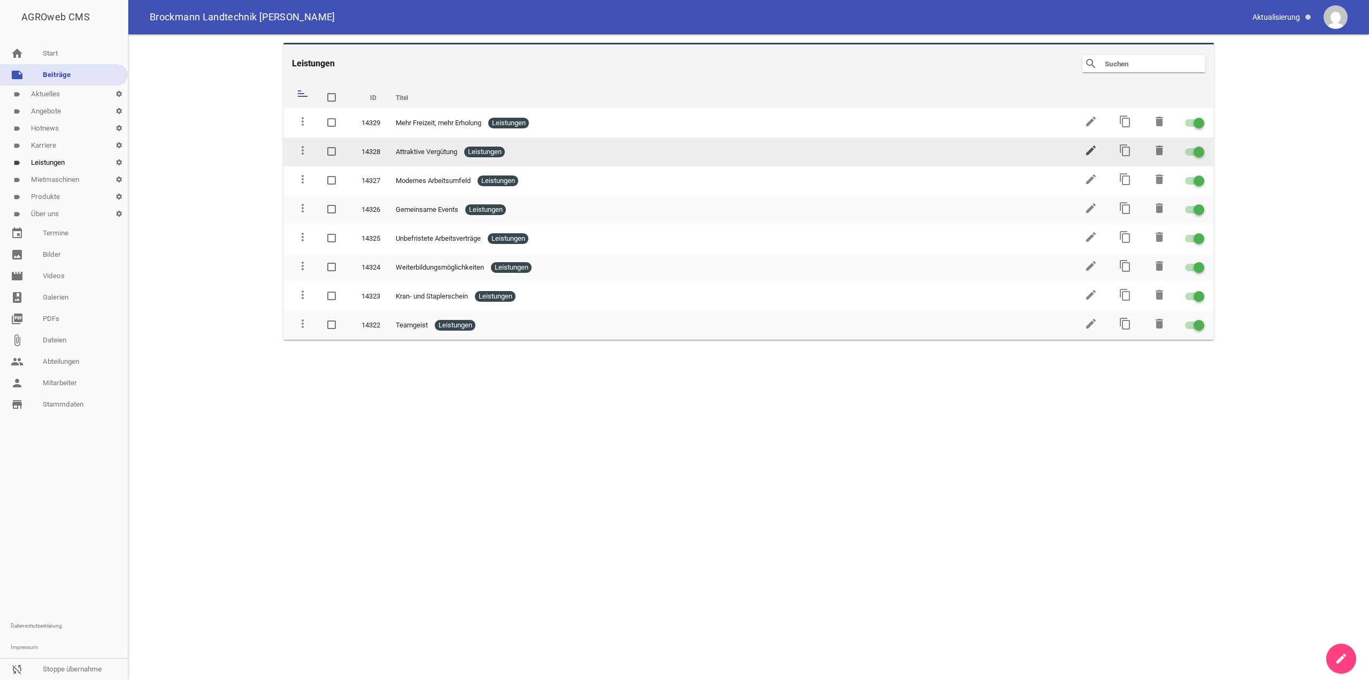
click at [1092, 149] on icon "edit" at bounding box center [1091, 150] width 13 height 13
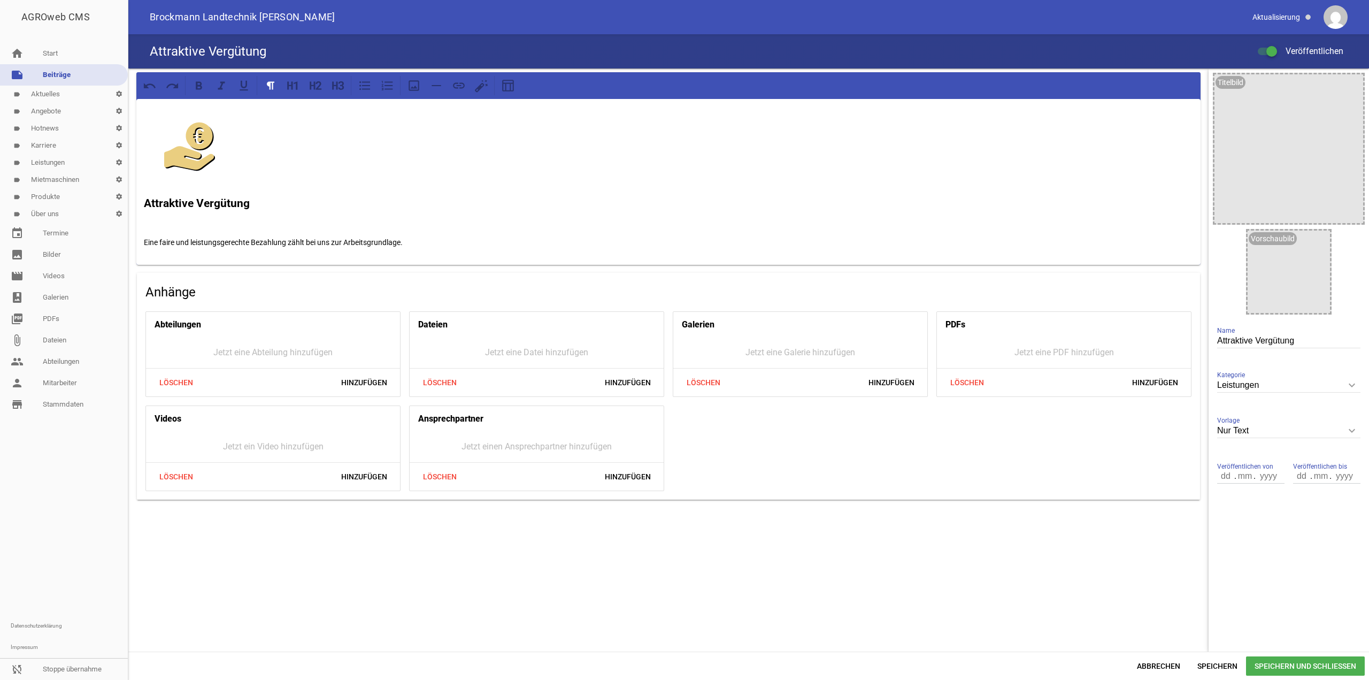
click at [1326, 437] on input "Nur Text" at bounding box center [1289, 431] width 143 height 14
click at [1250, 481] on li "1 Bild" at bounding box center [1289, 482] width 143 height 26
type input "1 Bild"
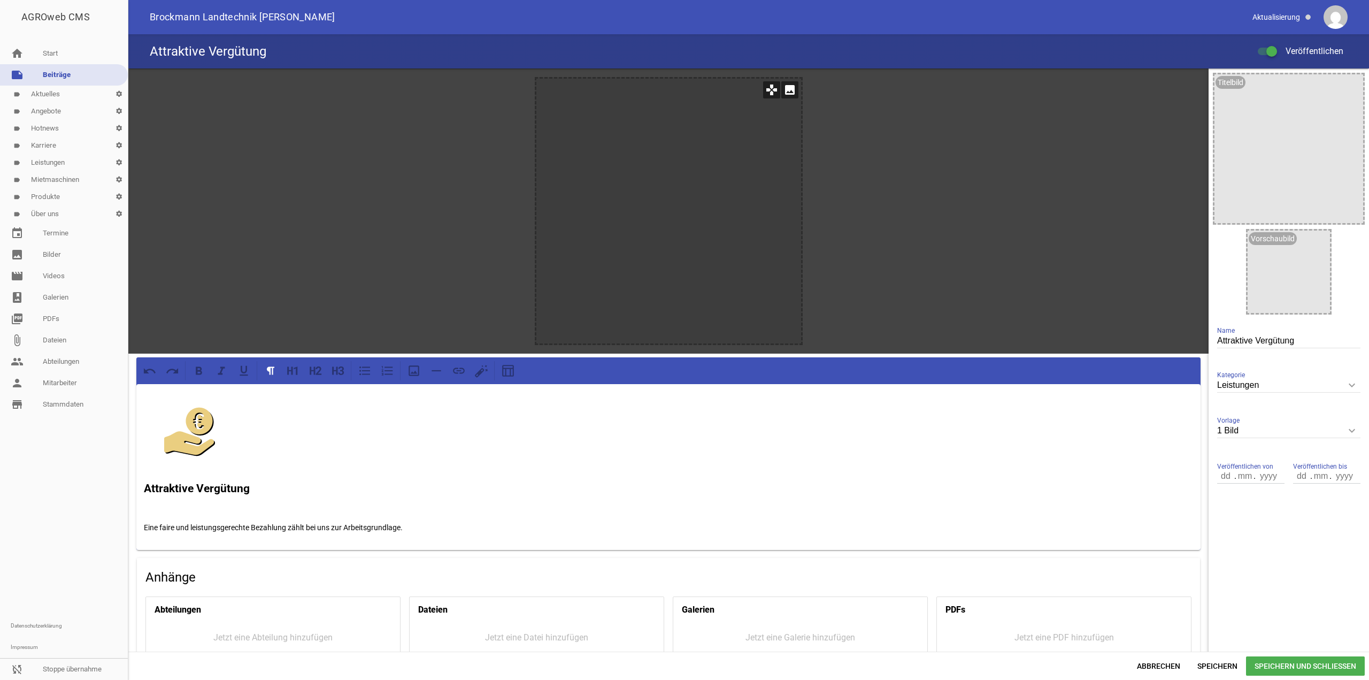
click at [782, 93] on icon "image" at bounding box center [790, 89] width 17 height 17
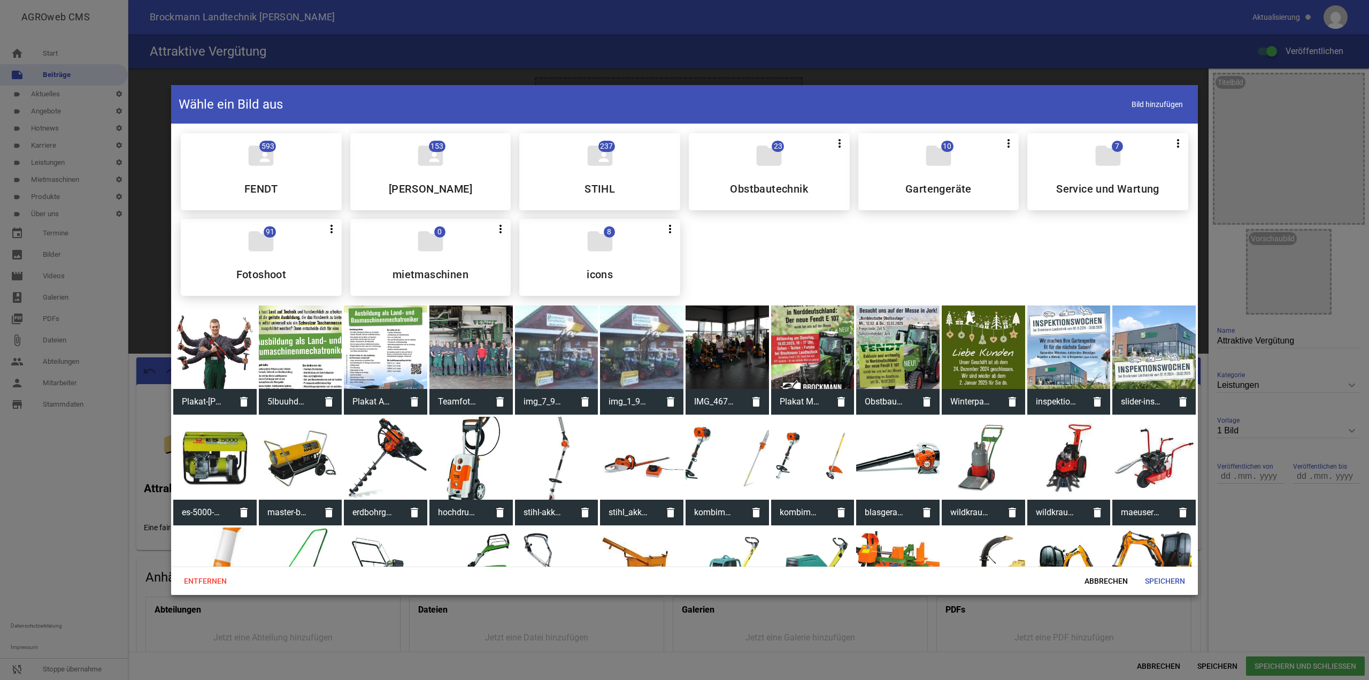
click at [599, 261] on div "folder 8 more_vert Teilen Bearbeiten Löschen icons" at bounding box center [599, 257] width 161 height 77
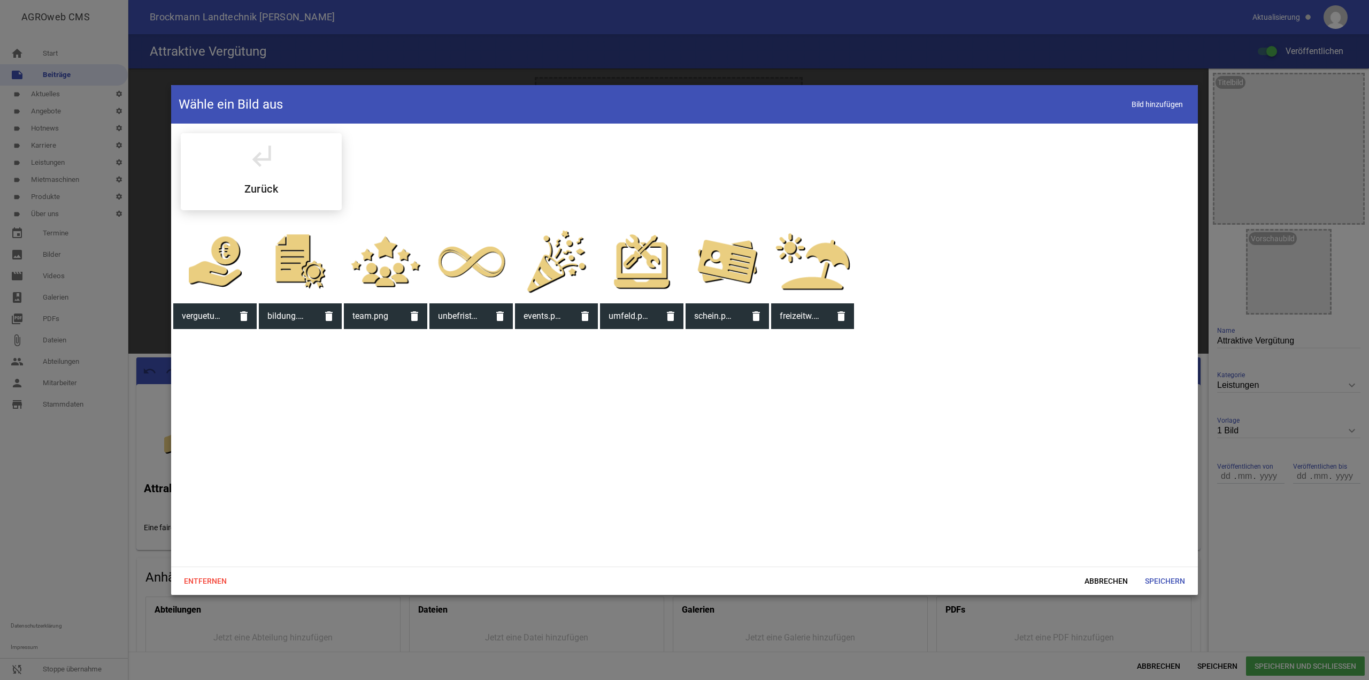
click at [202, 273] on div at bounding box center [214, 261] width 83 height 83
click at [1157, 575] on span "Speichern" at bounding box center [1165, 580] width 57 height 19
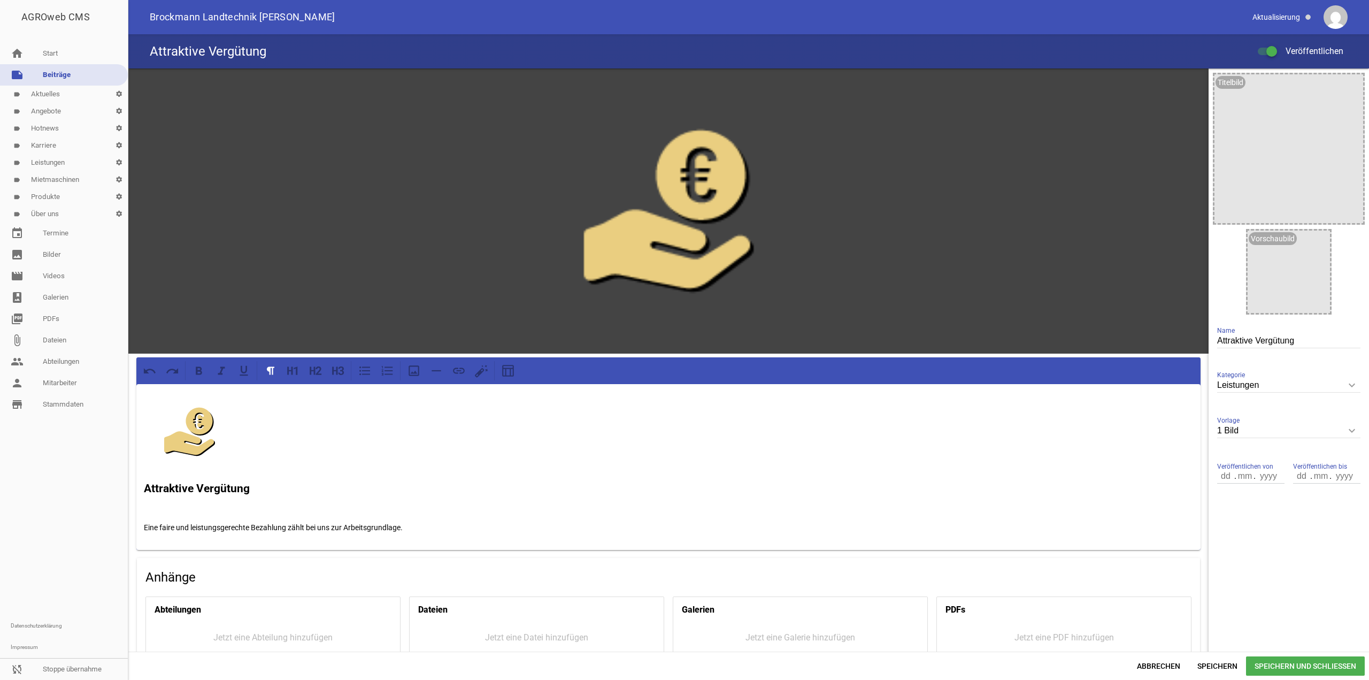
click at [1288, 663] on span "Speichern und Schließen" at bounding box center [1305, 665] width 119 height 19
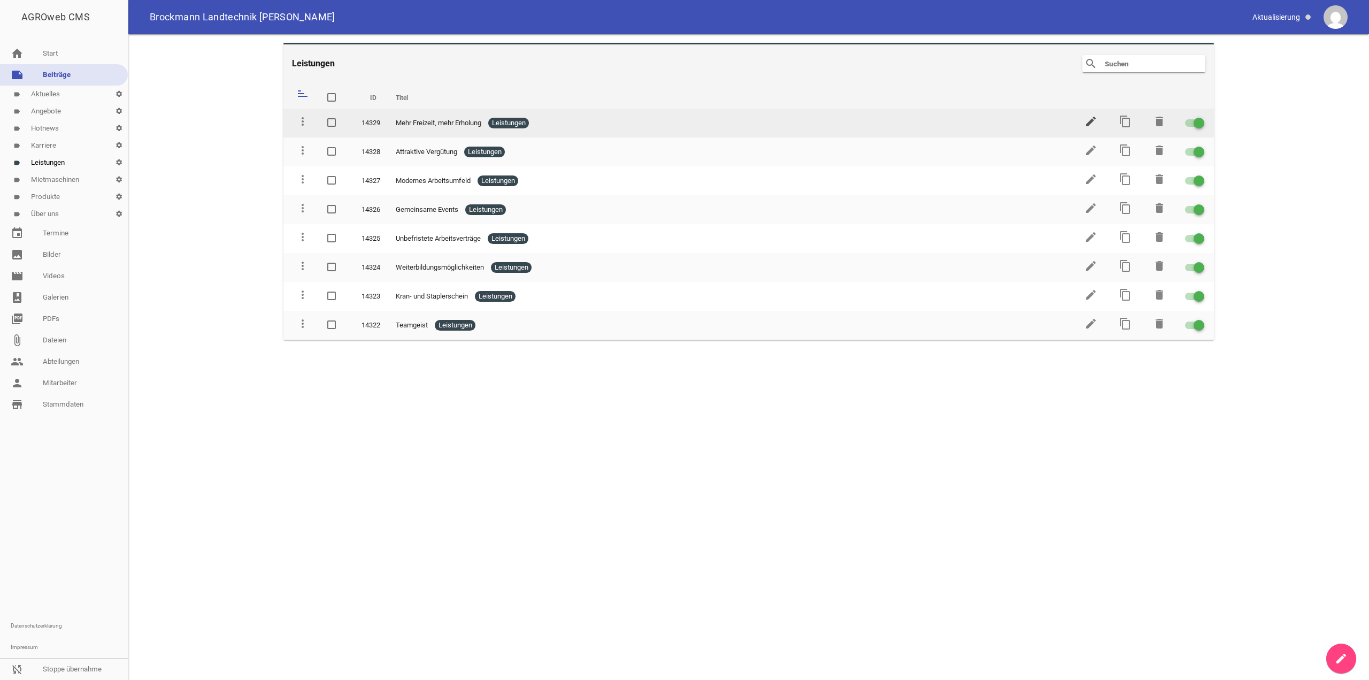
click at [1090, 119] on icon "edit" at bounding box center [1091, 121] width 13 height 13
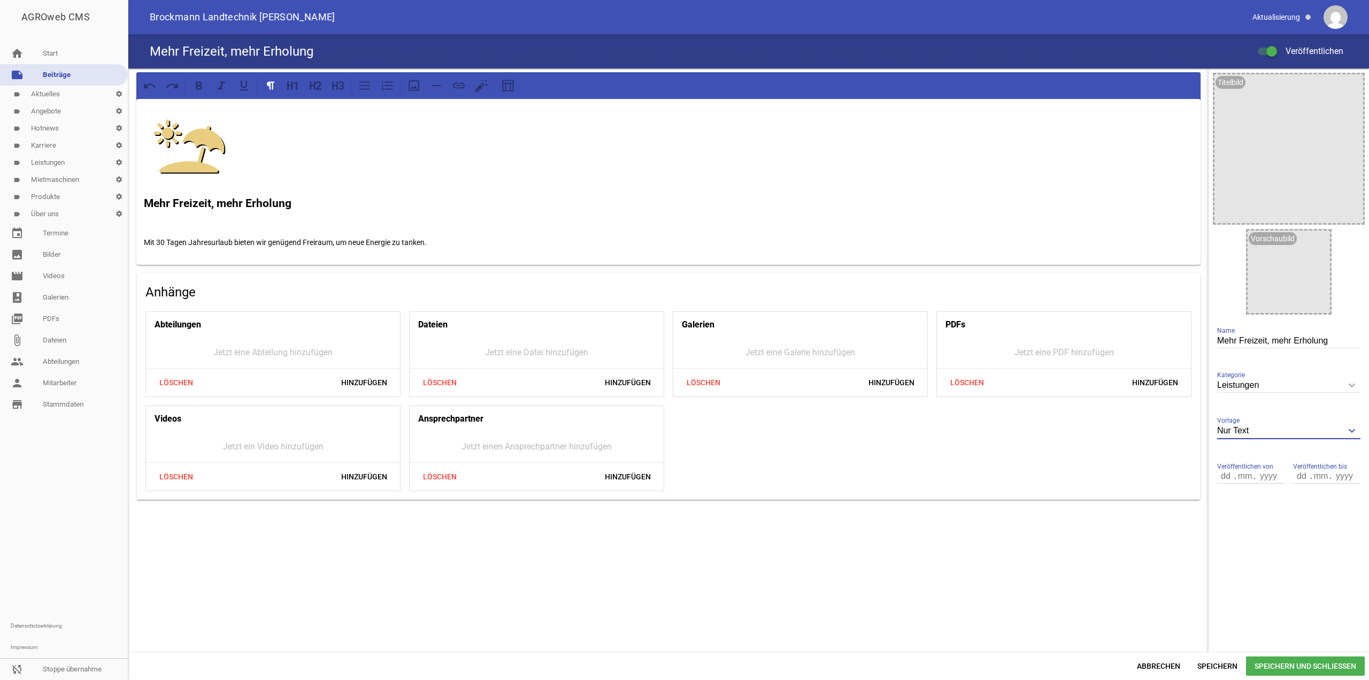
click at [1256, 428] on input "Nur Text" at bounding box center [1289, 431] width 143 height 14
click at [1280, 488] on li "1 Bild" at bounding box center [1289, 482] width 143 height 26
type input "1 Bild"
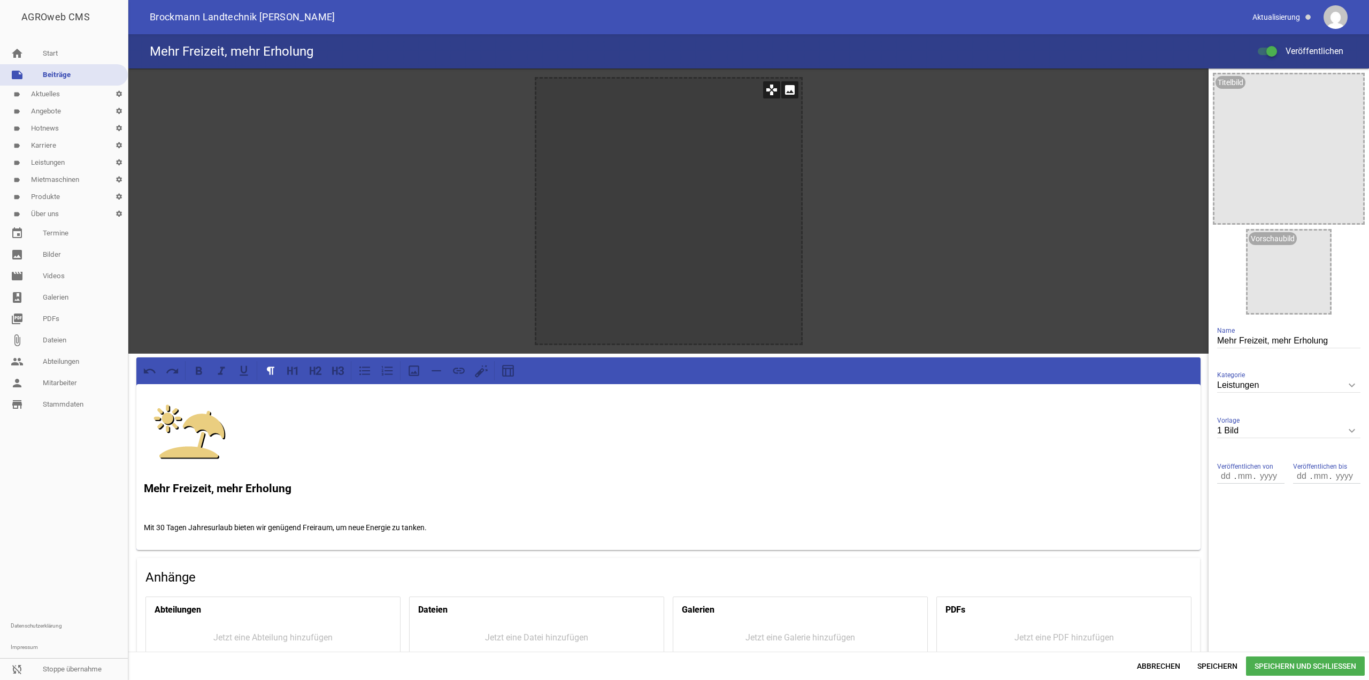
click at [783, 90] on icon "image" at bounding box center [790, 89] width 17 height 17
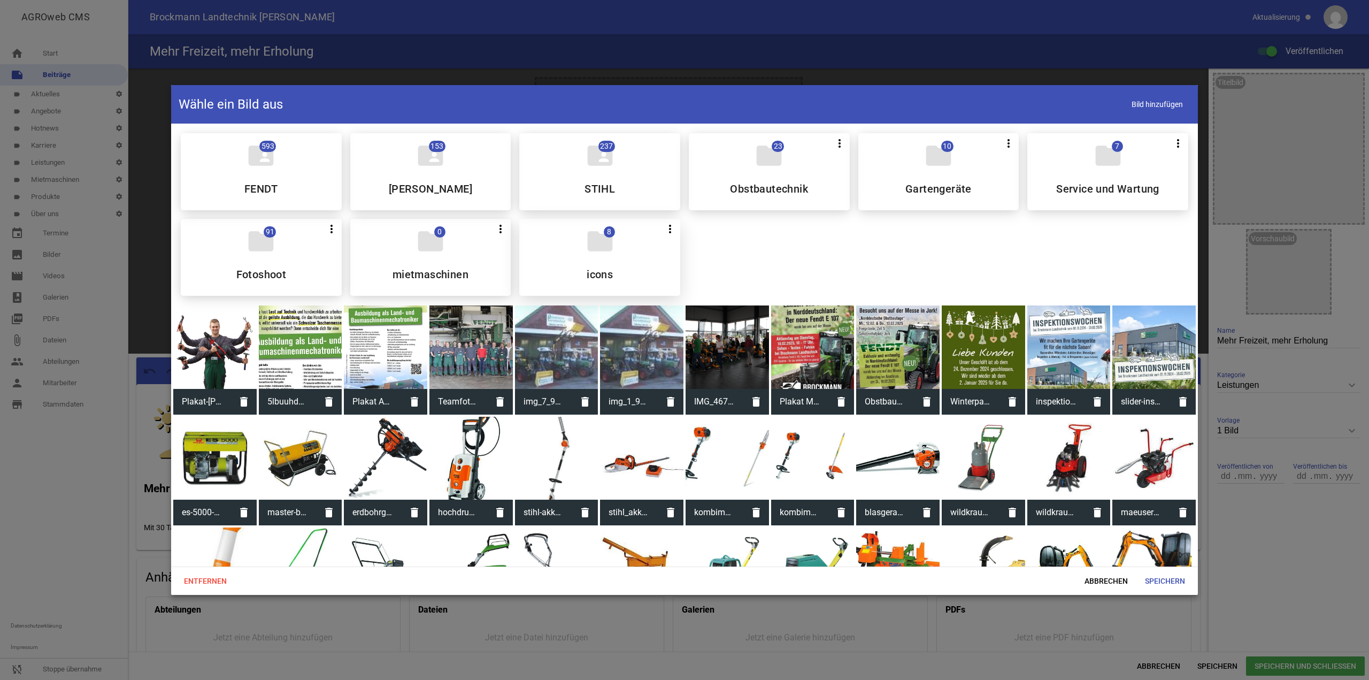
click at [609, 247] on icon "folder" at bounding box center [600, 241] width 30 height 30
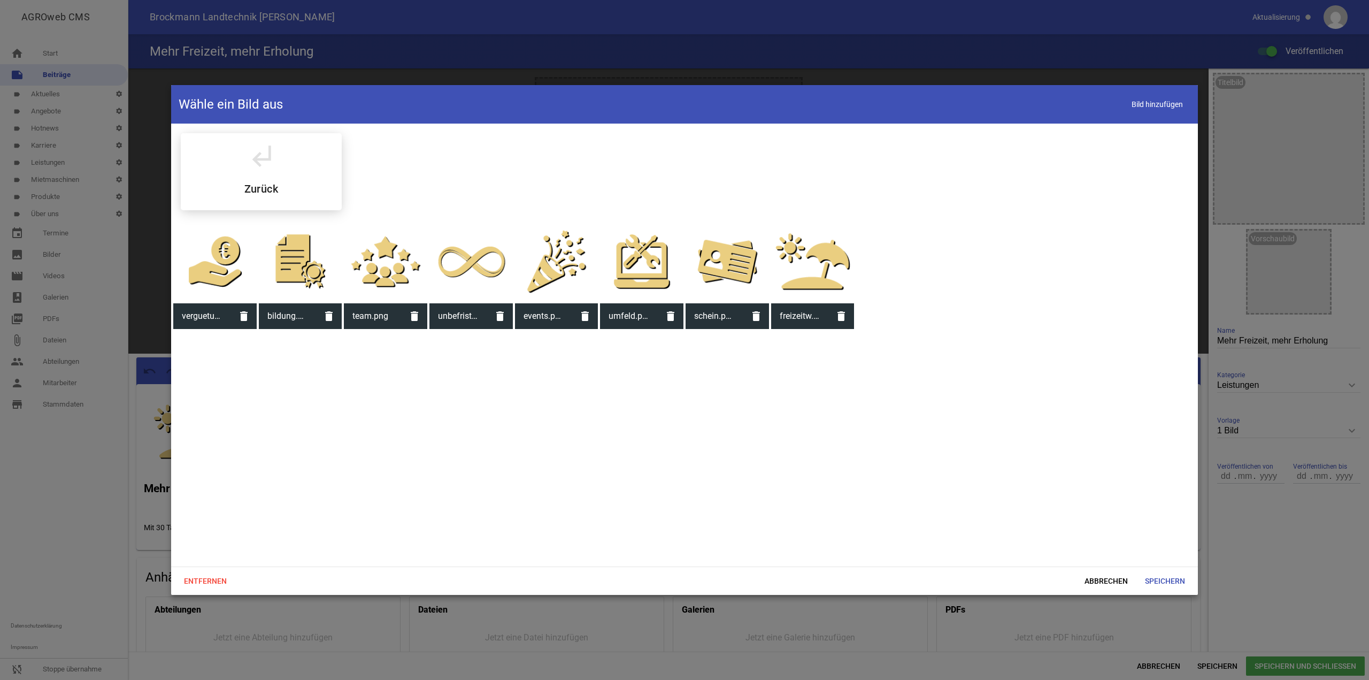
click at [843, 289] on div at bounding box center [812, 261] width 83 height 83
click at [1183, 578] on span "Speichern" at bounding box center [1165, 580] width 57 height 19
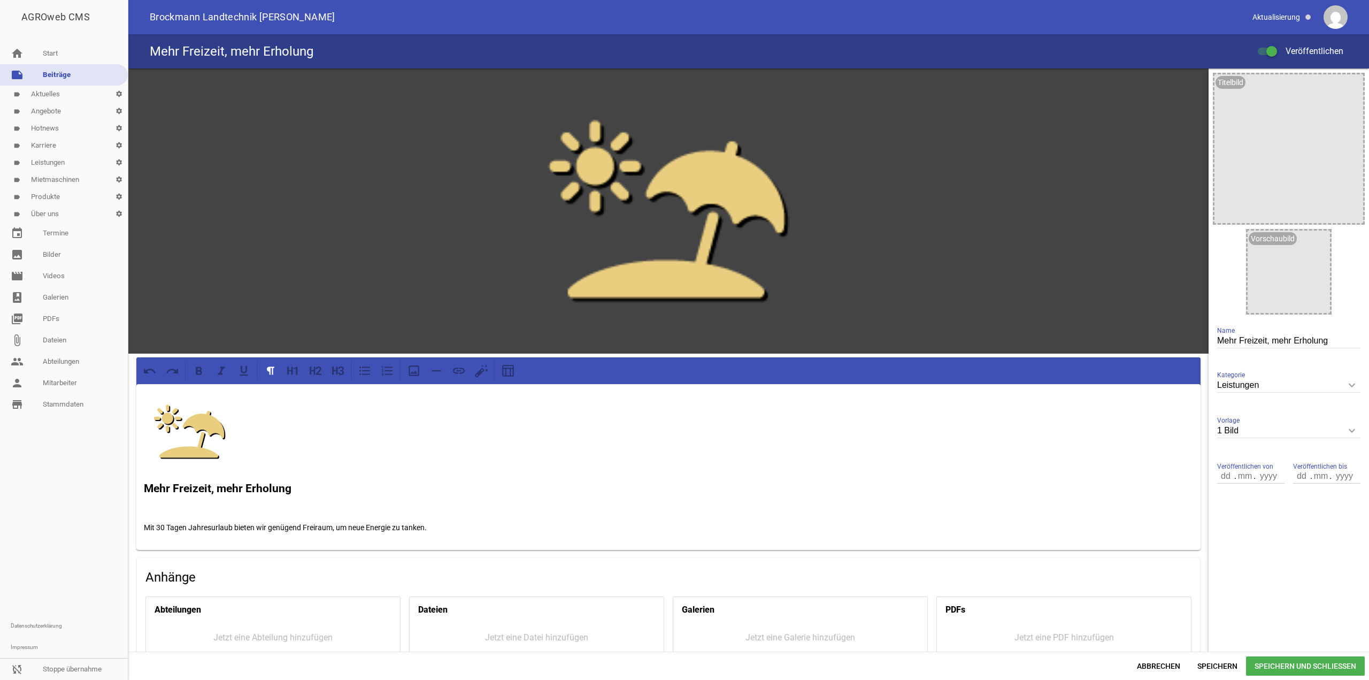
click at [1314, 668] on span "Speichern und Schließen" at bounding box center [1305, 665] width 119 height 19
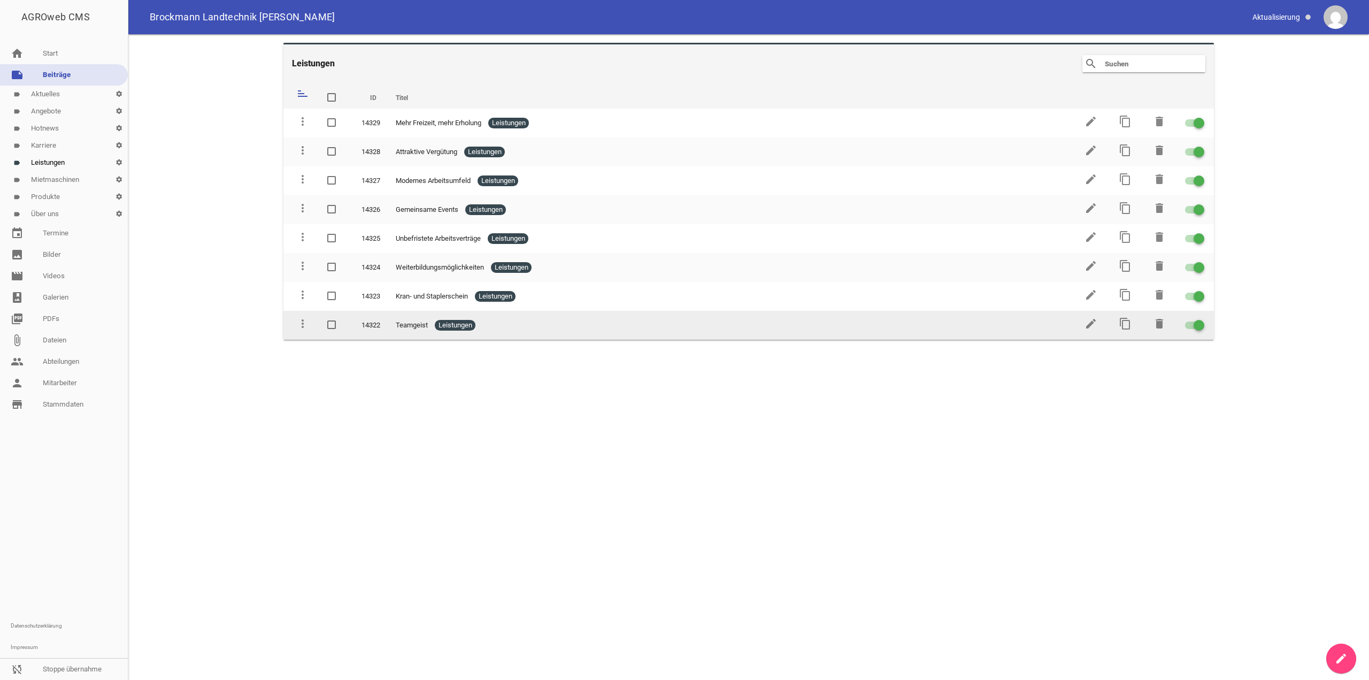
click at [1084, 325] on td "edit" at bounding box center [1090, 325] width 34 height 29
click at [1091, 326] on icon "edit" at bounding box center [1091, 323] width 13 height 13
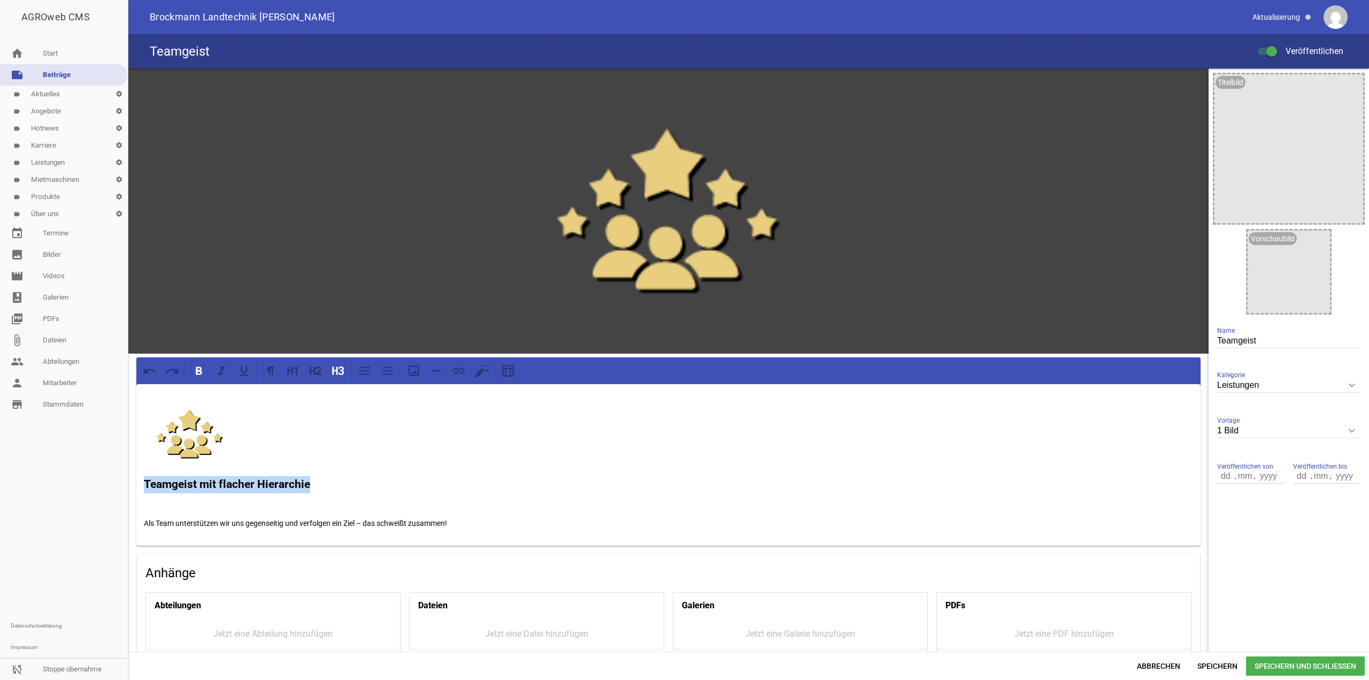
drag, startPoint x: 323, startPoint y: 486, endPoint x: 67, endPoint y: 476, distance: 255.9
click at [67, 476] on div "AGROweb CMS home Start note Beiträge label Aktuelles settings label Angebote se…" at bounding box center [684, 340] width 1369 height 680
click at [191, 368] on button at bounding box center [198, 370] width 19 height 19
click at [343, 377] on button at bounding box center [337, 370] width 19 height 19
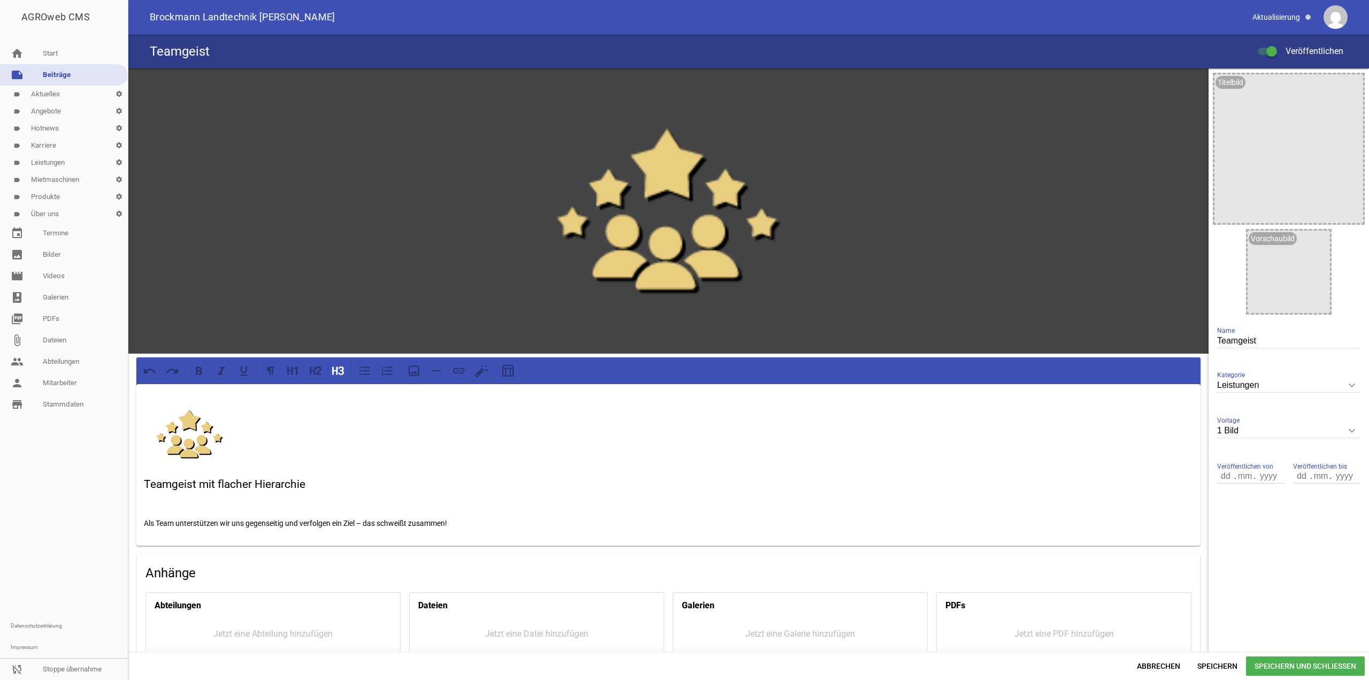
click at [1282, 663] on span "Speichern und Schließen" at bounding box center [1305, 665] width 119 height 19
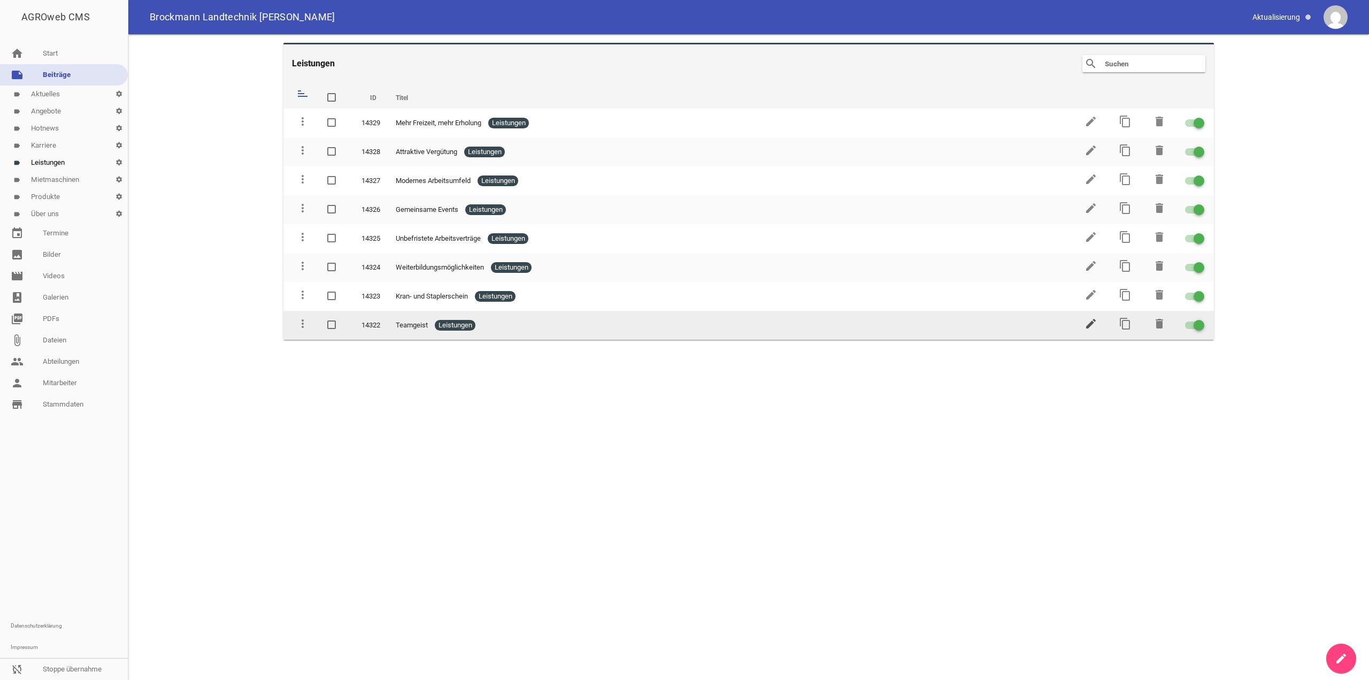
click at [1088, 326] on icon "edit" at bounding box center [1091, 323] width 13 height 13
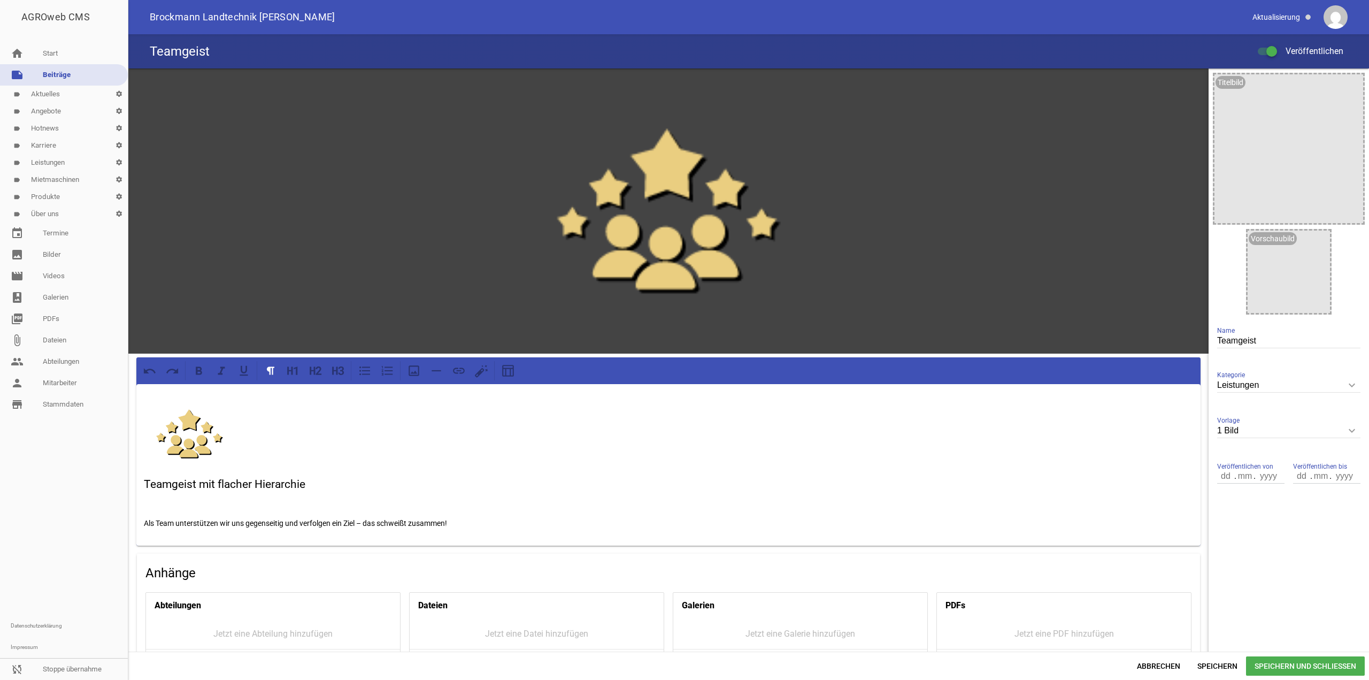
click at [276, 482] on h3 "Teamgeist mit flacher Hierarchie" at bounding box center [669, 484] width 1050 height 17
click at [1162, 660] on span "Abbrechen" at bounding box center [1159, 665] width 60 height 19
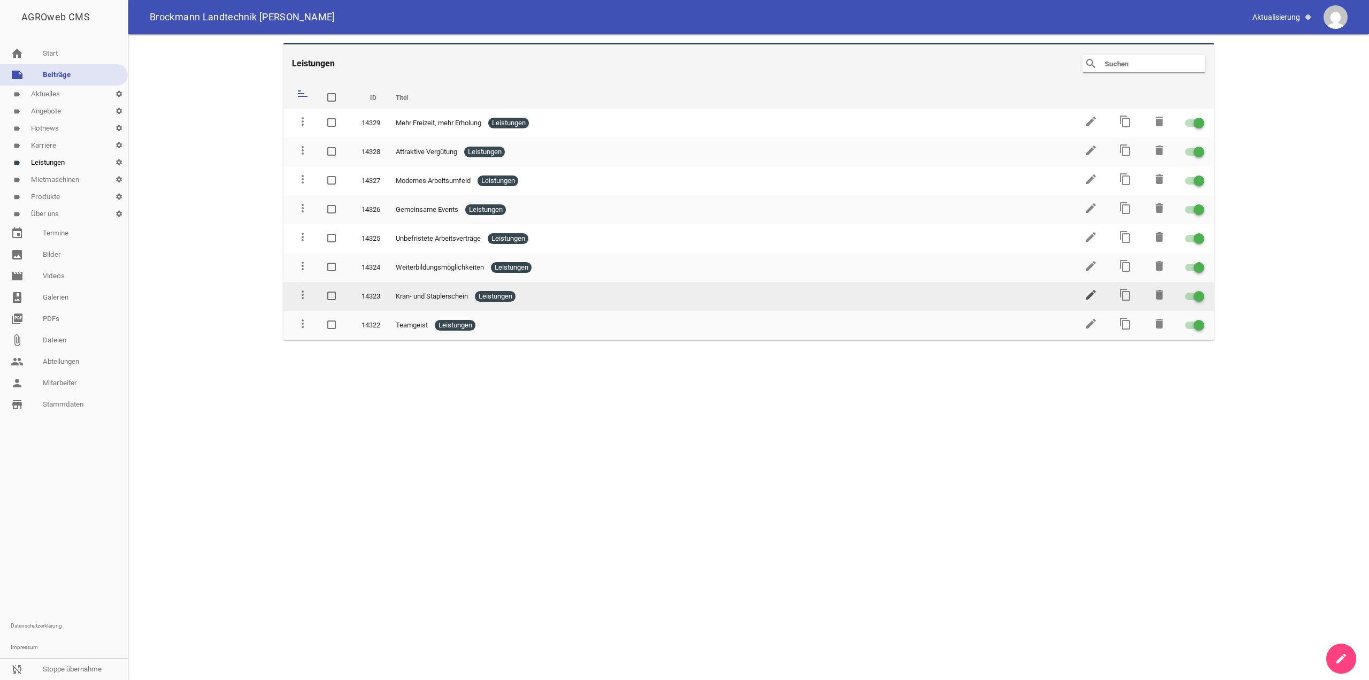
click at [1092, 295] on icon "edit" at bounding box center [1091, 294] width 13 height 13
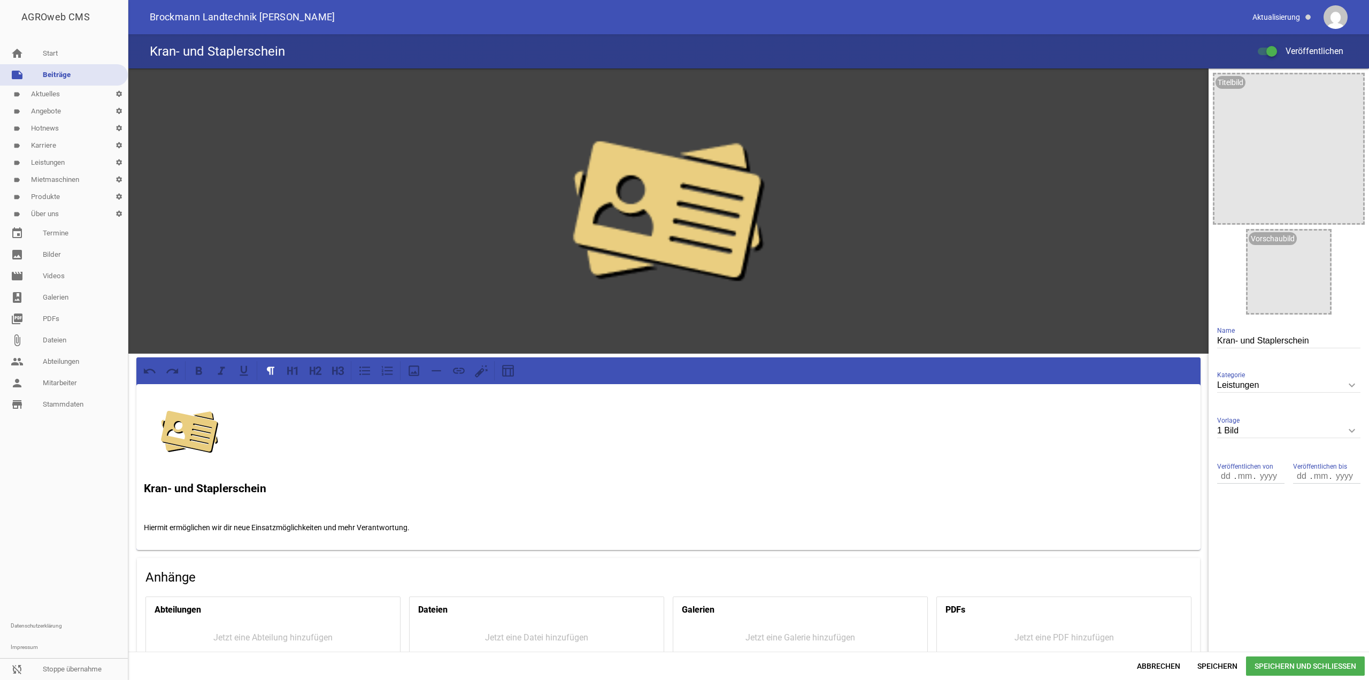
click at [244, 498] on div "Kran- und Staplerschein Hiermit ermöglichen wir dir neue Einsatzmöglichkeiten u…" at bounding box center [668, 467] width 1065 height 166
click at [246, 491] on strong "Kran- und Staplerschein" at bounding box center [205, 488] width 123 height 13
click at [1258, 660] on span "Speichern und Schließen" at bounding box center [1305, 665] width 119 height 19
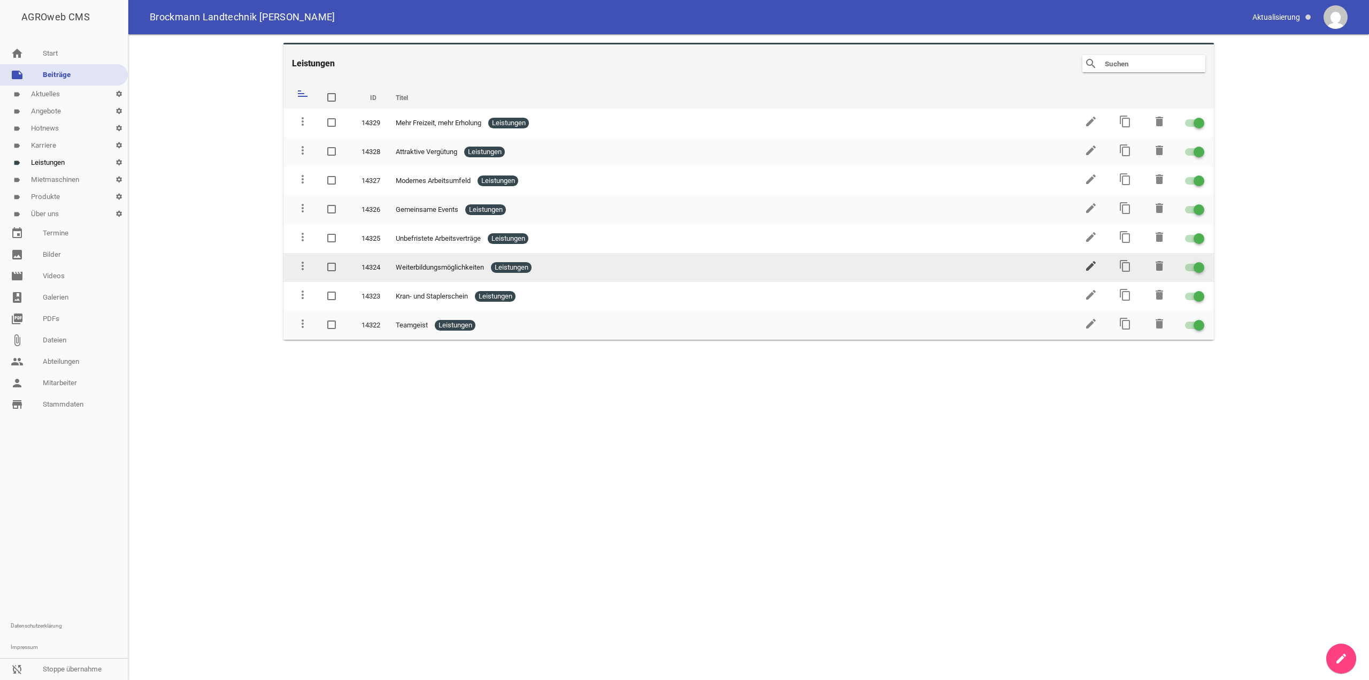
click at [1090, 262] on icon "edit" at bounding box center [1091, 265] width 13 height 13
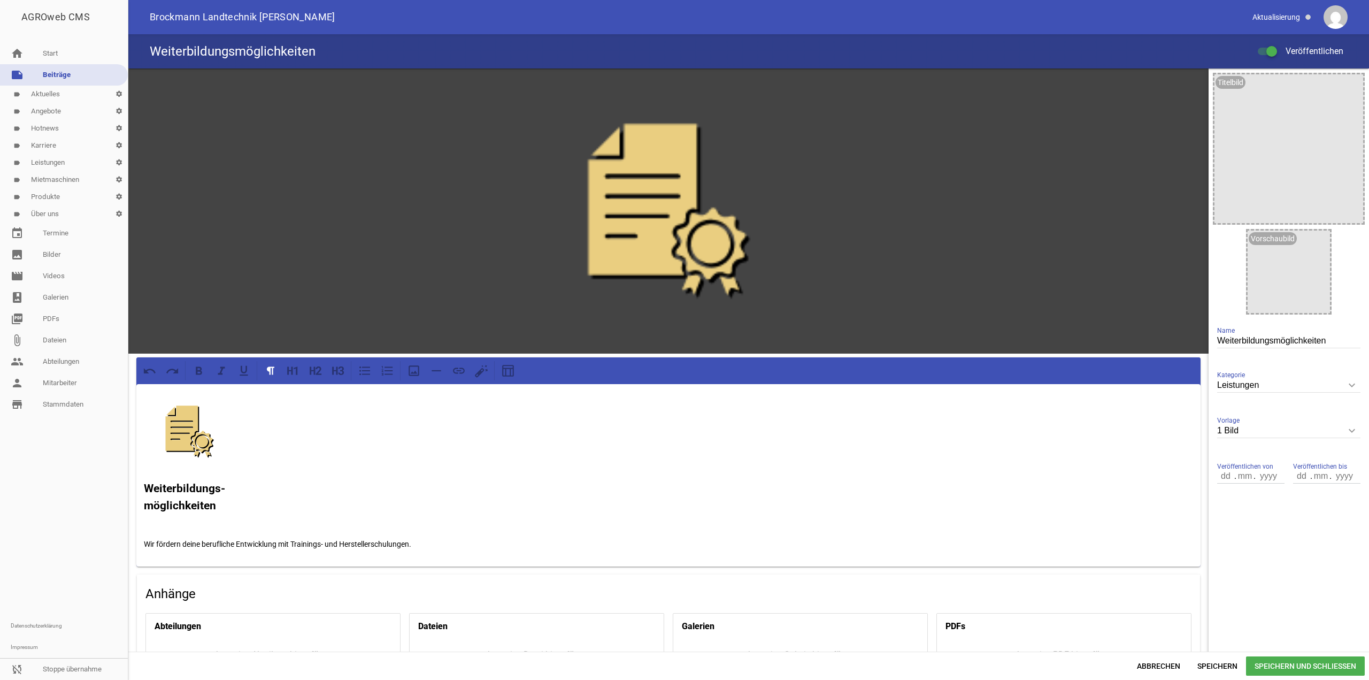
click at [170, 500] on strong "Weiterbildungs- möglichkeiten" at bounding box center [184, 497] width 81 height 30
click at [1296, 662] on span "Speichern und Schließen" at bounding box center [1305, 665] width 119 height 19
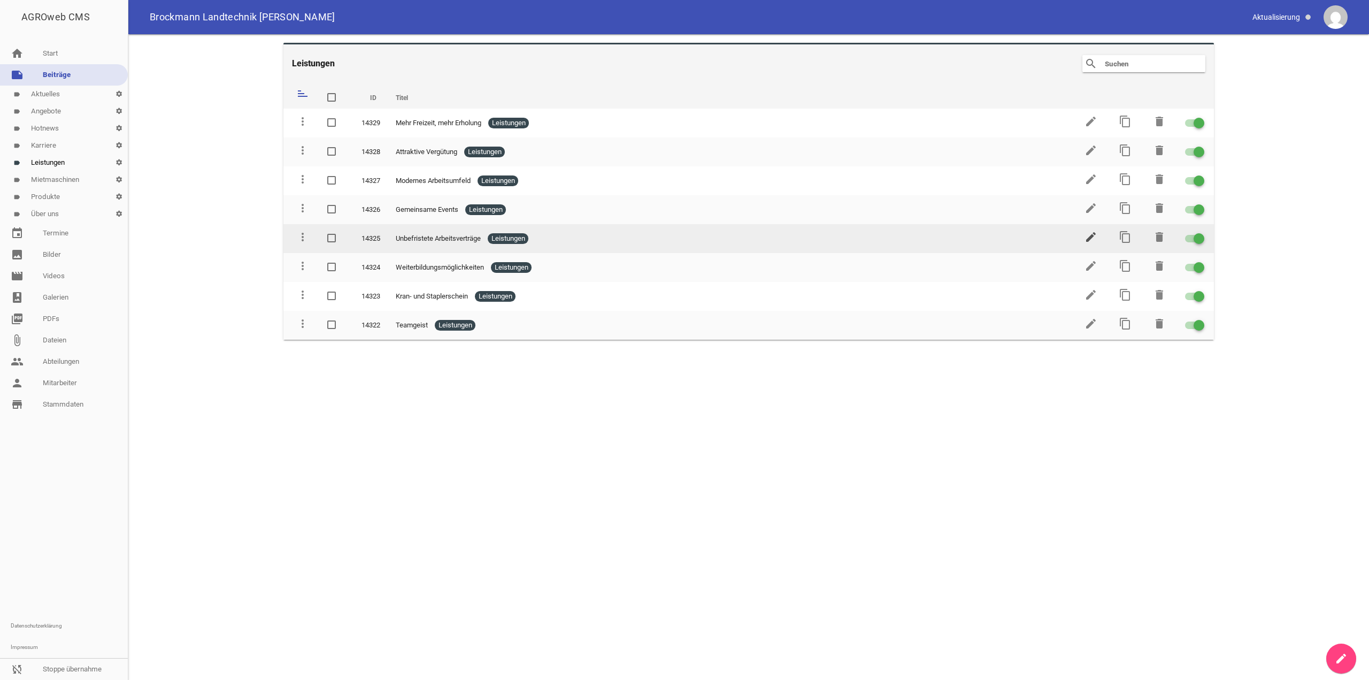
click at [1095, 237] on icon "edit" at bounding box center [1091, 237] width 13 height 13
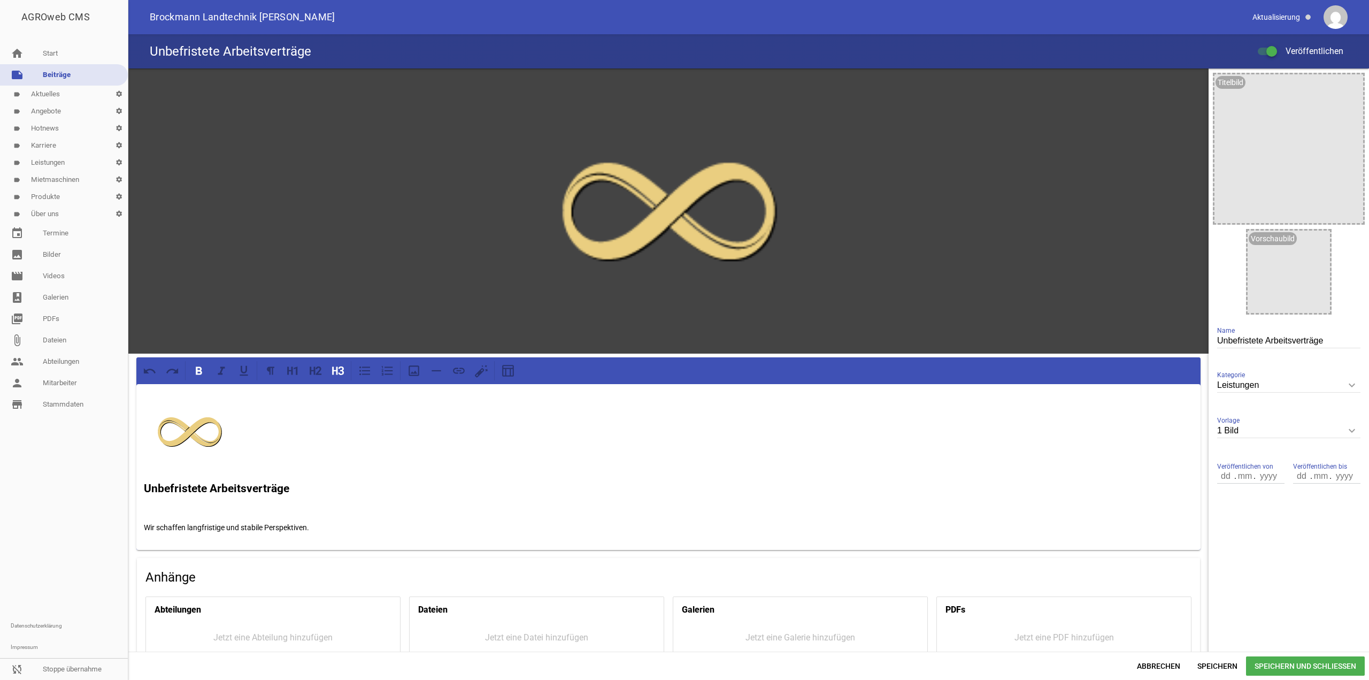
click at [275, 485] on strong "Unbefristete Arbeitsverträge" at bounding box center [217, 488] width 146 height 13
click at [1272, 664] on span "Speichern und Schließen" at bounding box center [1305, 665] width 119 height 19
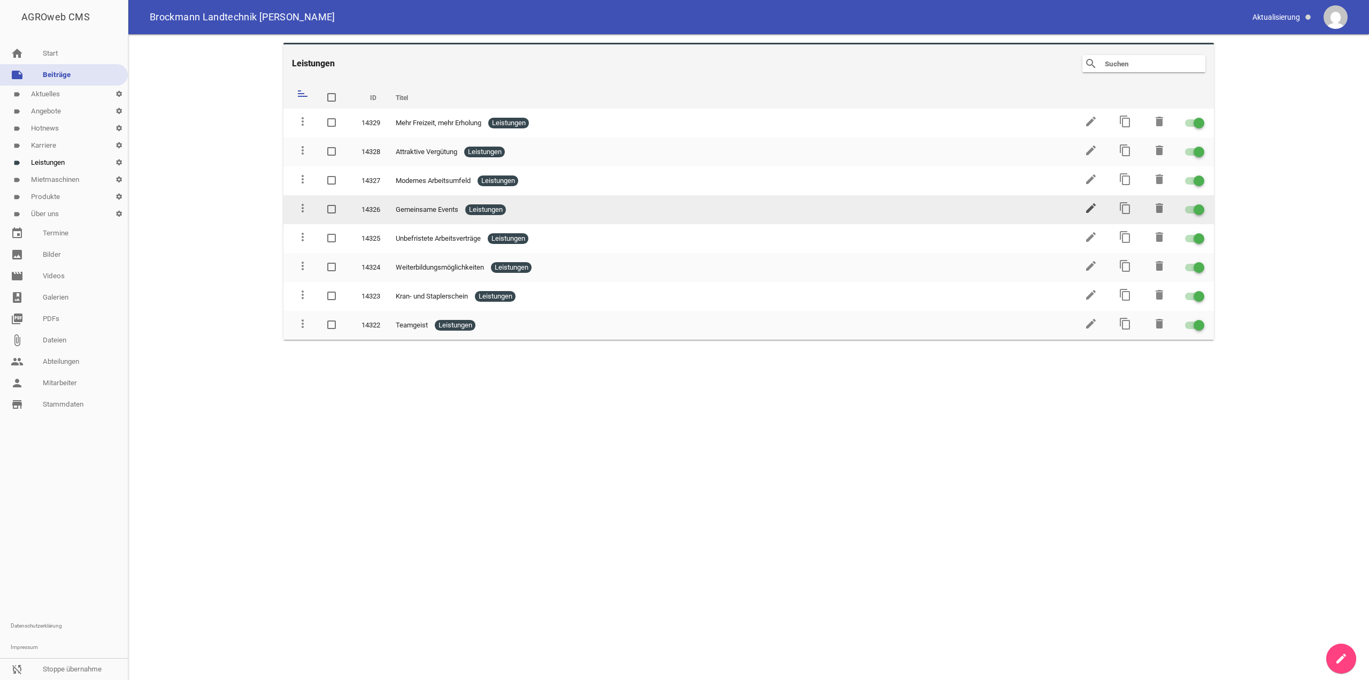
click at [1089, 209] on icon "edit" at bounding box center [1091, 208] width 13 height 13
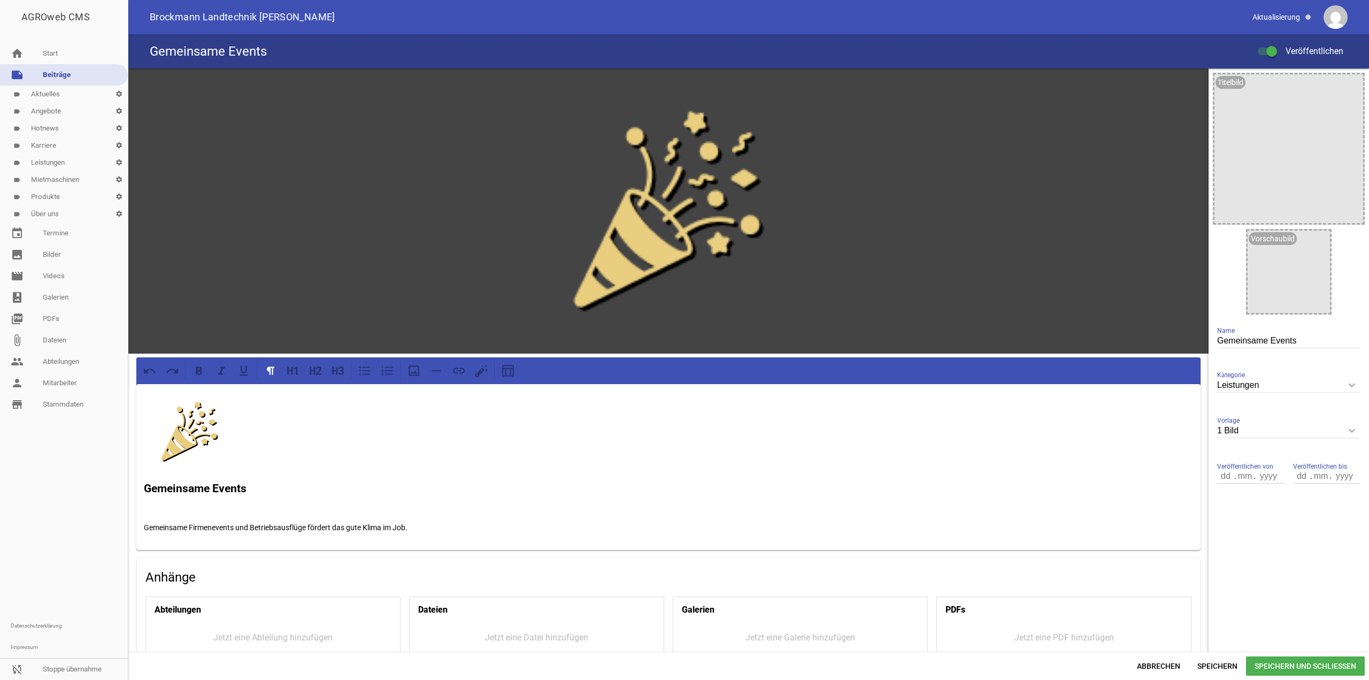
click at [221, 493] on strong "Gemeinsame Events" at bounding box center [195, 488] width 103 height 13
click at [1296, 664] on span "Speichern und Schließen" at bounding box center [1305, 665] width 119 height 19
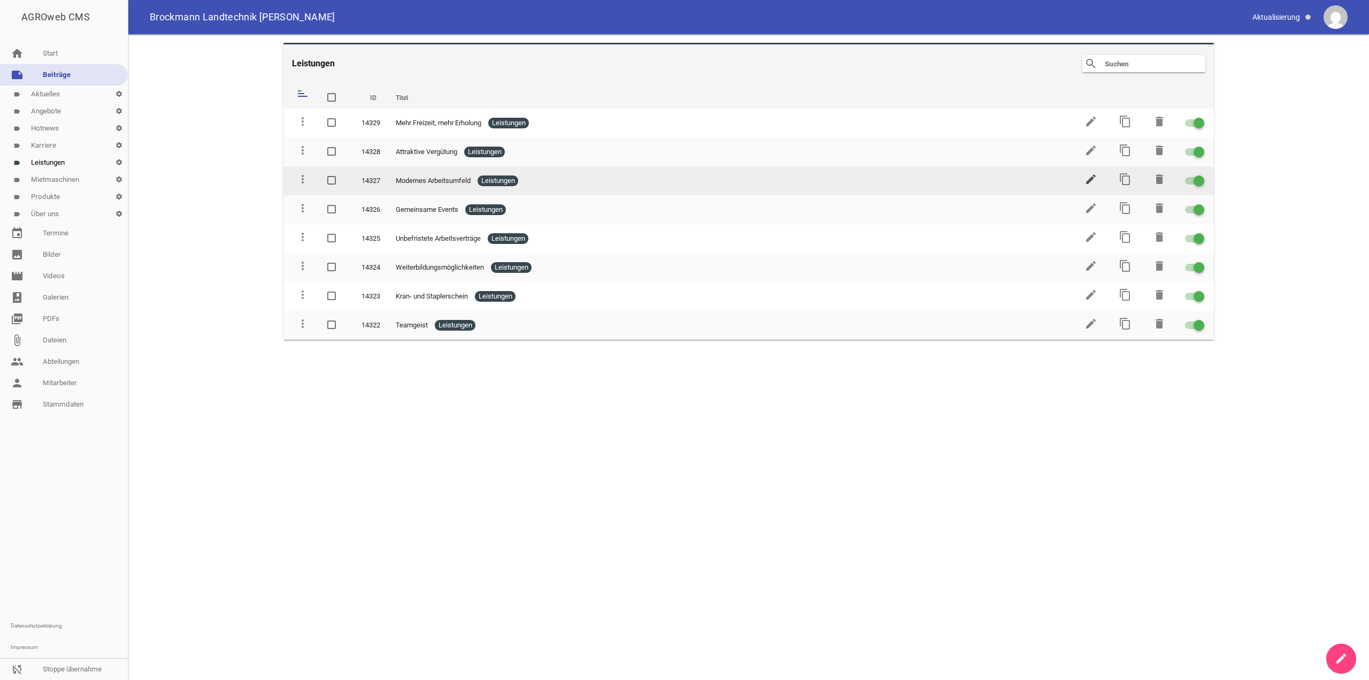
click at [1089, 182] on icon "edit" at bounding box center [1091, 179] width 13 height 13
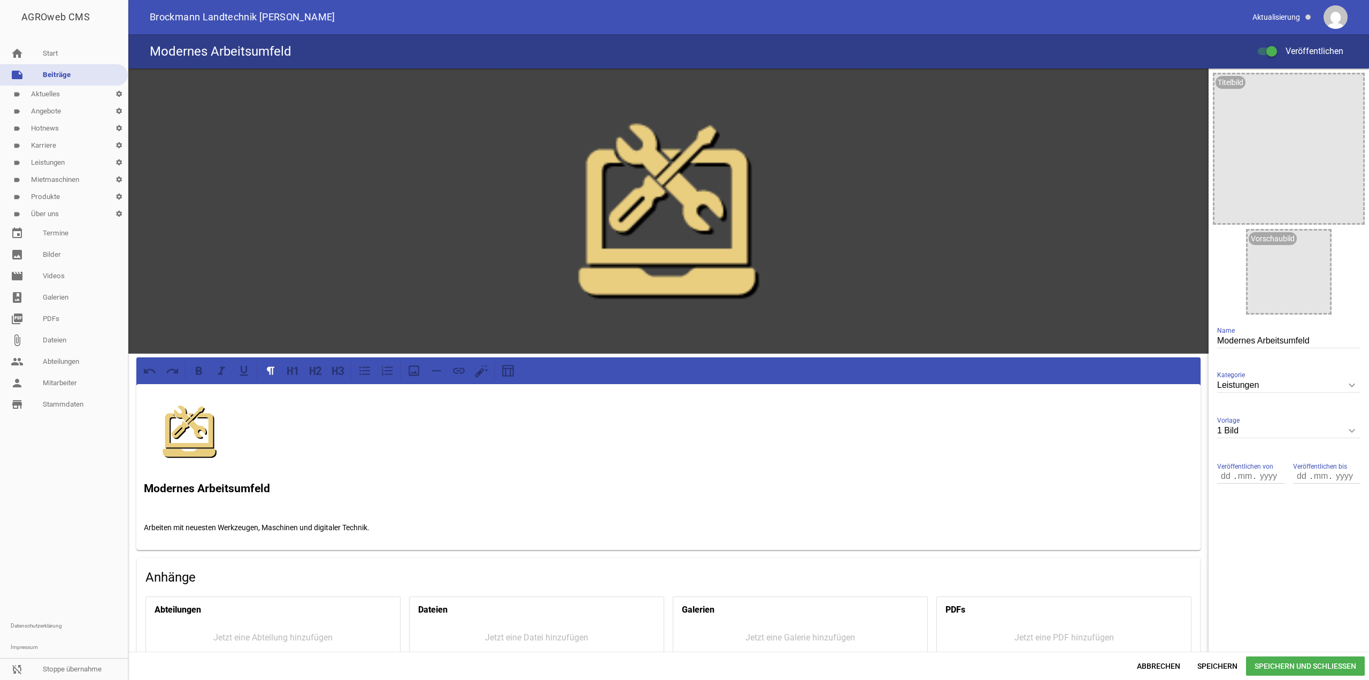
click at [251, 500] on p at bounding box center [669, 506] width 1050 height 13
click at [251, 489] on strong "Modernes Arbeitsumfeld" at bounding box center [207, 488] width 126 height 13
click at [1326, 668] on span "Speichern und Schließen" at bounding box center [1305, 665] width 119 height 19
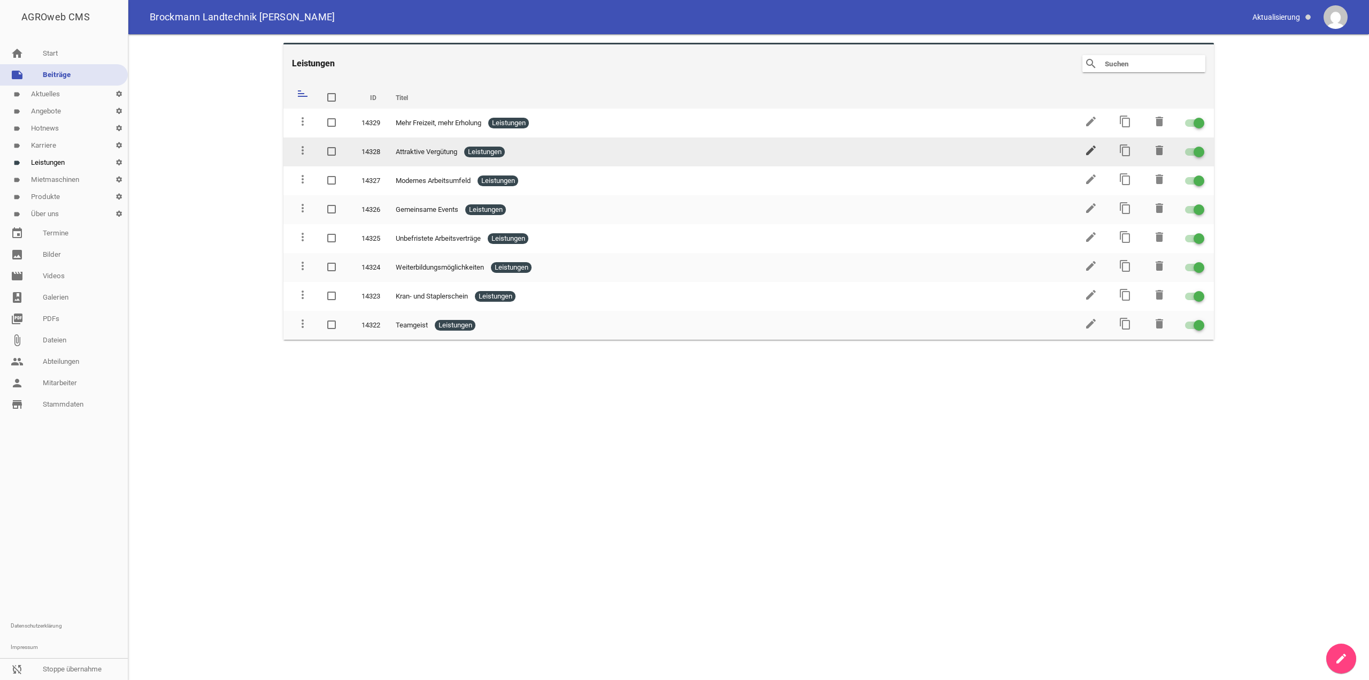
click at [1091, 152] on icon "edit" at bounding box center [1091, 150] width 13 height 13
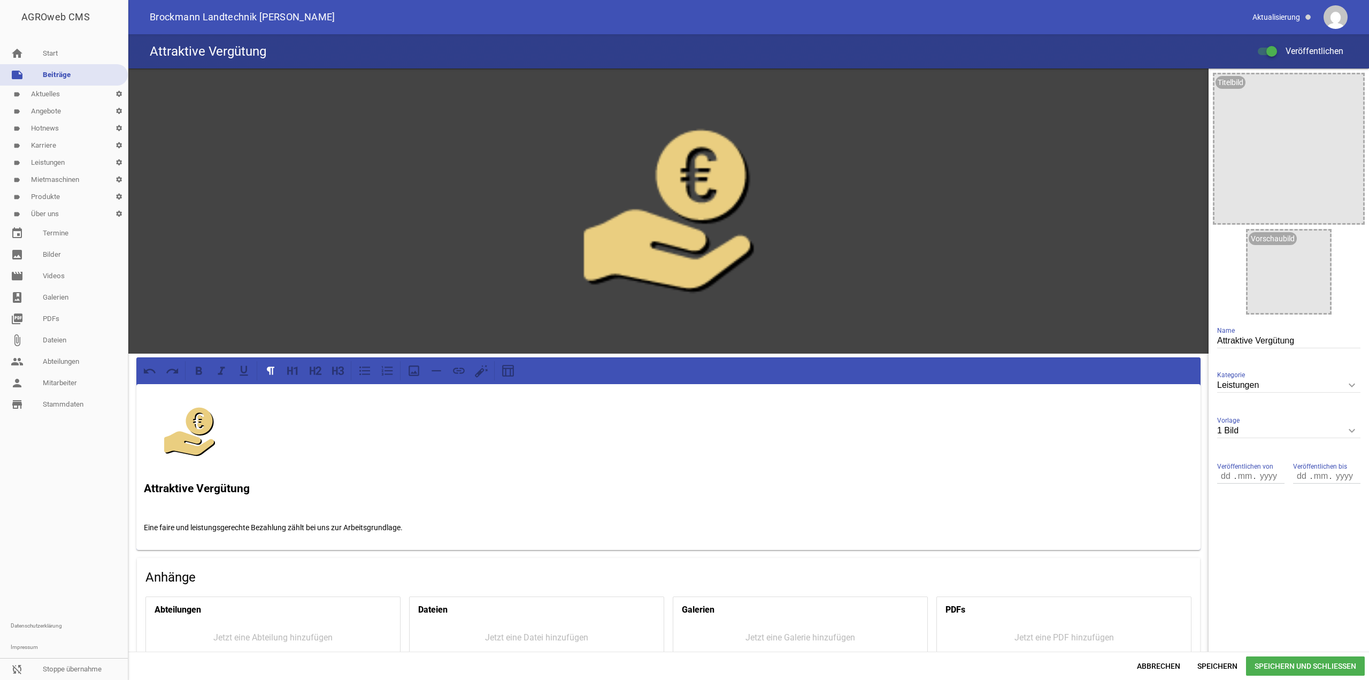
click at [234, 486] on strong "Attraktive Vergütung" at bounding box center [197, 488] width 106 height 13
click at [1302, 668] on span "Speichern und Schließen" at bounding box center [1305, 665] width 119 height 19
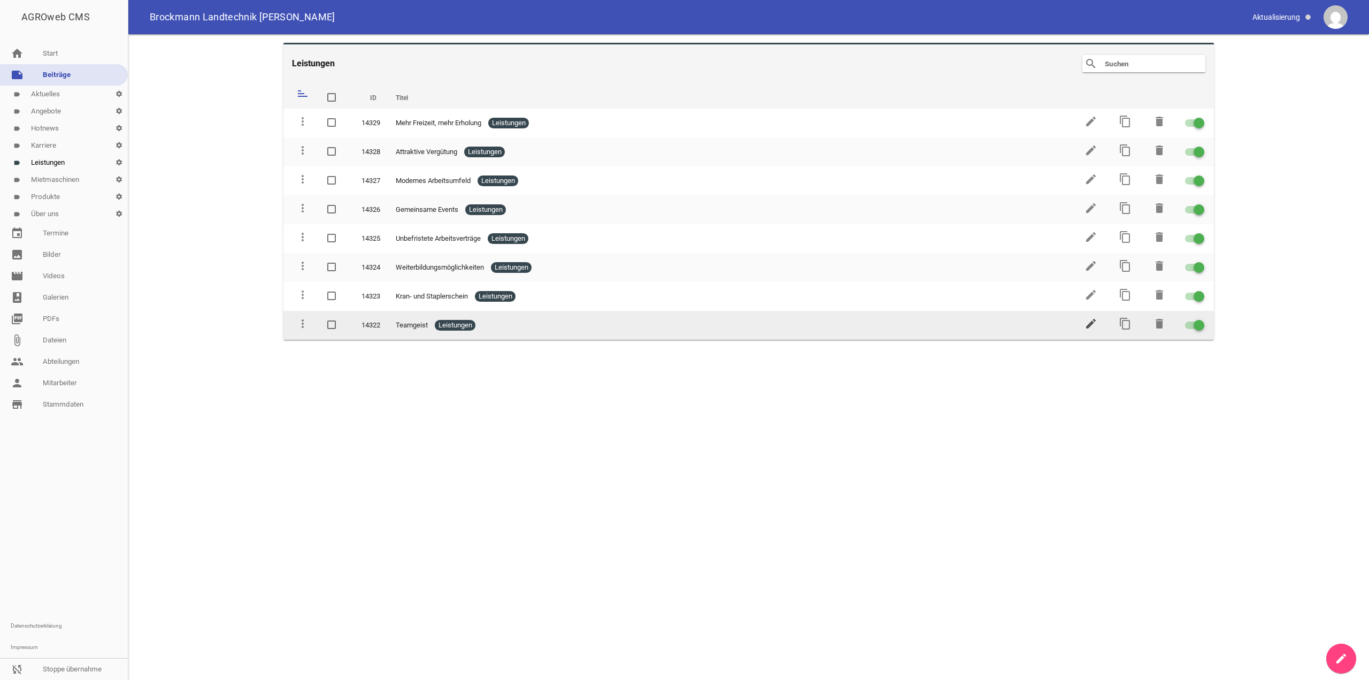
click at [1095, 318] on icon "edit" at bounding box center [1091, 323] width 13 height 13
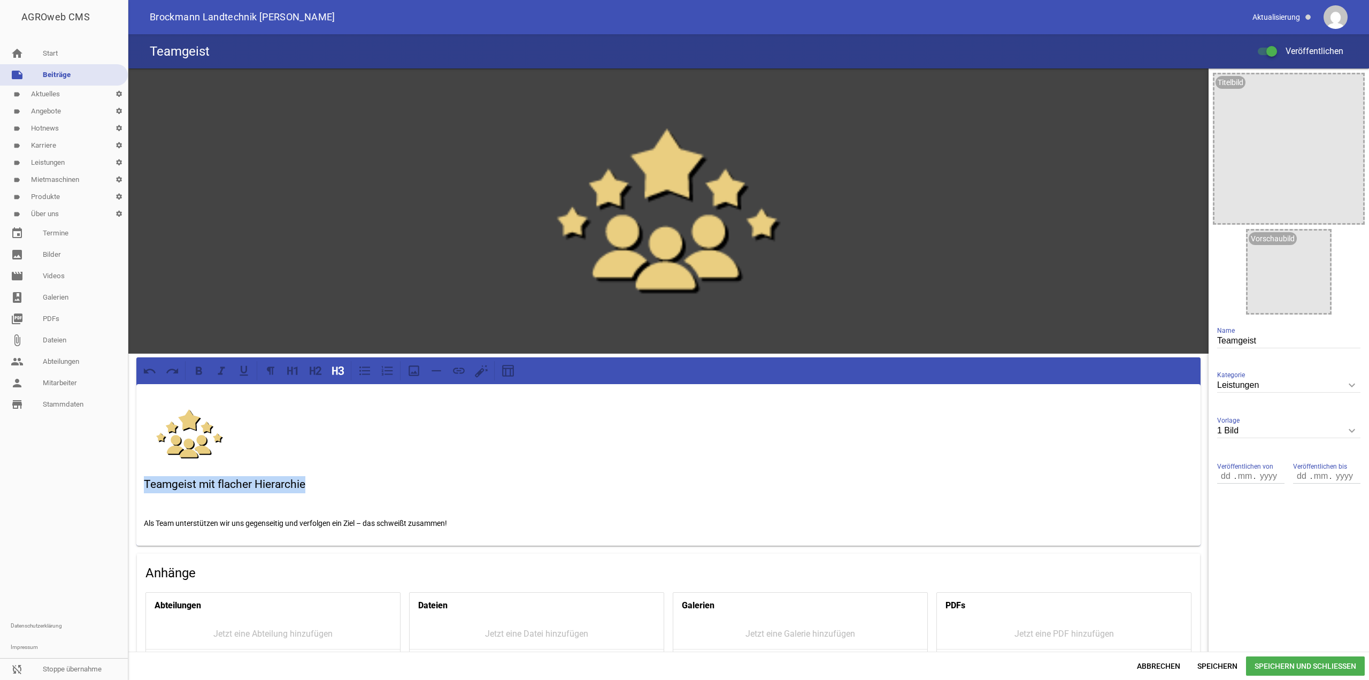
drag, startPoint x: 325, startPoint y: 477, endPoint x: 57, endPoint y: 481, distance: 267.5
click at [57, 481] on div "AGROweb CMS home Start note Beiträge label Aktuelles settings label Angebote se…" at bounding box center [684, 340] width 1369 height 680
click at [144, 519] on p "Als Team unterstützen wir uns gegenseitig und verfolgen ein Ziel – das schweißt…" at bounding box center [669, 523] width 1050 height 13
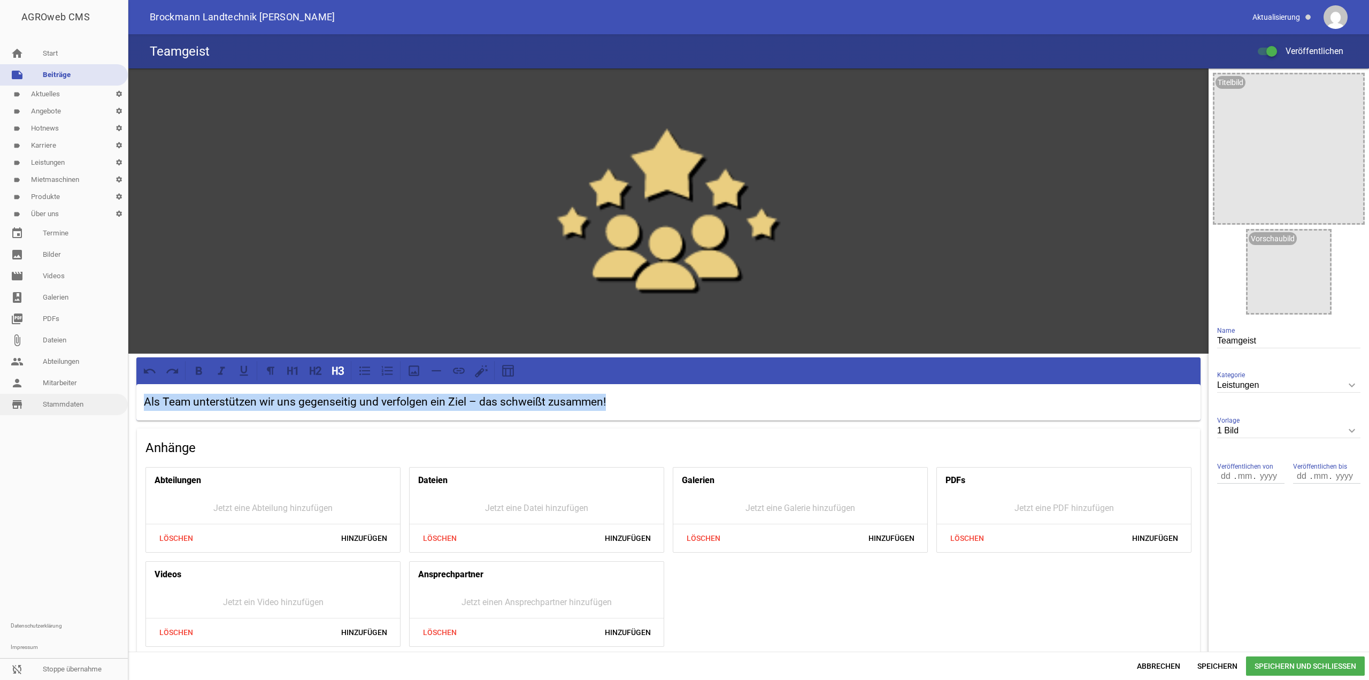
drag, startPoint x: 654, startPoint y: 405, endPoint x: 109, endPoint y: 401, distance: 544.6
click at [107, 401] on div "AGROweb CMS home Start note Beiträge label Aktuelles settings label Angebote se…" at bounding box center [684, 340] width 1369 height 680
click at [344, 374] on icon at bounding box center [338, 371] width 14 height 14
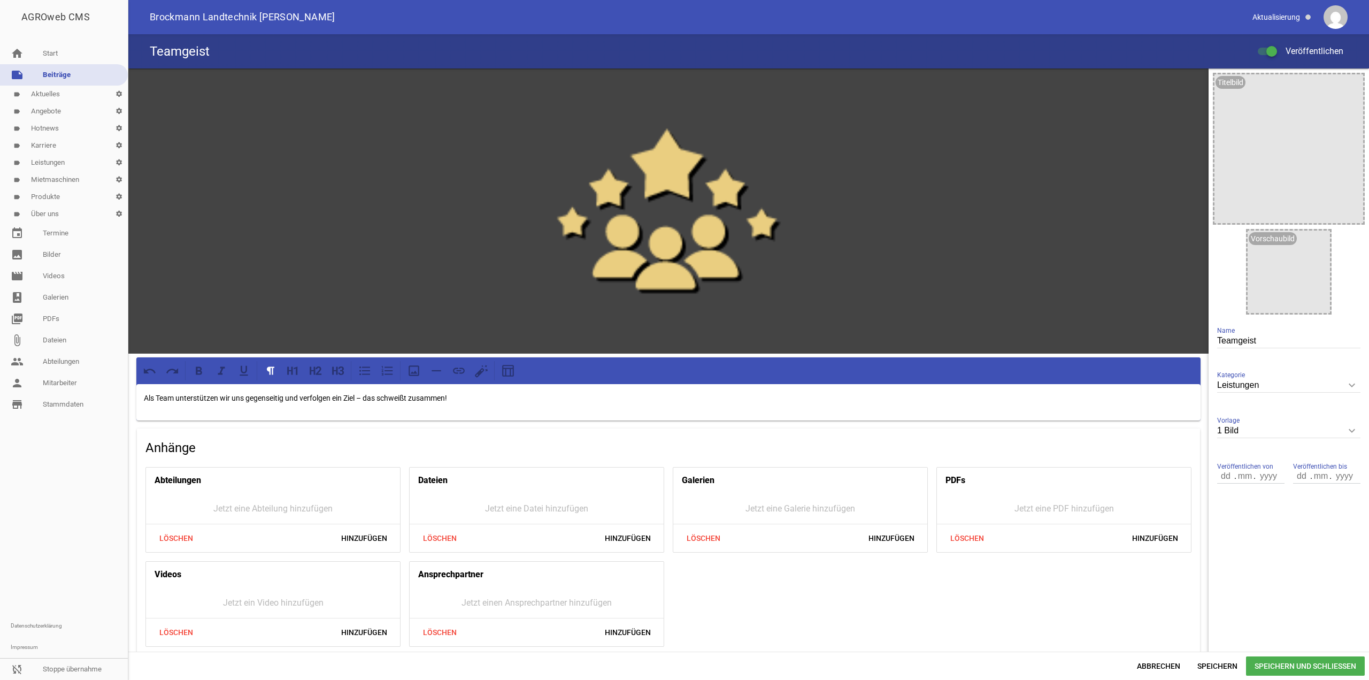
click at [1272, 656] on span "Speichern und Schließen" at bounding box center [1305, 665] width 119 height 19
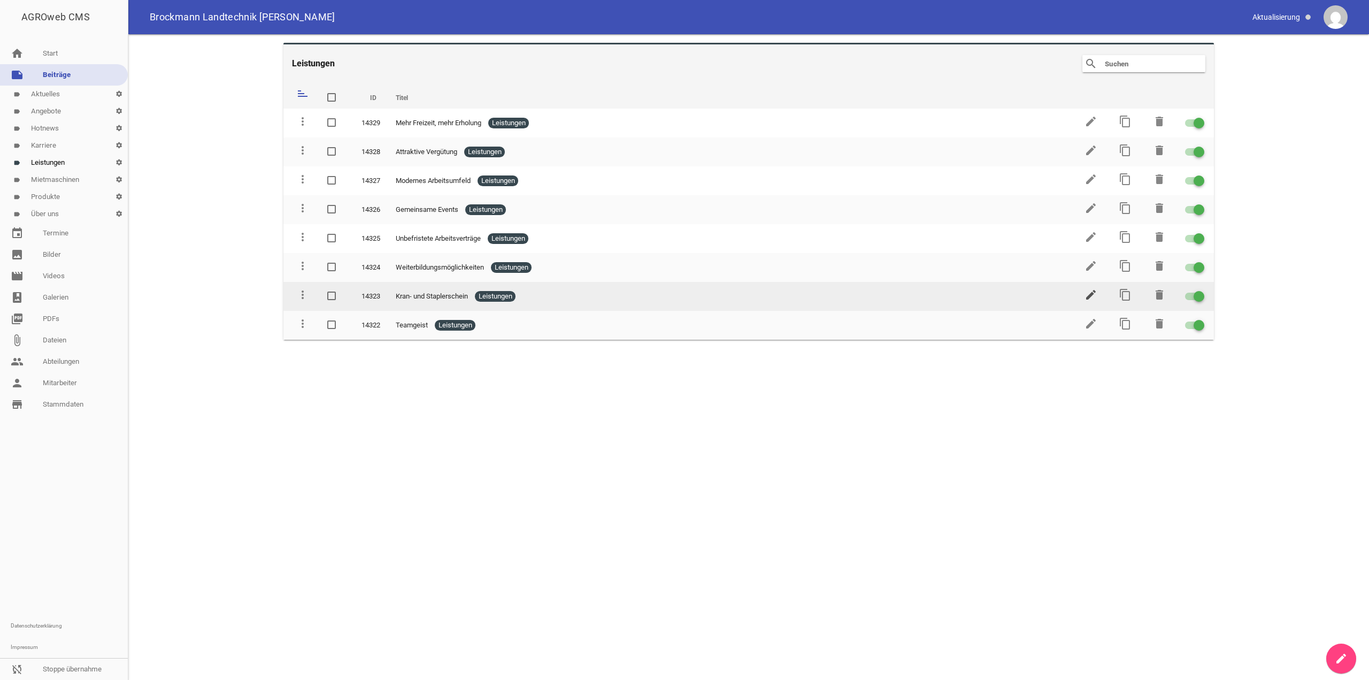
click at [1086, 296] on icon "edit" at bounding box center [1091, 294] width 13 height 13
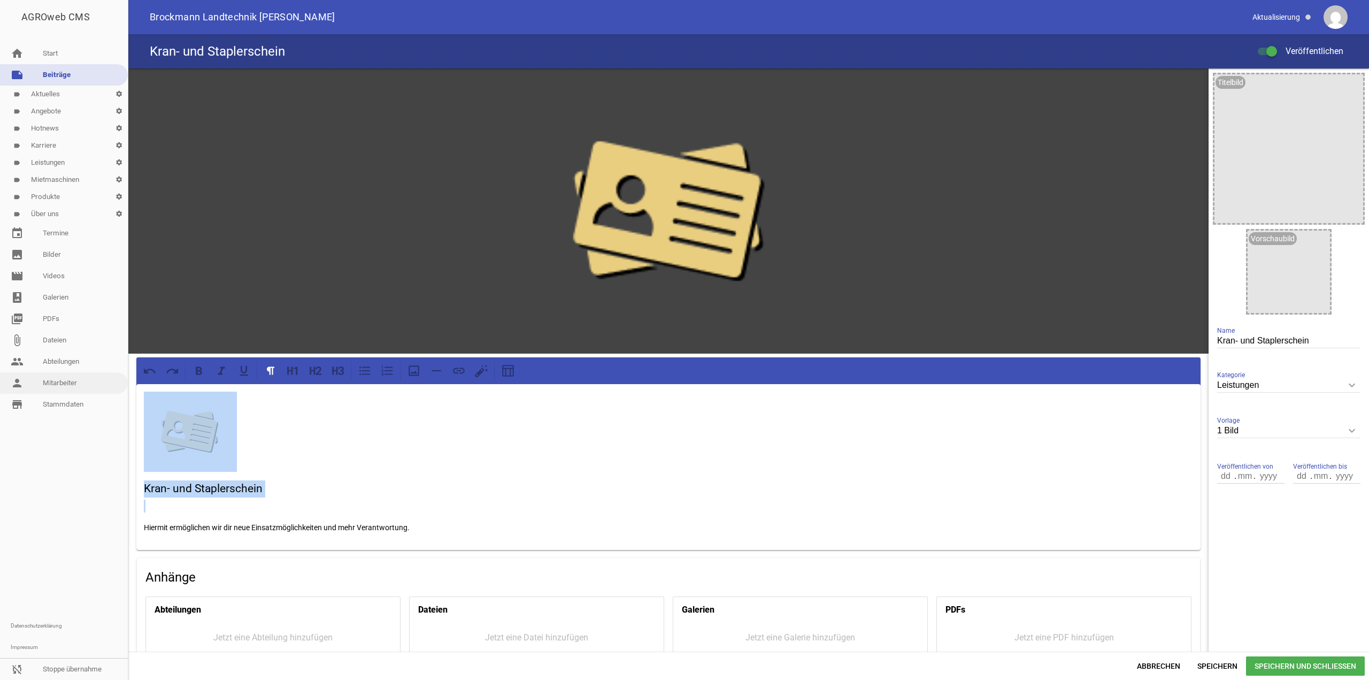
drag, startPoint x: 139, startPoint y: 525, endPoint x: 106, endPoint y: 379, distance: 149.2
click at [106, 379] on div "AGROweb CMS home Start note Beiträge label Aktuelles settings label Angebote se…" at bounding box center [684, 340] width 1369 height 680
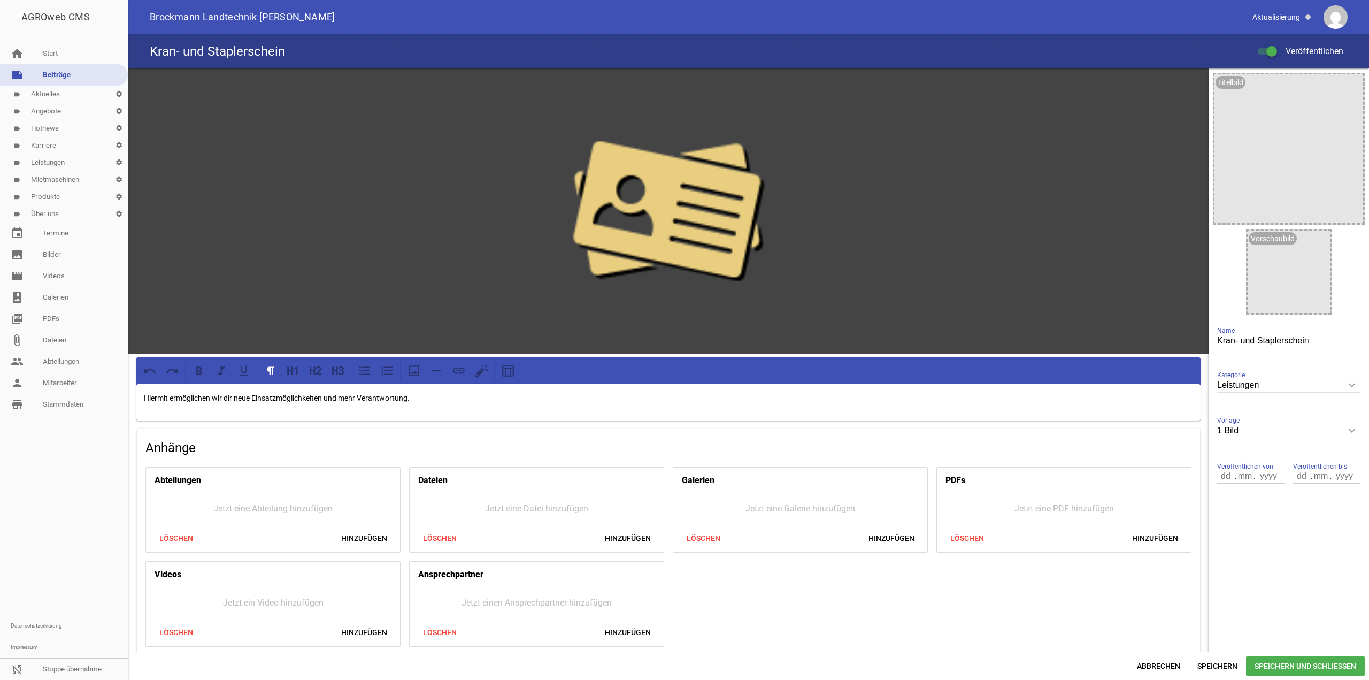
click at [1294, 663] on span "Speichern und Schließen" at bounding box center [1305, 665] width 119 height 19
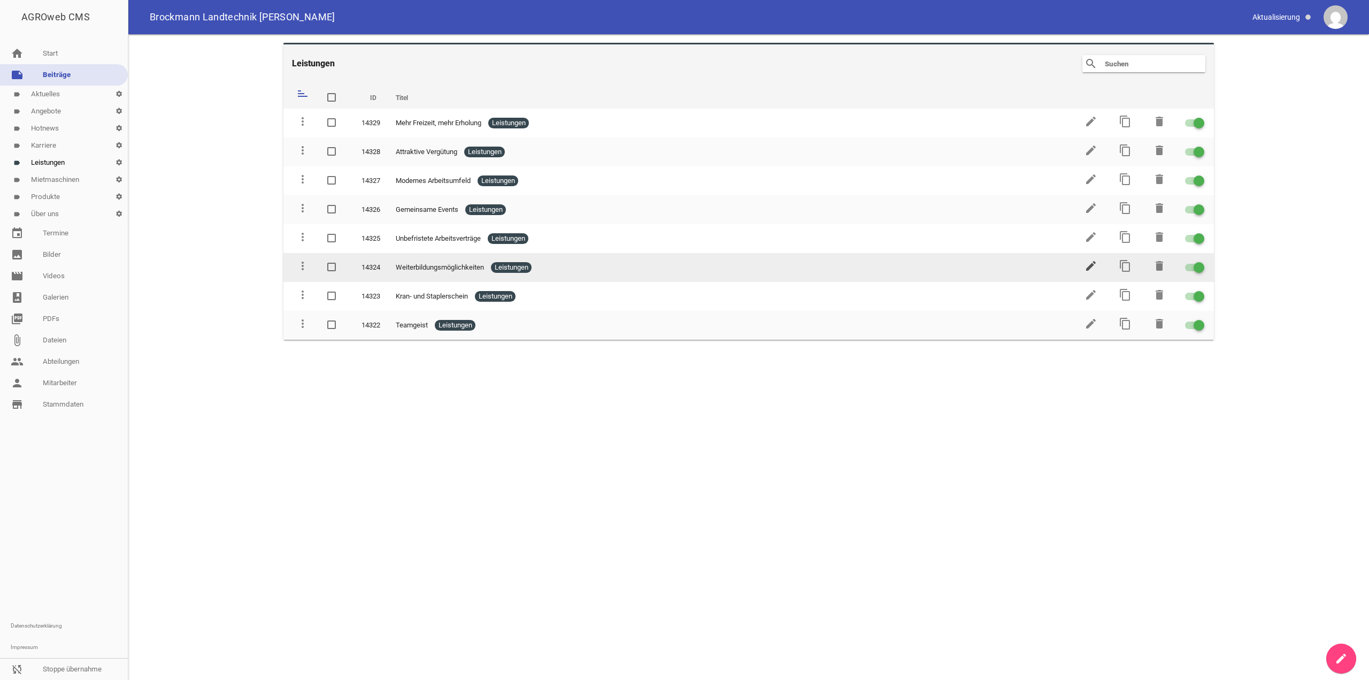
click at [1092, 265] on icon "edit" at bounding box center [1091, 265] width 13 height 13
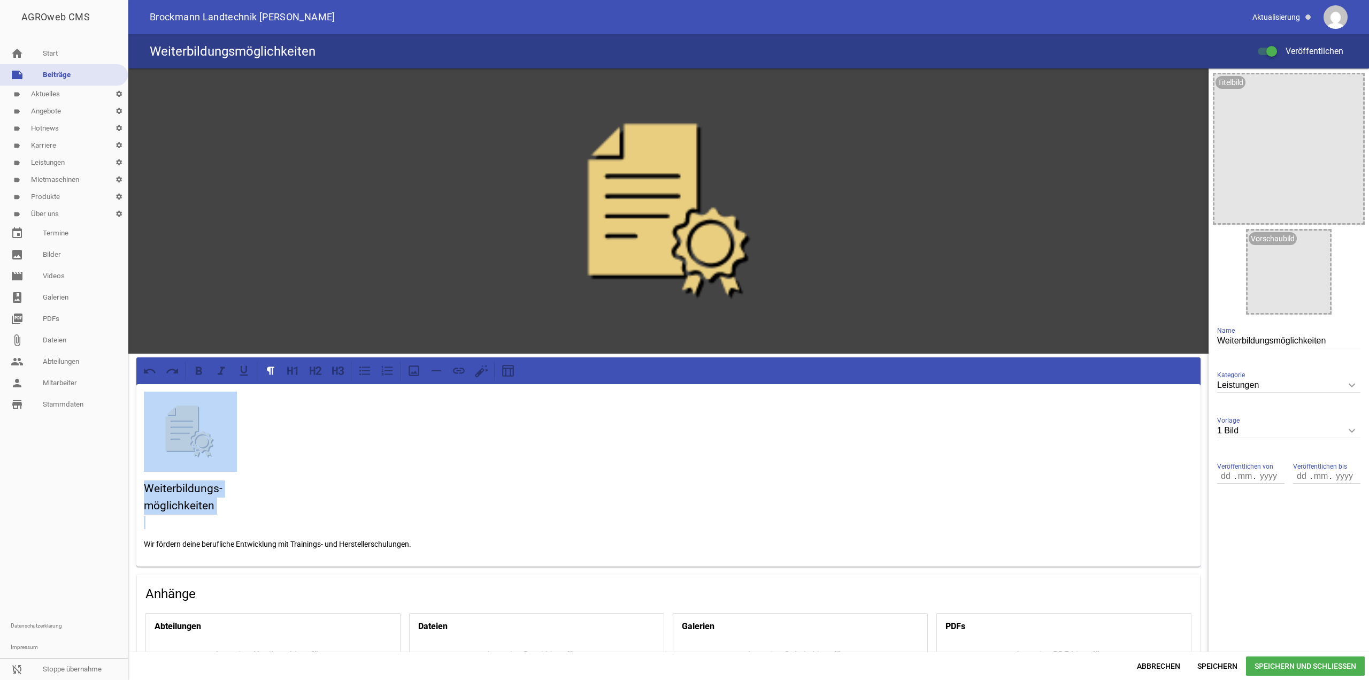
drag, startPoint x: 142, startPoint y: 543, endPoint x: 136, endPoint y: 409, distance: 134.4
click at [136, 409] on div "Weiterbildungs- möglichkeiten Wir fördern deine berufliche Entwicklung mit Trai…" at bounding box center [668, 475] width 1065 height 182
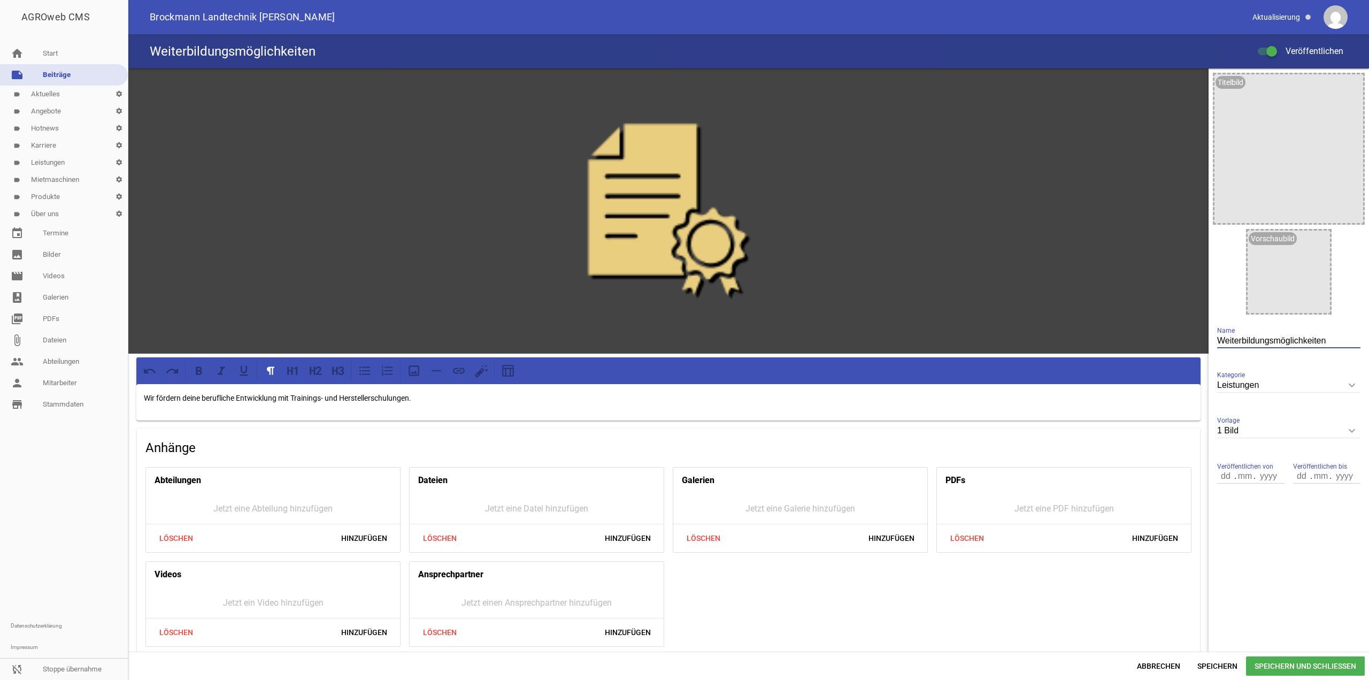
click at [1268, 339] on input "Weiterbildungsmöglichkeiten" at bounding box center [1289, 341] width 143 height 14
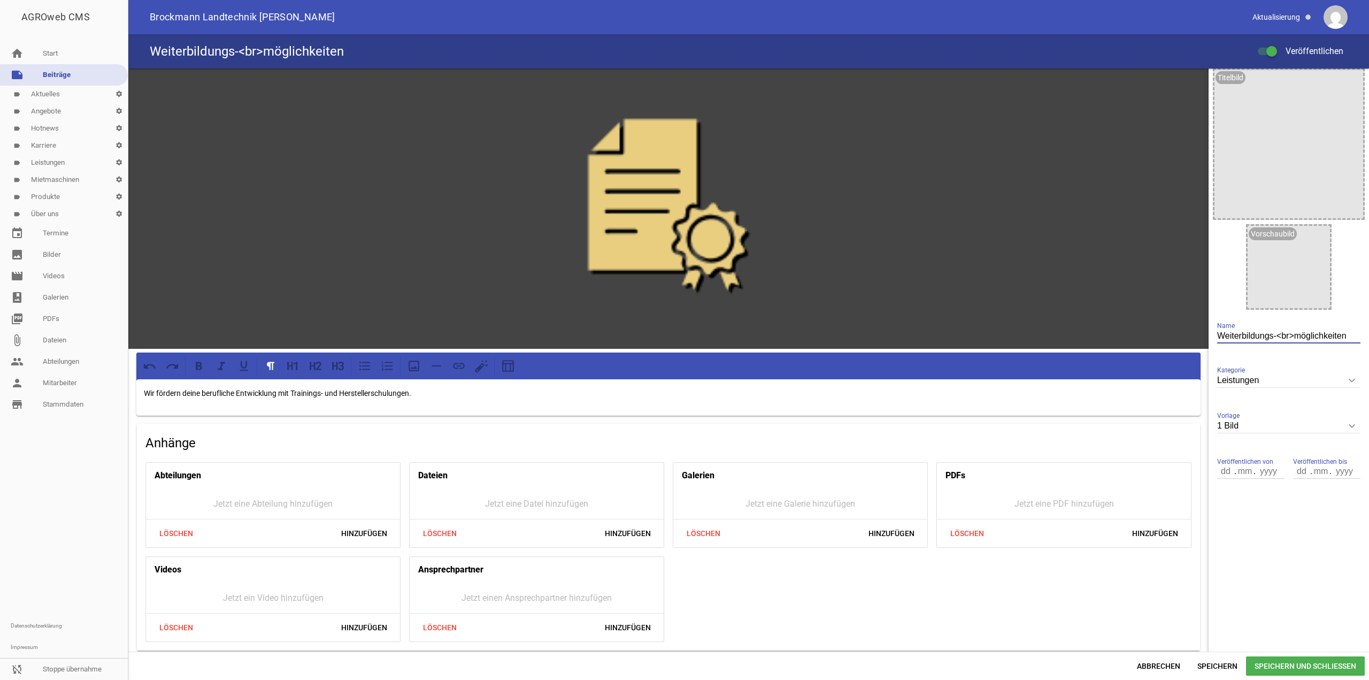
scroll to position [7, 0]
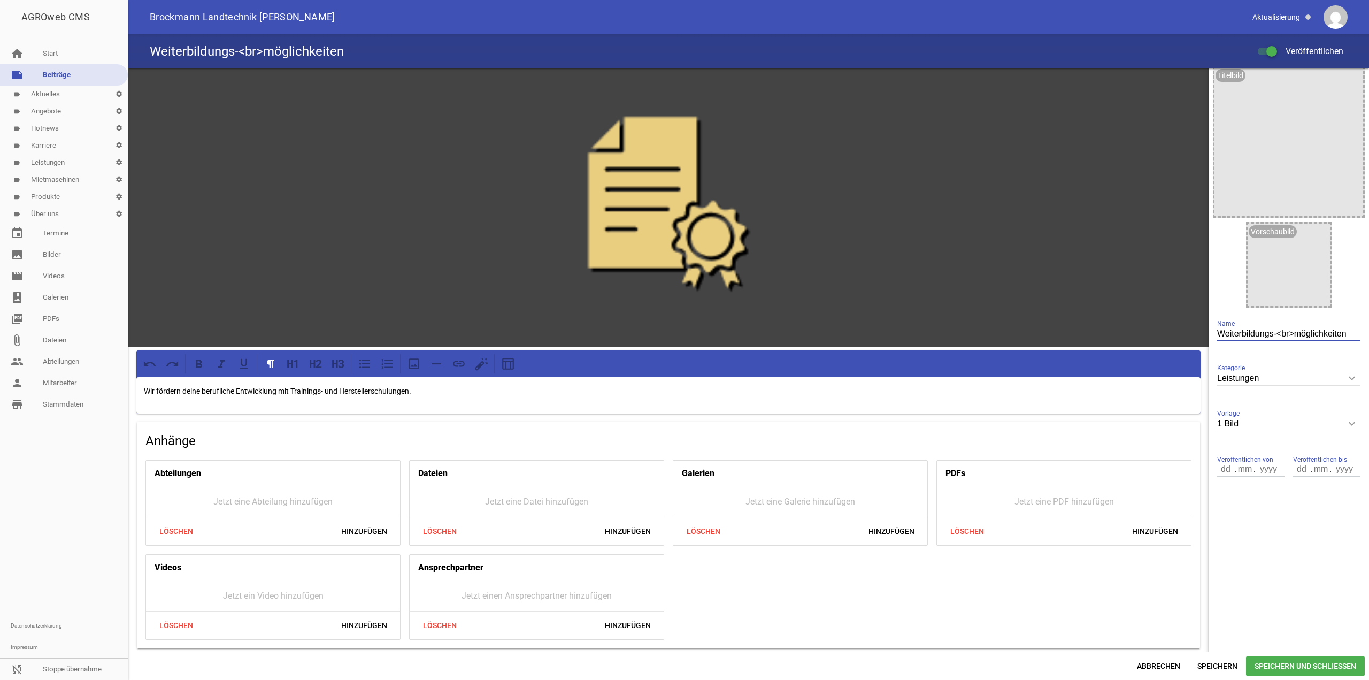
type input "Weiterbildungs-<br>möglichkeiten"
click at [1291, 667] on span "Speichern und Schließen" at bounding box center [1305, 665] width 119 height 19
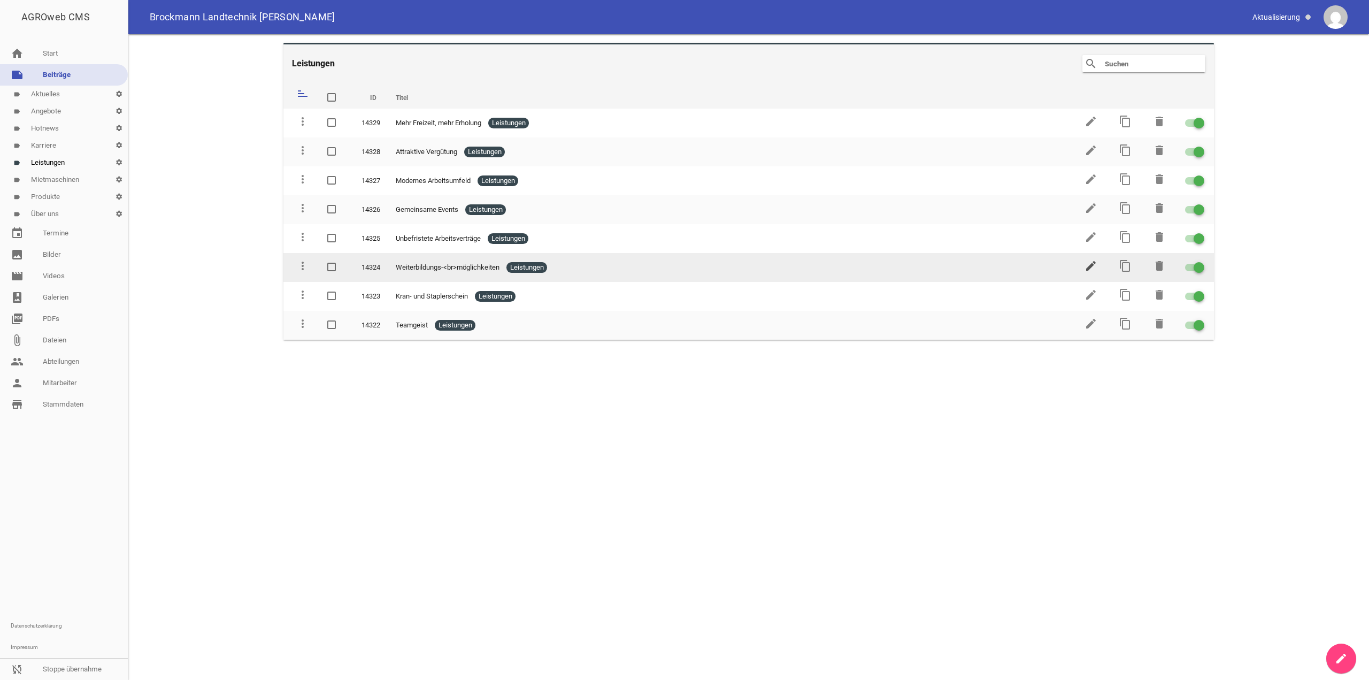
click at [1088, 263] on icon "edit" at bounding box center [1091, 265] width 13 height 13
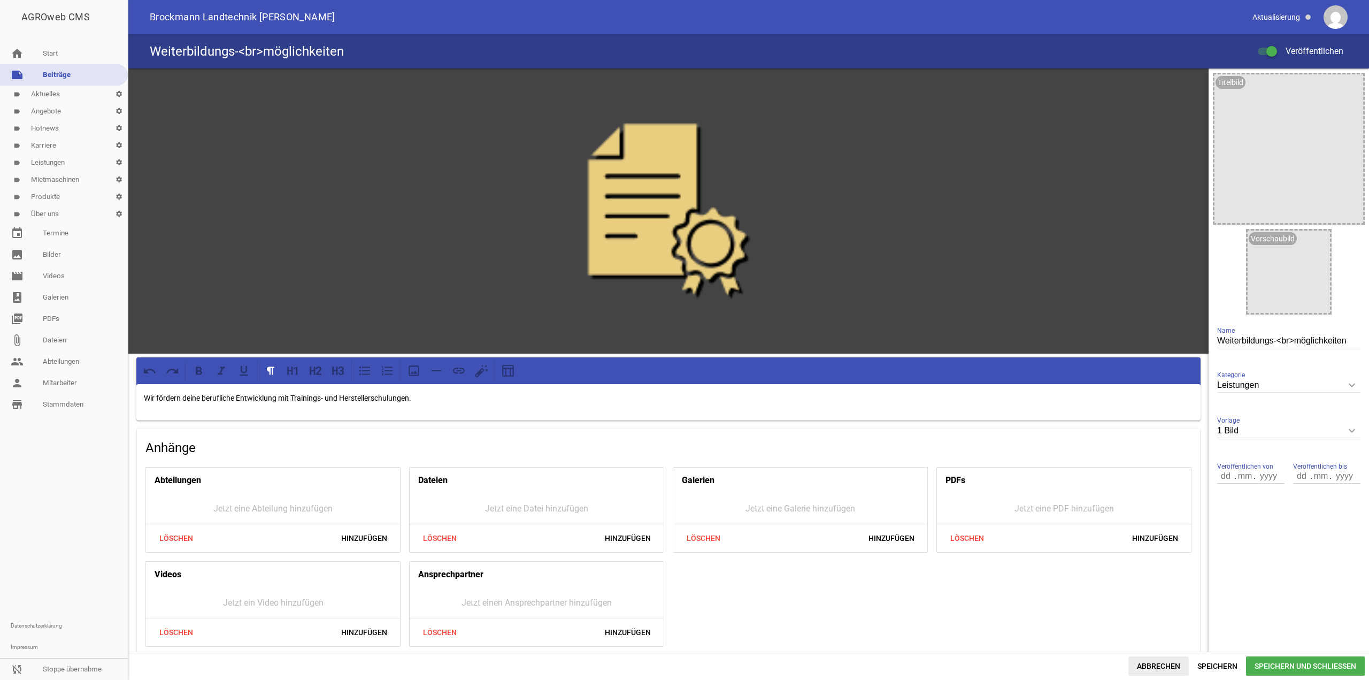
click at [1147, 667] on span "Abbrechen" at bounding box center [1159, 665] width 60 height 19
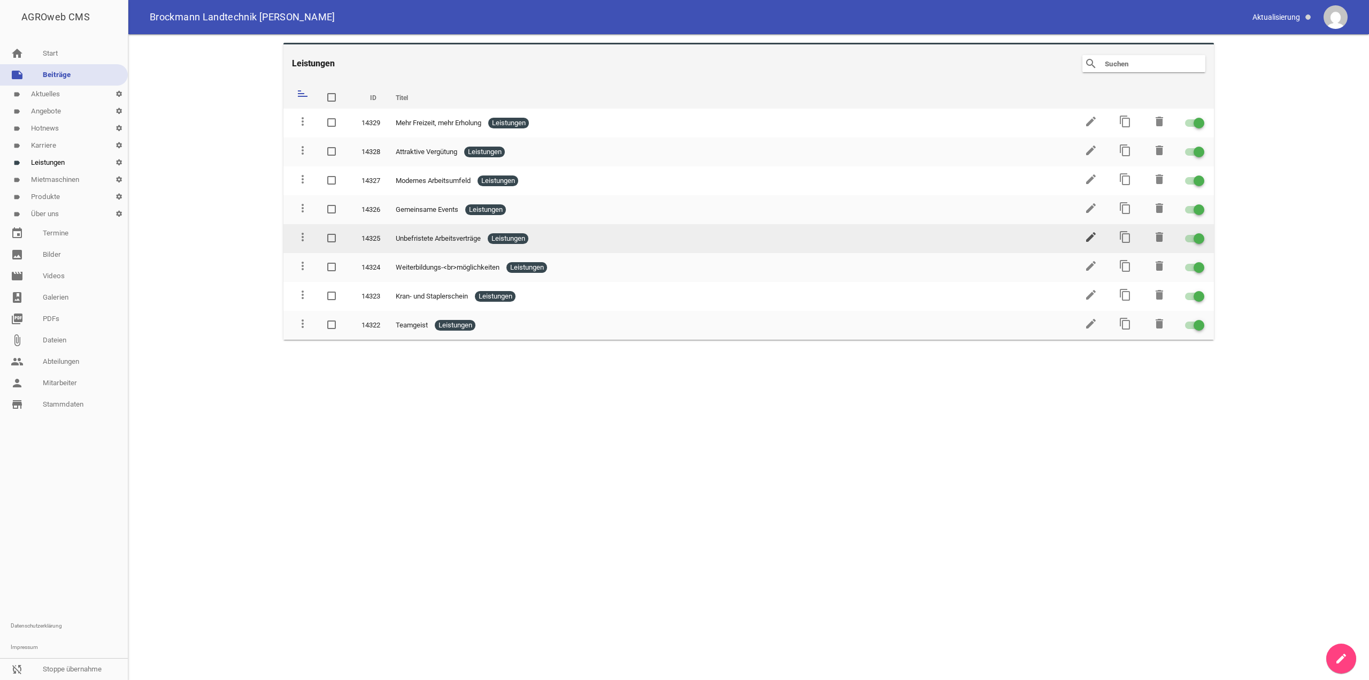
click at [1091, 235] on icon "edit" at bounding box center [1091, 237] width 13 height 13
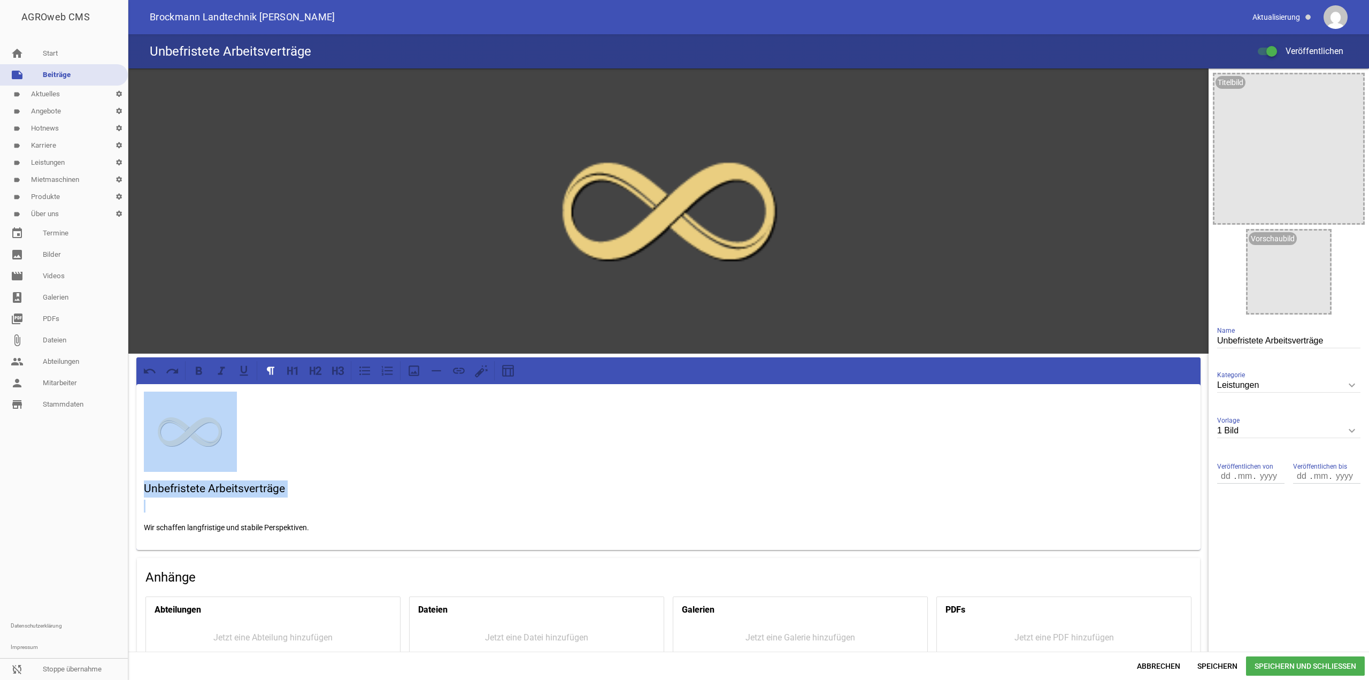
drag, startPoint x: 142, startPoint y: 527, endPoint x: 141, endPoint y: 408, distance: 119.3
click at [141, 408] on div "Unbefristete Arbeitsverträge Wir schaffen langfristige und stabile Perspektiven." at bounding box center [668, 467] width 1065 height 166
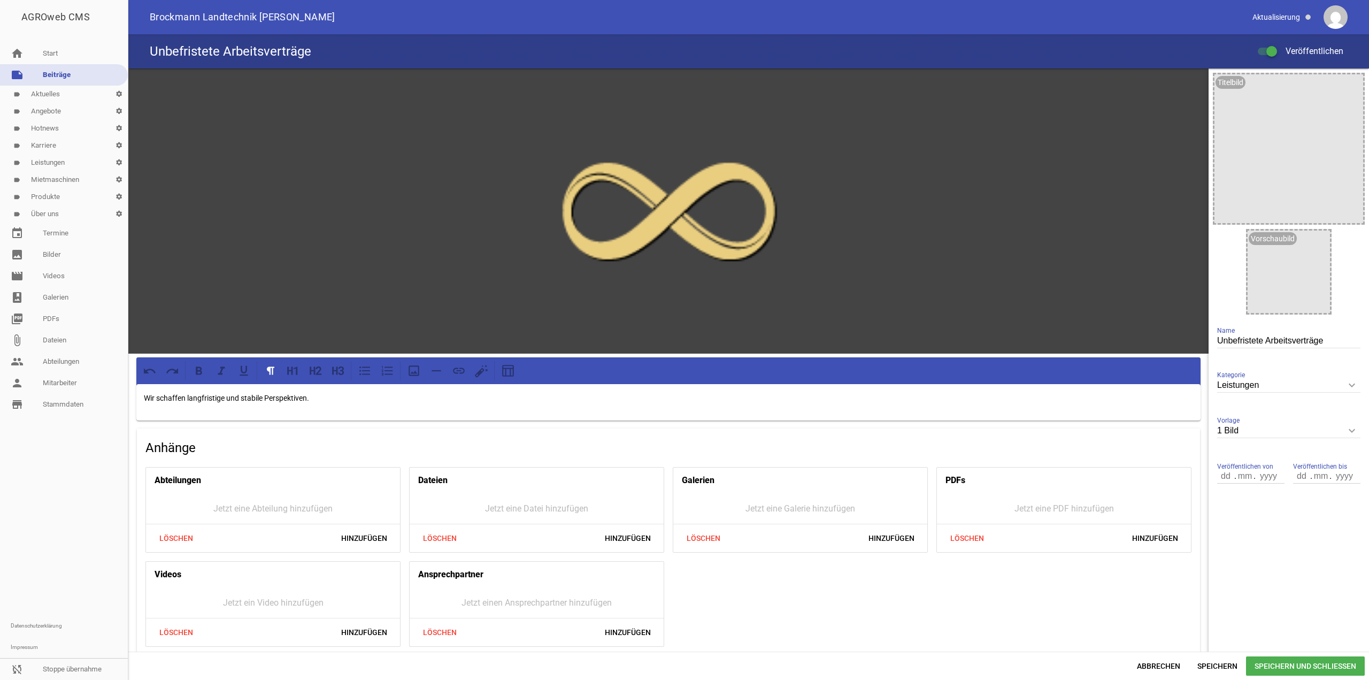
click at [1274, 666] on span "Speichern und Schließen" at bounding box center [1305, 665] width 119 height 19
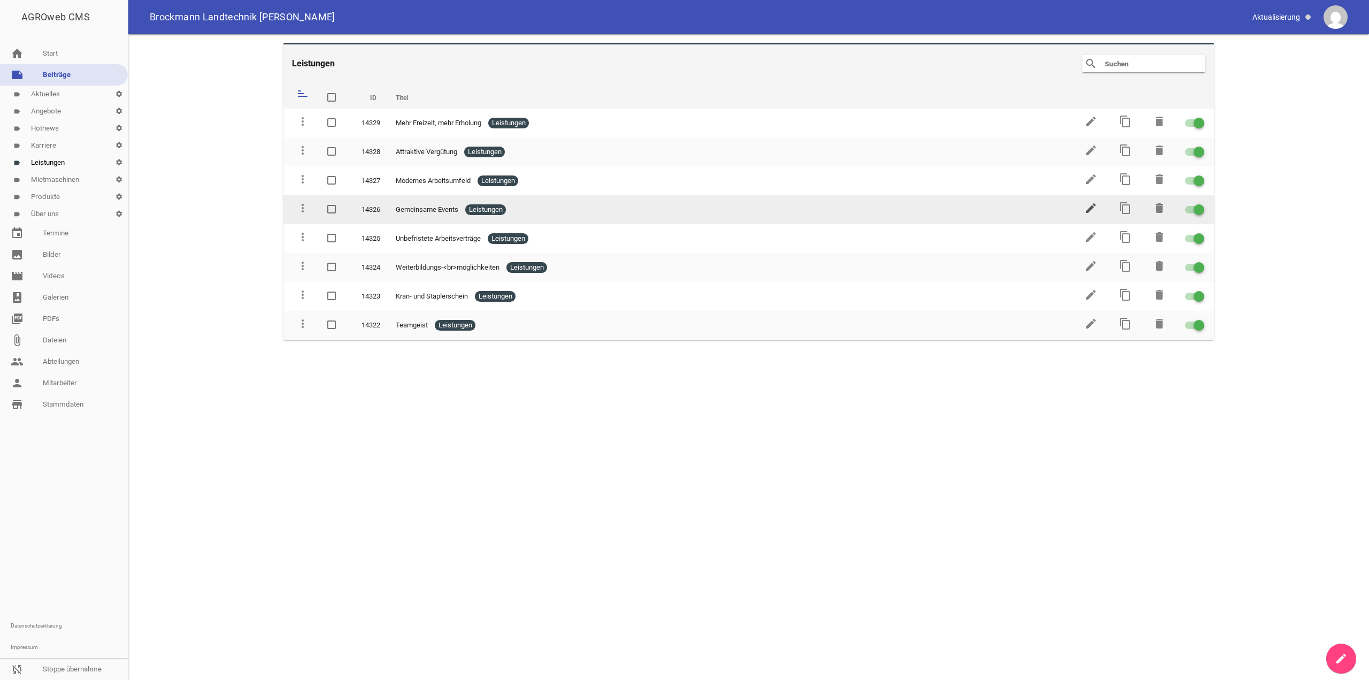
click at [1090, 212] on icon "edit" at bounding box center [1091, 208] width 13 height 13
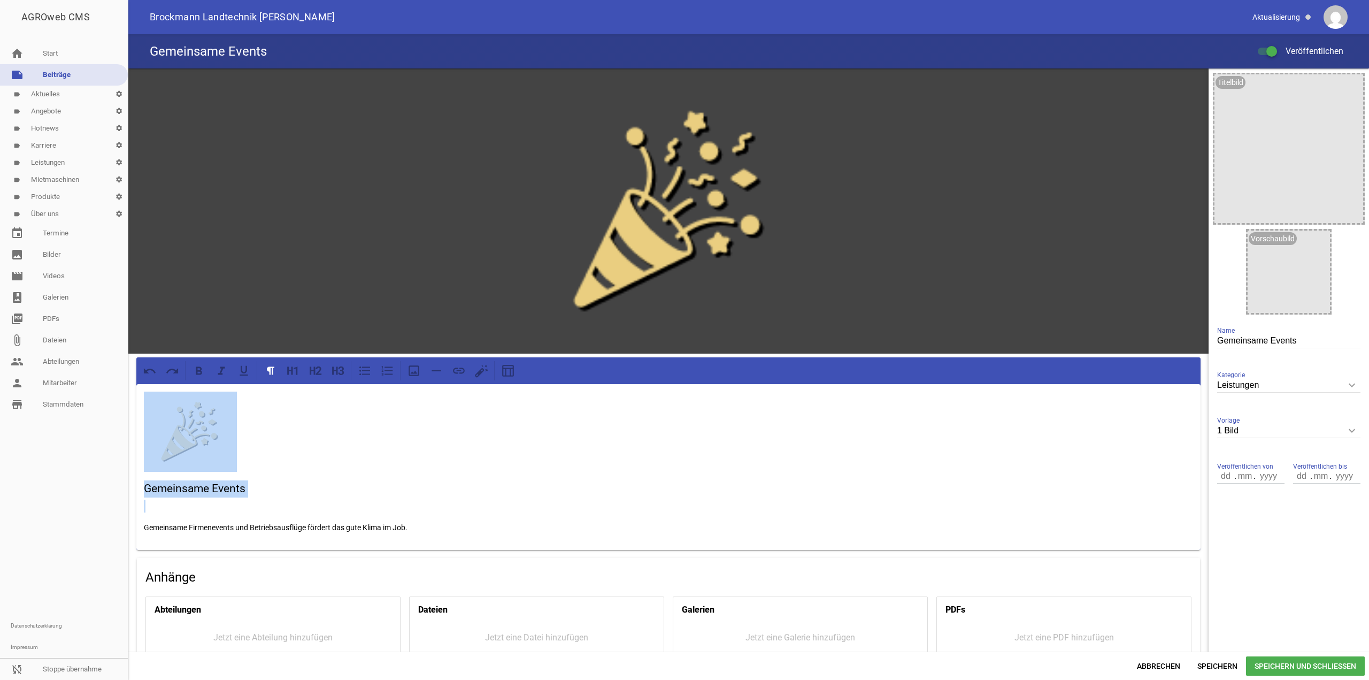
drag, startPoint x: 144, startPoint y: 527, endPoint x: 115, endPoint y: 438, distance: 93.9
click at [115, 438] on div "AGROweb CMS home Start note Beiträge label Aktuelles settings label Angebote se…" at bounding box center [684, 340] width 1369 height 680
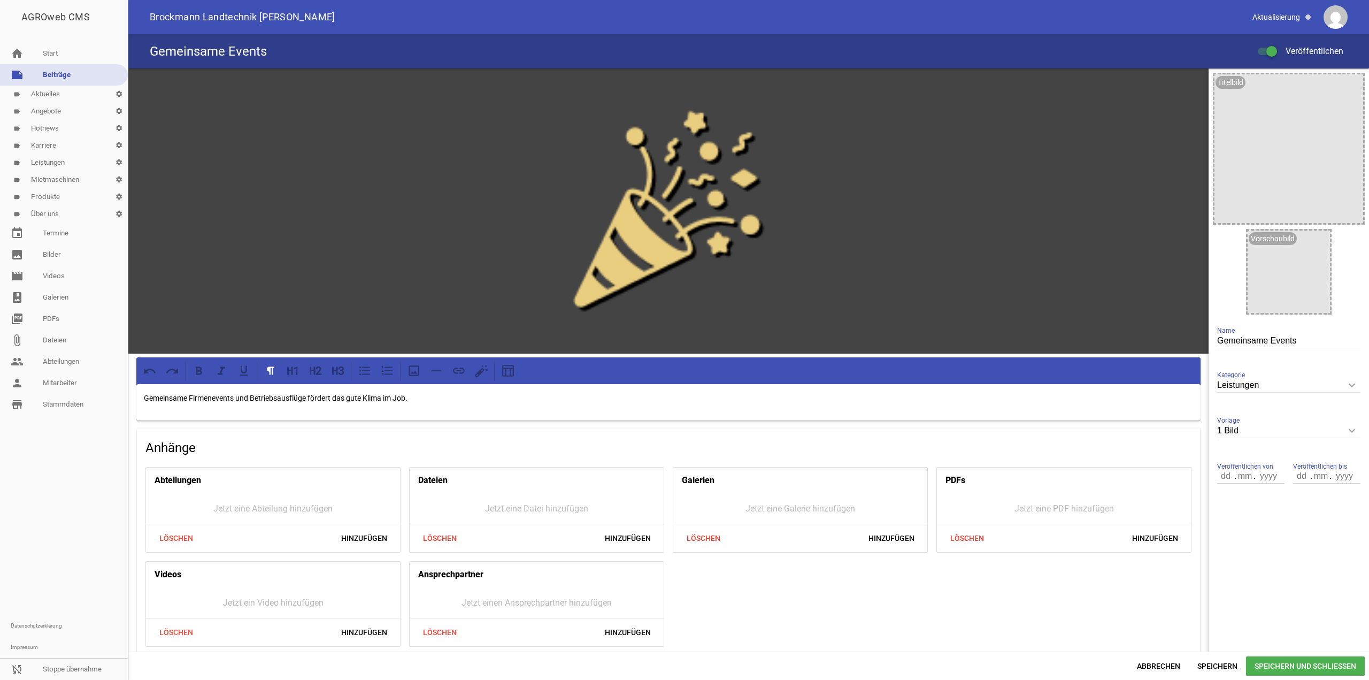
click at [1266, 661] on span "Speichern und Schließen" at bounding box center [1305, 665] width 119 height 19
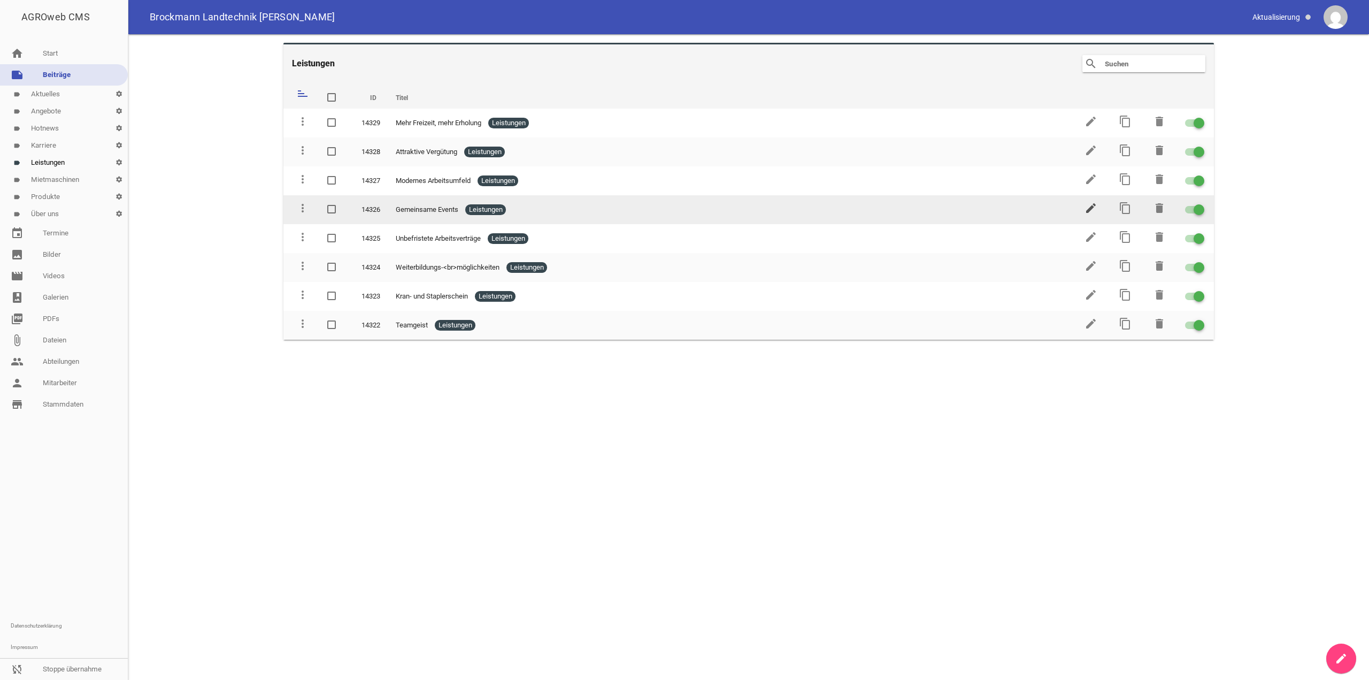
click at [1097, 208] on icon "edit" at bounding box center [1091, 208] width 13 height 13
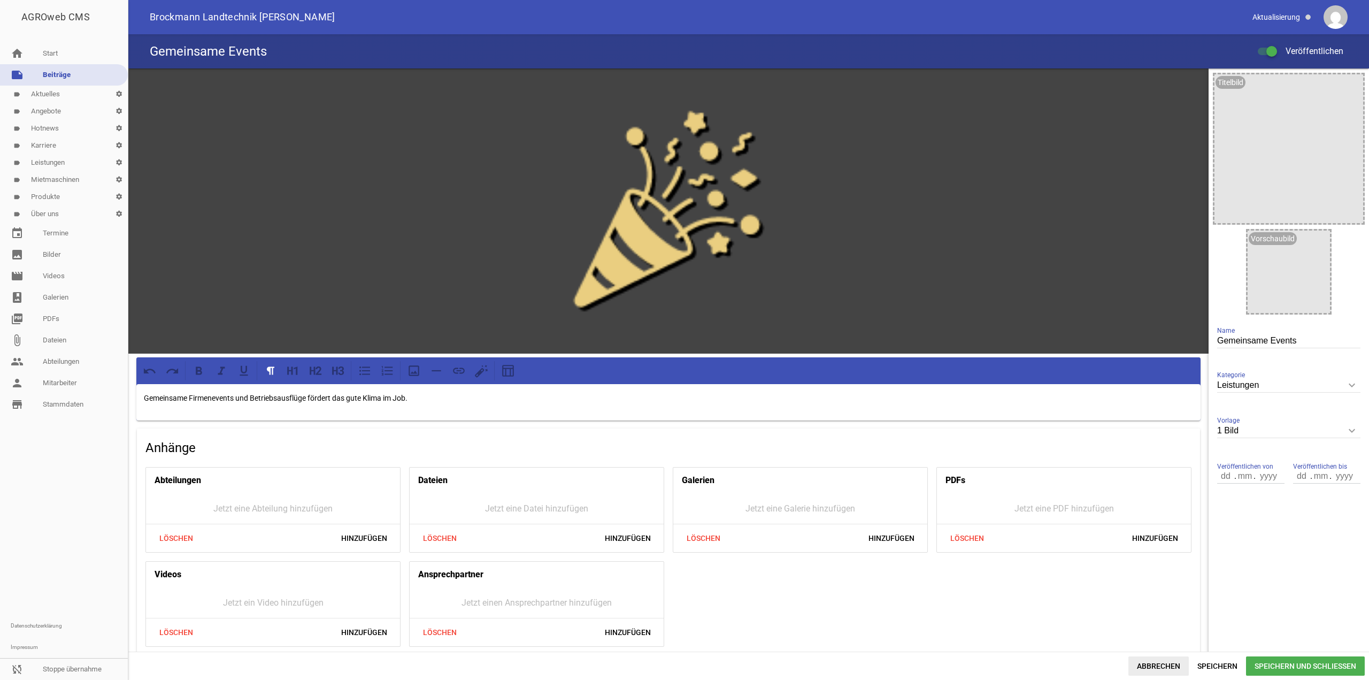
click at [1147, 663] on span "Abbrechen" at bounding box center [1159, 665] width 60 height 19
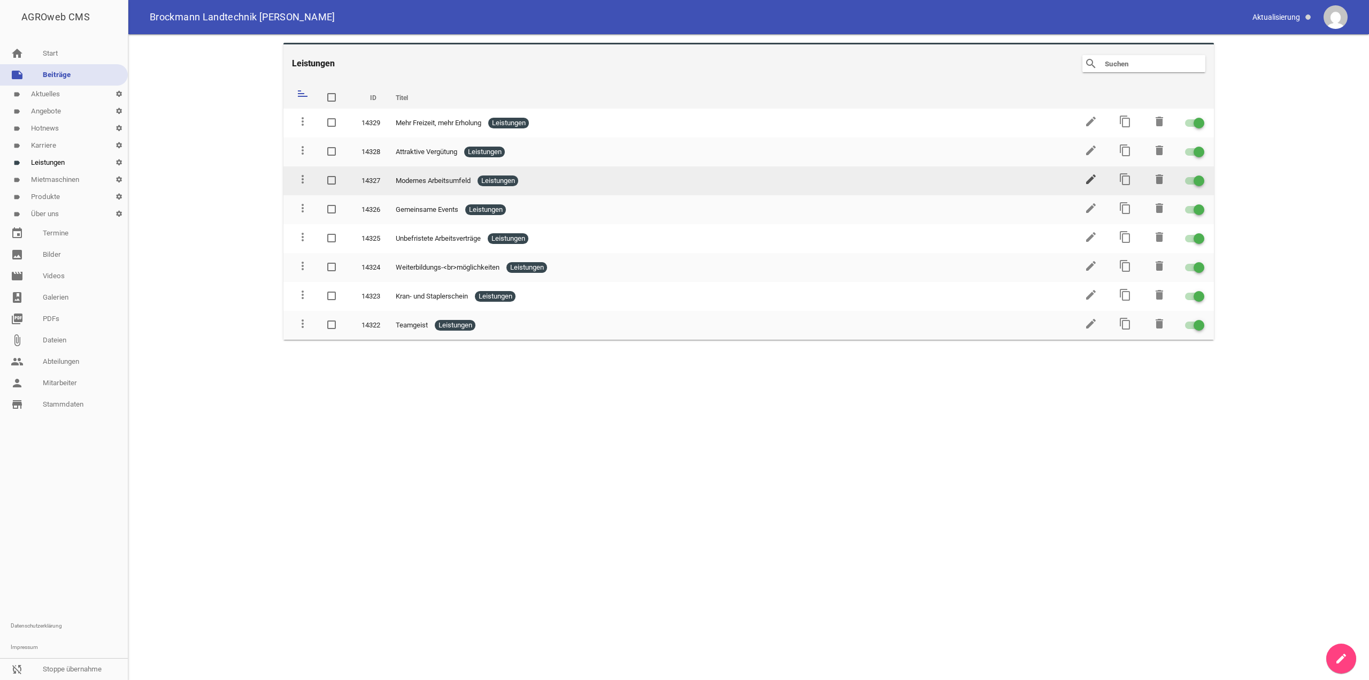
click at [1093, 175] on icon "edit" at bounding box center [1091, 179] width 13 height 13
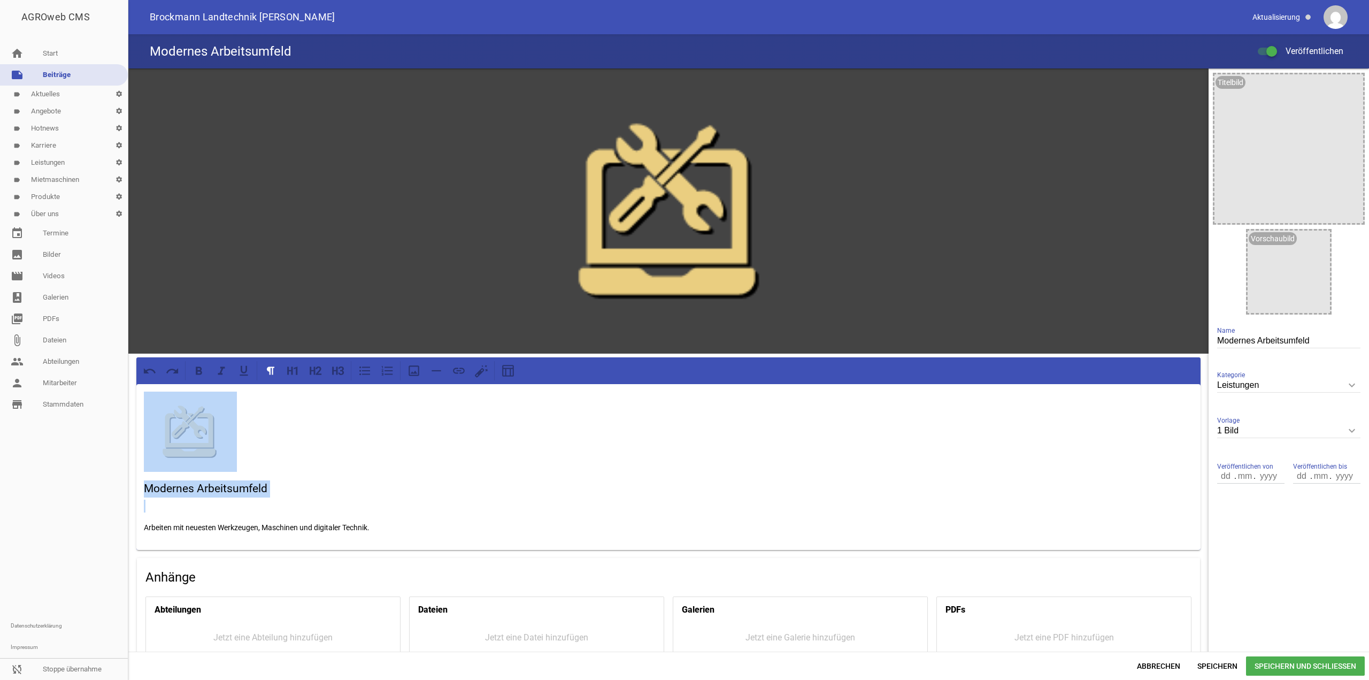
drag, startPoint x: 145, startPoint y: 532, endPoint x: 118, endPoint y: 447, distance: 88.8
click at [117, 447] on div "AGROweb CMS home Start note Beiträge label Aktuelles settings label Angebote se…" at bounding box center [684, 340] width 1369 height 680
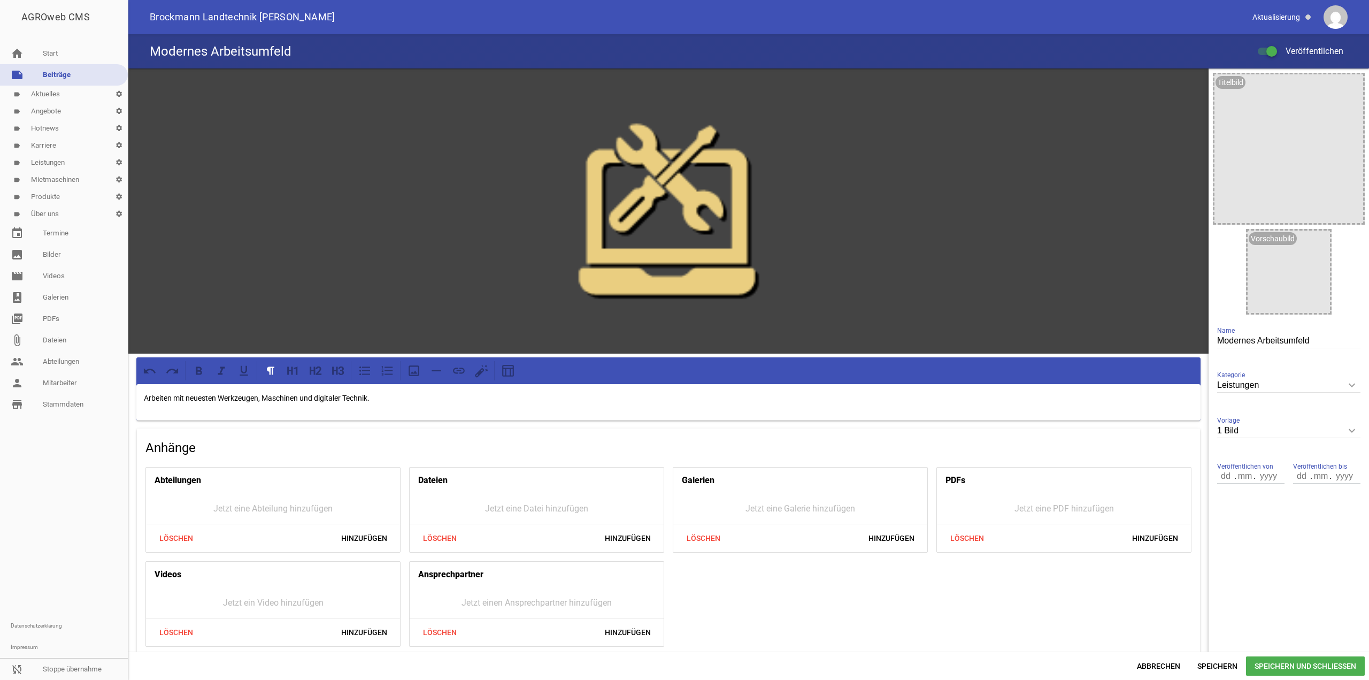
click at [1264, 662] on span "Speichern und Schließen" at bounding box center [1305, 665] width 119 height 19
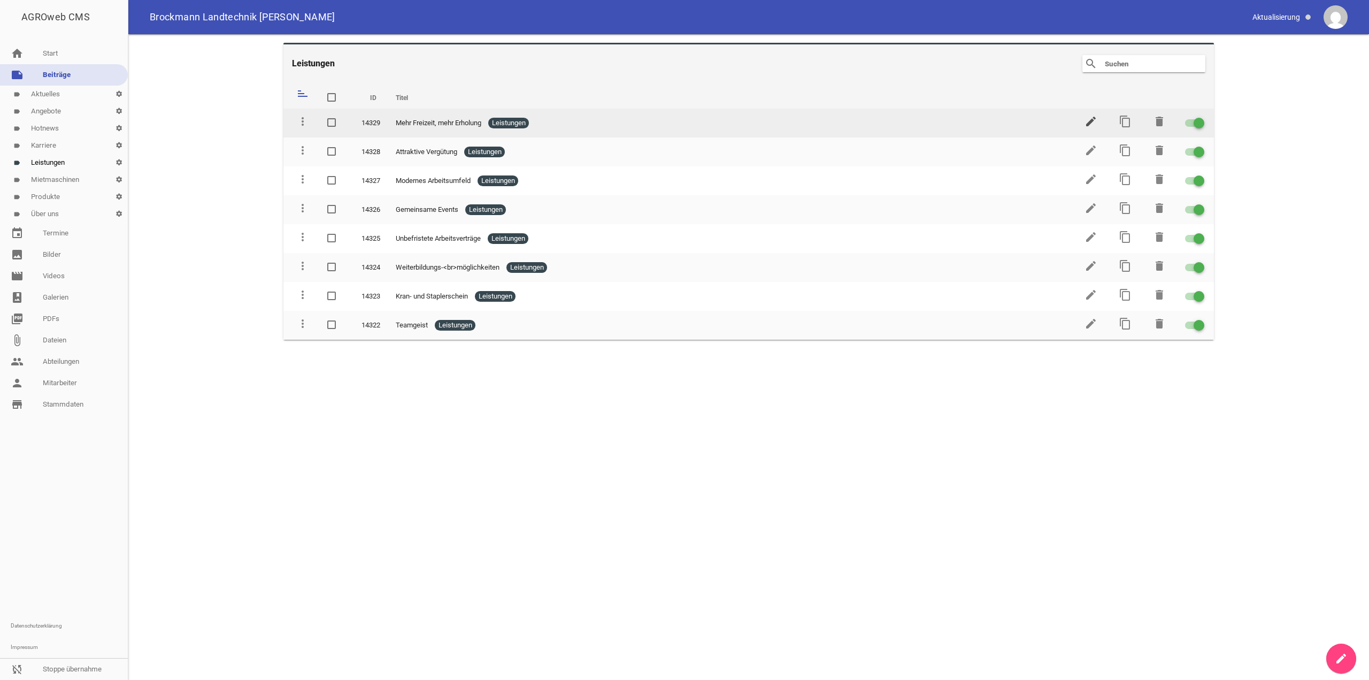
click at [1088, 124] on icon "edit" at bounding box center [1091, 121] width 13 height 13
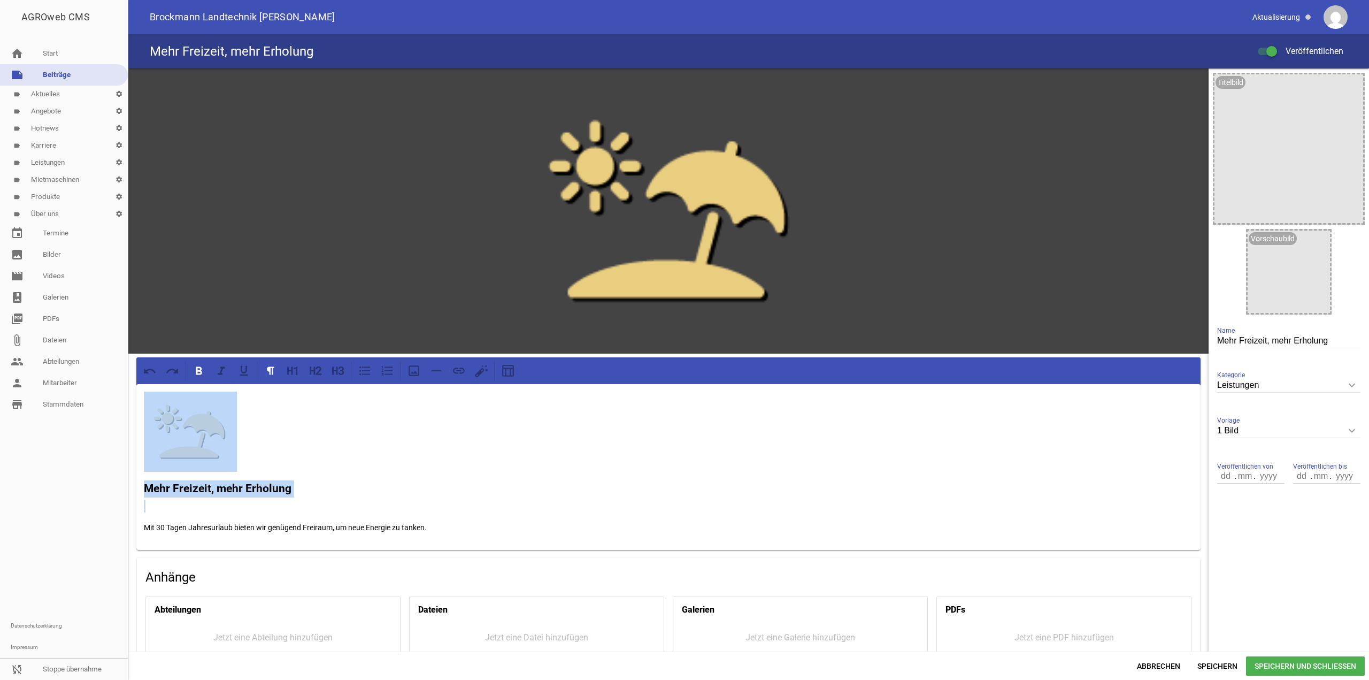
drag, startPoint x: 143, startPoint y: 525, endPoint x: 128, endPoint y: 367, distance: 159.1
click at [128, 367] on div "AGROweb CMS home Start note Beiträge label Aktuelles settings label Angebote se…" at bounding box center [684, 340] width 1369 height 680
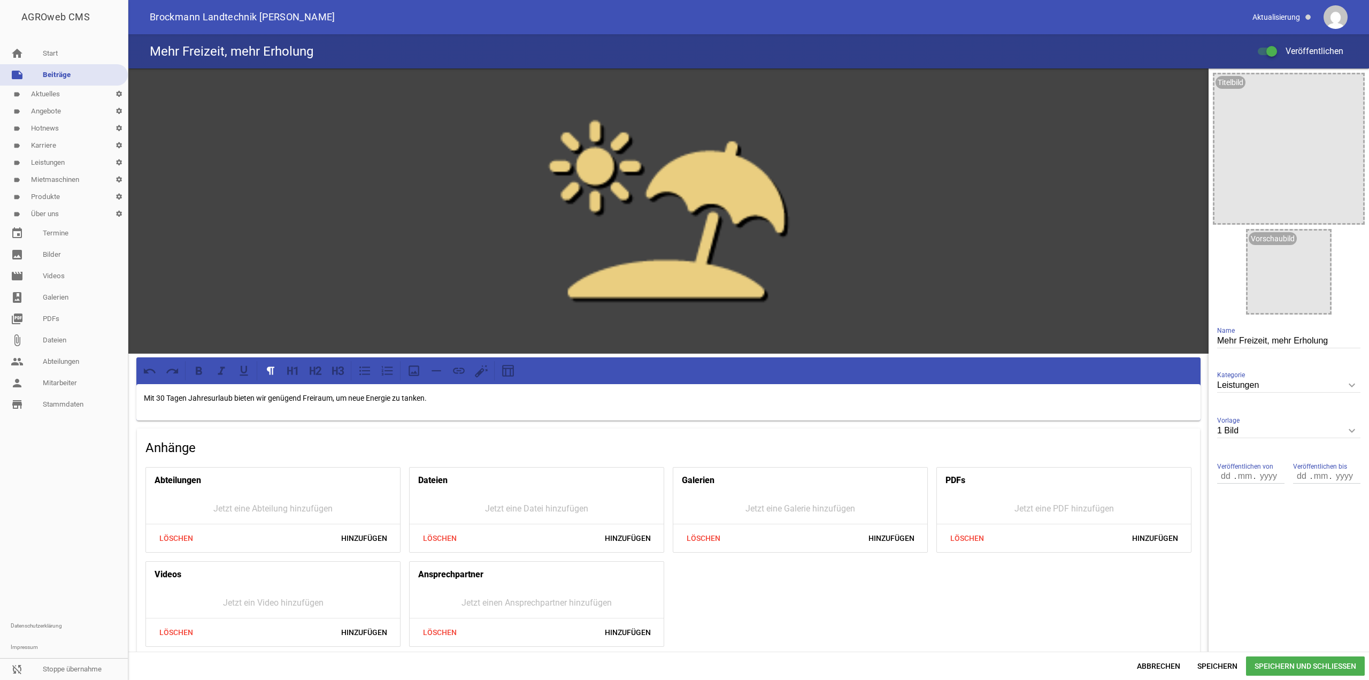
click at [1283, 669] on span "Speichern und Schließen" at bounding box center [1305, 665] width 119 height 19
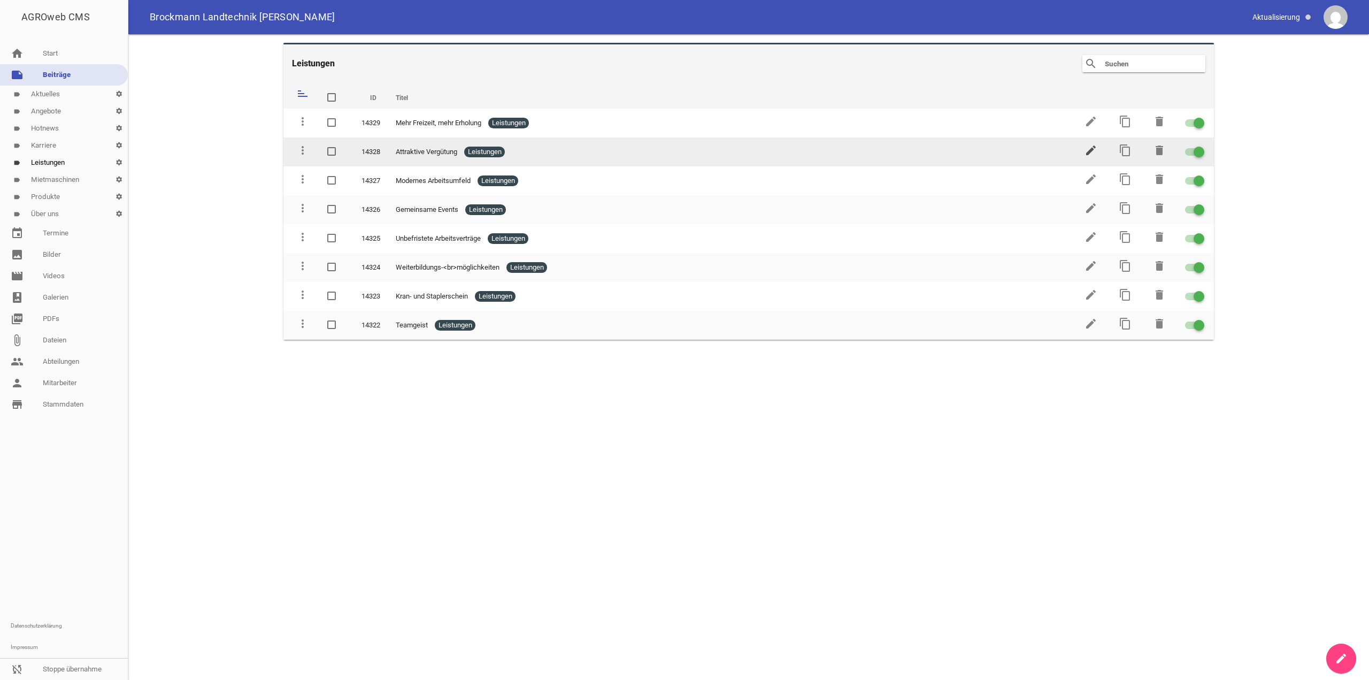
click at [1089, 154] on icon "edit" at bounding box center [1091, 150] width 13 height 13
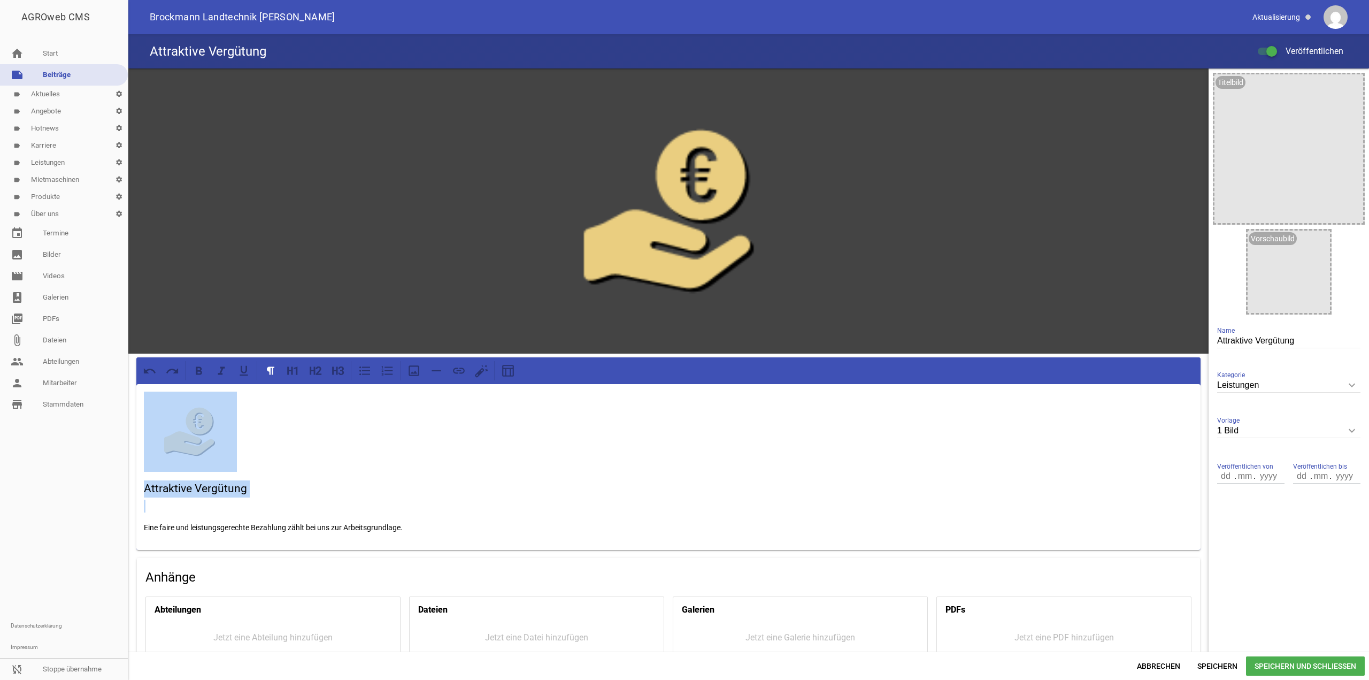
drag, startPoint x: 141, startPoint y: 526, endPoint x: 134, endPoint y: 394, distance: 132.9
click at [134, 394] on div "games image Attraktive Vergütung Eine faire und leistungsgerechte Bezahlung zäh…" at bounding box center [668, 428] width 1081 height 721
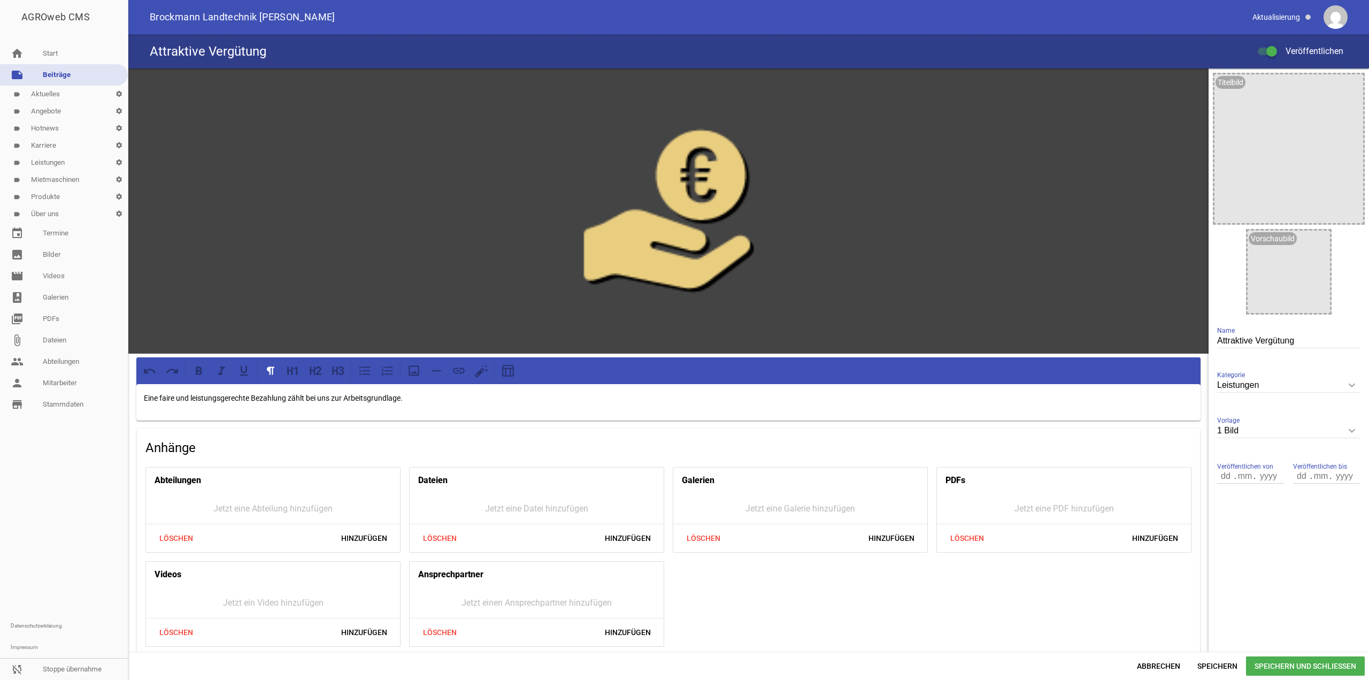
click at [1300, 659] on span "Speichern und Schließen" at bounding box center [1305, 665] width 119 height 19
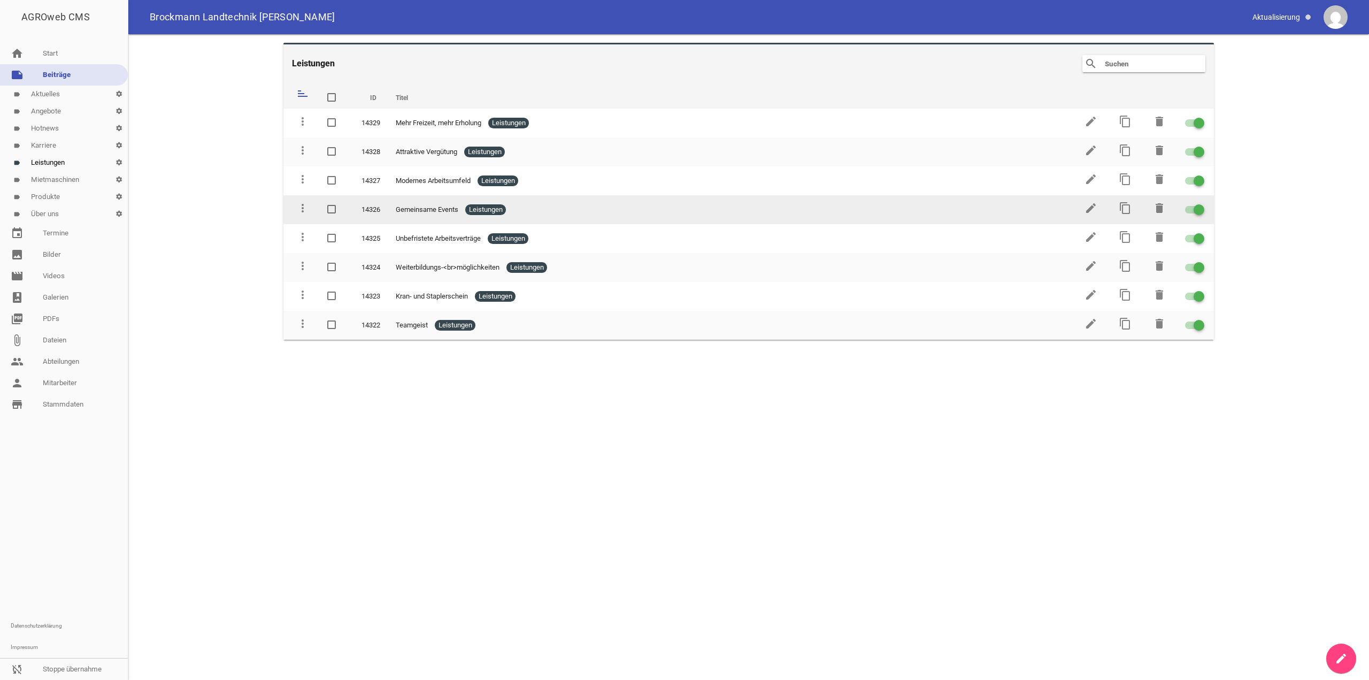
click at [1098, 207] on td "edit" at bounding box center [1090, 209] width 34 height 29
click at [1092, 207] on icon "edit" at bounding box center [1091, 208] width 13 height 13
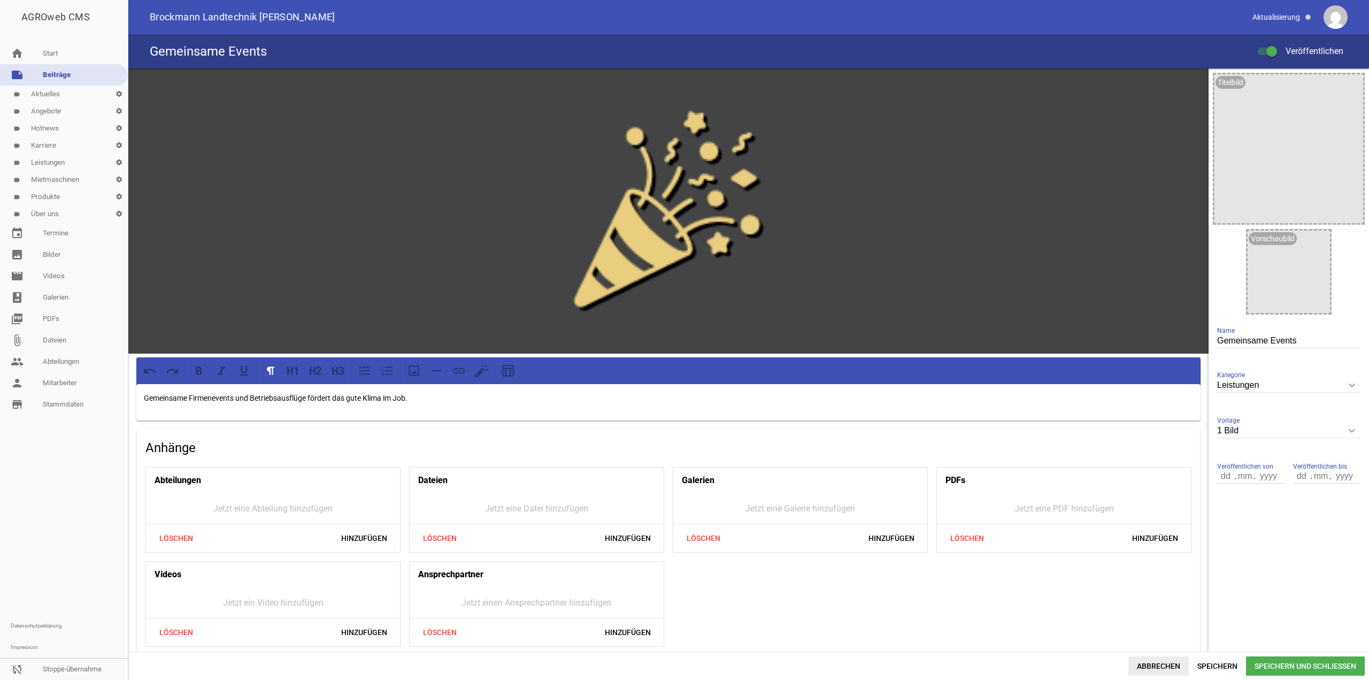
click at [1155, 669] on span "Abbrechen" at bounding box center [1159, 665] width 60 height 19
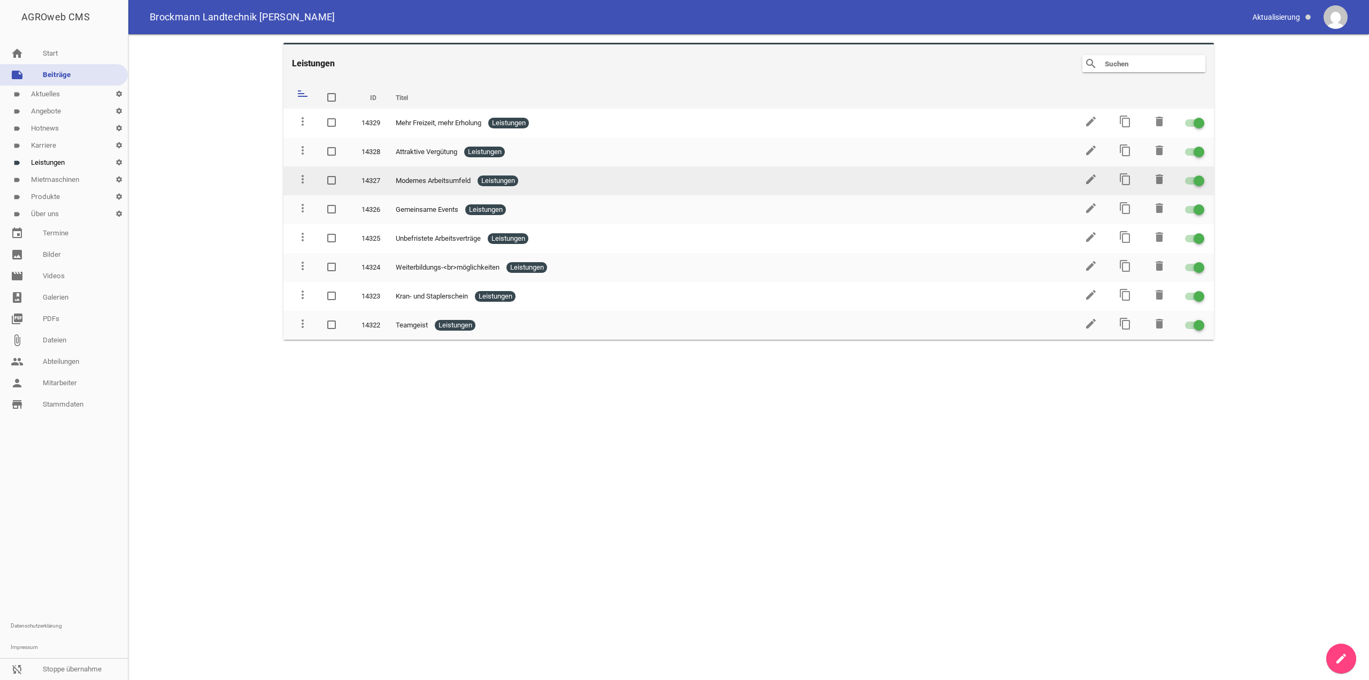
drag, startPoint x: 405, startPoint y: 324, endPoint x: 365, endPoint y: 195, distance: 134.9
click at [405, 127] on tbody "more_vert 14329 Mehr Freizeit, mehr Erholung Leistungen edit content_copy delet…" at bounding box center [749, 224] width 931 height 231
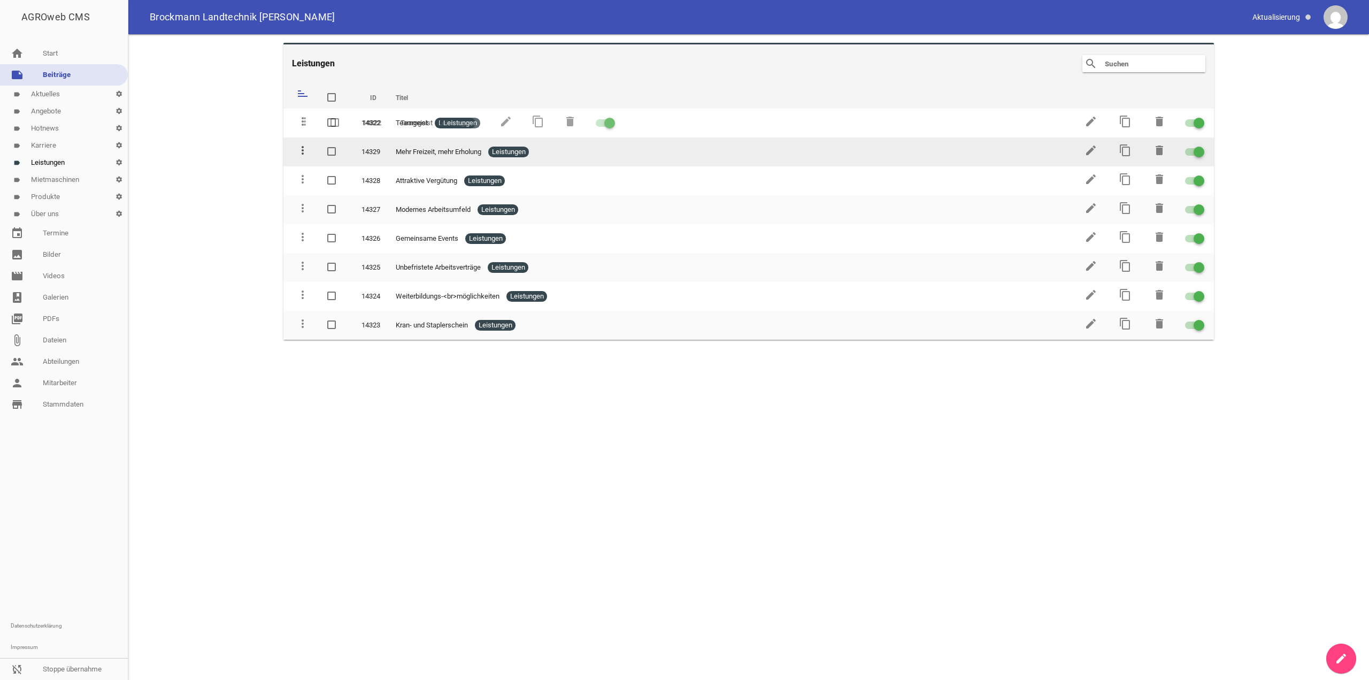
drag, startPoint x: 305, startPoint y: 326, endPoint x: 307, endPoint y: 124, distance: 202.2
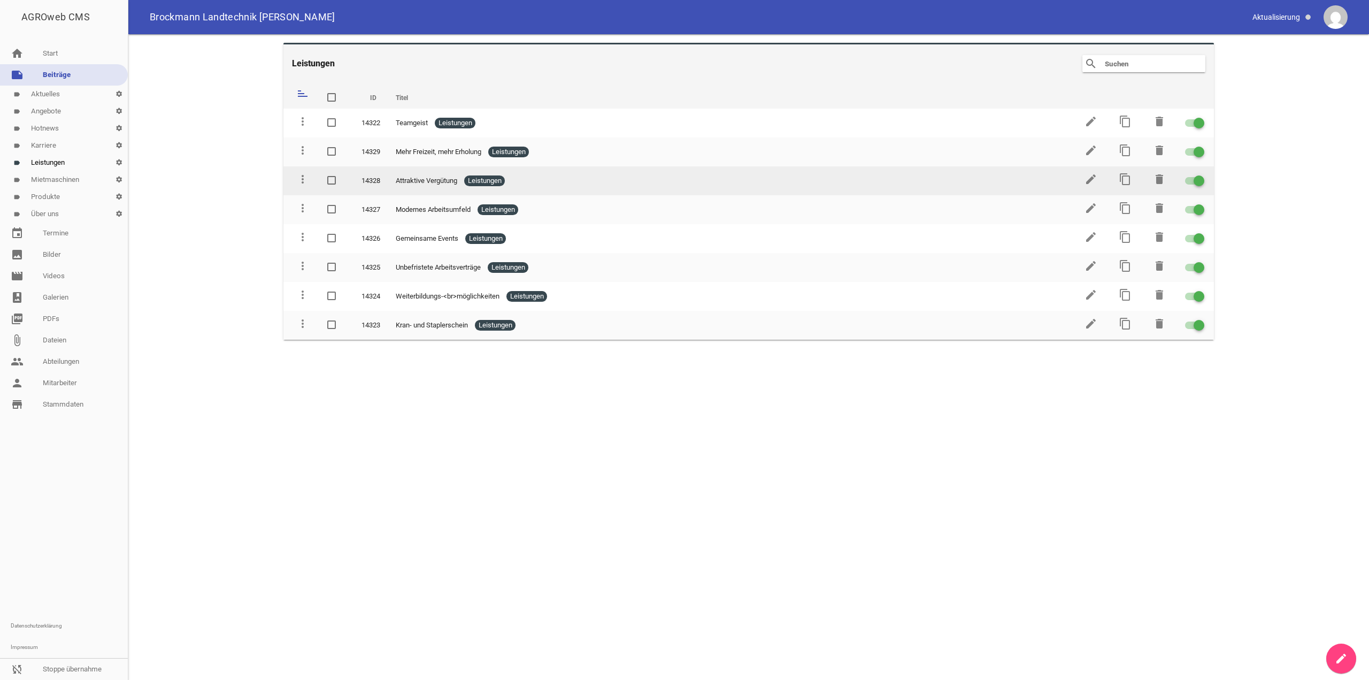
drag, startPoint x: 301, startPoint y: 332, endPoint x: 316, endPoint y: 187, distance: 145.3
click at [316, 185] on tbody "more_vert 14322 Teamgeist Leistungen edit content_copy delete more_vert 14329 M…" at bounding box center [749, 224] width 931 height 231
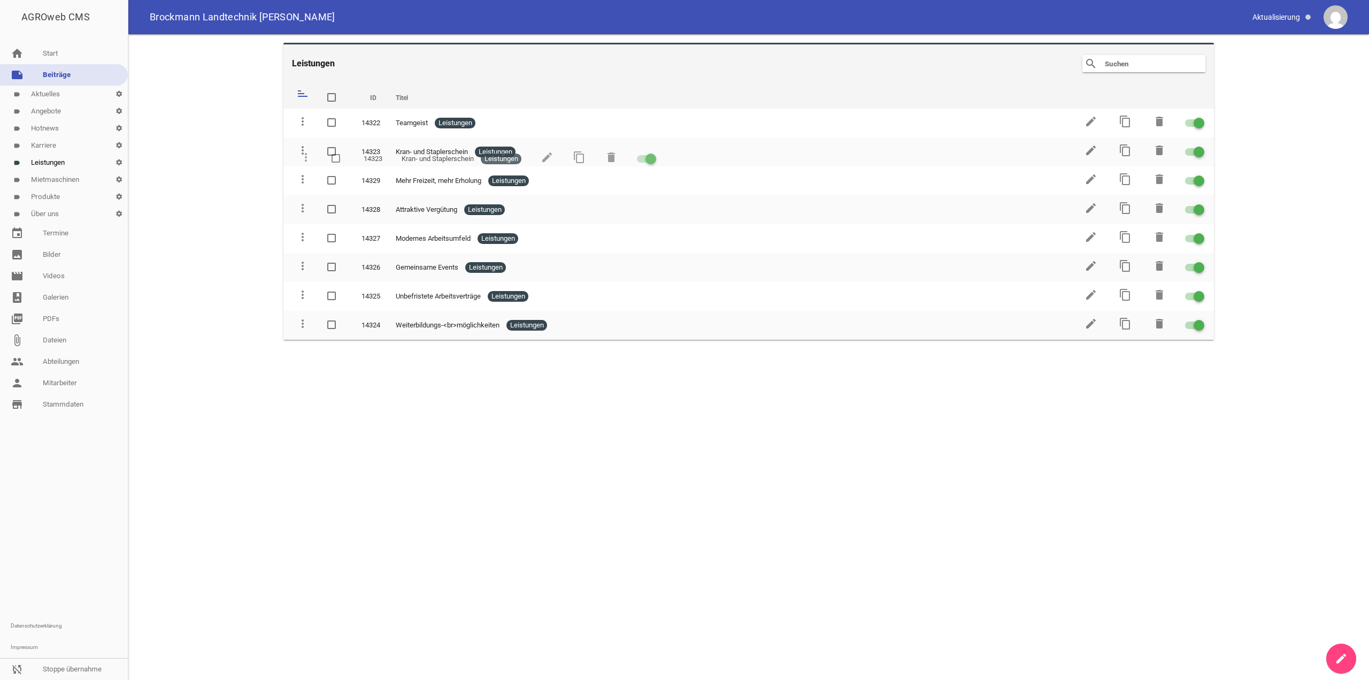
drag, startPoint x: 306, startPoint y: 318, endPoint x: 309, endPoint y: 151, distance: 166.4
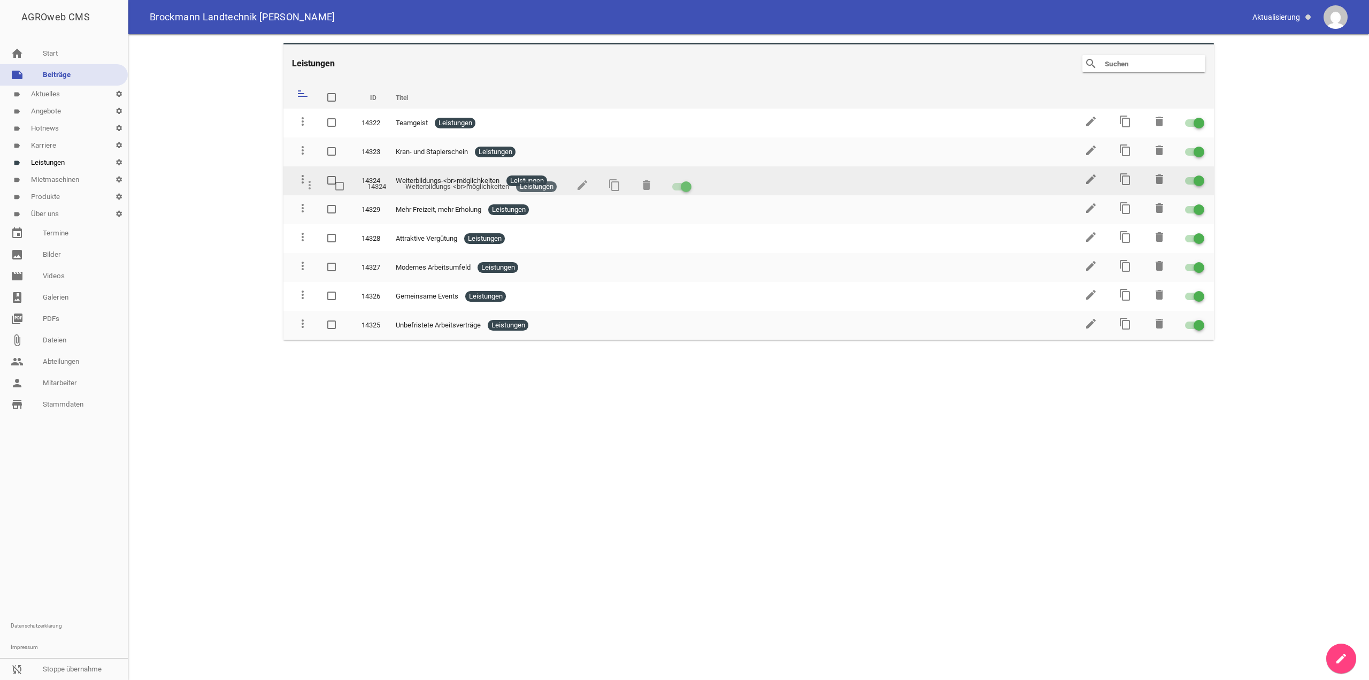
drag, startPoint x: 304, startPoint y: 323, endPoint x: 311, endPoint y: 184, distance: 139.3
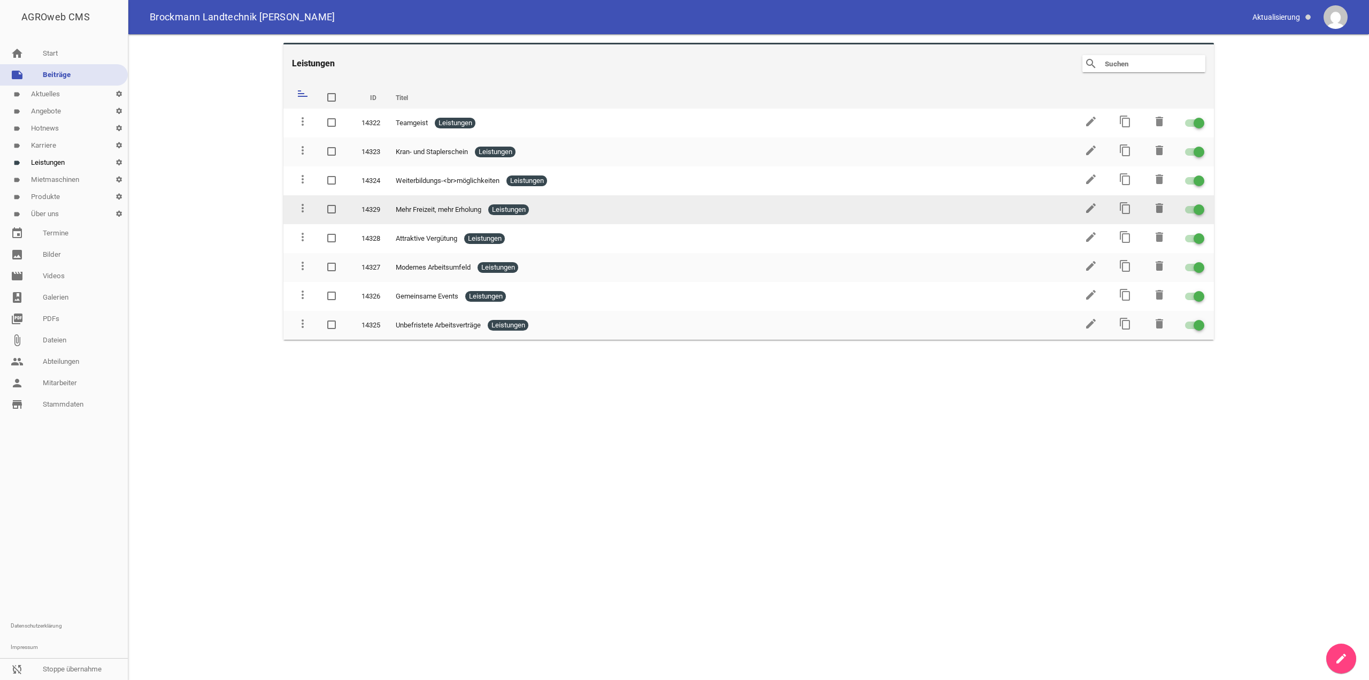
drag, startPoint x: 304, startPoint y: 317, endPoint x: 296, endPoint y: 224, distance: 93.4
click at [296, 224] on tbody "more_vert 14322 Teamgeist Leistungen edit content_copy delete more_vert 14323 K…" at bounding box center [749, 224] width 931 height 231
drag, startPoint x: 301, startPoint y: 326, endPoint x: 308, endPoint y: 212, distance: 114.2
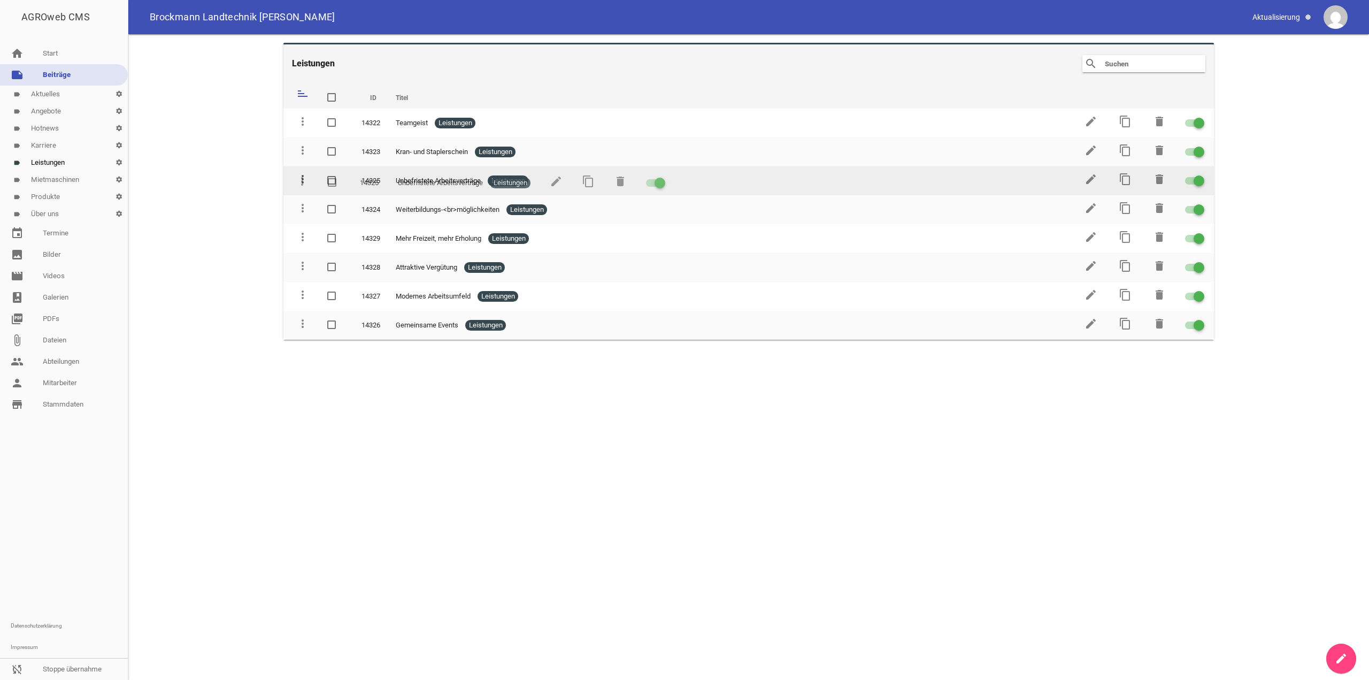
drag, startPoint x: 302, startPoint y: 211, endPoint x: 302, endPoint y: 185, distance: 26.8
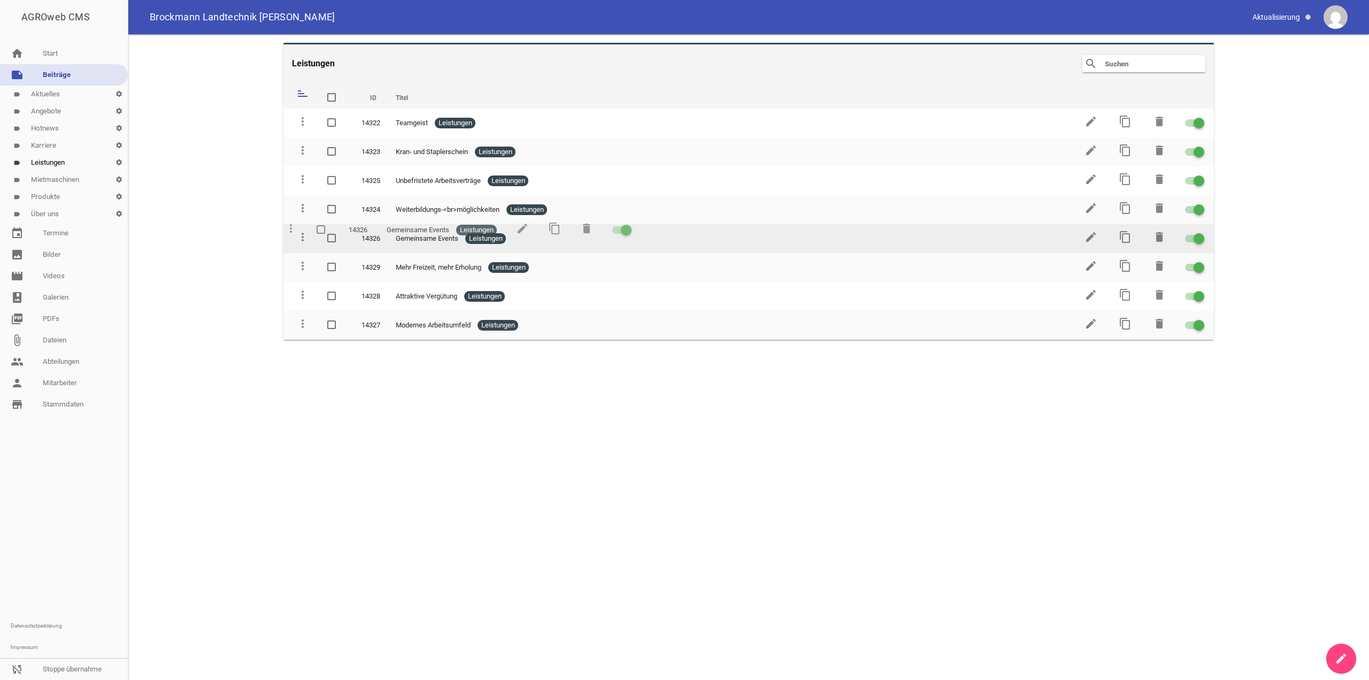
drag, startPoint x: 301, startPoint y: 322, endPoint x: 289, endPoint y: 226, distance: 95.9
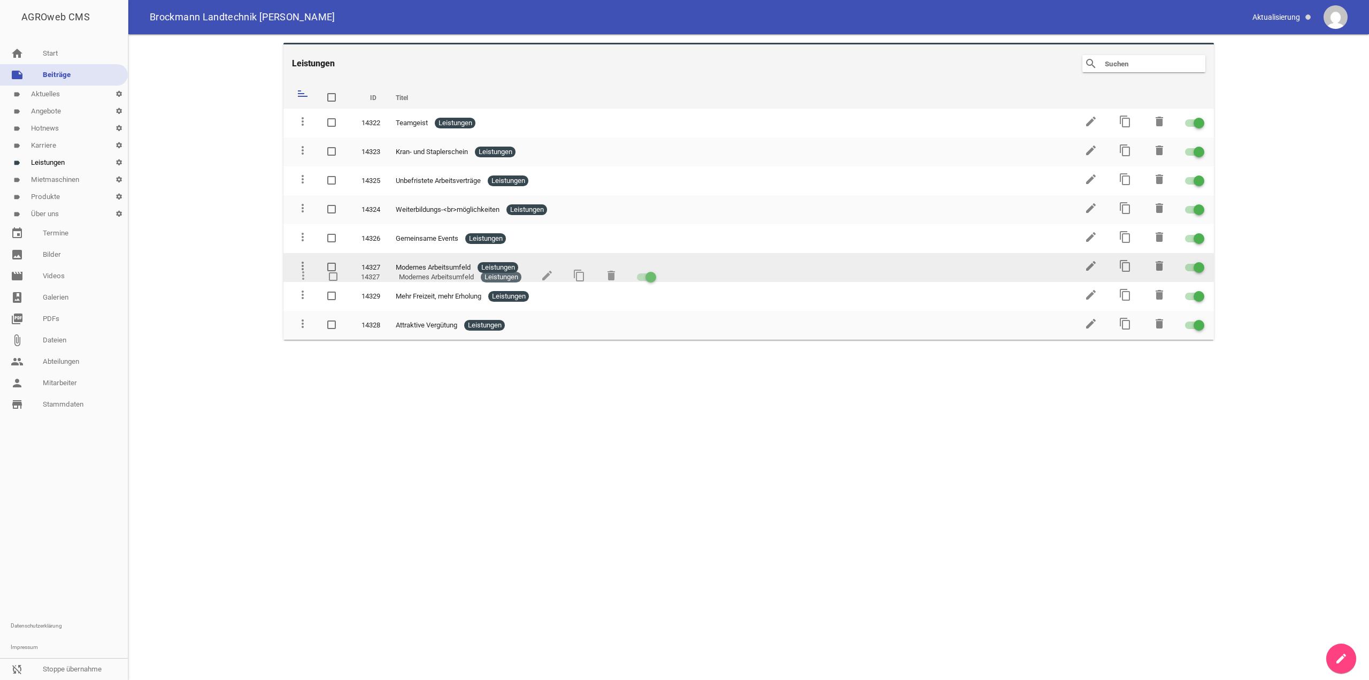
drag, startPoint x: 301, startPoint y: 325, endPoint x: 302, endPoint y: 272, distance: 52.4
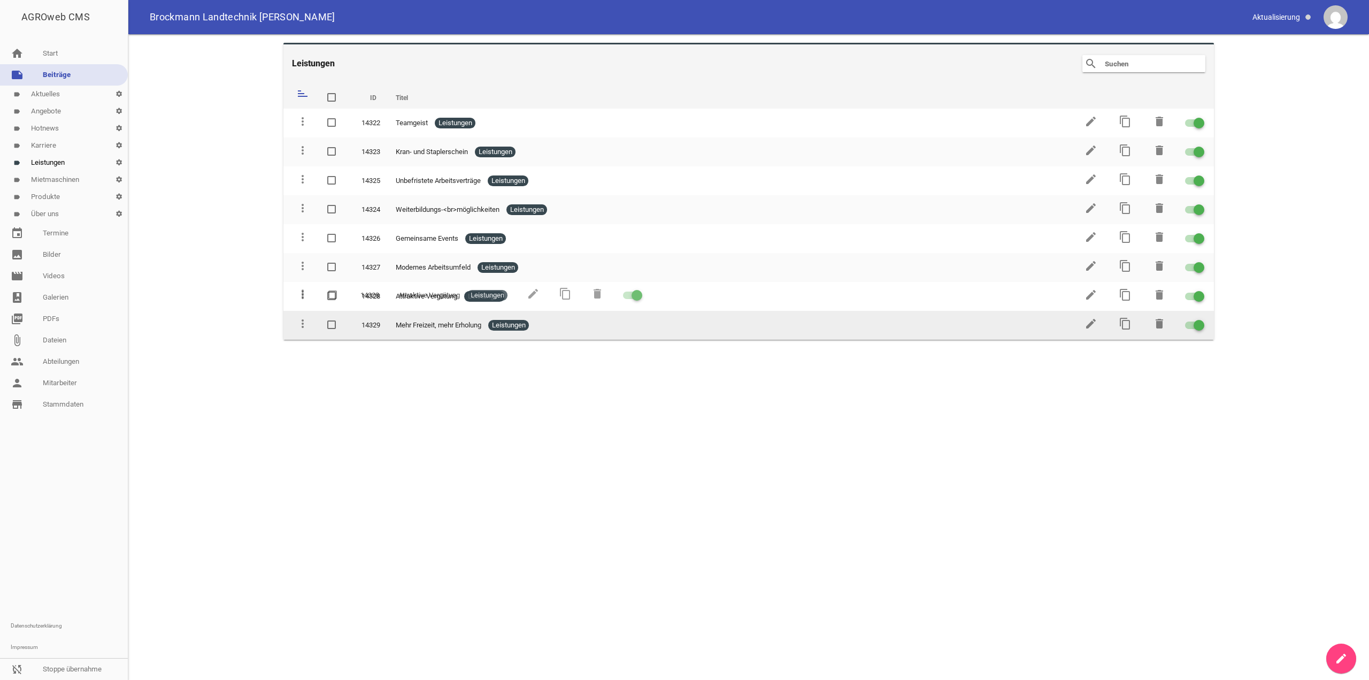
drag, startPoint x: 302, startPoint y: 327, endPoint x: 302, endPoint y: 297, distance: 30.0
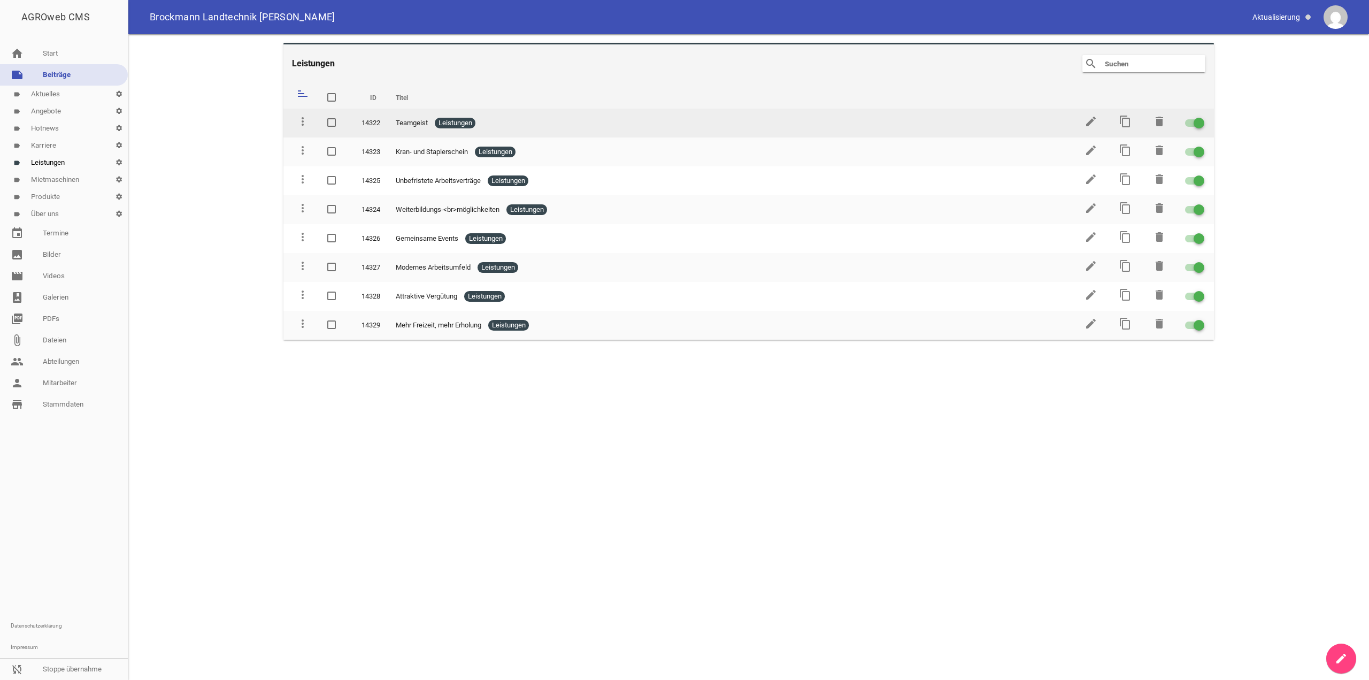
click at [1116, 121] on td "content_copy" at bounding box center [1124, 123] width 34 height 29
click at [1125, 121] on icon "content_copy" at bounding box center [1125, 121] width 13 height 13
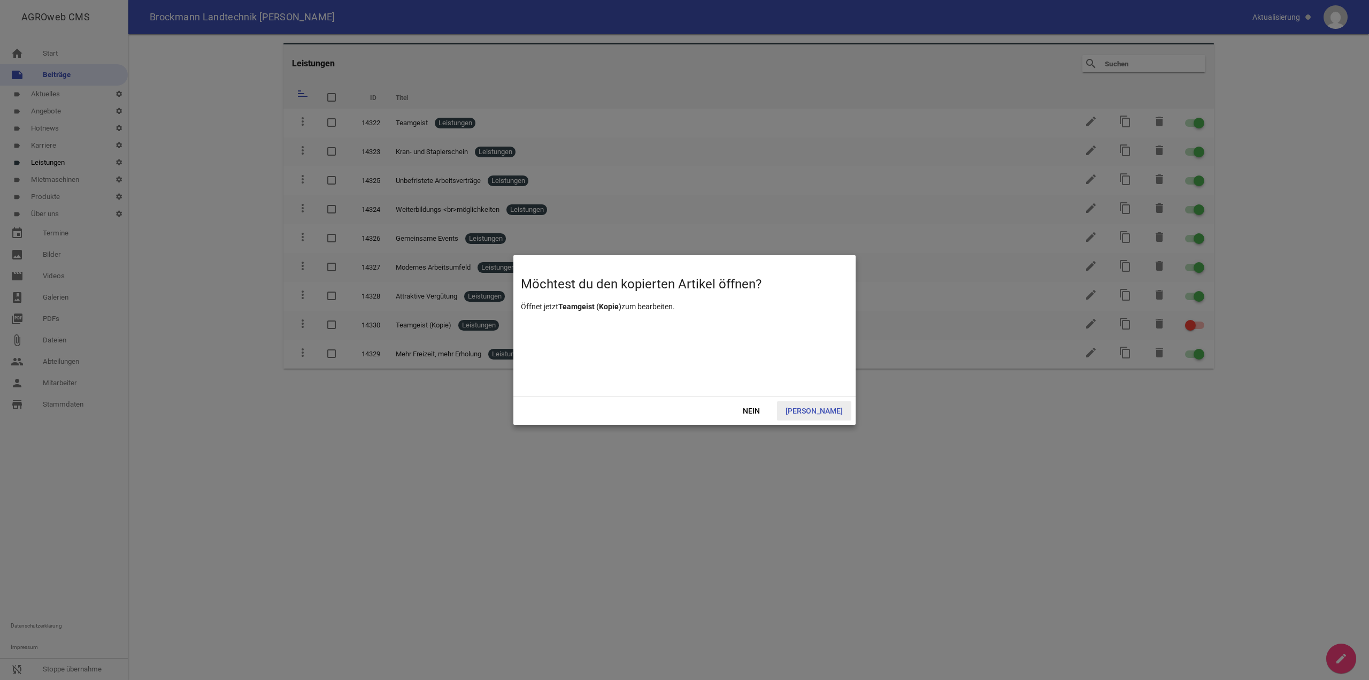
click at [827, 415] on span "[PERSON_NAME]" at bounding box center [814, 410] width 74 height 19
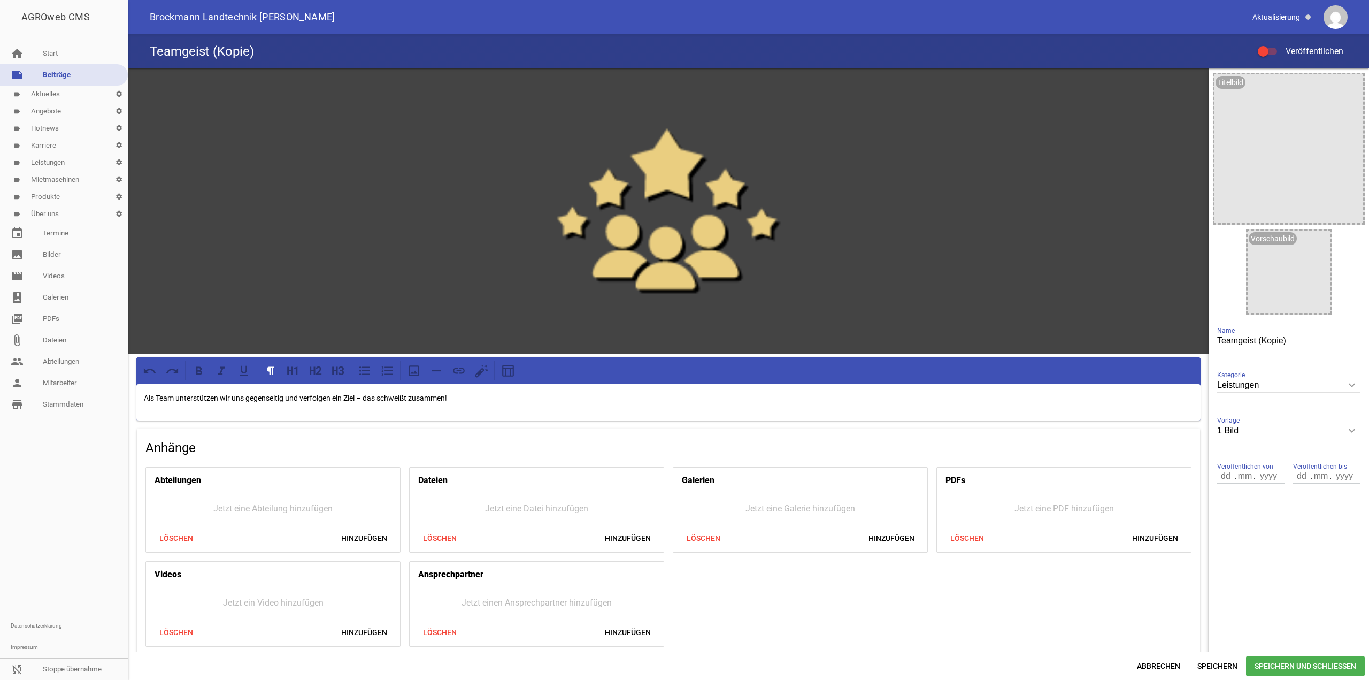
click at [1266, 48] on div at bounding box center [1263, 51] width 11 height 11
click at [1273, 45] on input "Veröffentlichen" at bounding box center [1273, 45] width 0 height 0
click at [1274, 666] on span "Speichern und Schließen" at bounding box center [1305, 665] width 119 height 19
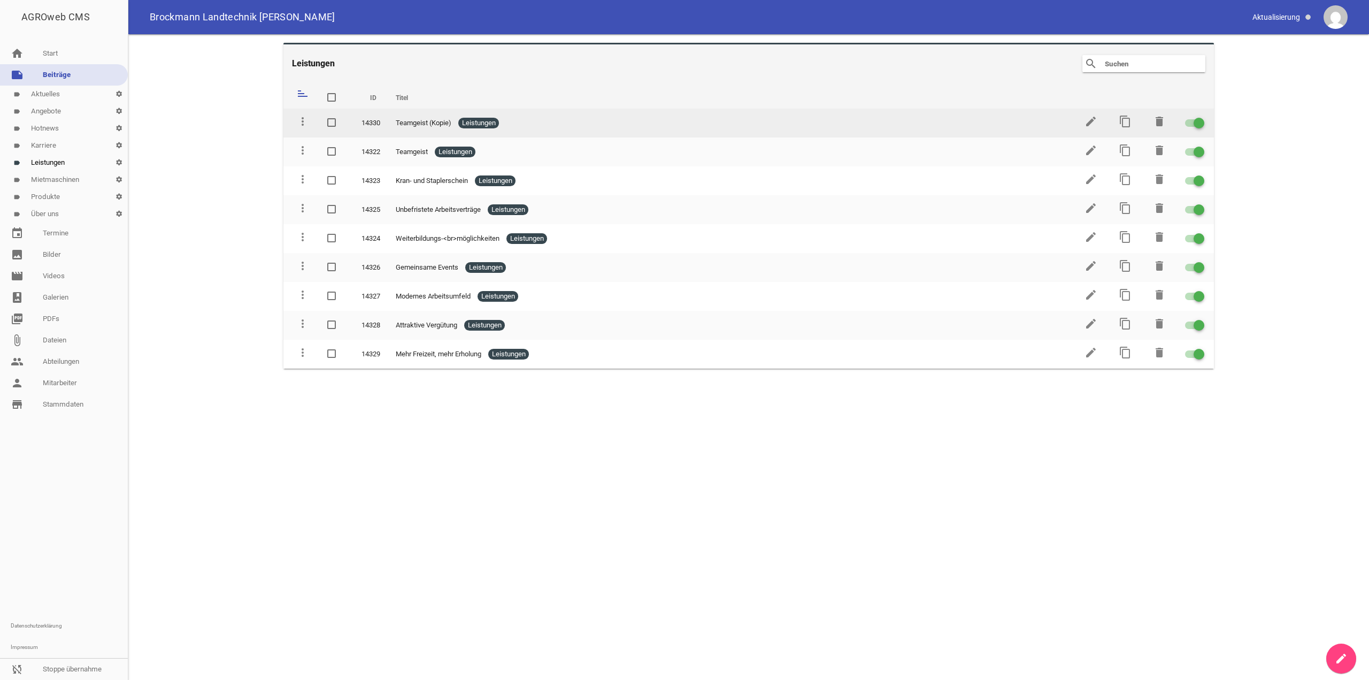
click at [1082, 116] on td "edit" at bounding box center [1090, 123] width 34 height 29
click at [1083, 117] on td "edit" at bounding box center [1090, 123] width 34 height 29
click at [1094, 123] on icon "edit" at bounding box center [1091, 121] width 13 height 13
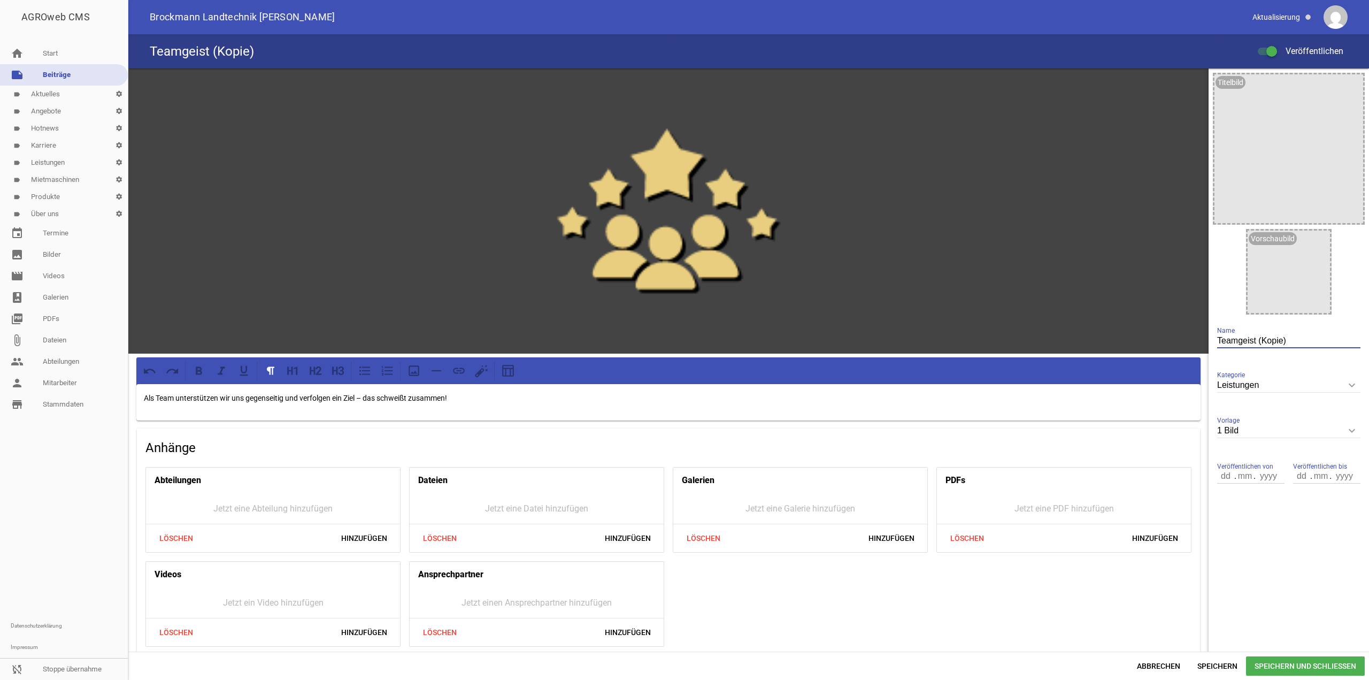
drag, startPoint x: 1289, startPoint y: 338, endPoint x: 1180, endPoint y: 339, distance: 109.1
click at [1180, 339] on div "games image Als Team unterstützen wir uns gegenseitig und verfolgen ein Ziel – …" at bounding box center [748, 359] width 1241 height 583
type input "f"
type input "kopie"
click at [1270, 660] on span "Speichern und Schließen" at bounding box center [1305, 665] width 119 height 19
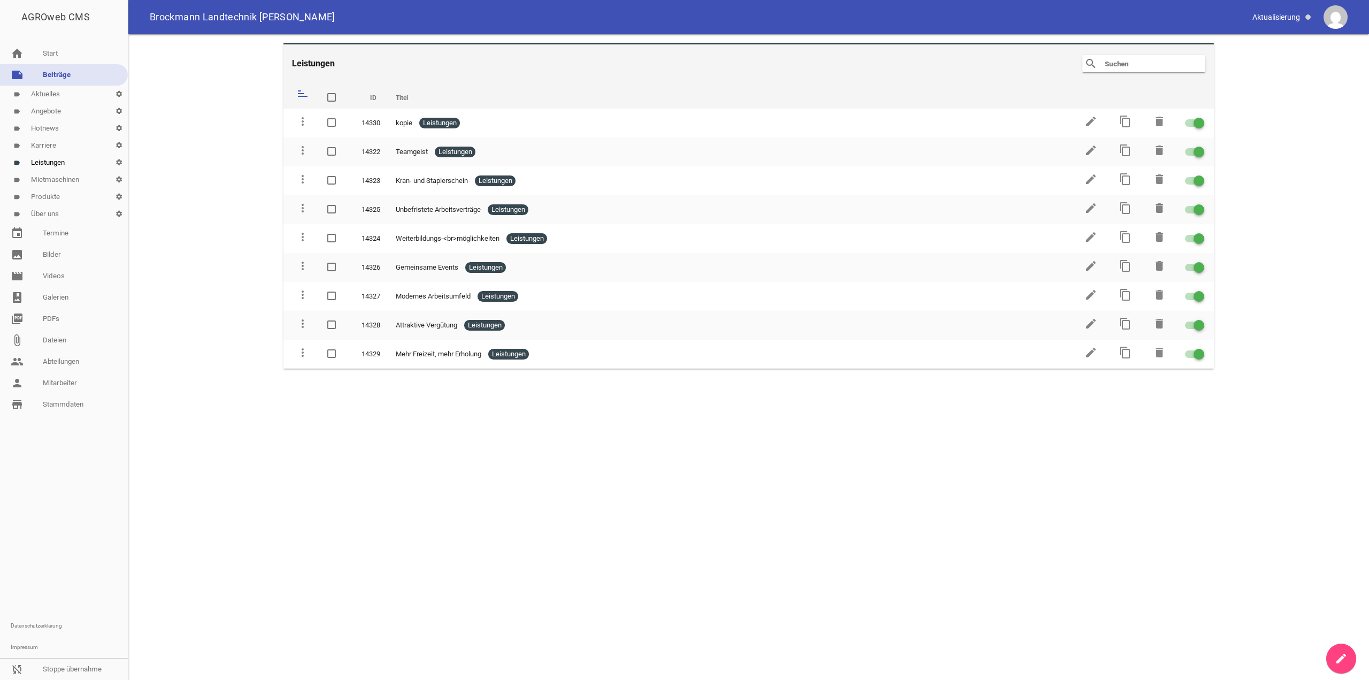
click at [59, 150] on link "label Karriere settings" at bounding box center [64, 145] width 128 height 17
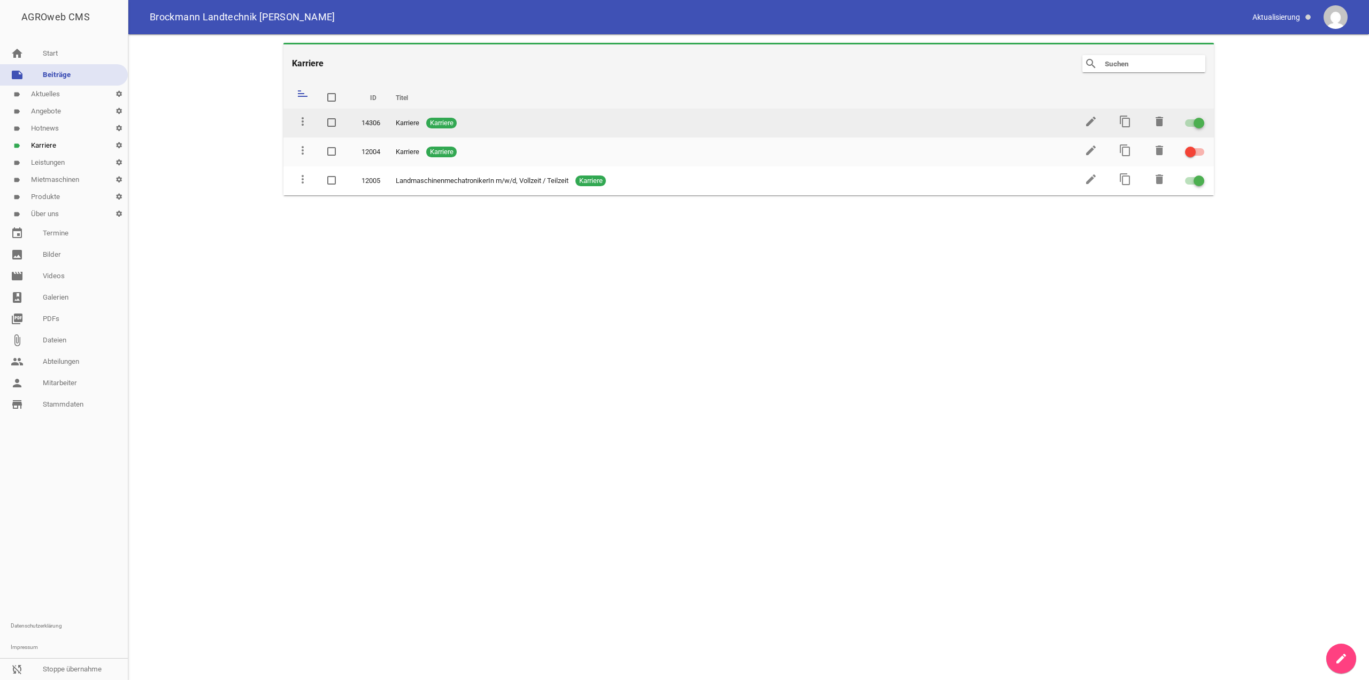
click at [1200, 125] on span at bounding box center [1199, 123] width 4 height 4
click at [1202, 117] on input "checkbox" at bounding box center [1202, 117] width 0 height 0
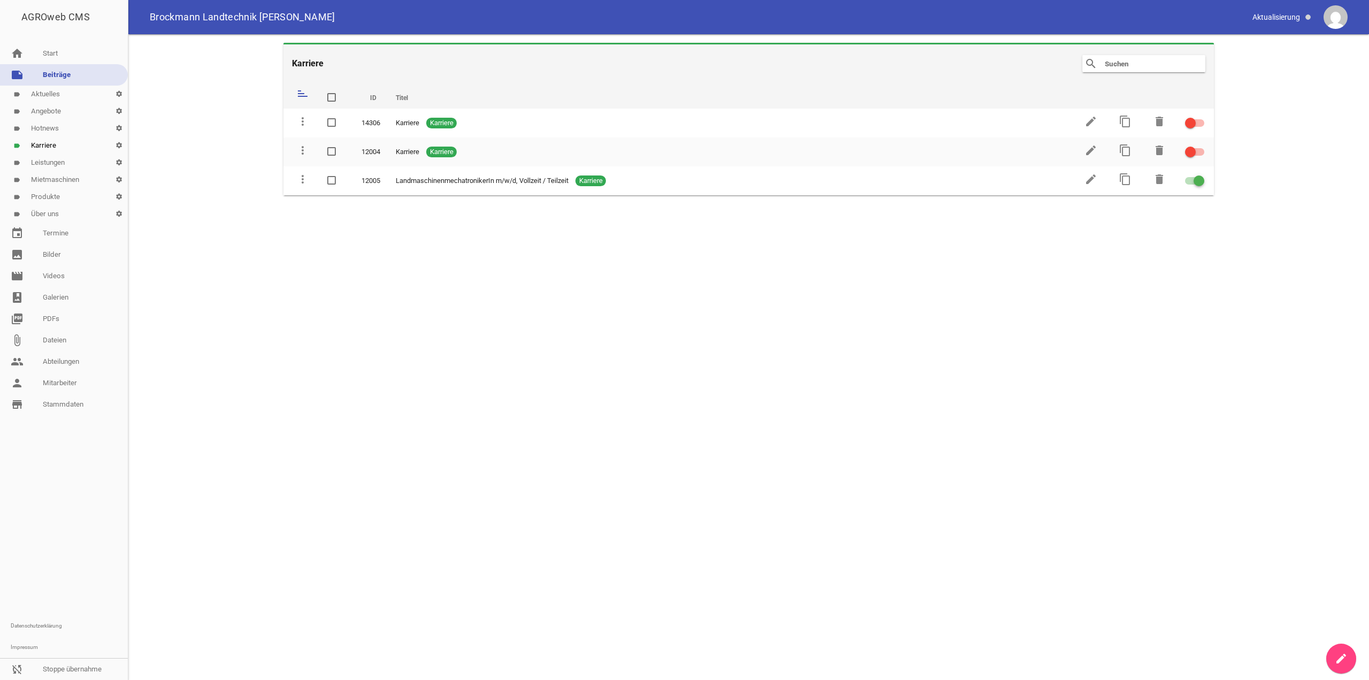
click at [54, 163] on link "label Leistungen settings" at bounding box center [64, 162] width 128 height 17
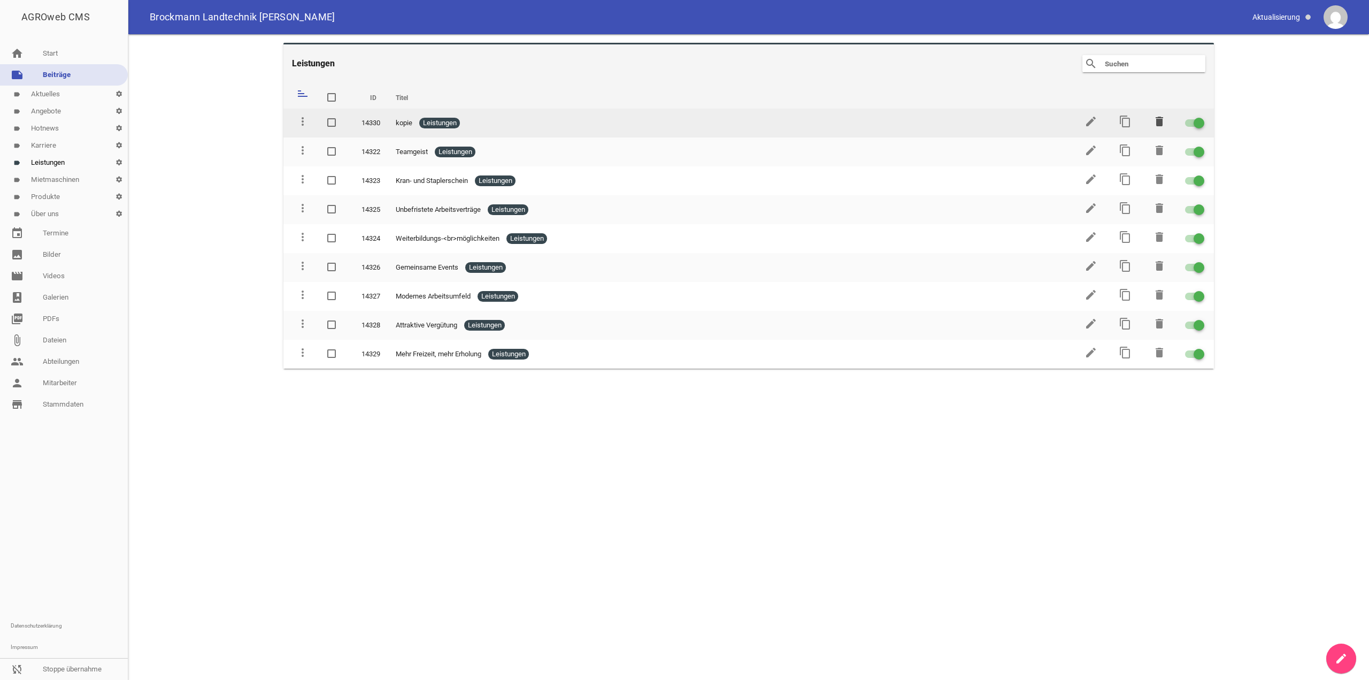
click at [1160, 121] on icon "delete" at bounding box center [1159, 121] width 13 height 13
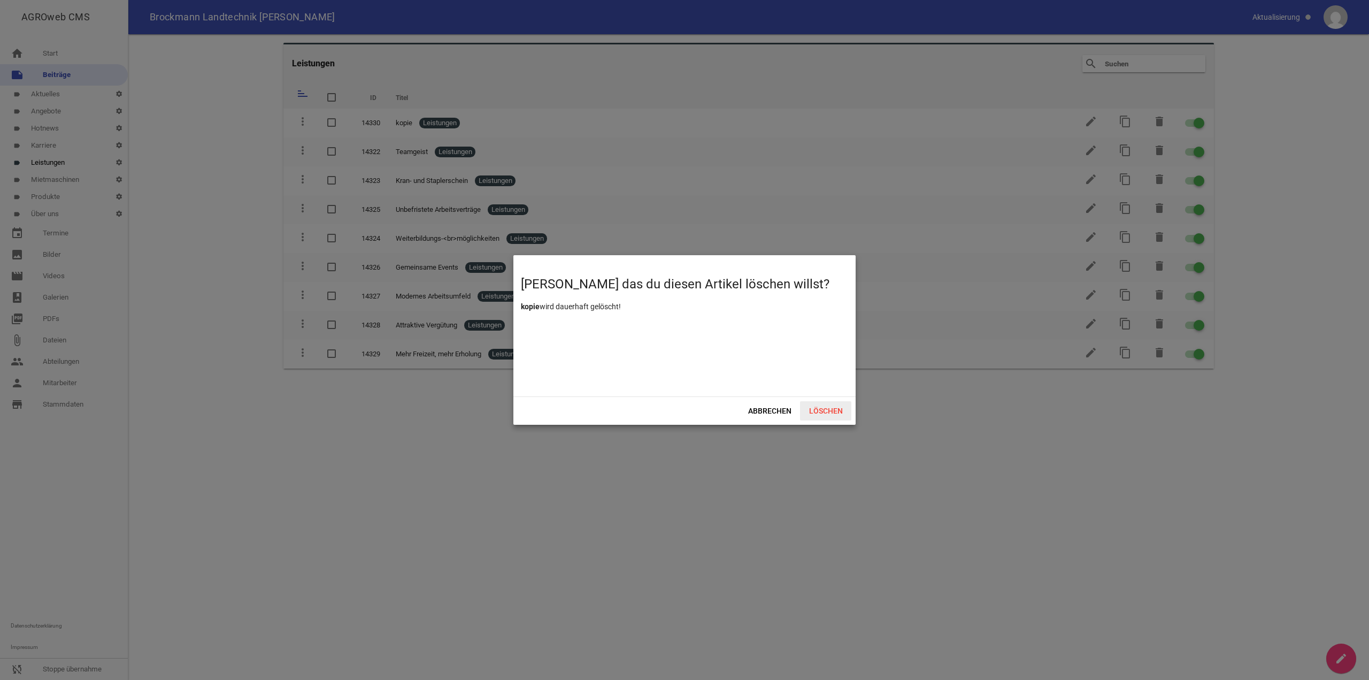
click at [840, 415] on span "Löschen" at bounding box center [825, 410] width 51 height 19
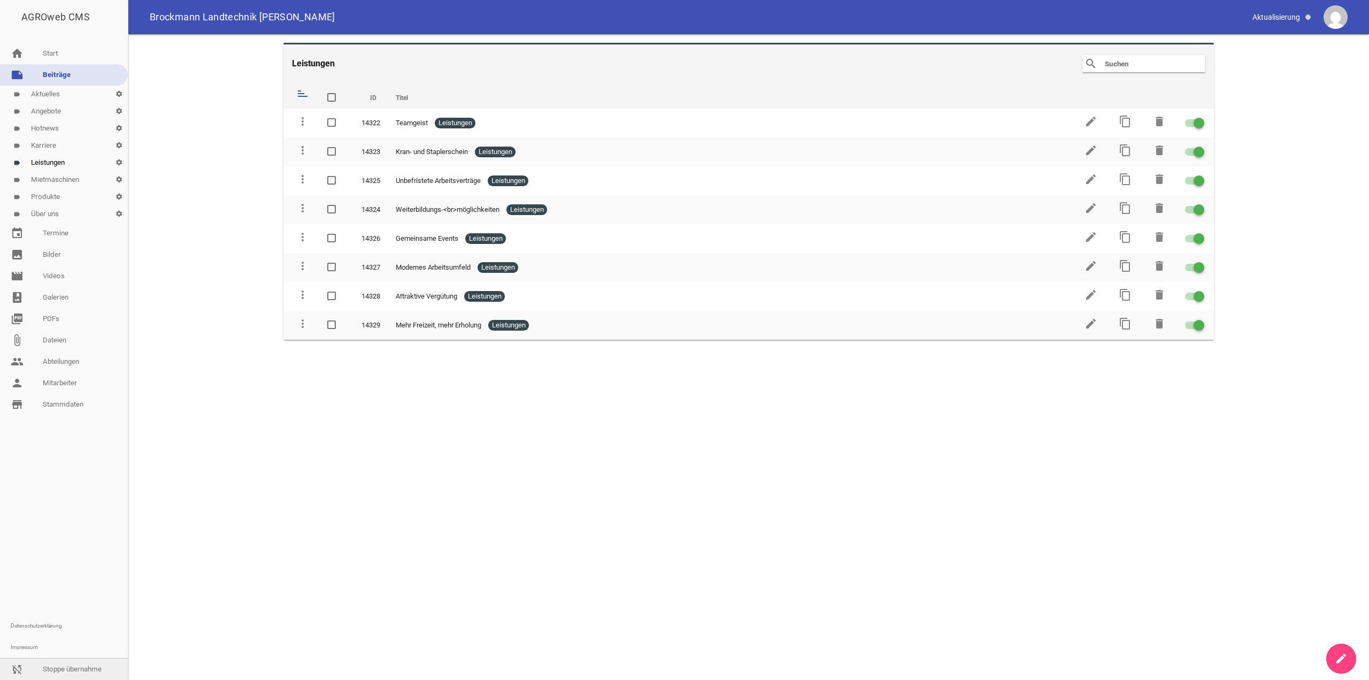
click at [50, 664] on link "sync_disabled Stoppe übernahme" at bounding box center [64, 669] width 128 height 21
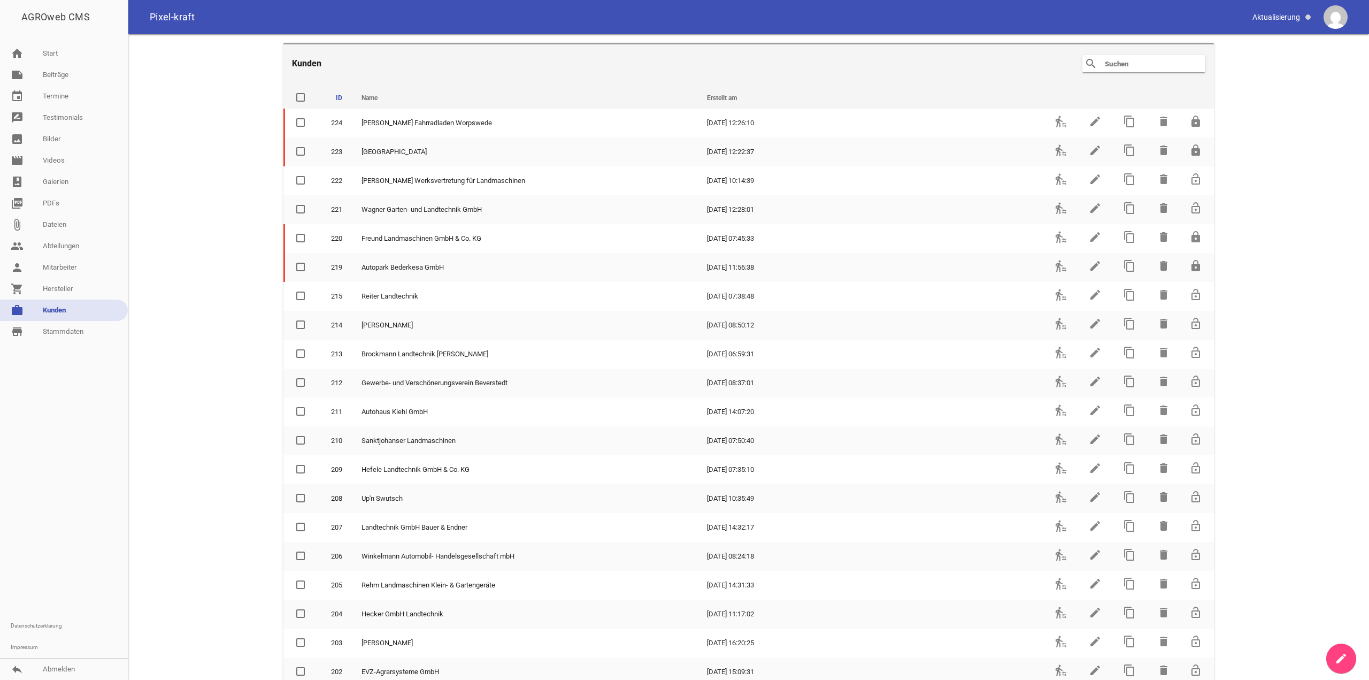
click at [1107, 58] on input "text" at bounding box center [1147, 63] width 86 height 13
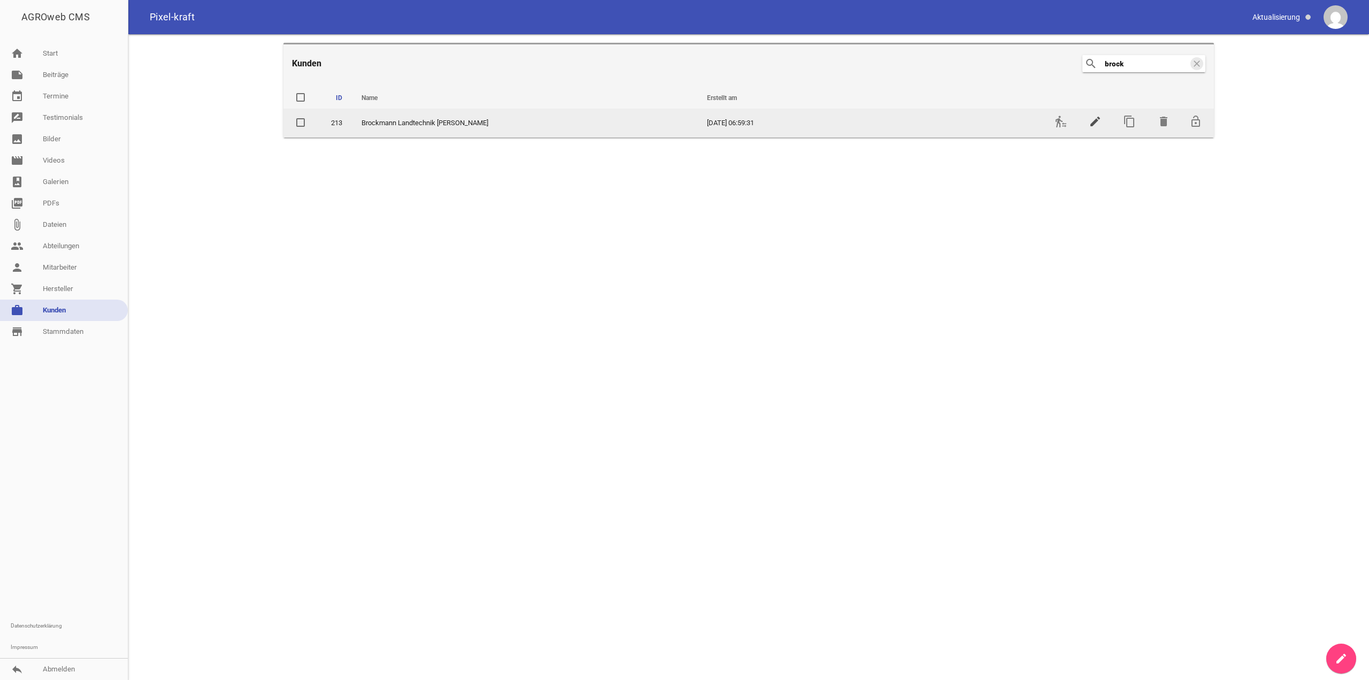
type input "brock"
click at [1100, 120] on icon "edit" at bounding box center [1095, 121] width 13 height 13
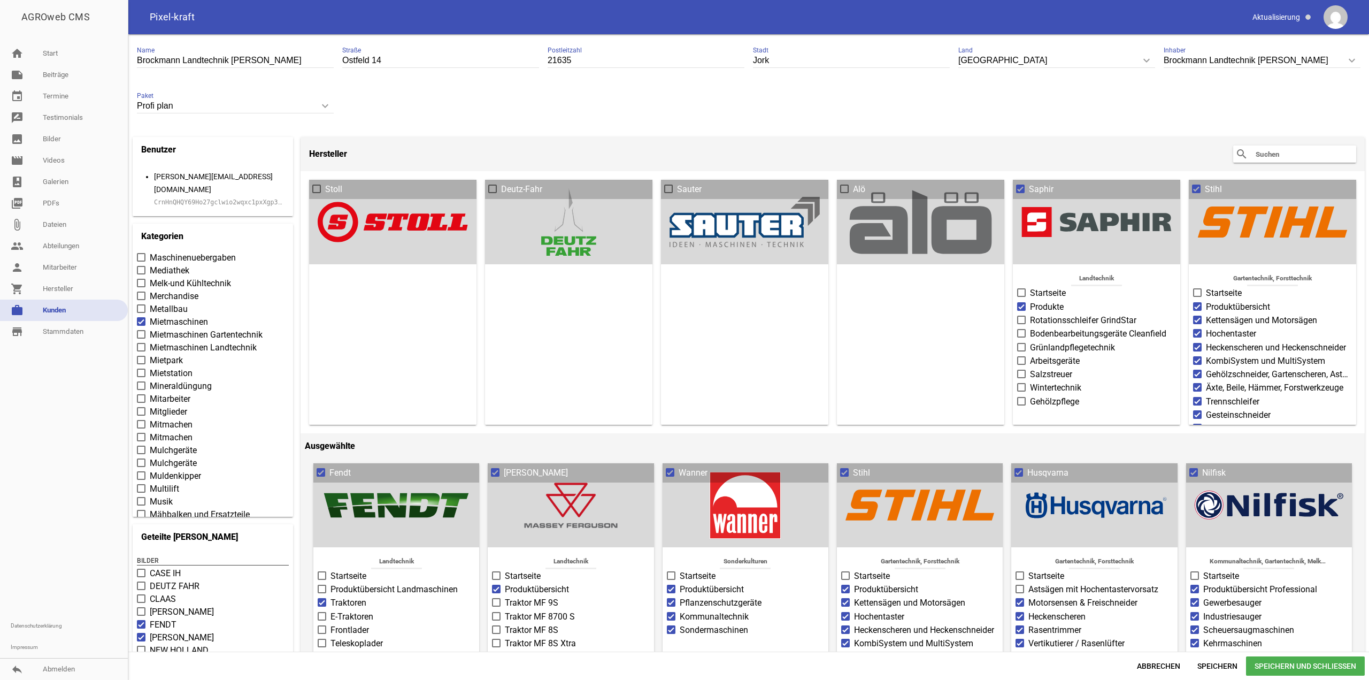
scroll to position [2996, 0]
click at [180, 350] on span "Mitarbeiter" at bounding box center [170, 345] width 41 height 13
click at [150, 339] on input "Mitarbeiter" at bounding box center [150, 339] width 0 height 0
click at [1269, 670] on span "Speichern und Schließen" at bounding box center [1305, 665] width 119 height 19
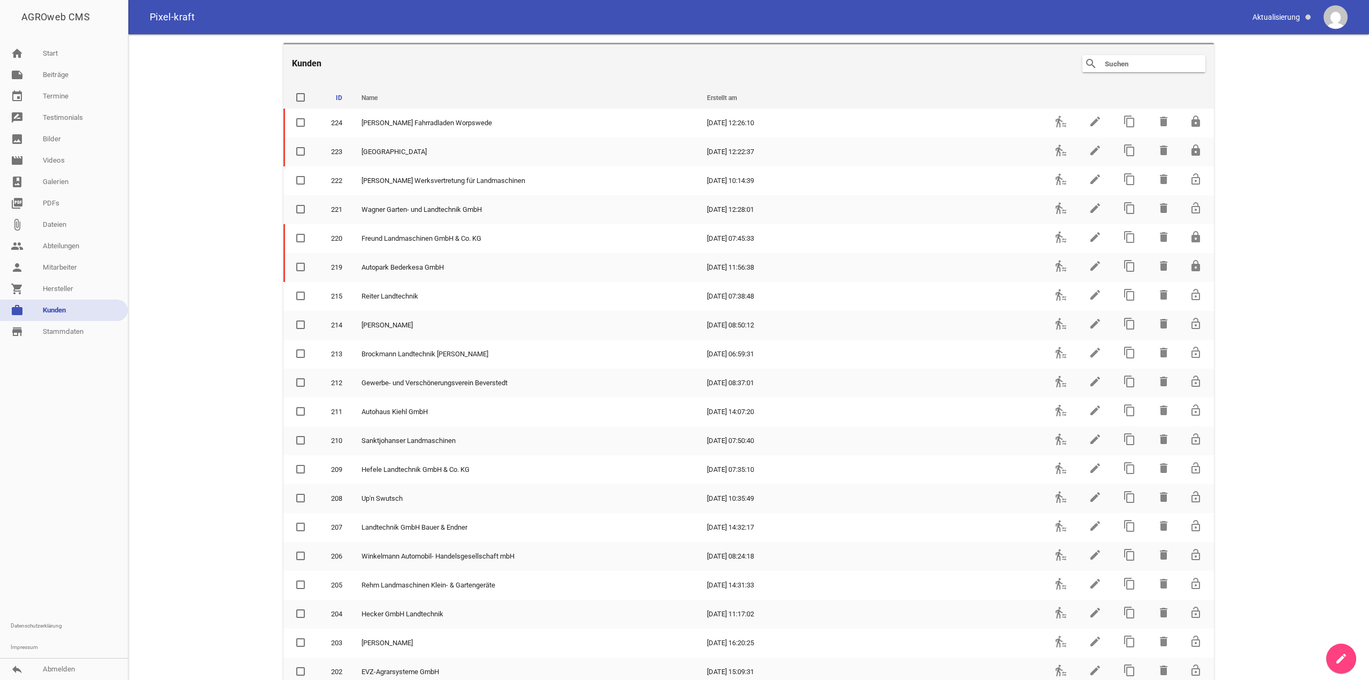
click at [1131, 60] on input "text" at bounding box center [1147, 63] width 86 height 13
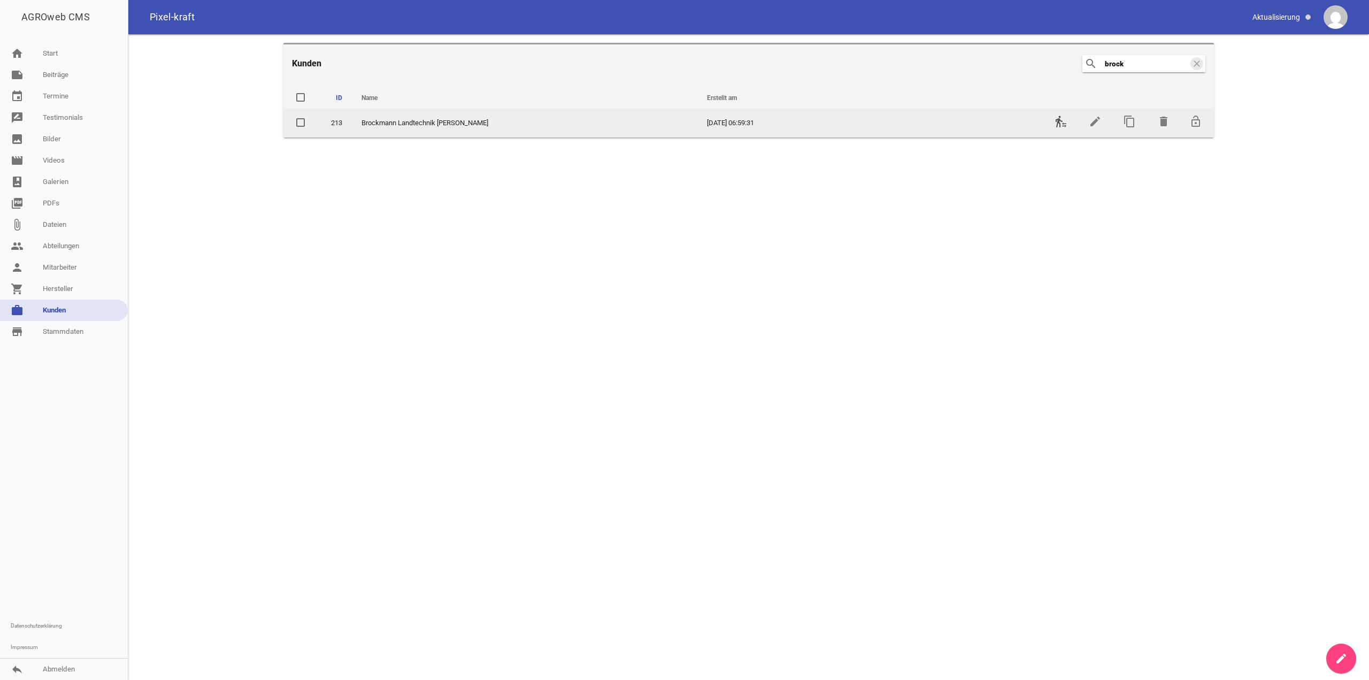
type input "brock"
click at [1063, 120] on icon "transfer_within_a_station" at bounding box center [1061, 121] width 13 height 13
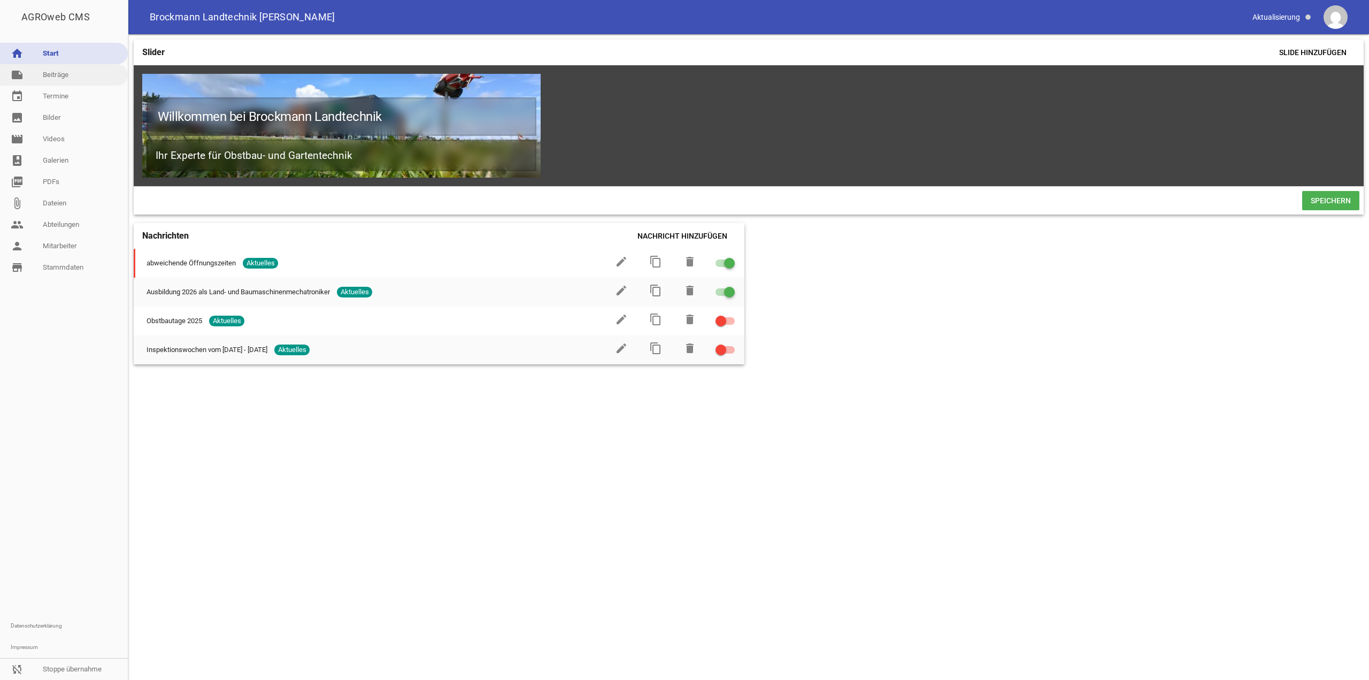
click at [35, 74] on link "note Beiträge" at bounding box center [64, 74] width 128 height 21
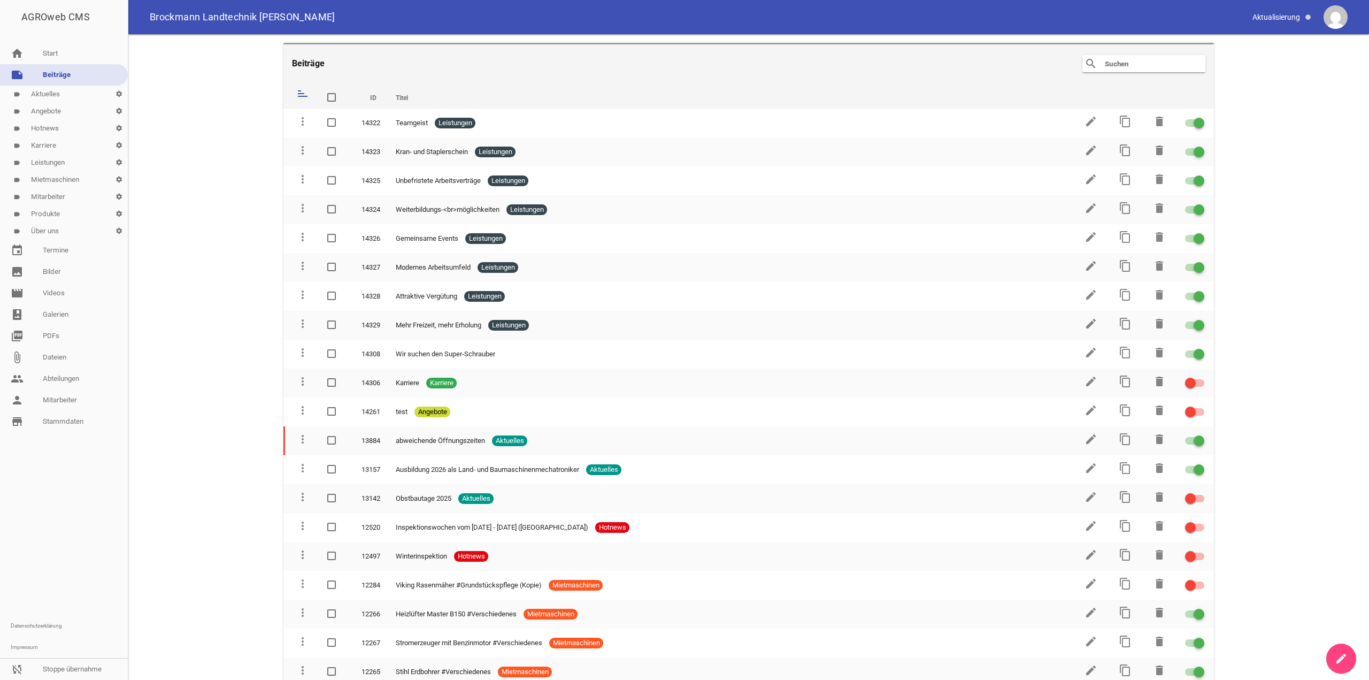
click at [74, 196] on link "label Mitarbeiter settings" at bounding box center [64, 196] width 128 height 17
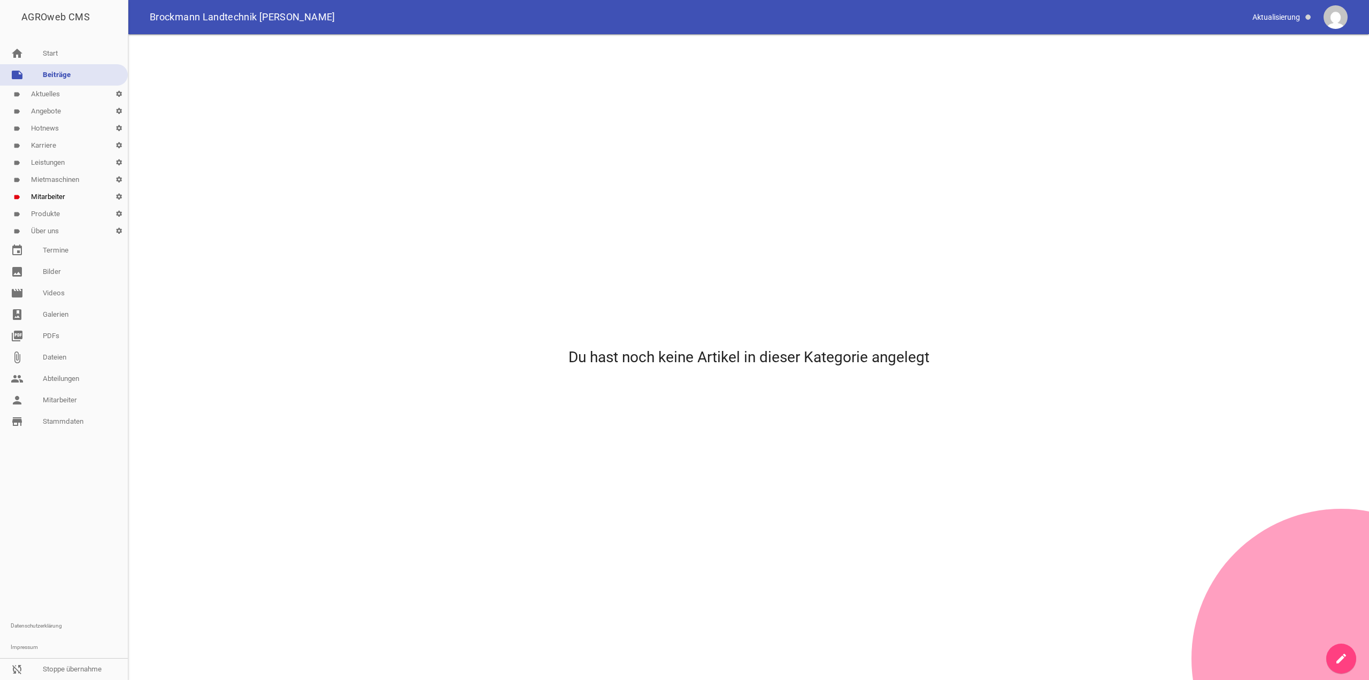
click at [1335, 652] on link "create" at bounding box center [1342, 659] width 30 height 30
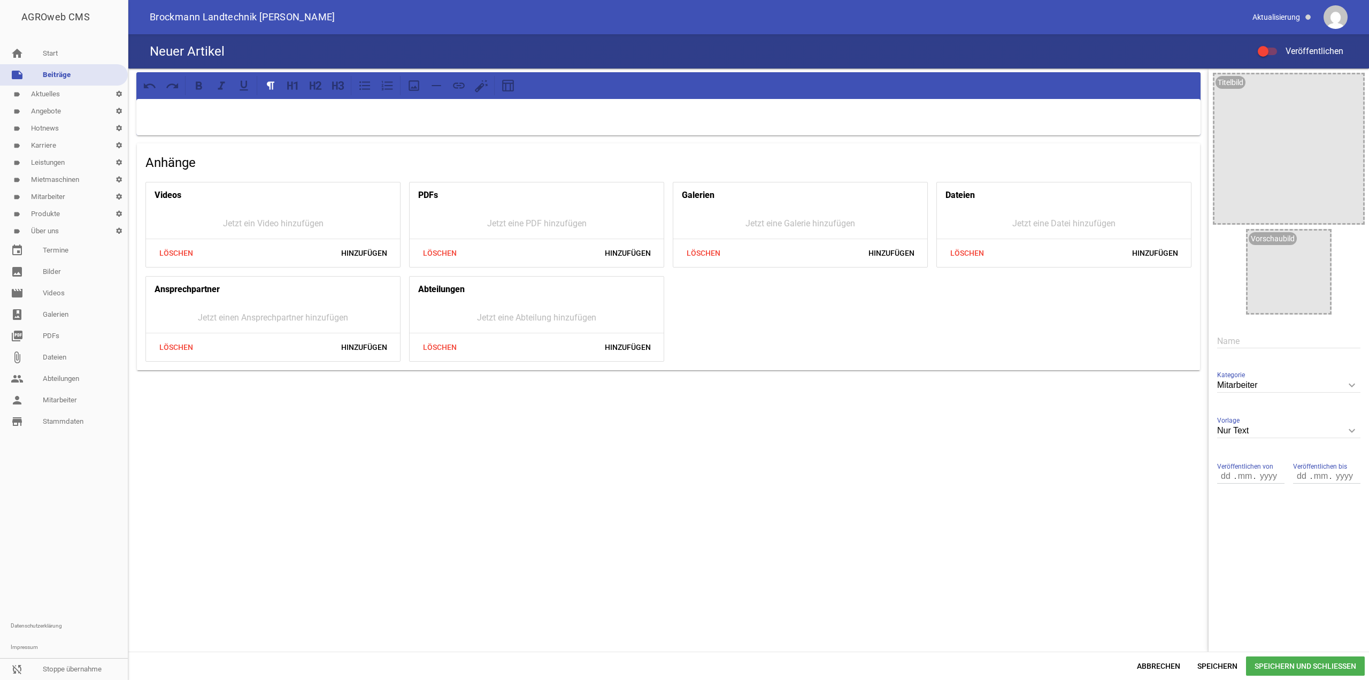
click at [1258, 339] on input "text" at bounding box center [1289, 341] width 143 height 14
paste input "• Zusammenhalt im Team"
click at [1238, 340] on input "• Zusammenhalt im Team" at bounding box center [1289, 341] width 143 height 14
drag, startPoint x: 1238, startPoint y: 340, endPoint x: 1173, endPoint y: 341, distance: 64.7
click at [1174, 341] on div "Anhänge Videos Jetzt ein Video hinzufügen Löschen Hinzufügen PDFs Jetzt eine PD…" at bounding box center [748, 359] width 1241 height 583
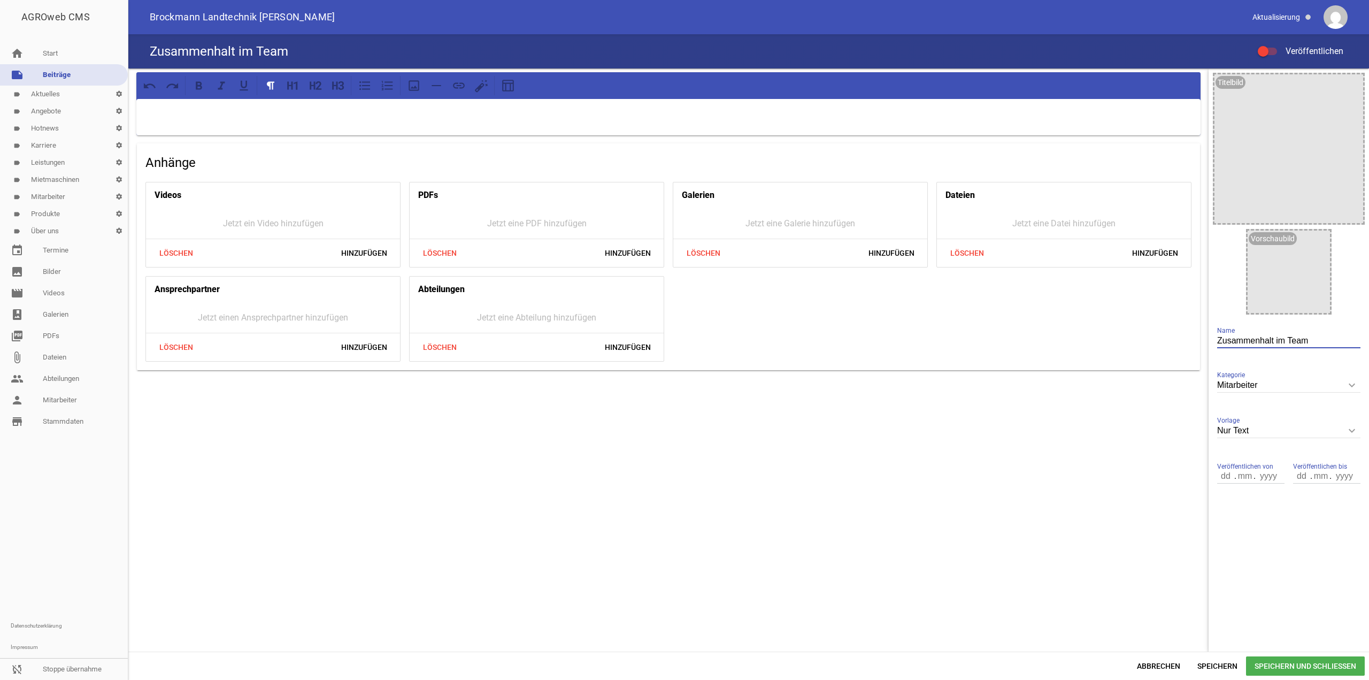
type input "Zusammenhalt im Team"
click at [1267, 56] on label "Veröffentlichen" at bounding box center [1301, 51] width 86 height 13
click at [1273, 45] on input "Veröffentlichen" at bounding box center [1273, 45] width 0 height 0
click at [1267, 47] on label "Veröffentlichen" at bounding box center [1301, 51] width 86 height 13
click at [1273, 45] on input "Veröffentlichen" at bounding box center [1273, 45] width 0 height 0
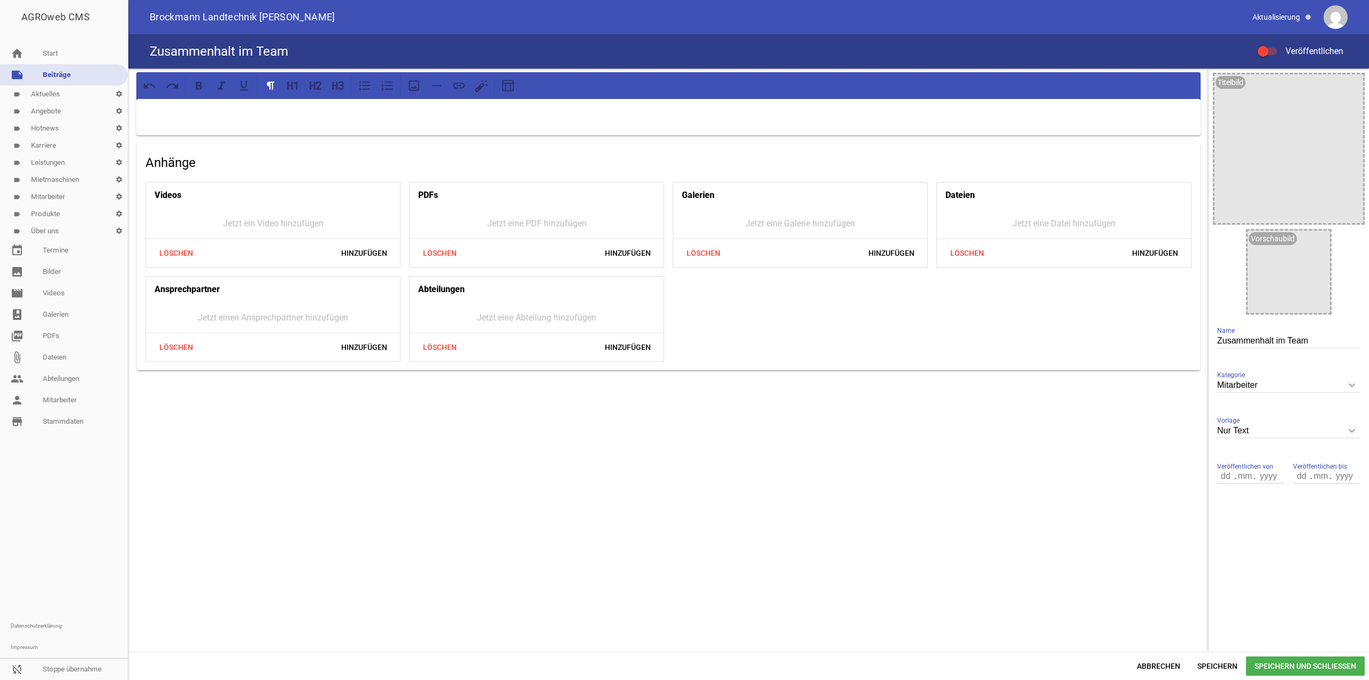
click at [1272, 50] on div at bounding box center [1267, 51] width 19 height 7
click at [1273, 45] on input "Veröffentlichen" at bounding box center [1273, 45] width 0 height 0
click at [756, 113] on p at bounding box center [669, 112] width 1050 height 13
drag, startPoint x: 1325, startPoint y: 340, endPoint x: 1188, endPoint y: 339, distance: 137.5
click at [1188, 339] on div "Anhänge Videos Jetzt ein Video hinzufügen Löschen Hinzufügen PDFs Jetzt eine PD…" at bounding box center [748, 359] width 1241 height 583
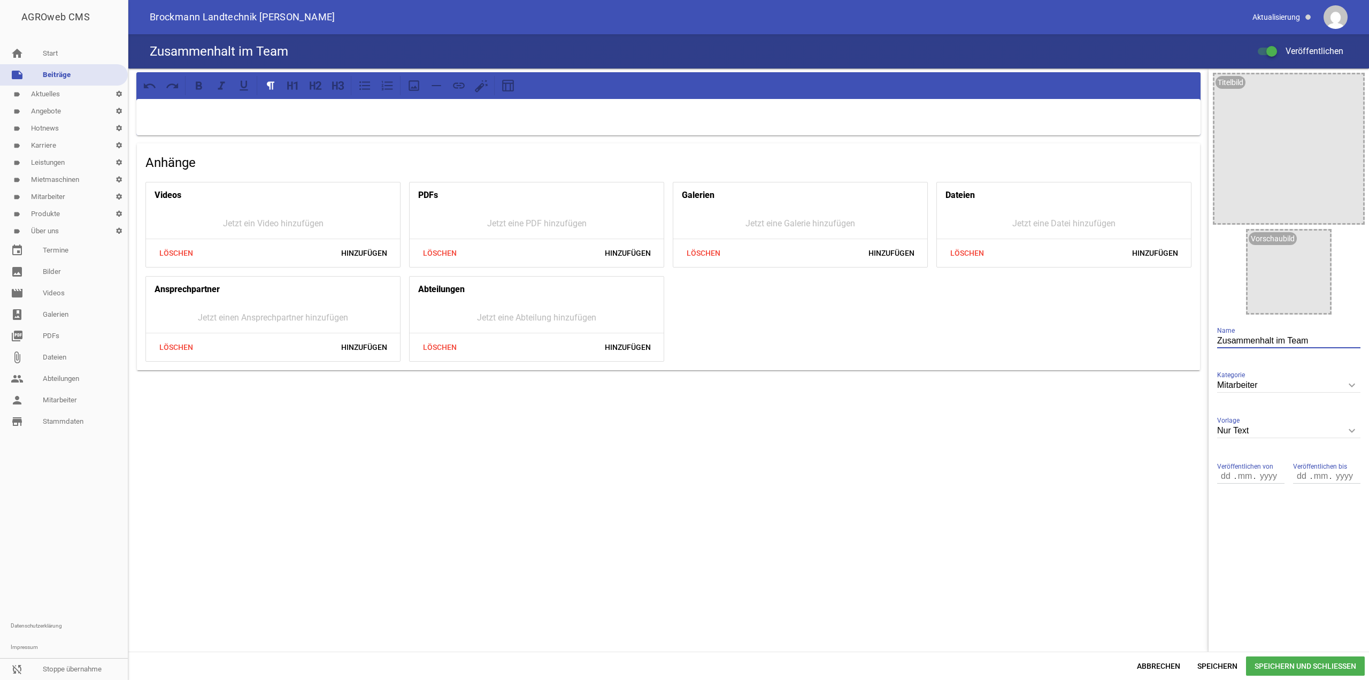
click at [484, 85] on icon at bounding box center [480, 88] width 10 height 10
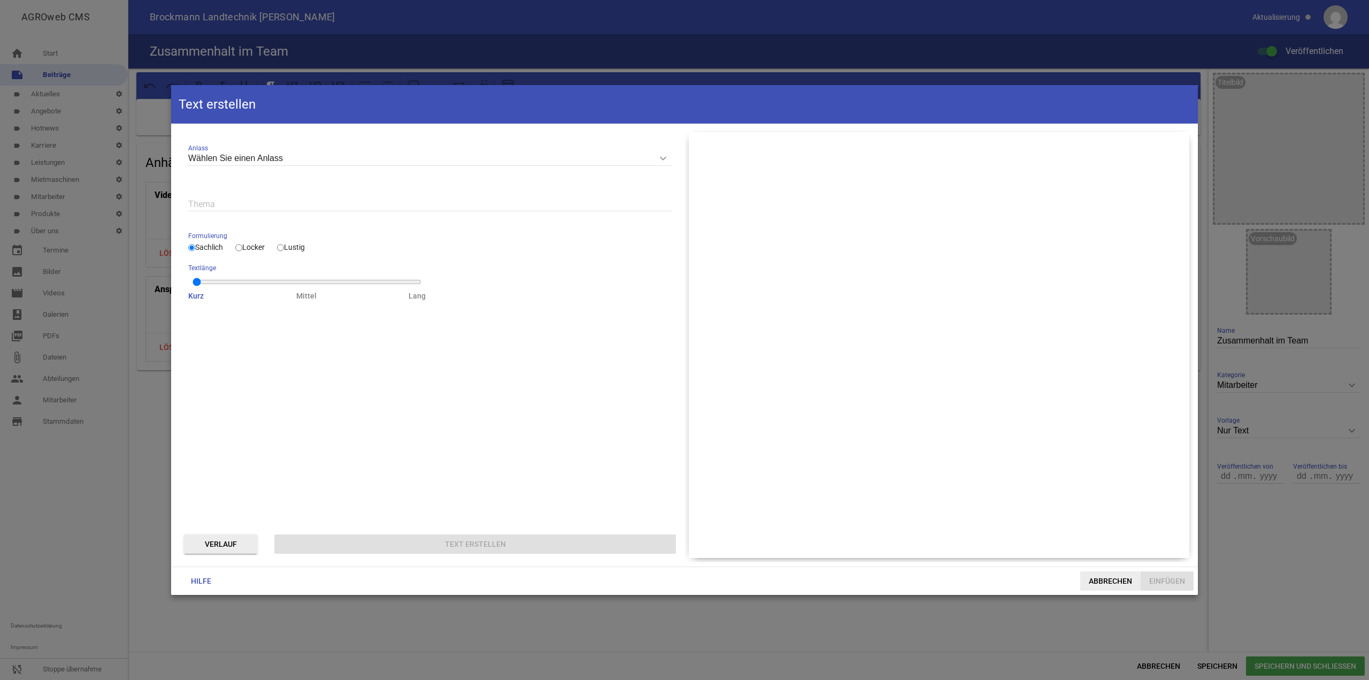
click at [1109, 586] on span "Abbrechen" at bounding box center [1111, 580] width 60 height 19
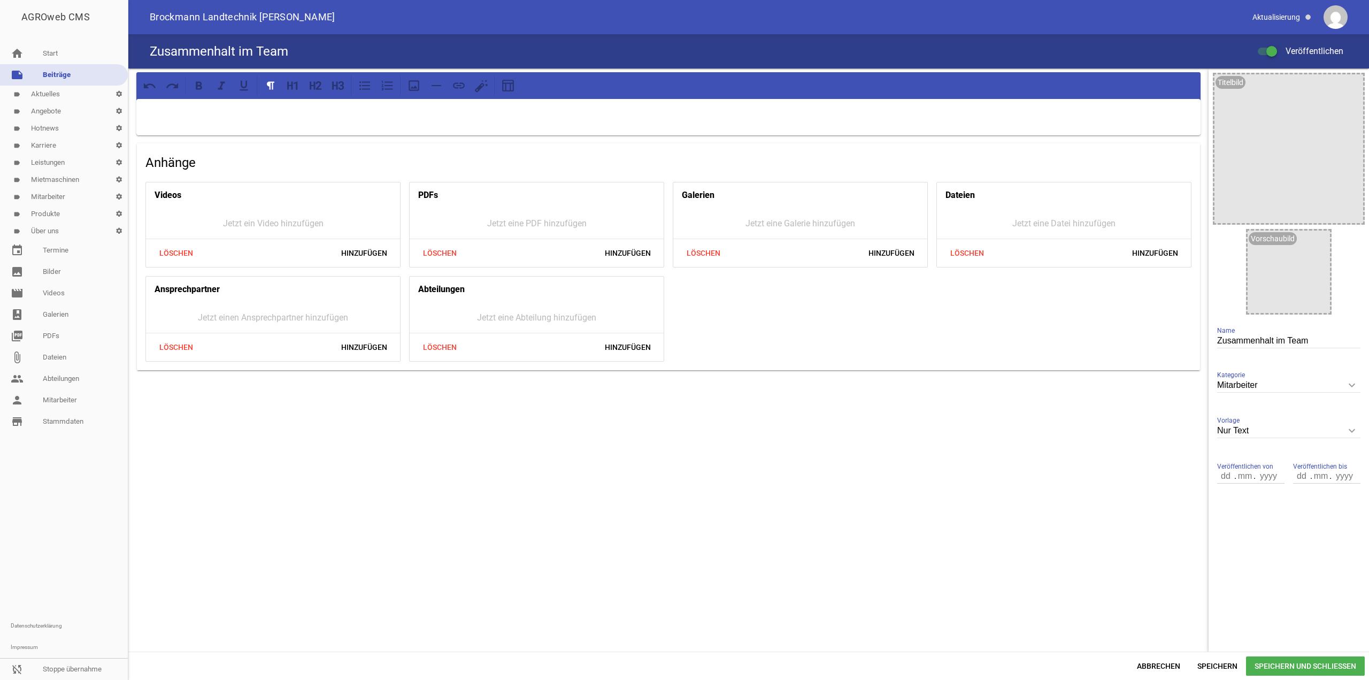
click at [193, 107] on p at bounding box center [669, 112] width 1050 height 13
click at [479, 85] on icon at bounding box center [482, 86] width 14 height 14
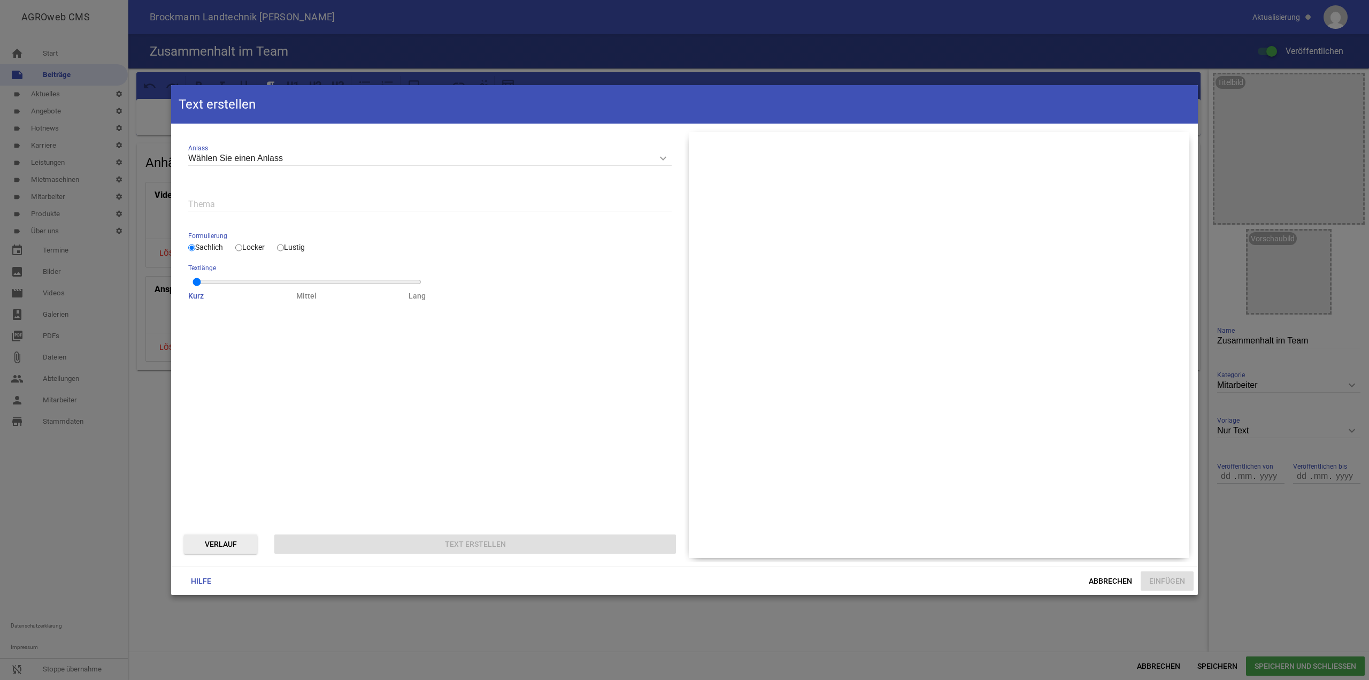
click at [265, 249] on label "Locker" at bounding box center [249, 247] width 29 height 9
click at [242, 249] on input "Locker" at bounding box center [238, 247] width 7 height 13
radio input "true"
click at [232, 204] on input "text" at bounding box center [430, 204] width 484 height 14
paste input "Zusammenhalt im Team"
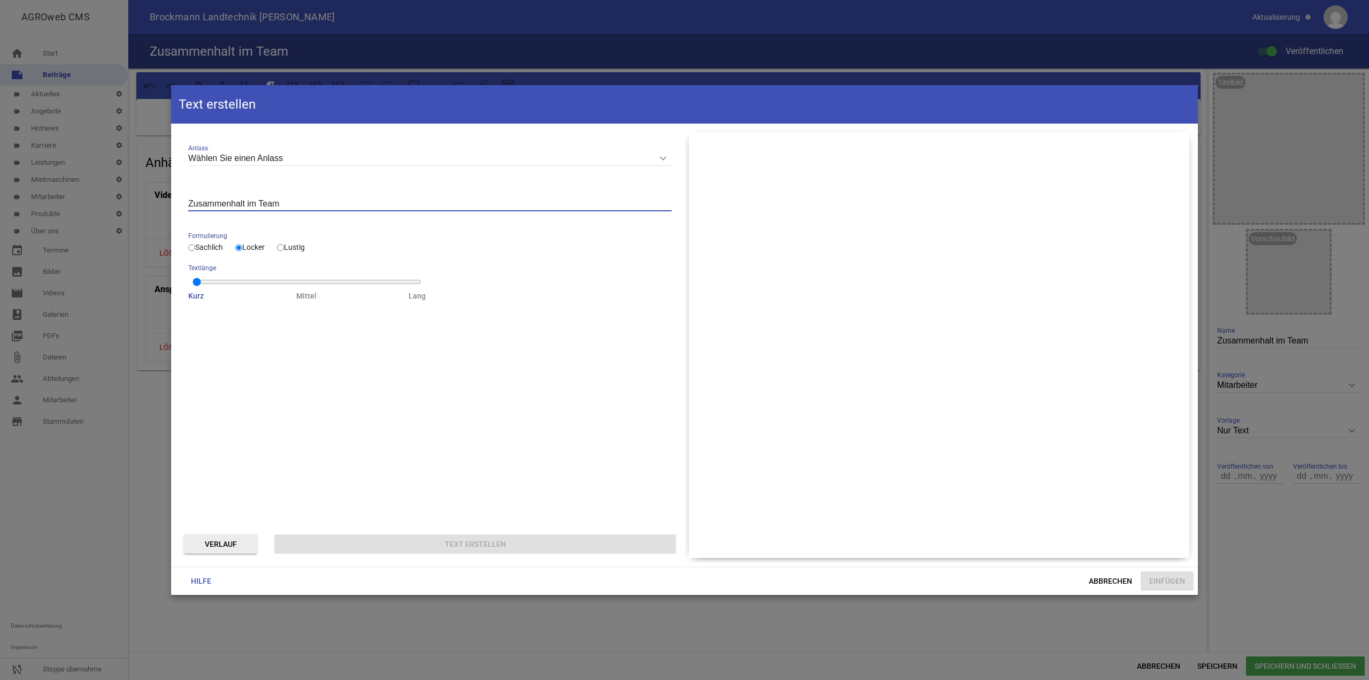
type input "Zusammenhalt im Team"
click at [500, 531] on div "Verlauf Text erstellen" at bounding box center [430, 544] width 501 height 28
drag, startPoint x: 201, startPoint y: 282, endPoint x: 303, endPoint y: 284, distance: 102.2
click at [304, 284] on input "range" at bounding box center [307, 282] width 229 height 9
drag, startPoint x: 301, startPoint y: 284, endPoint x: 163, endPoint y: 281, distance: 137.5
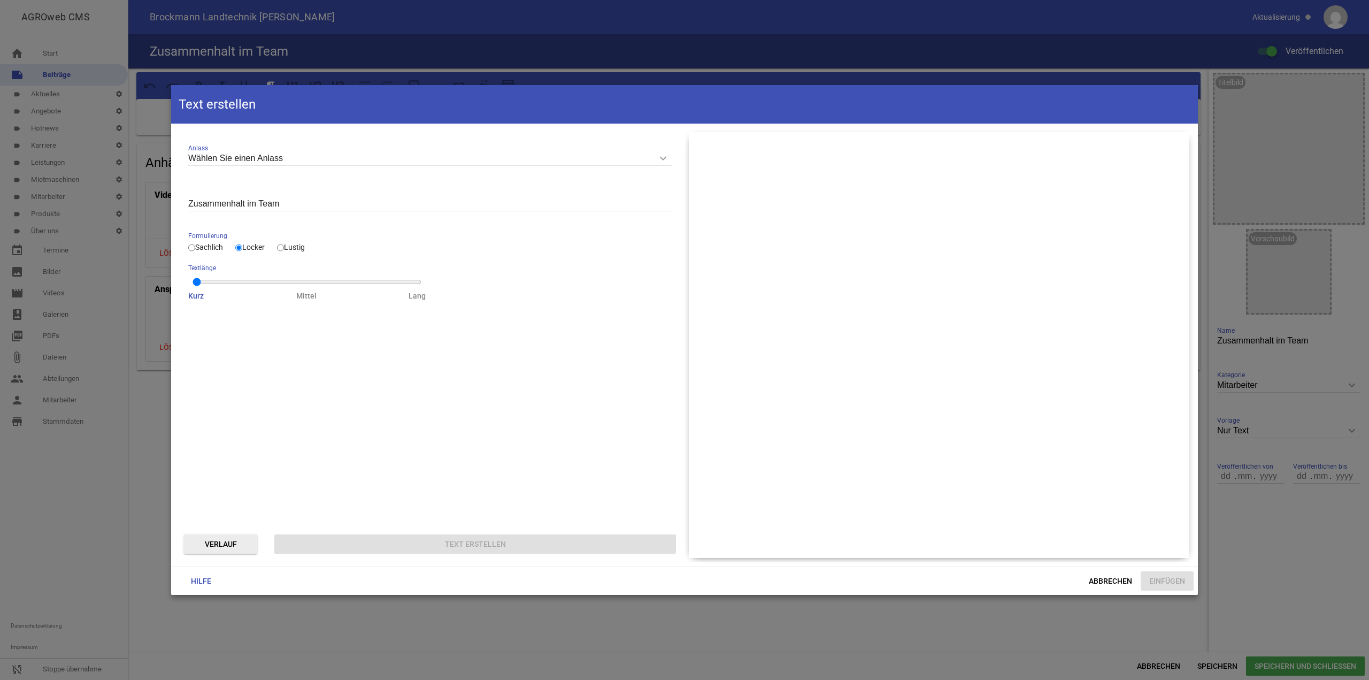
type input "0"
click at [193, 281] on input "range" at bounding box center [307, 282] width 229 height 9
click at [305, 157] on input "Wählen Sie einen Anlass" at bounding box center [430, 158] width 484 height 14
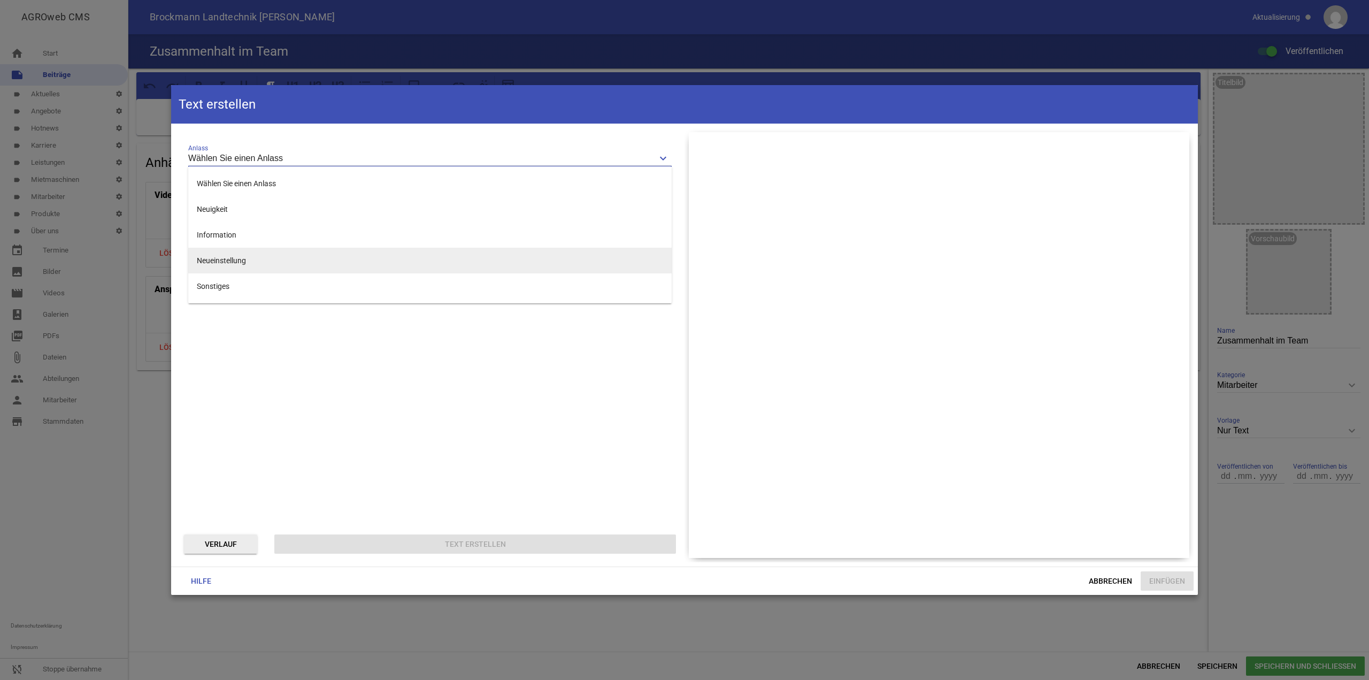
click at [294, 251] on li "Neueinstellung" at bounding box center [430, 261] width 484 height 26
type input "Neueinstellung"
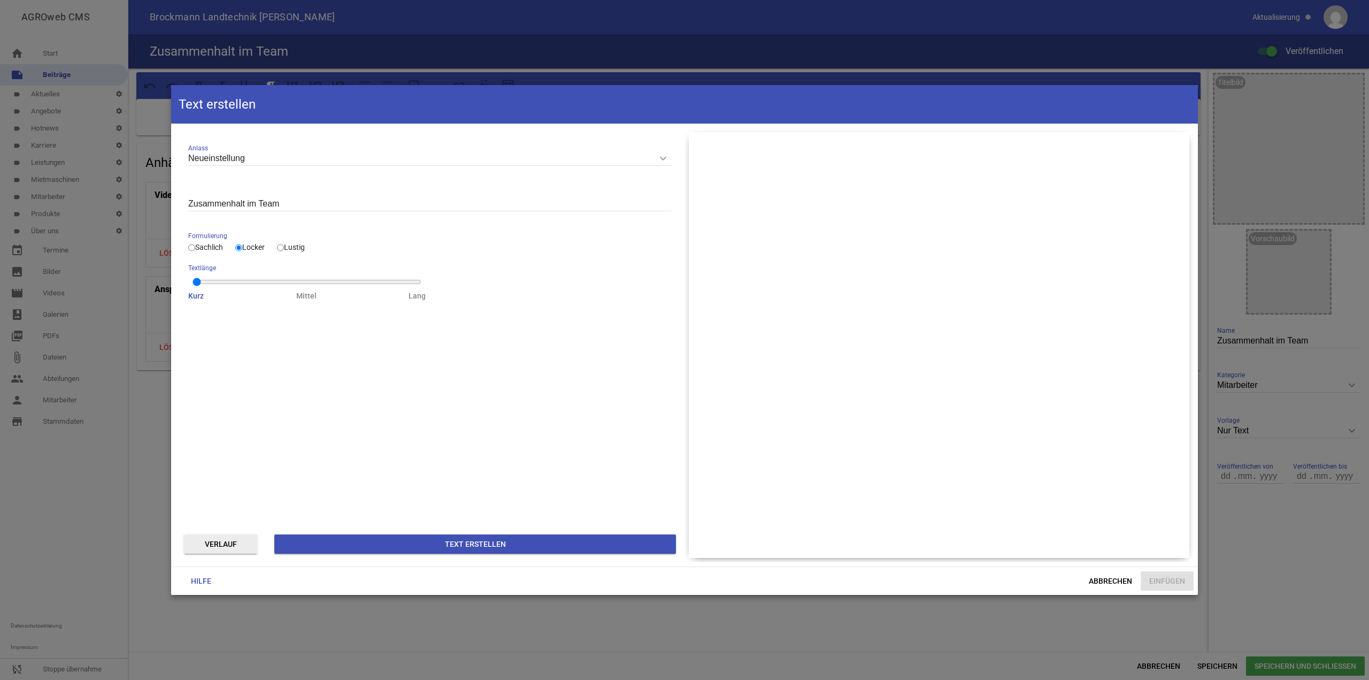
click at [355, 533] on div "Verlauf Text erstellen" at bounding box center [430, 544] width 501 height 28
click at [362, 533] on div "Verlauf Text erstellen" at bounding box center [430, 544] width 501 height 28
click at [382, 538] on button "Text erstellen" at bounding box center [475, 543] width 402 height 19
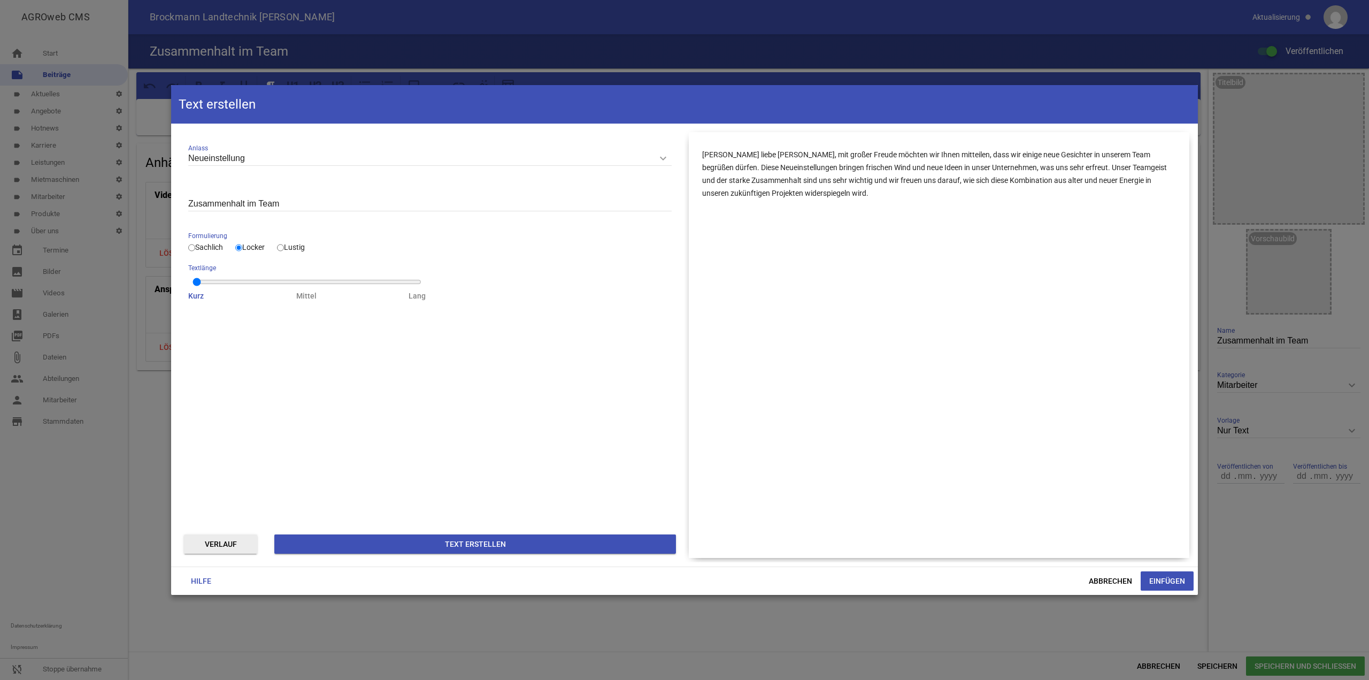
click at [200, 284] on input "range" at bounding box center [307, 282] width 229 height 9
click at [380, 552] on button "Text erstellen" at bounding box center [475, 543] width 402 height 19
click at [1103, 584] on span "Abbrechen" at bounding box center [1111, 580] width 60 height 19
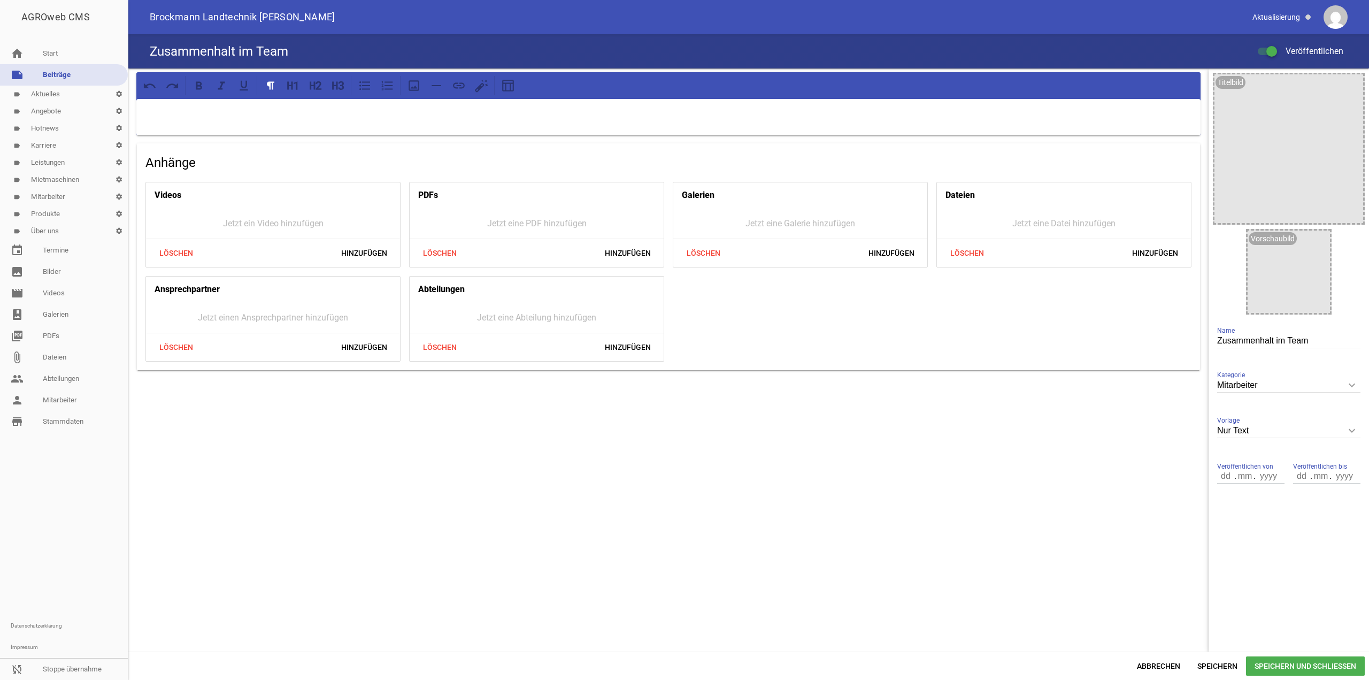
click at [594, 126] on div at bounding box center [668, 117] width 1065 height 36
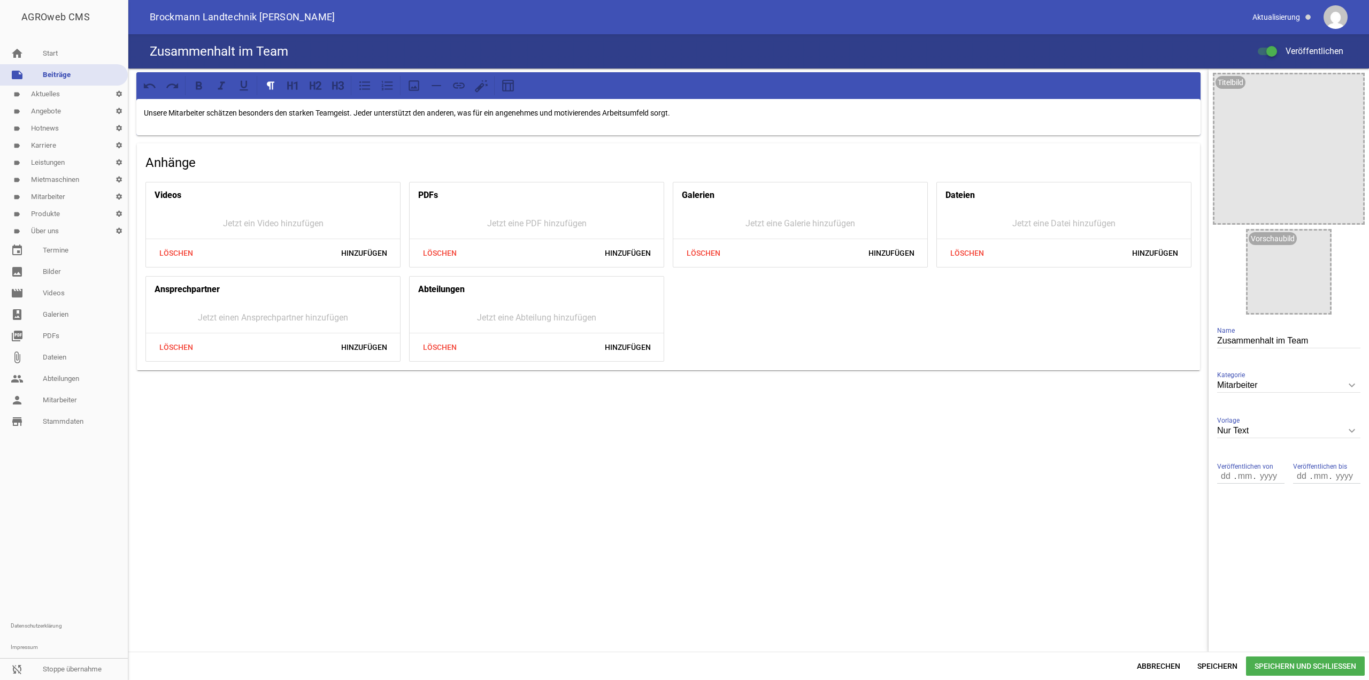
click at [1273, 667] on span "Speichern und Schließen" at bounding box center [1305, 665] width 119 height 19
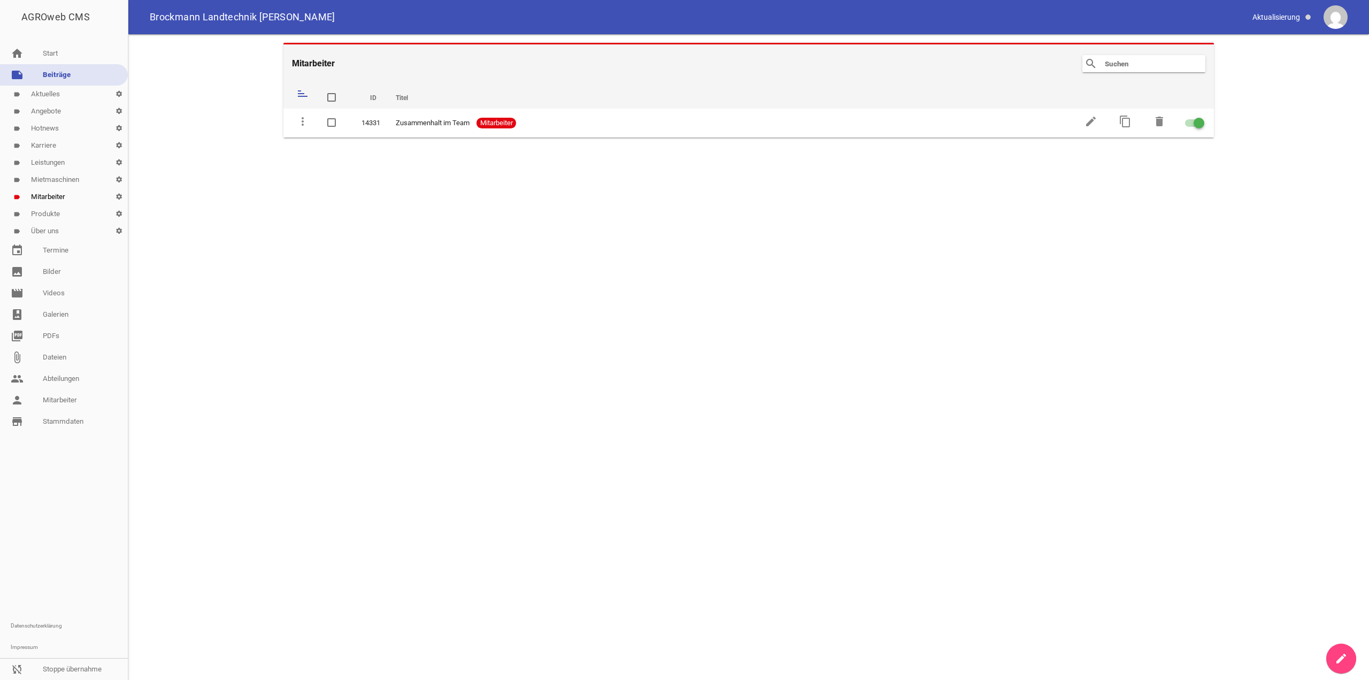
click at [1343, 667] on link "create" at bounding box center [1342, 659] width 30 height 30
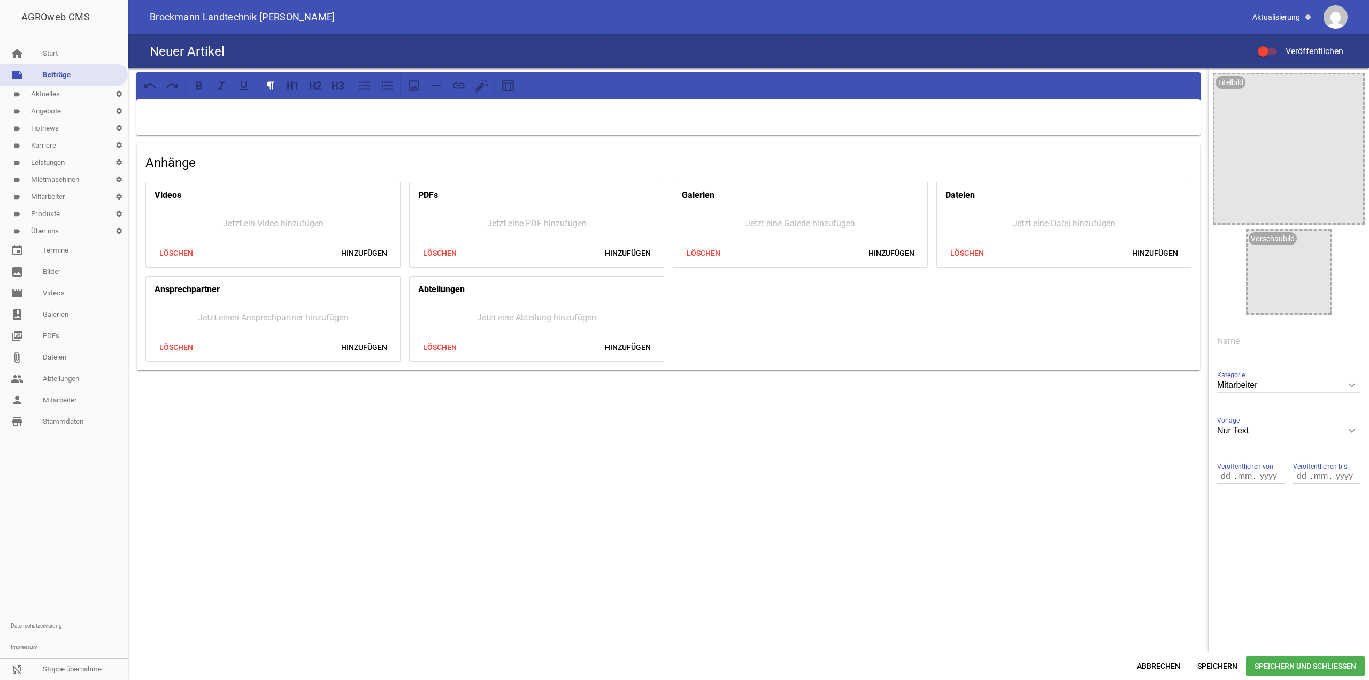
click at [547, 117] on p at bounding box center [669, 112] width 1050 height 13
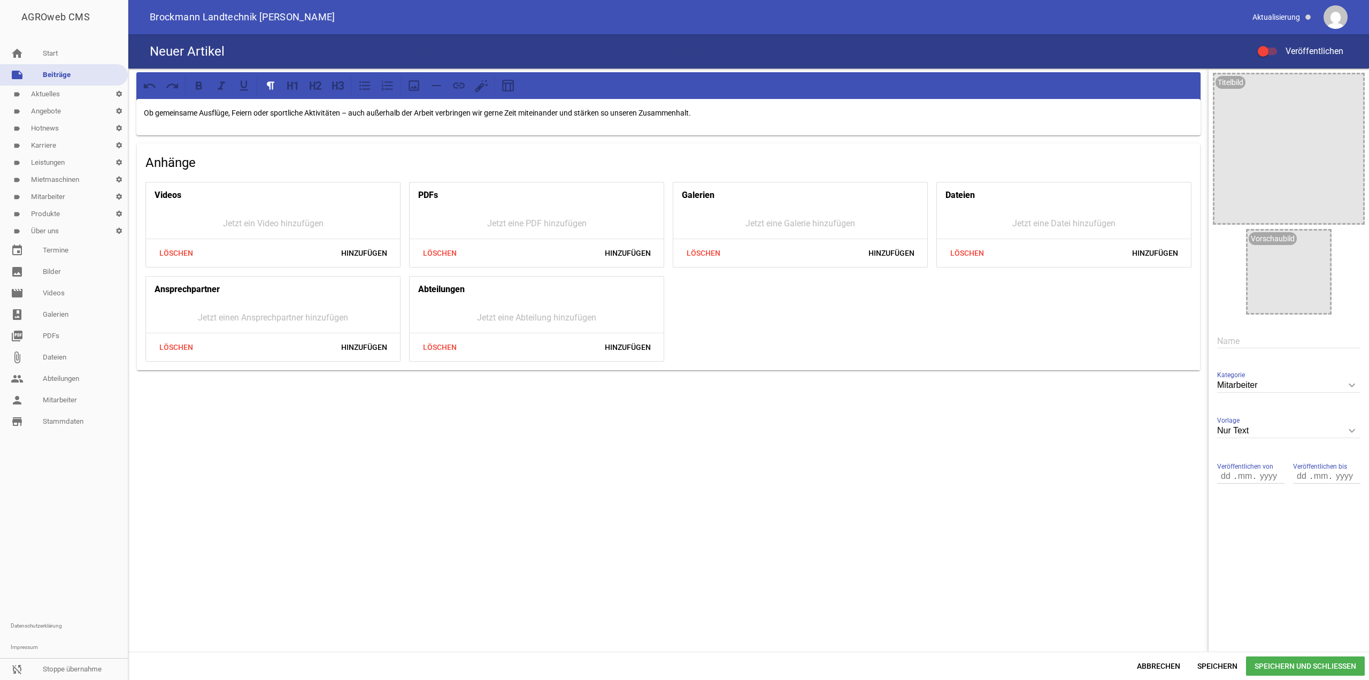
click at [1253, 349] on div "Name" at bounding box center [1289, 341] width 143 height 36
click at [1253, 336] on input "text" at bounding box center [1289, 341] width 143 height 14
paste input "Unternehmungen außerhalb der Arbeitszeit"
type input "Unternehmungen außerhalb der Arbeitszeit"
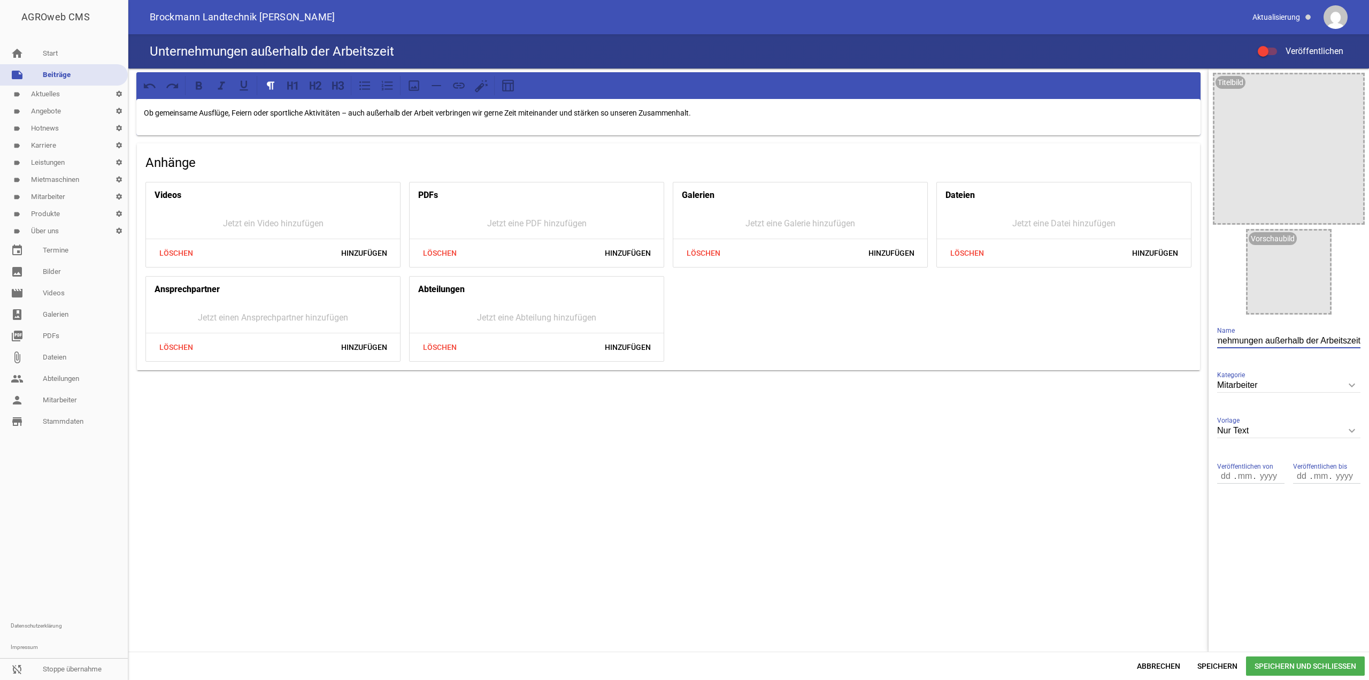
click at [1264, 44] on div "Unternehmungen außerhalb der Arbeitszeit Veröffentlichen" at bounding box center [748, 51] width 1241 height 34
click at [1274, 57] on label "Veröffentlichen" at bounding box center [1301, 51] width 86 height 13
click at [1273, 45] on input "Veröffentlichen" at bounding box center [1273, 45] width 0 height 0
click at [1269, 52] on div at bounding box center [1272, 51] width 11 height 11
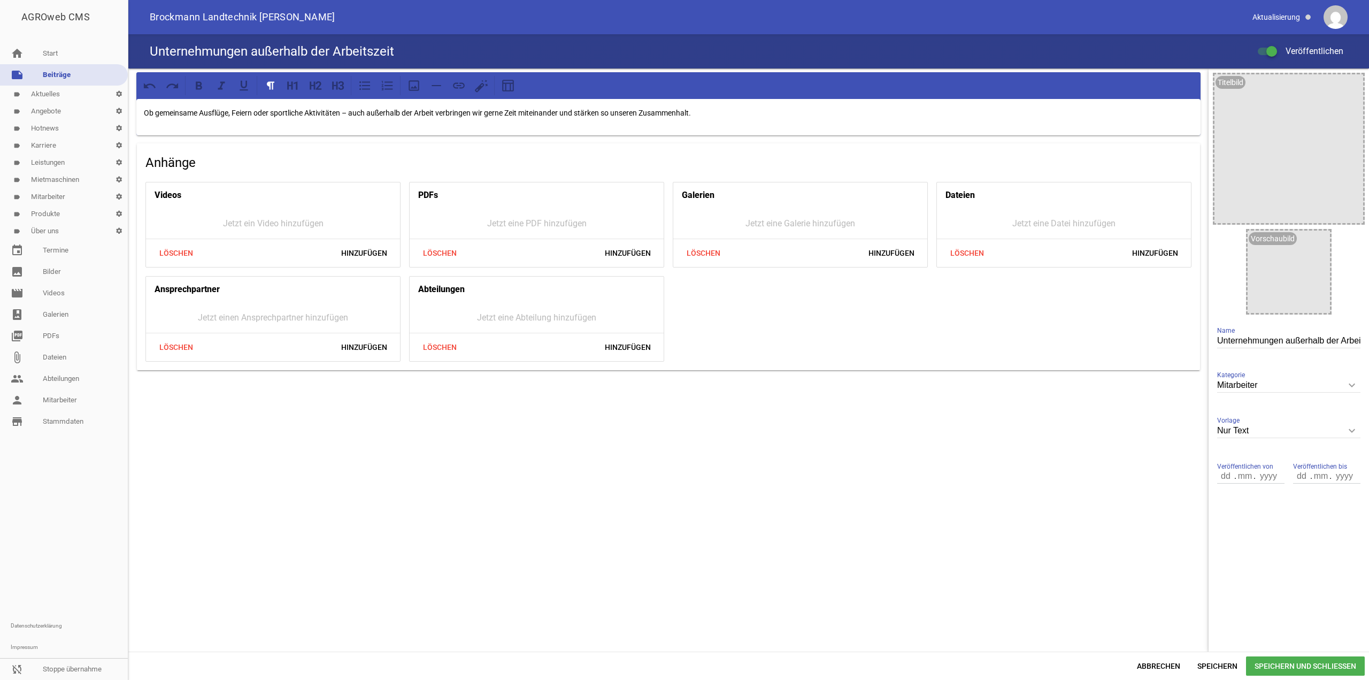
click at [1273, 45] on input "Veröffentlichen" at bounding box center [1273, 45] width 0 height 0
click at [1269, 52] on div at bounding box center [1267, 51] width 19 height 7
click at [1273, 45] on input "Veröffentlichen" at bounding box center [1273, 45] width 0 height 0
click at [1288, 672] on span "Speichern und Schließen" at bounding box center [1305, 665] width 119 height 19
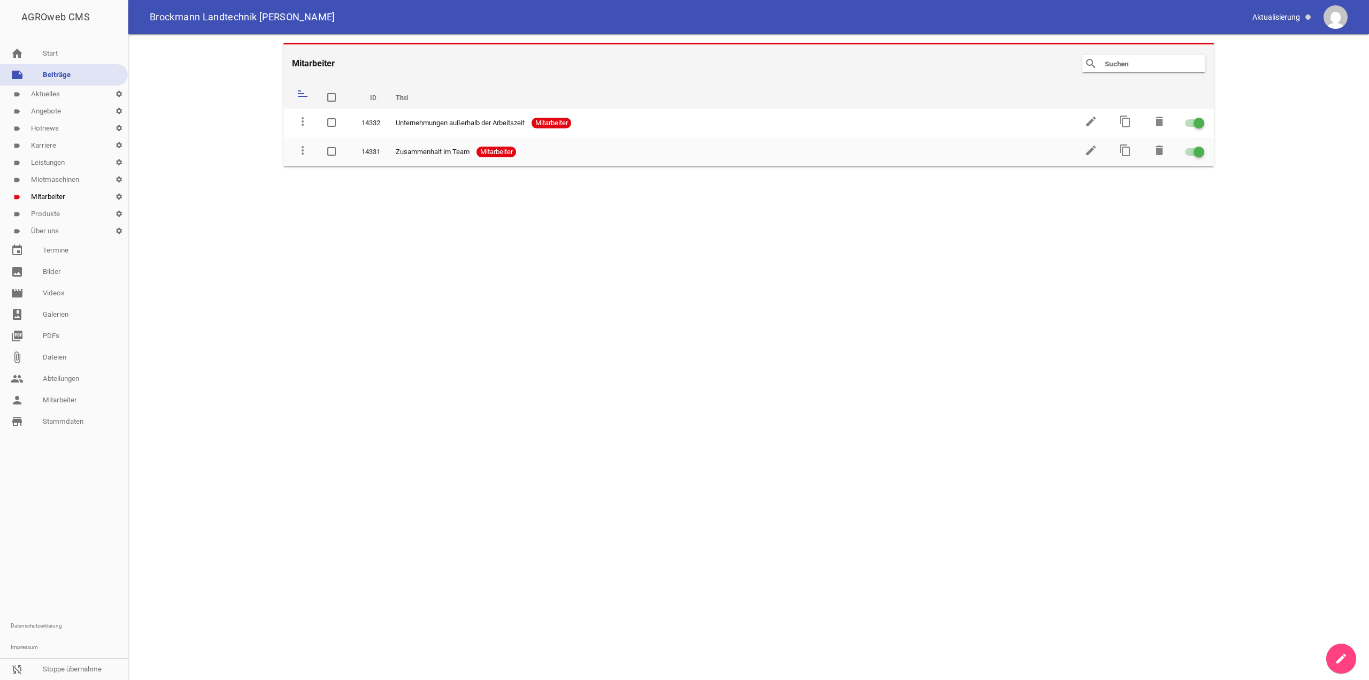
click at [1340, 657] on icon "create" at bounding box center [1341, 658] width 13 height 13
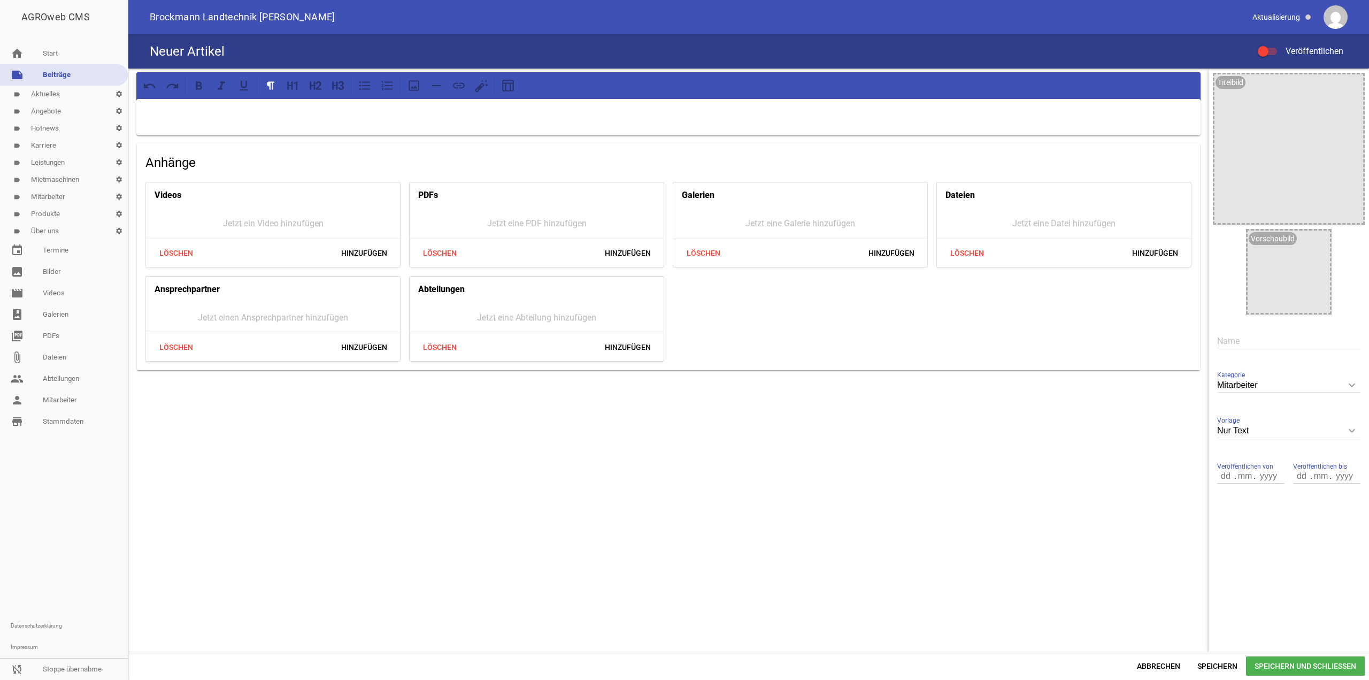
click at [1250, 345] on input "text" at bounding box center [1289, 341] width 143 height 14
paste input "Einfache Kommunikation bei Urlaubsanträgen oder Terminen während der Arbeitszeit"
type input "Einfache Kommunikation bei Urlaubsanträgen oder Terminen während der Arbeitszeit"
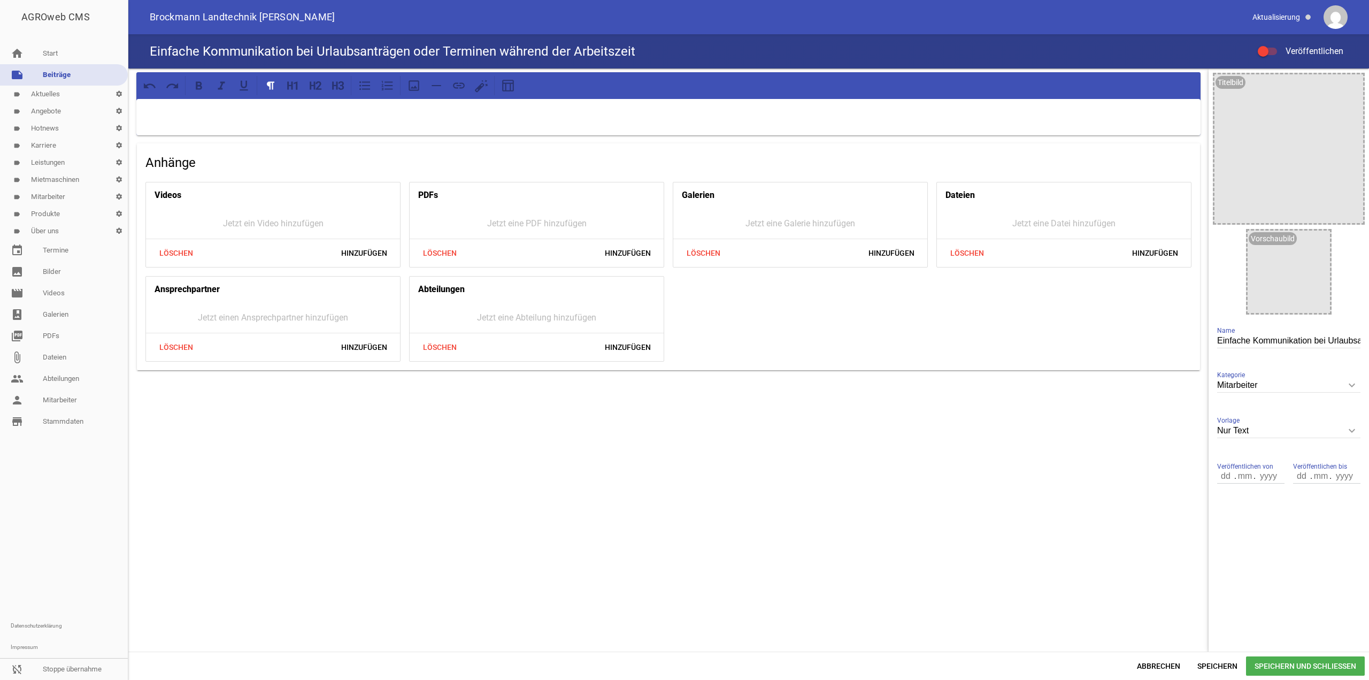
click at [701, 124] on div at bounding box center [668, 117] width 1065 height 36
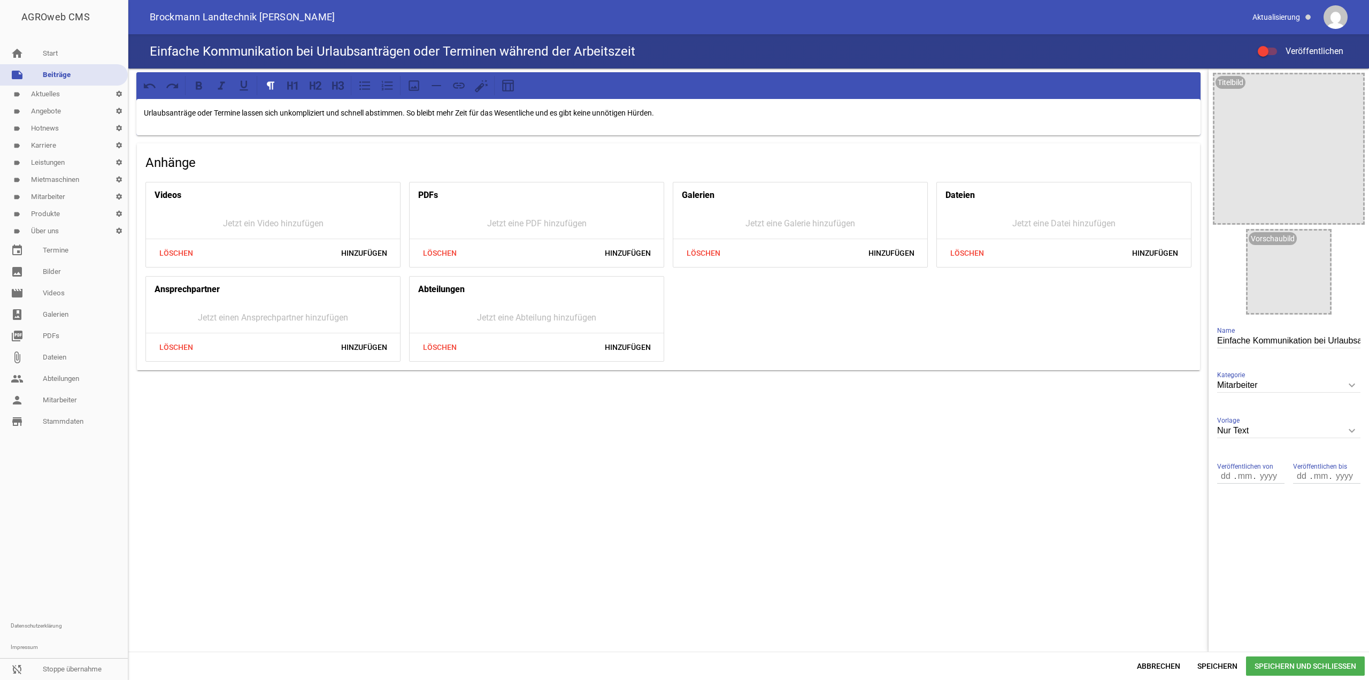
click at [1262, 61] on div "Einfache Kommunikation bei Urlaubsanträgen oder Terminen während der Arbeitszei…" at bounding box center [748, 51] width 1241 height 34
click at [1264, 54] on div at bounding box center [1263, 51] width 11 height 11
click at [1273, 45] on input "Veröffentlichen" at bounding box center [1273, 45] width 0 height 0
click at [1289, 667] on span "Speichern und Schließen" at bounding box center [1305, 665] width 119 height 19
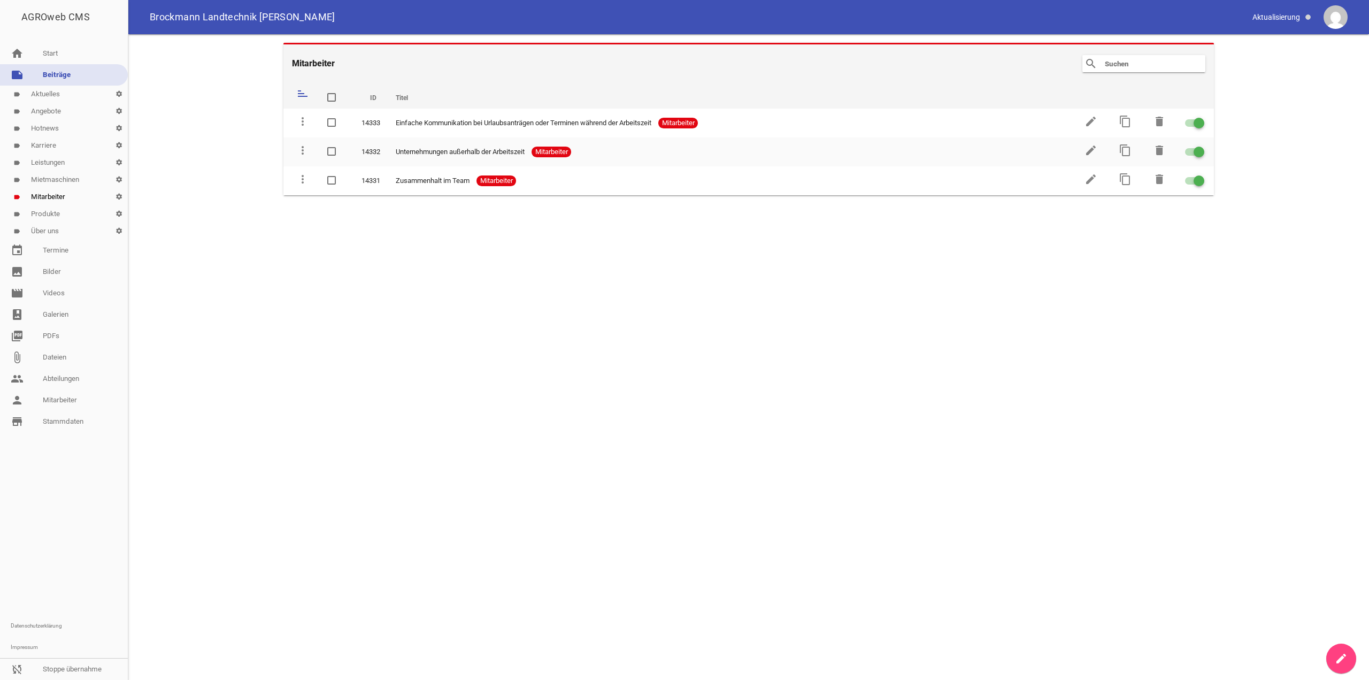
click at [1337, 655] on icon "create" at bounding box center [1341, 658] width 13 height 13
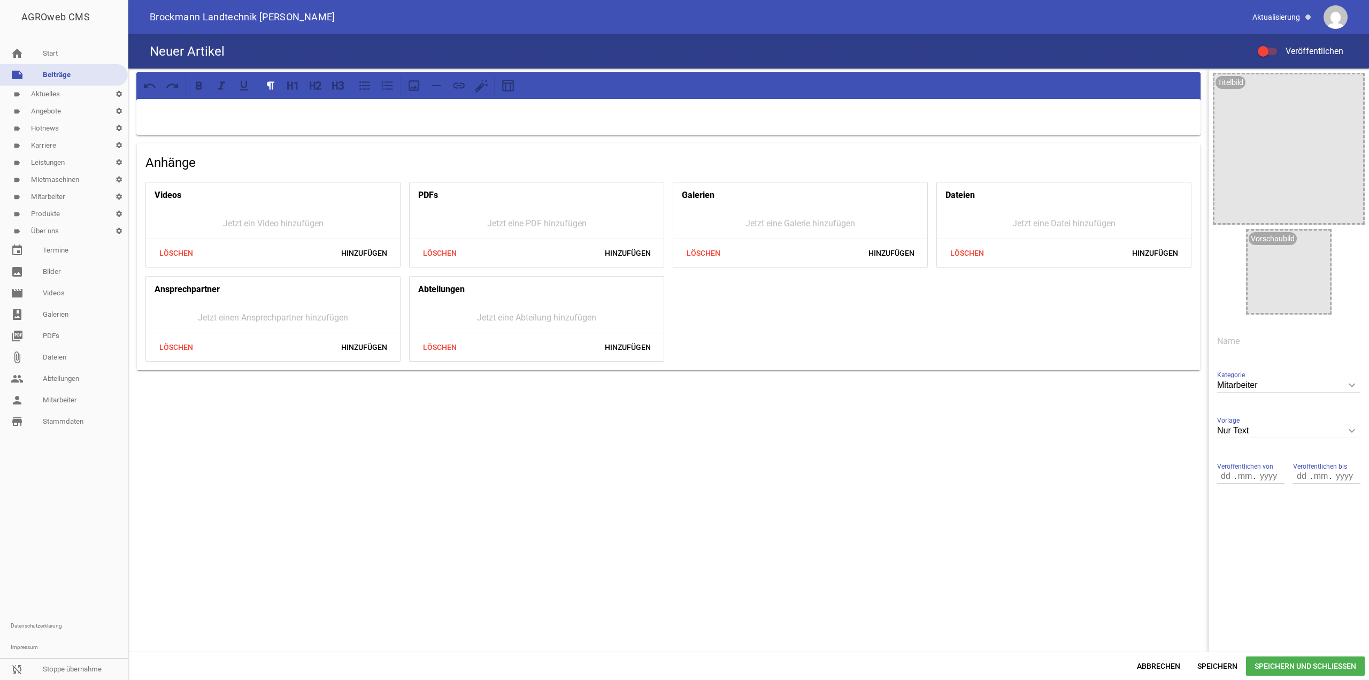
click at [619, 113] on p at bounding box center [669, 112] width 1050 height 13
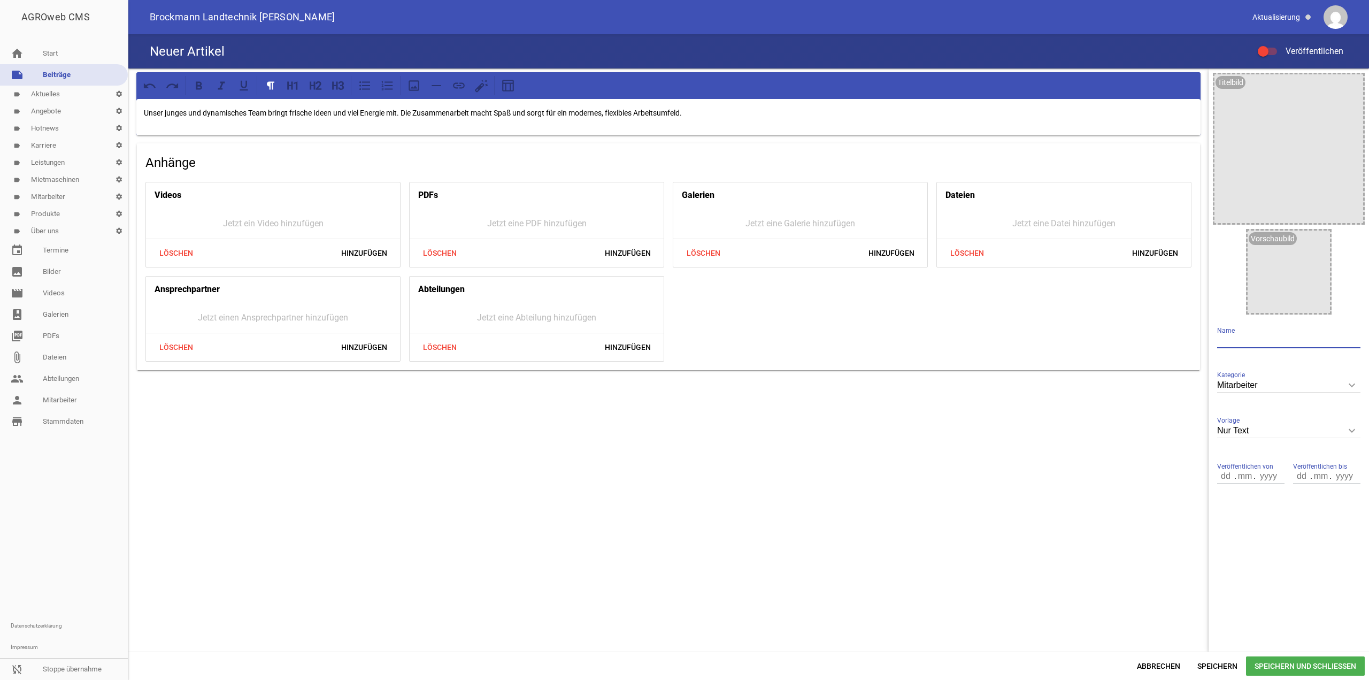
click at [1267, 344] on input "text" at bounding box center [1289, 341] width 143 height 14
paste input "Junges Team"
type input "Junges Team"
click at [1265, 50] on span at bounding box center [1263, 51] width 4 height 4
click at [1273, 45] on input "Veröffentlichen" at bounding box center [1273, 45] width 0 height 0
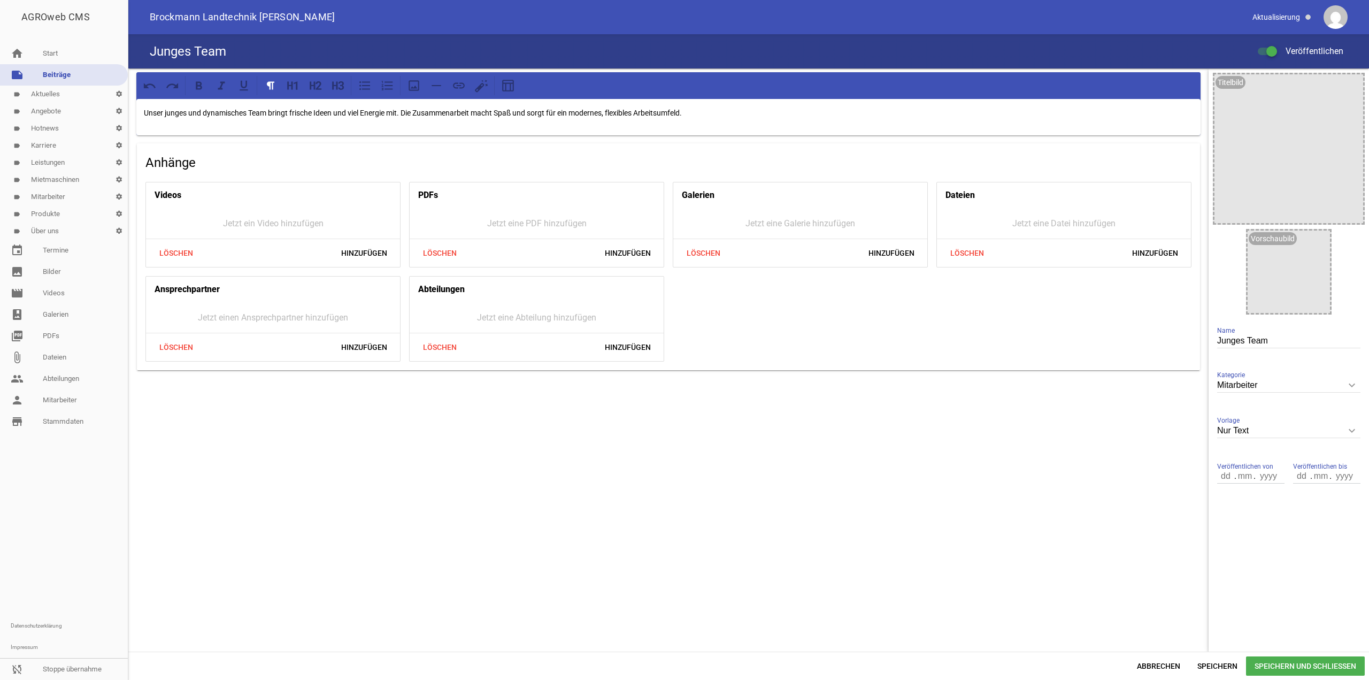
click at [1265, 670] on span "Speichern und Schließen" at bounding box center [1305, 665] width 119 height 19
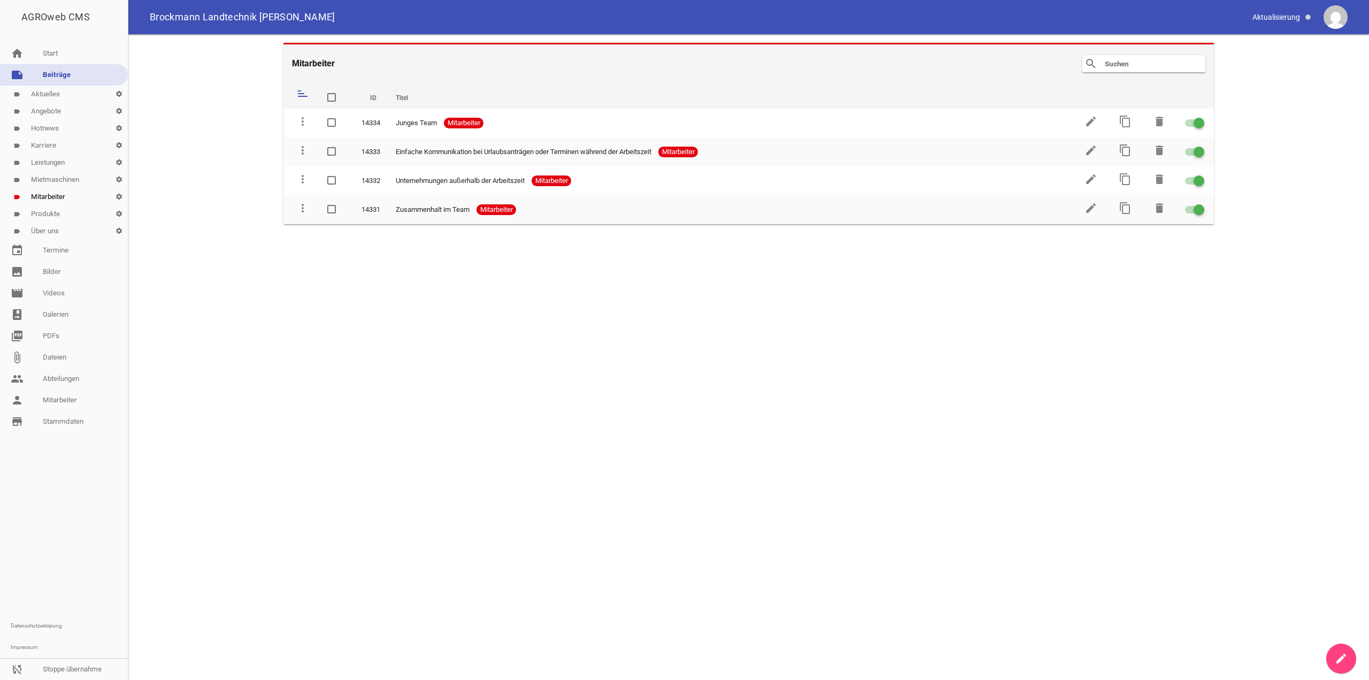
click at [1334, 646] on link "create" at bounding box center [1342, 659] width 30 height 30
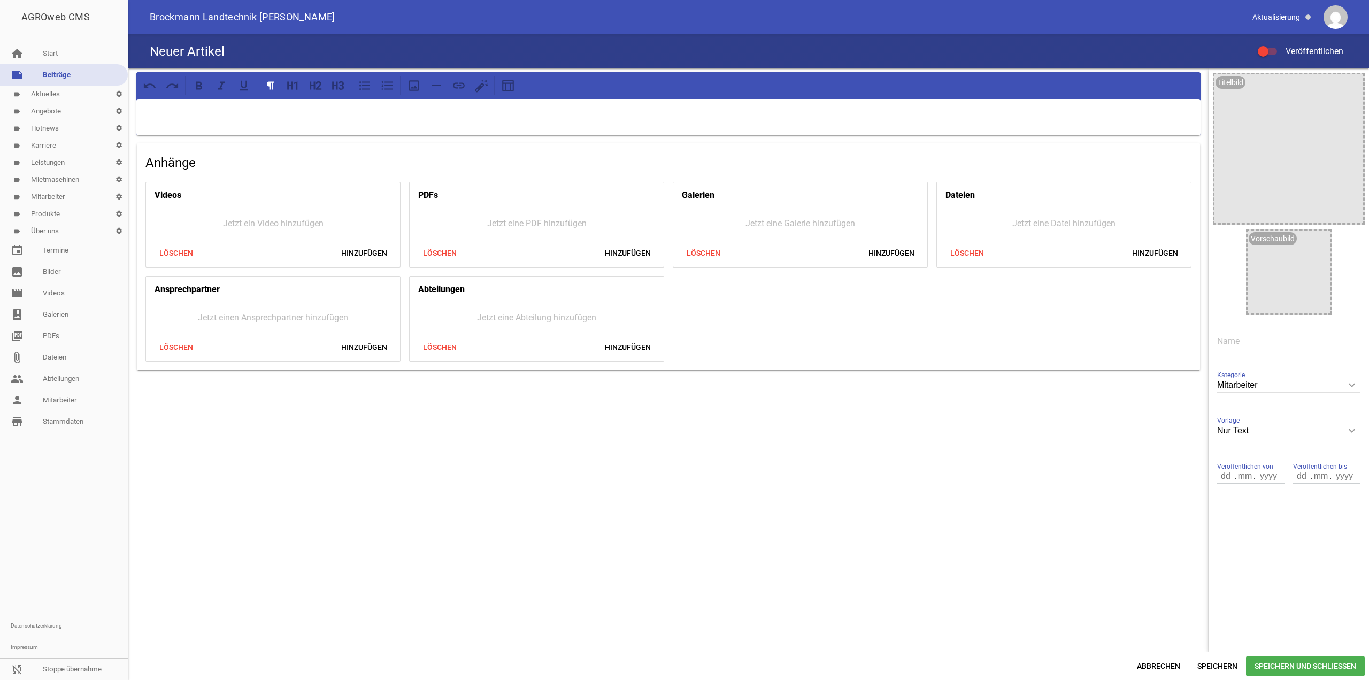
click at [971, 114] on p at bounding box center [669, 112] width 1050 height 13
click at [1266, 343] on input "text" at bounding box center [1289, 341] width 143 height 14
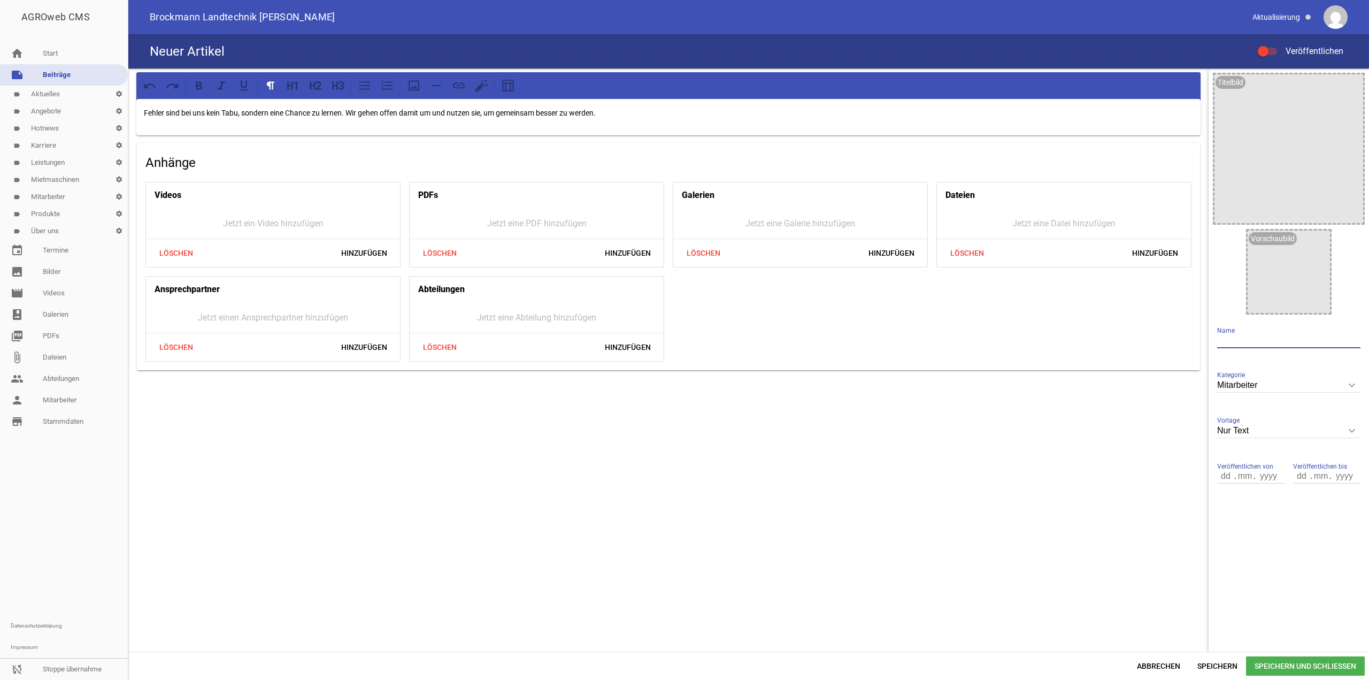
paste input "Guter Umgang mit gemachten Fehlern"
type input "Guter Umgang mit gemachten Fehlern"
click at [1261, 50] on span at bounding box center [1263, 51] width 4 height 4
click at [1273, 45] on input "Veröffentlichen" at bounding box center [1273, 45] width 0 height 0
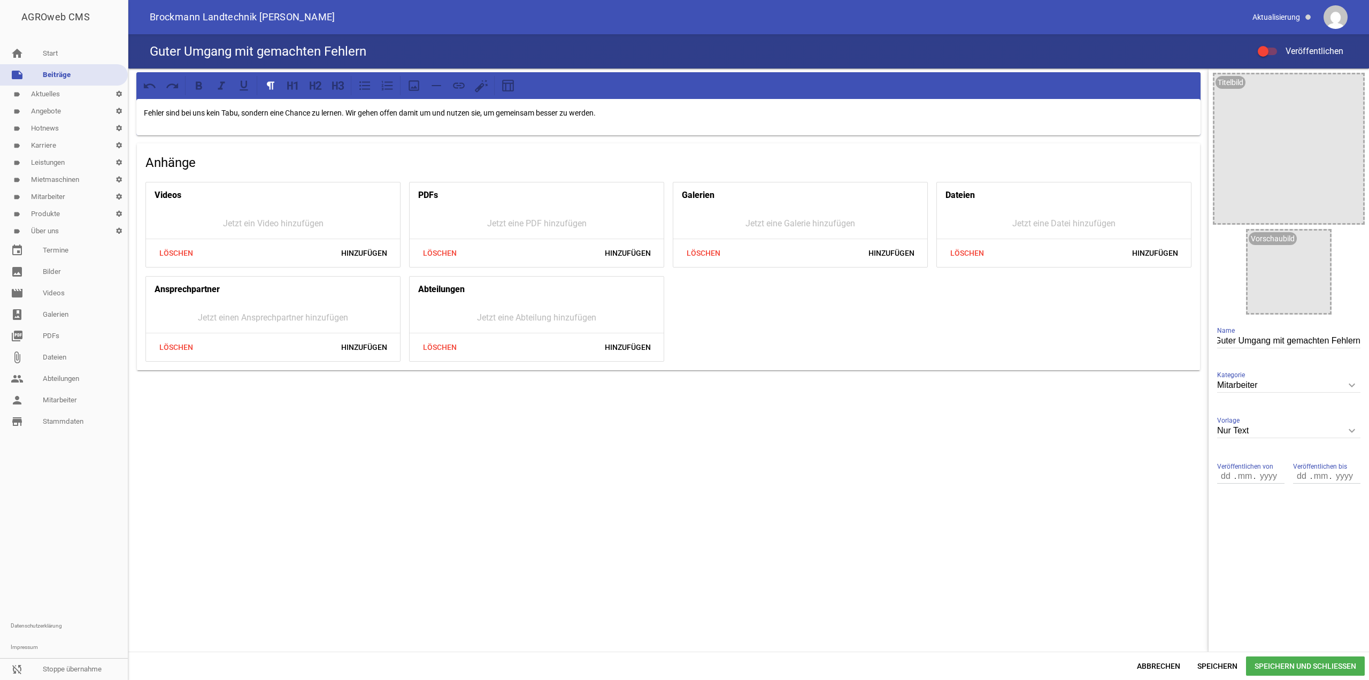
scroll to position [0, 0]
click at [1271, 663] on span "Speichern und Schließen" at bounding box center [1305, 665] width 119 height 19
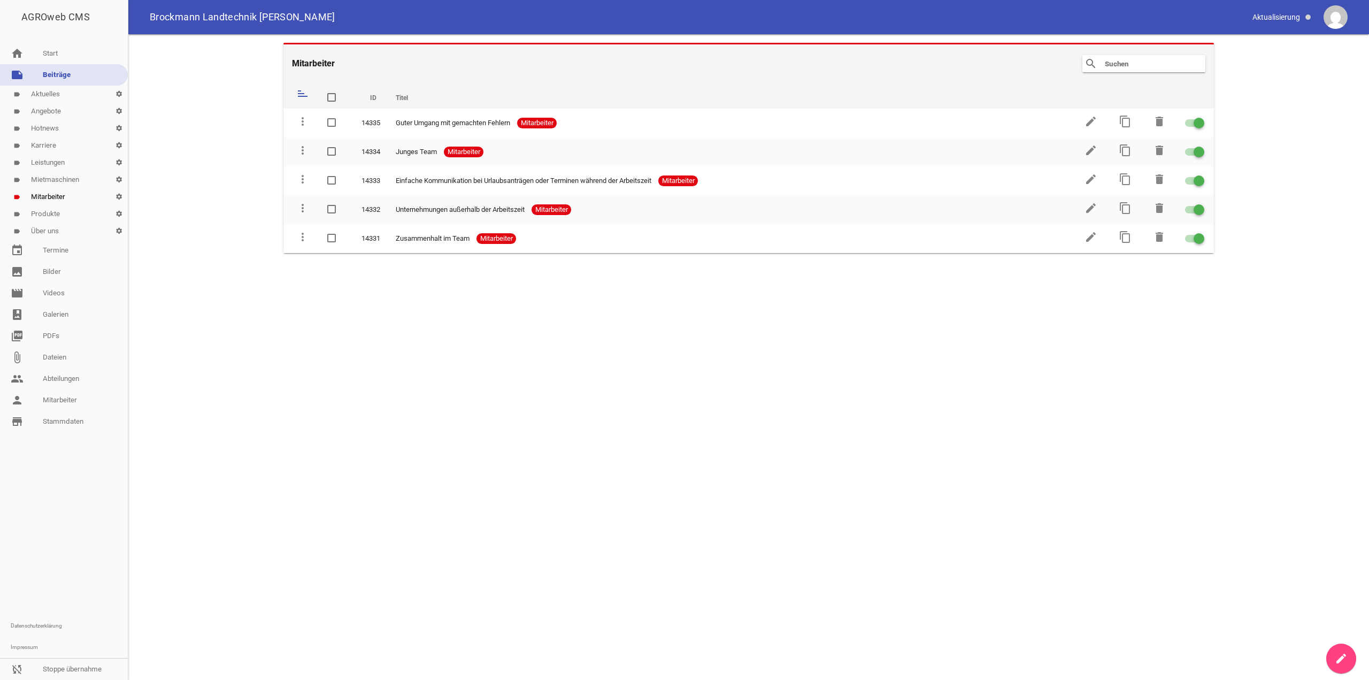
click at [1346, 654] on icon "create" at bounding box center [1341, 658] width 13 height 13
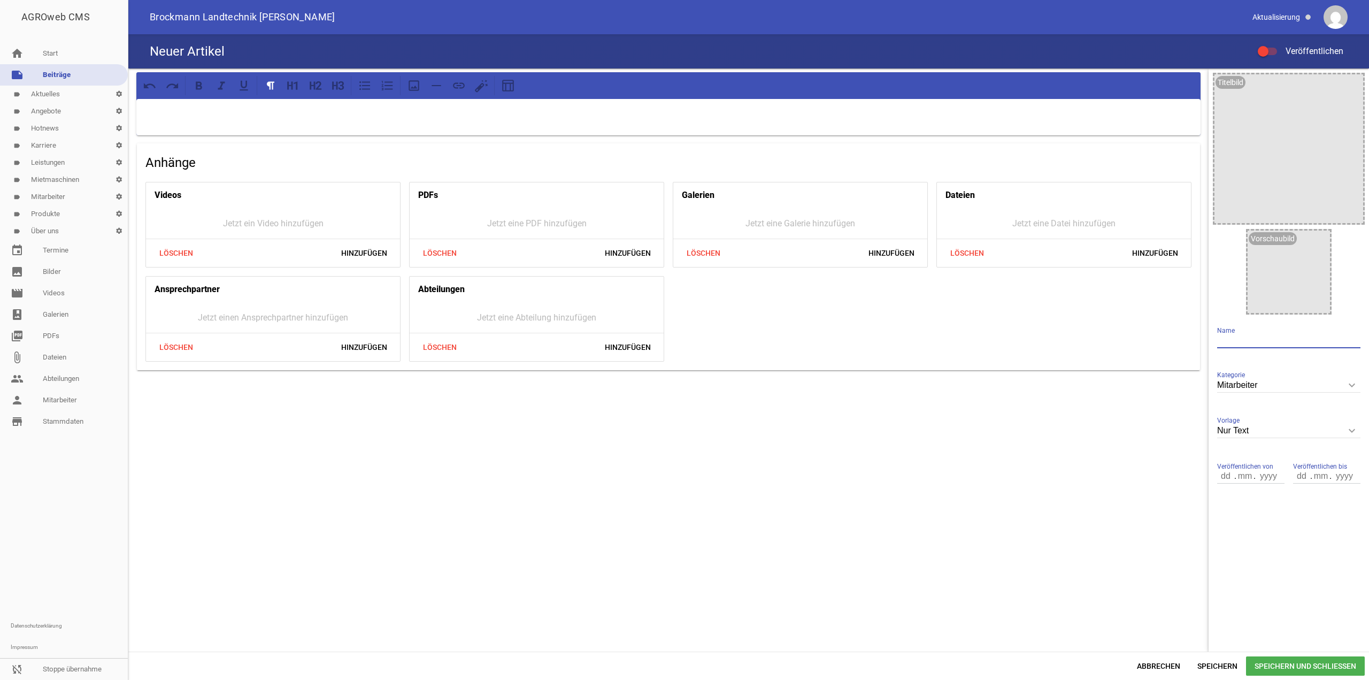
click at [1251, 334] on input "text" at bounding box center [1289, 341] width 143 height 14
paste input "Weiterbildungen"
type input "Weiterbildungen"
click at [541, 117] on p at bounding box center [669, 112] width 1050 height 13
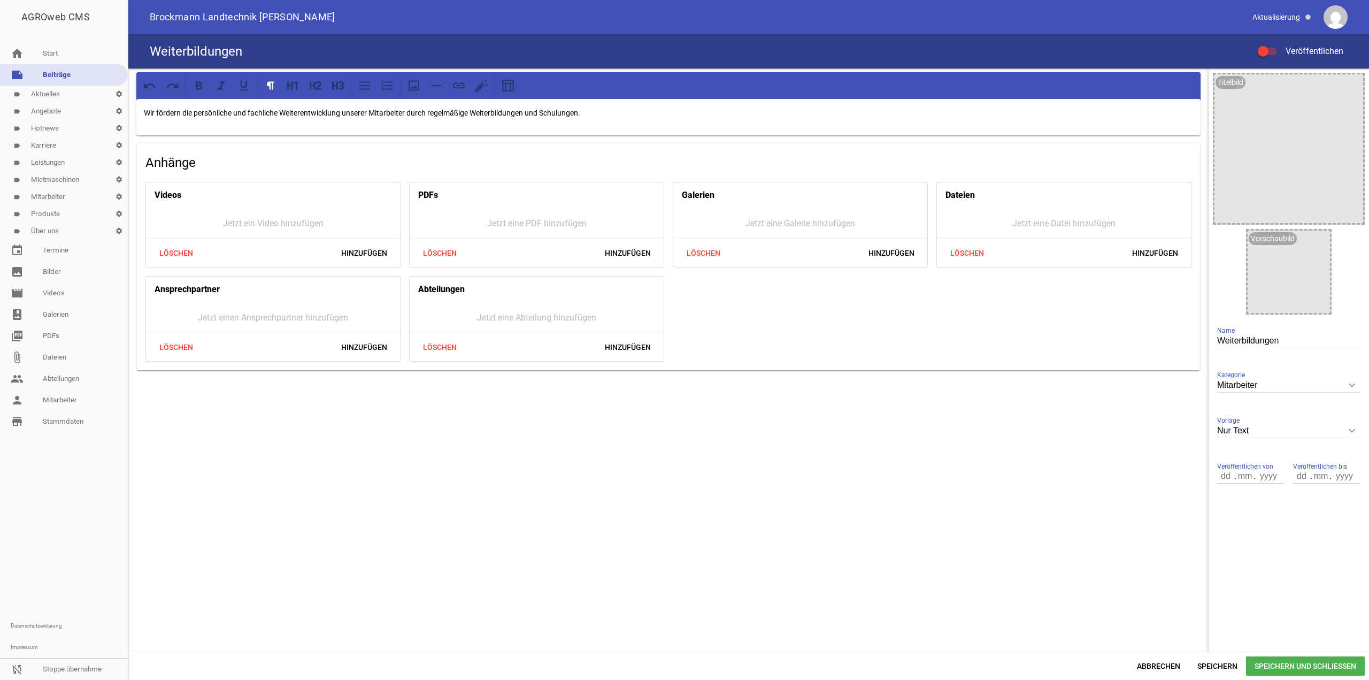
click at [1258, 43] on div "Weiterbildungen Veröffentlichen" at bounding box center [748, 51] width 1241 height 34
click at [1270, 49] on div at bounding box center [1267, 51] width 19 height 7
click at [1273, 45] on input "Veröffentlichen" at bounding box center [1273, 45] width 0 height 0
click at [1289, 655] on div "Abbrechen Speichern Speichern und Schließen" at bounding box center [748, 666] width 1241 height 28
click at [1289, 664] on span "Speichern und Schließen" at bounding box center [1305, 665] width 119 height 19
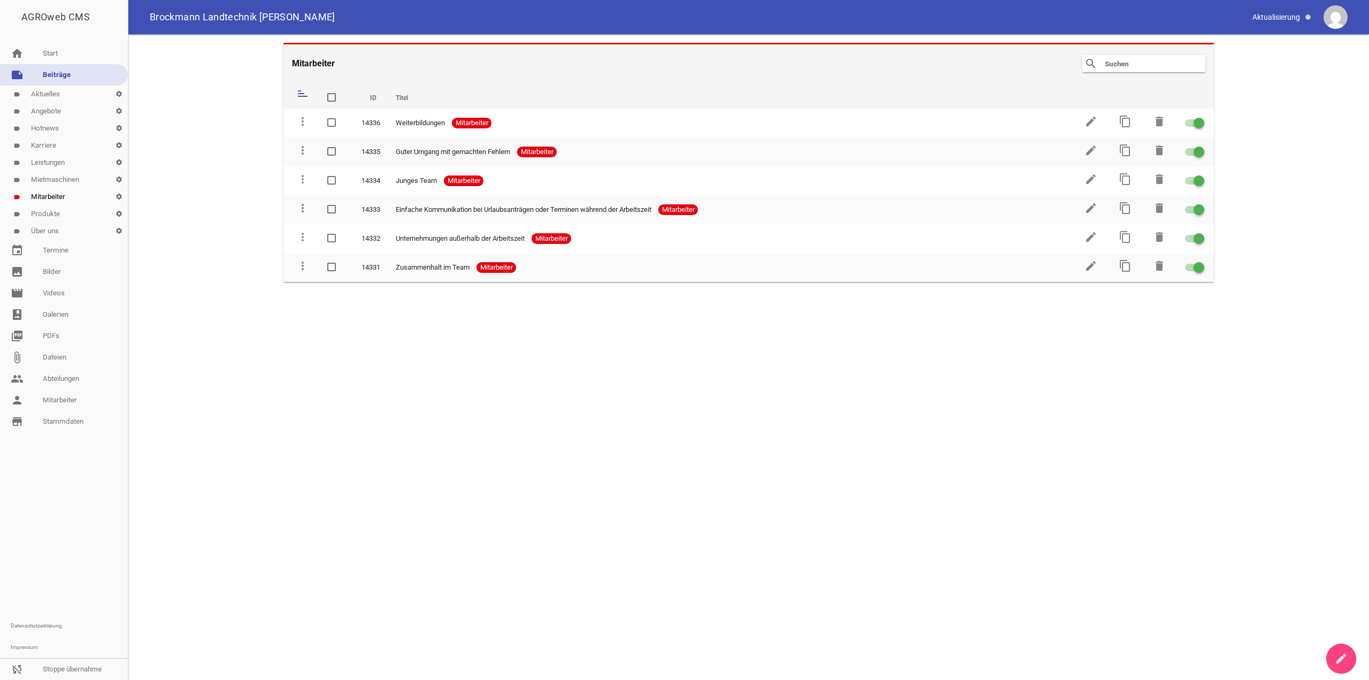
click at [1339, 655] on icon "create" at bounding box center [1341, 658] width 13 height 13
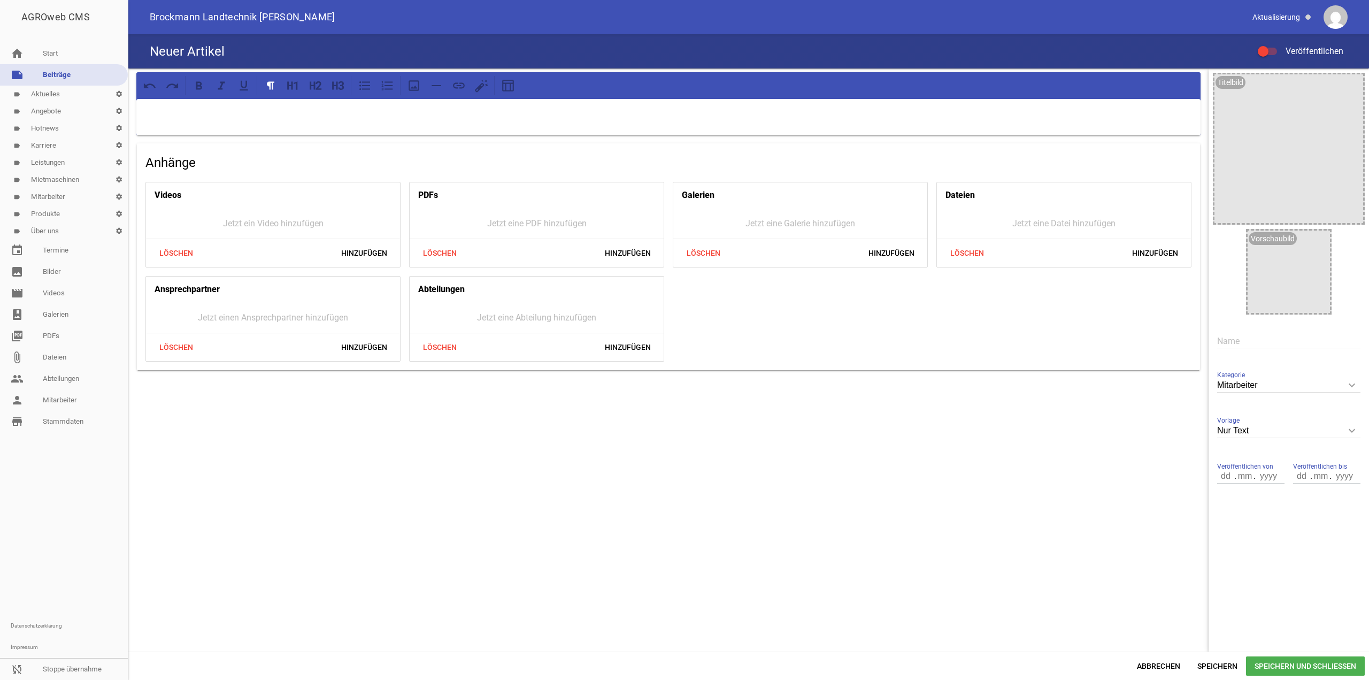
click at [438, 117] on p at bounding box center [669, 112] width 1050 height 13
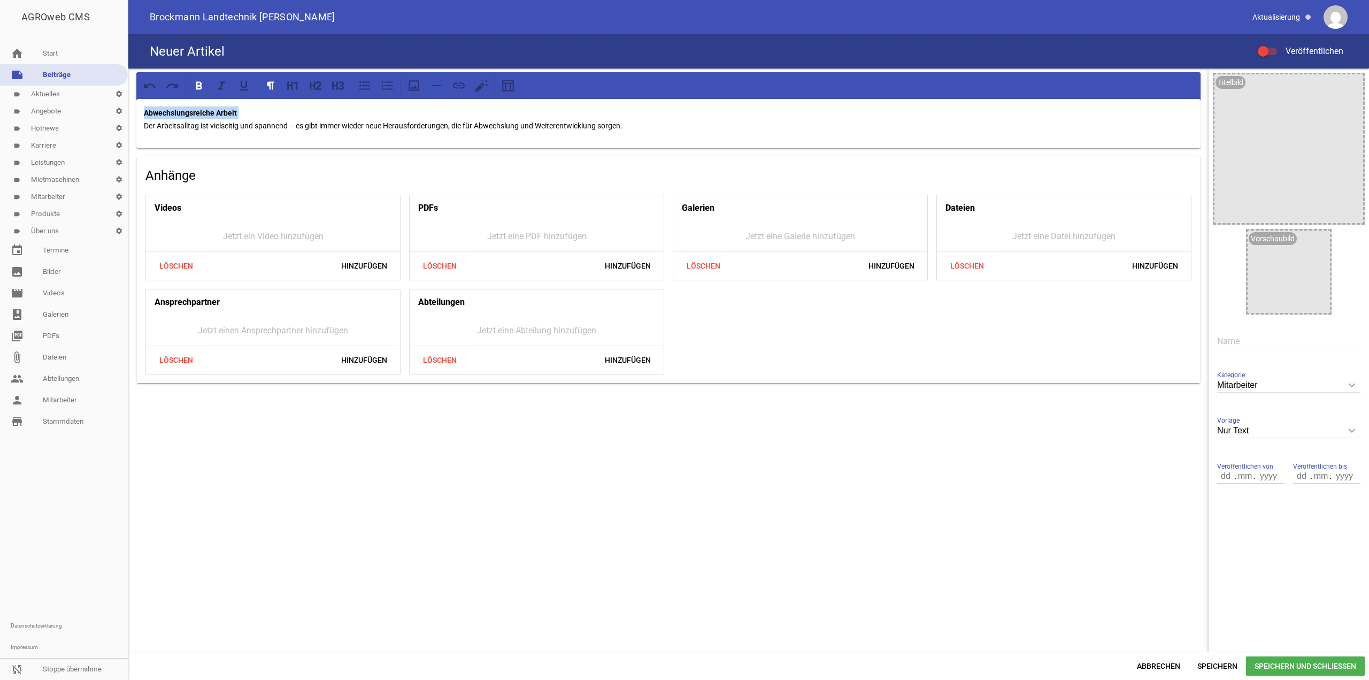
drag, startPoint x: 143, startPoint y: 124, endPoint x: 129, endPoint y: 110, distance: 20.1
click at [129, 110] on div "Abwechslungsreiche Arbeit Der Arbeitsalltag ist vielseitig und spannend – es gi…" at bounding box center [668, 227] width 1081 height 319
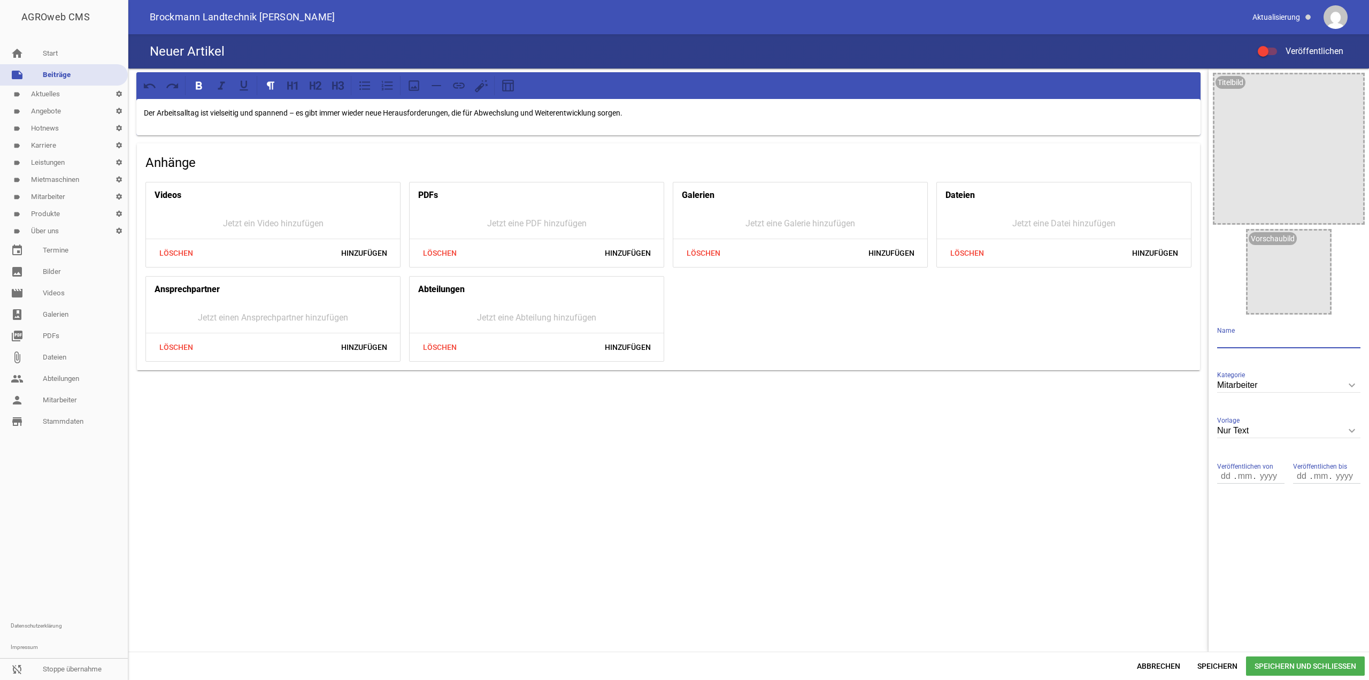
click at [1236, 336] on input "text" at bounding box center [1289, 341] width 143 height 14
paste input "Abwechslungsreiche Arbeit"
type input "Abwechslungsreiche Arbeit"
click at [1263, 49] on div at bounding box center [1263, 51] width 11 height 11
click at [1273, 45] on input "Veröffentlichen" at bounding box center [1273, 45] width 0 height 0
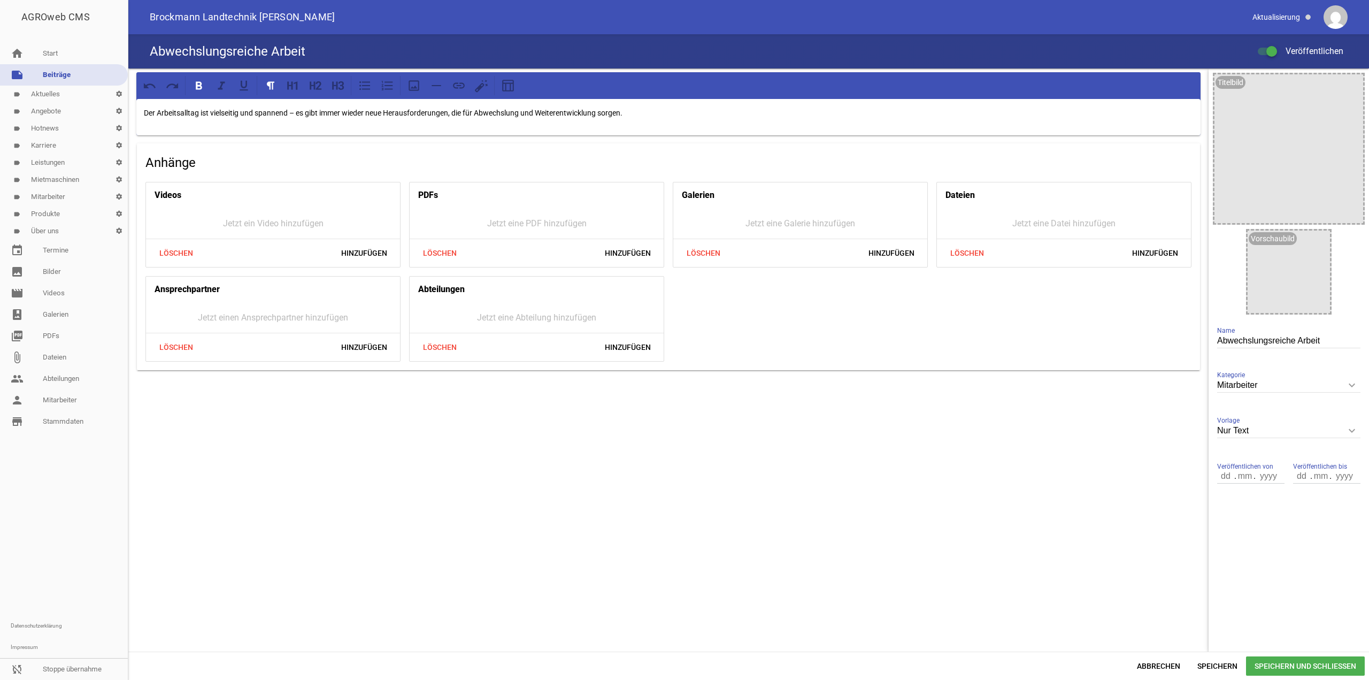
click at [1277, 662] on span "Speichern und Schließen" at bounding box center [1305, 665] width 119 height 19
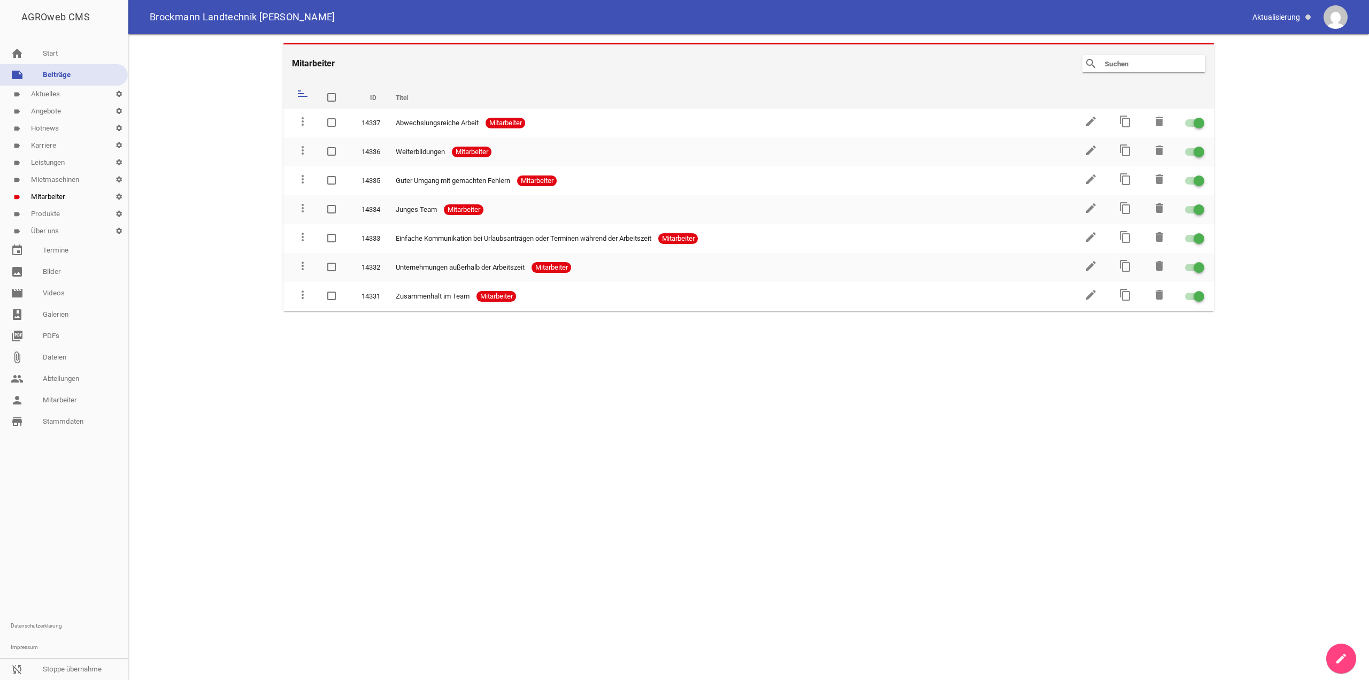
click at [1127, 425] on main "Mitarbeiter search clear sort ID Titel delete more_vert 14337 Abwechslungsreich…" at bounding box center [748, 357] width 1241 height 646
click at [1334, 656] on link "create" at bounding box center [1342, 659] width 30 height 30
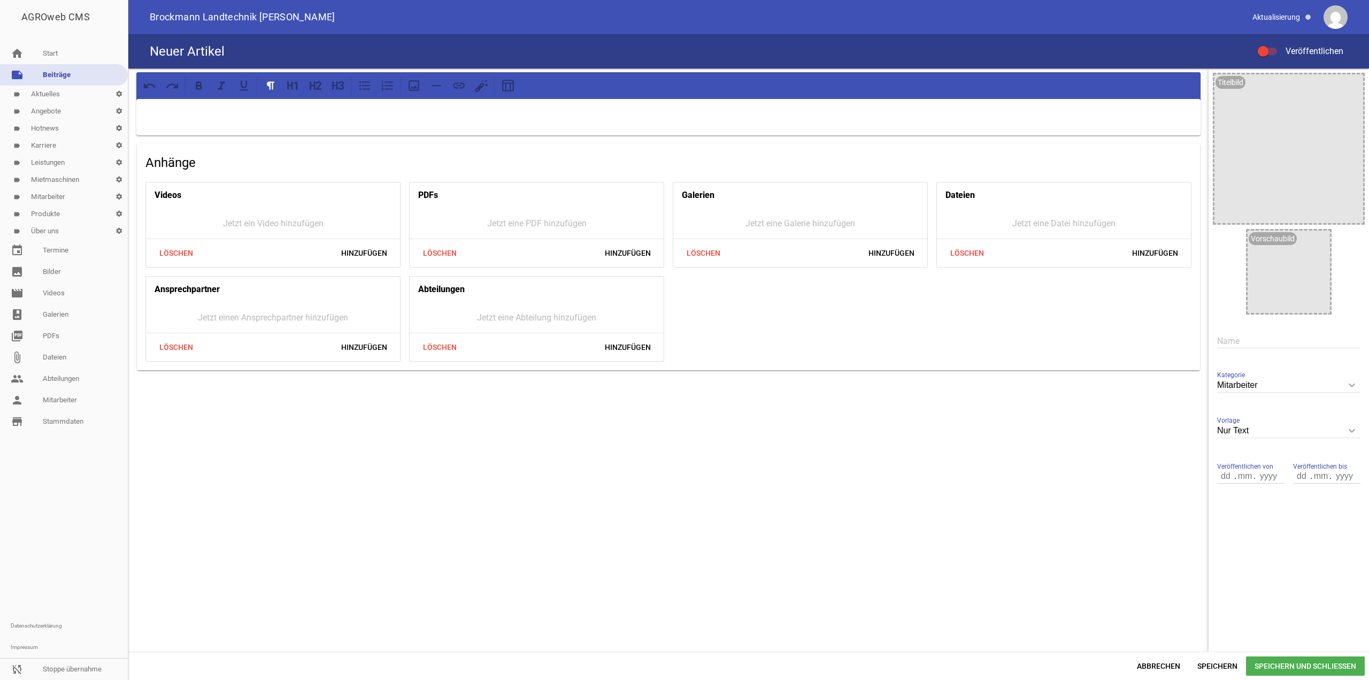
click at [523, 119] on p at bounding box center [669, 112] width 1050 height 13
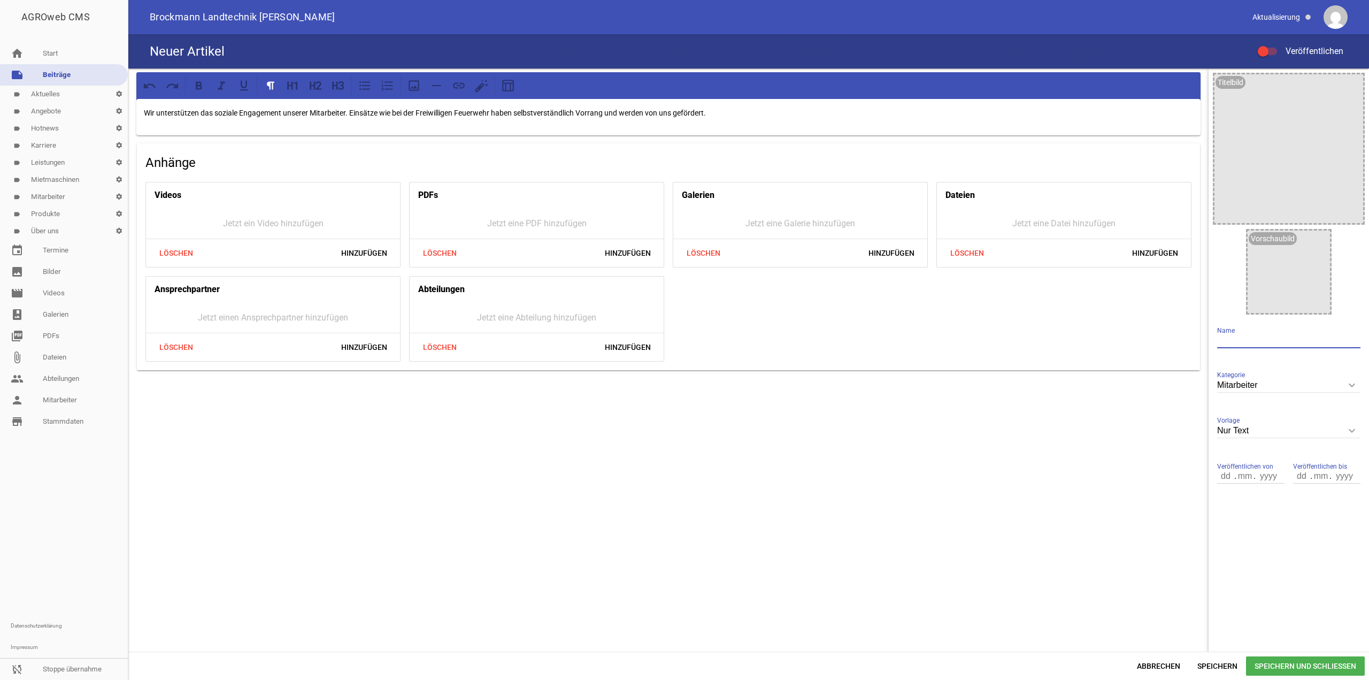
click at [1251, 339] on input "text" at bounding box center [1289, 341] width 143 height 14
paste input "Freistellung für soziales Engagement (z. B. Feuerwehreinsätze)"
click at [1268, 343] on input "Freistellung für soziales Engagement (z. B. Feuerwehreinsätze)" at bounding box center [1289, 341] width 143 height 14
type input "Freistellung für soziales Engagement (z. B. Feuerwehreinsätze)"
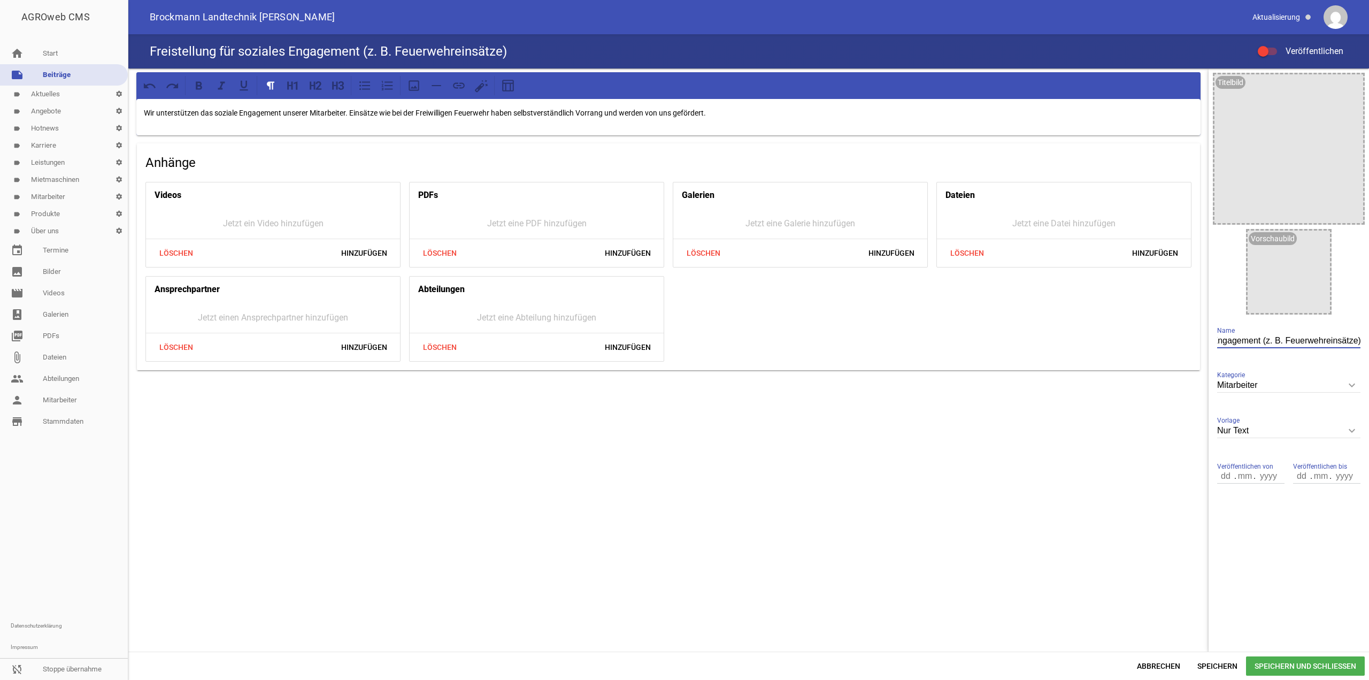
scroll to position [0, 0]
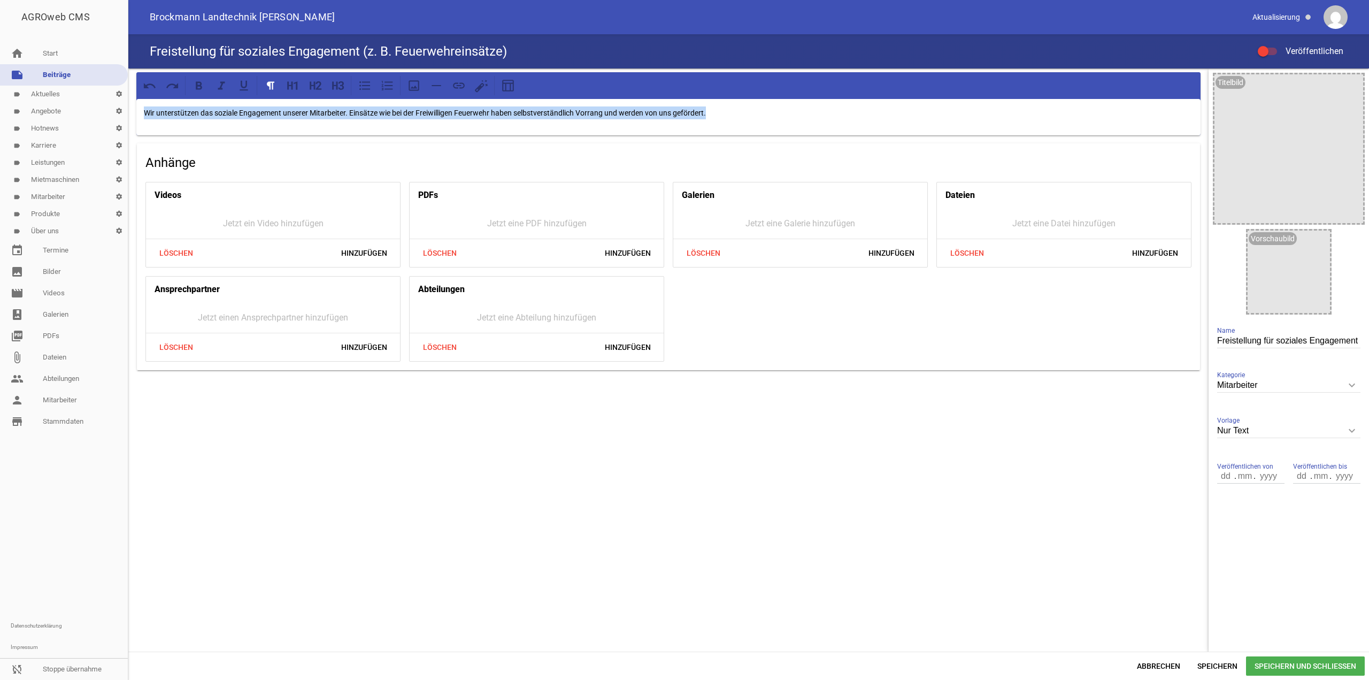
drag, startPoint x: 748, startPoint y: 123, endPoint x: 129, endPoint y: 115, distance: 618.5
click at [129, 115] on div "Wir unterstützen das soziale Engagement unserer Mitarbeiter. Einsätze wie bei d…" at bounding box center [668, 221] width 1081 height 306
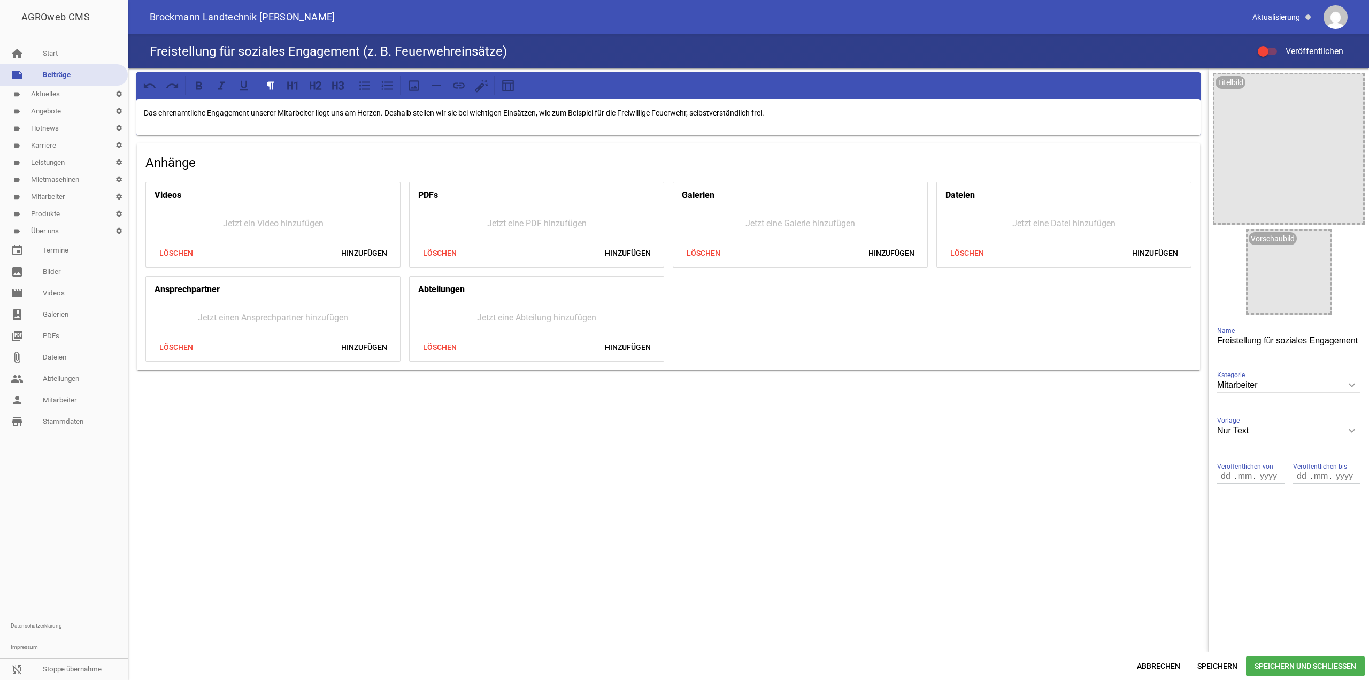
click at [1274, 53] on div at bounding box center [1267, 51] width 19 height 7
click at [1273, 45] on input "Veröffentlichen" at bounding box center [1273, 45] width 0 height 0
click at [1299, 667] on span "Speichern und Schließen" at bounding box center [1305, 665] width 119 height 19
